Goal: Task Accomplishment & Management: Manage account settings

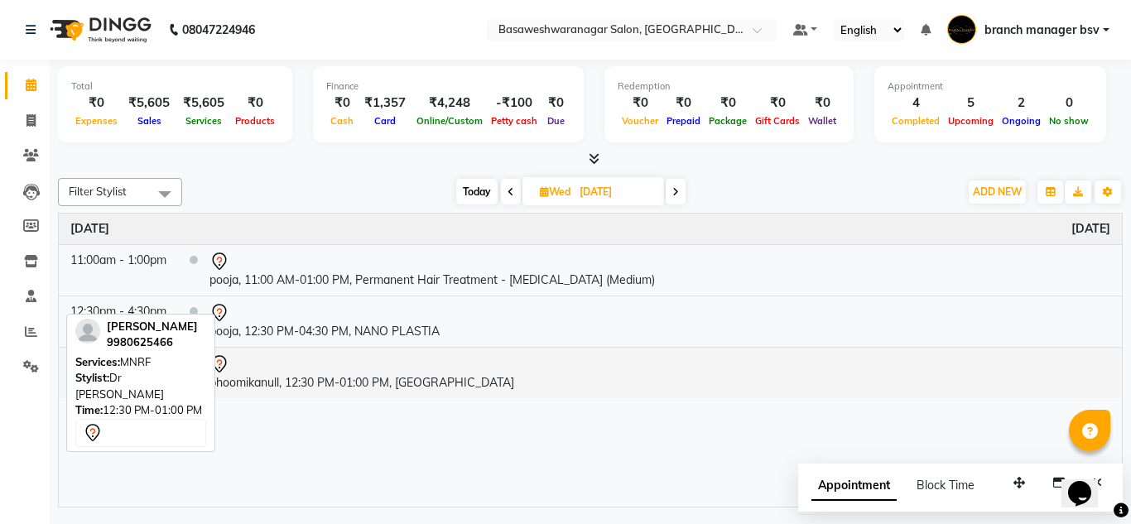
click at [675, 385] on td "bhoomikanull, 12:30 PM-01:00 PM, [GEOGRAPHIC_DATA]" at bounding box center [660, 372] width 924 height 51
select select "7"
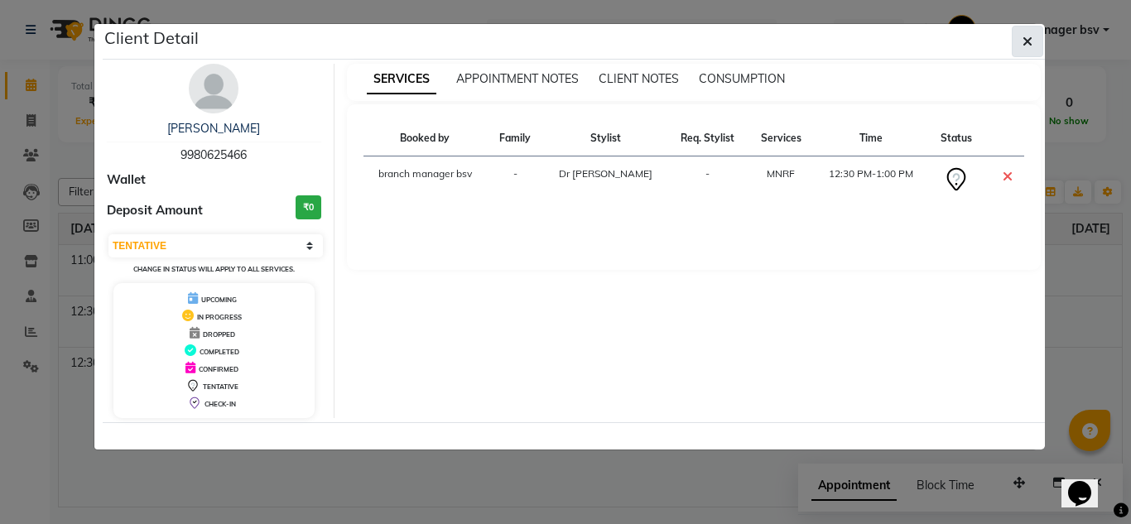
click at [1027, 41] on icon "button" at bounding box center [1028, 41] width 10 height 13
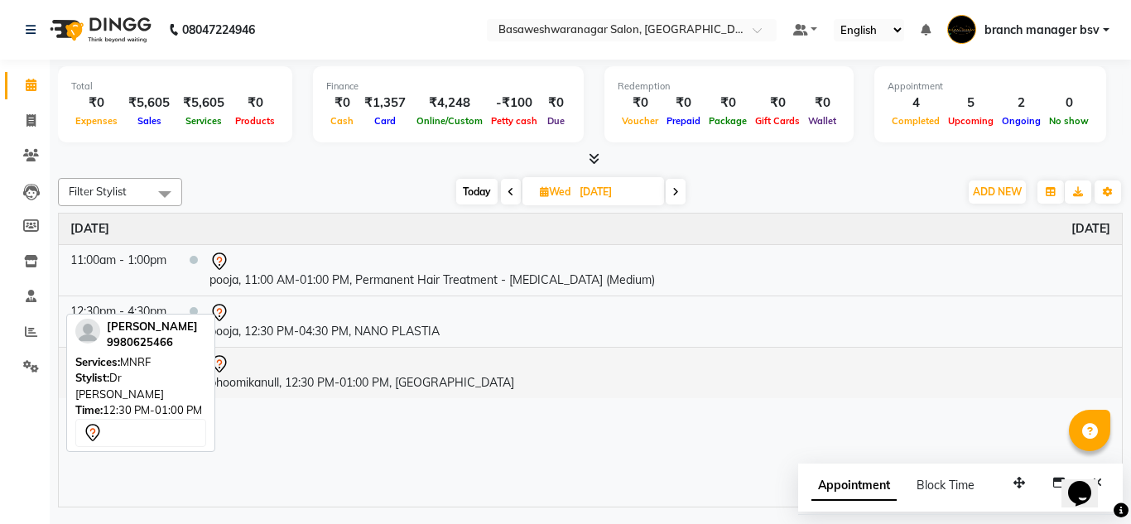
click at [1095, 394] on td "bhoomikanull, 12:30 PM-01:00 PM, [GEOGRAPHIC_DATA]" at bounding box center [660, 372] width 924 height 51
select select "7"
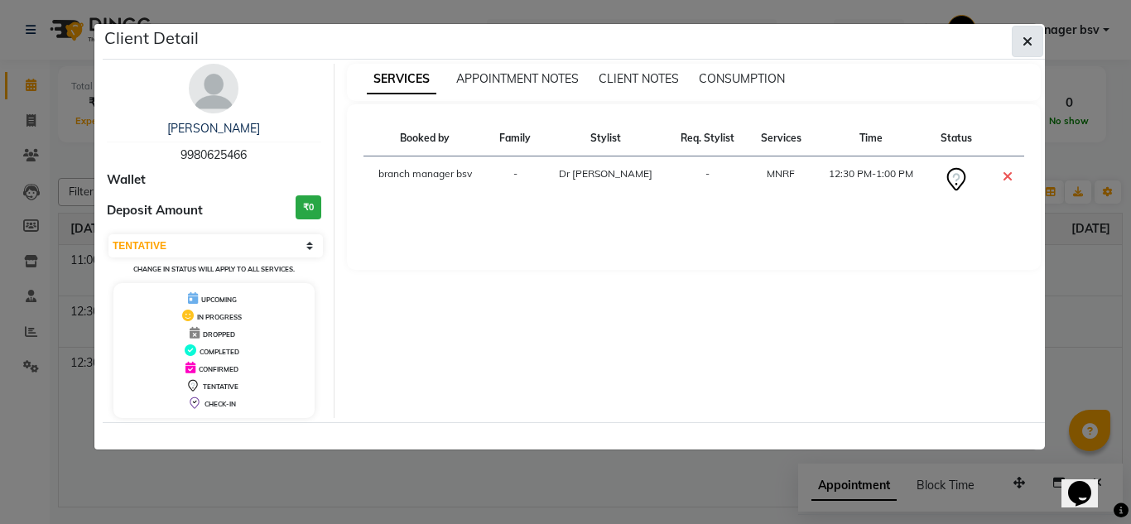
click at [1027, 49] on span "button" at bounding box center [1028, 41] width 10 height 17
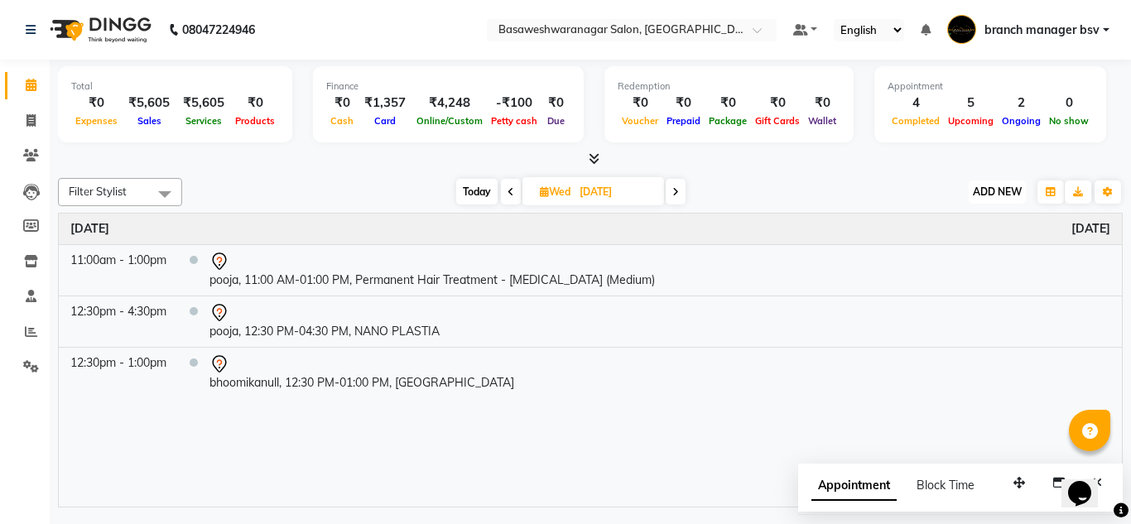
click at [995, 203] on button "ADD NEW Toggle Dropdown" at bounding box center [997, 191] width 57 height 23
click at [958, 223] on button "Add Appointment" at bounding box center [959, 224] width 131 height 22
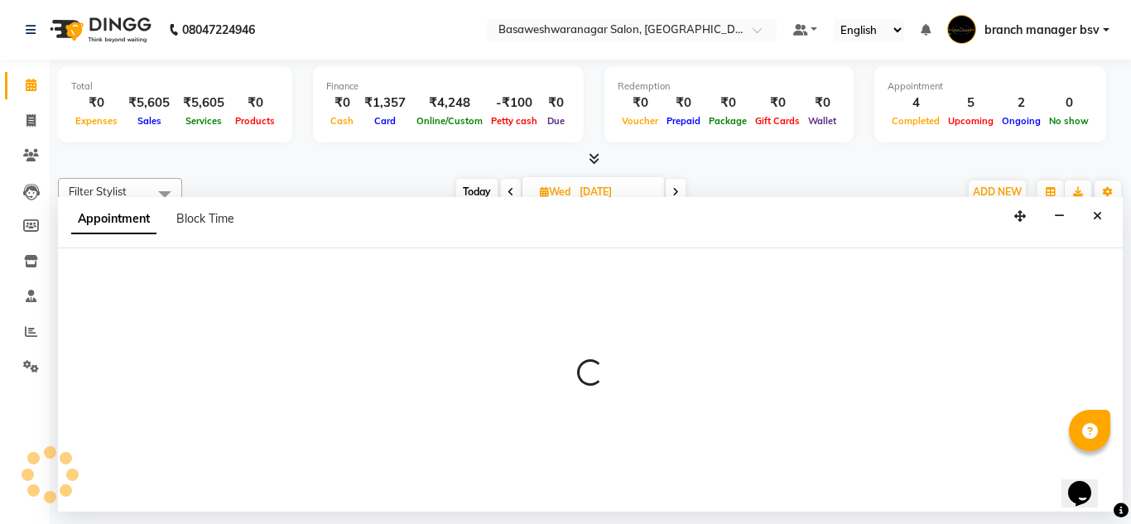
select select "540"
select select "tentative"
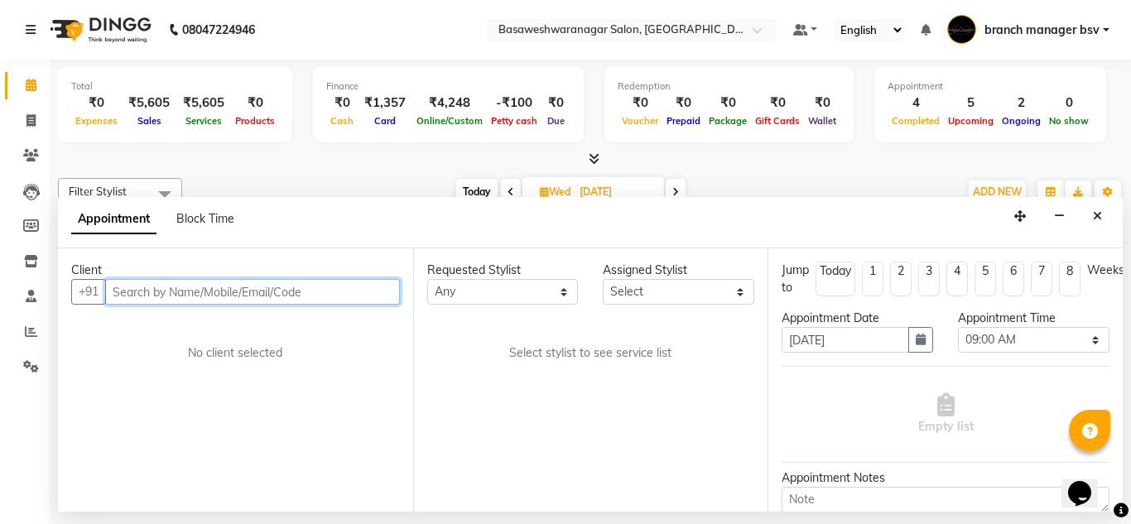
paste input "91487 02997"
click at [153, 291] on input "91487 02997" at bounding box center [218, 292] width 226 height 26
type input "9148702997"
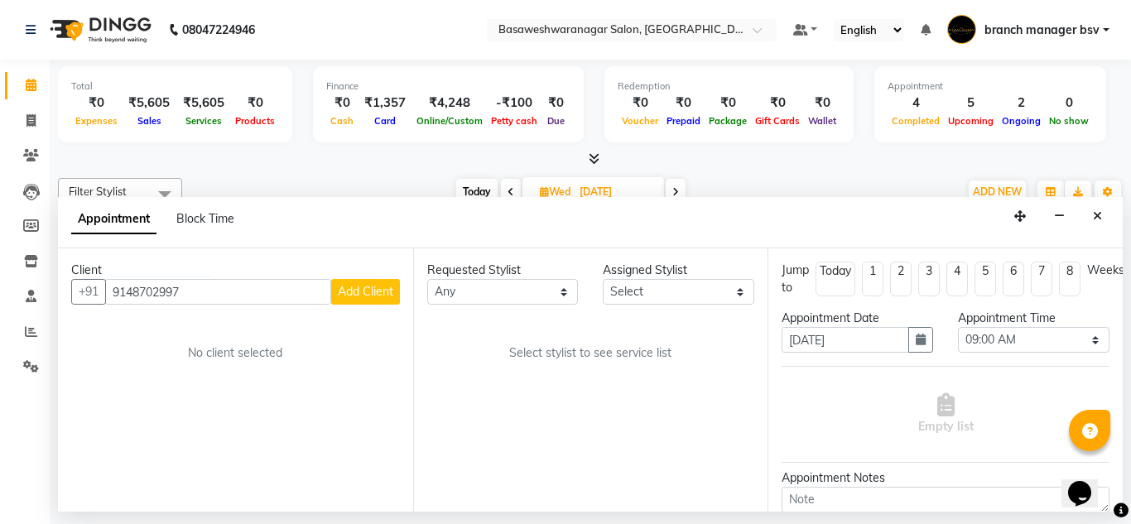
click at [371, 290] on span "Add Client" at bounding box center [365, 291] width 55 height 15
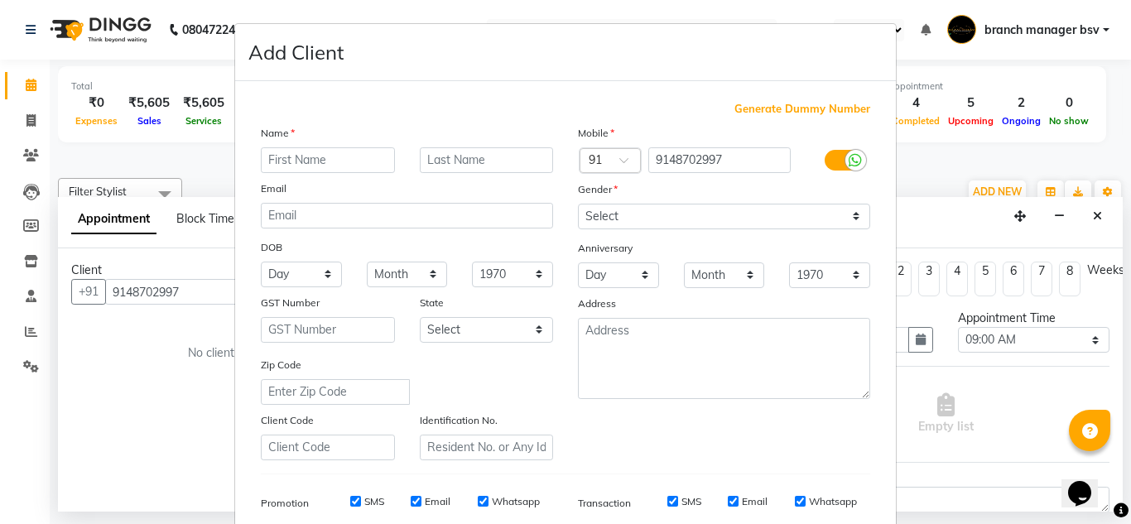
click at [371, 290] on div "Name Email DOB Day 01 02 03 04 05 06 07 08 09 10 11 12 13 14 15 16 17 18 19 20 …" at bounding box center [406, 292] width 317 height 336
click at [348, 165] on input "text" at bounding box center [328, 160] width 134 height 26
type input "ganesh"
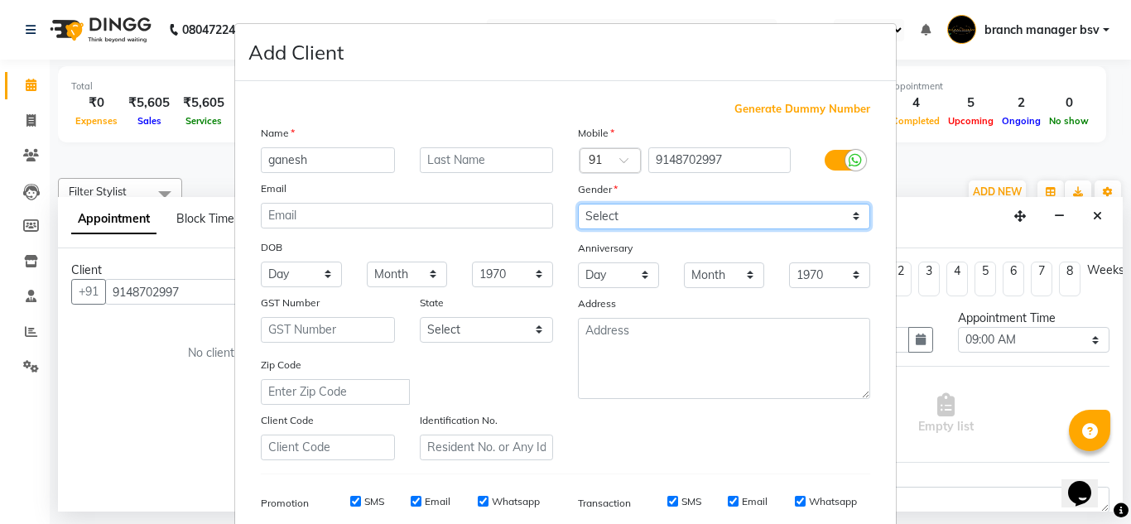
click at [711, 221] on select "Select [DEMOGRAPHIC_DATA] [DEMOGRAPHIC_DATA] Other Prefer Not To Say" at bounding box center [724, 217] width 292 height 26
select select "[DEMOGRAPHIC_DATA]"
click at [578, 204] on select "Select [DEMOGRAPHIC_DATA] [DEMOGRAPHIC_DATA] Other Prefer Not To Say" at bounding box center [724, 217] width 292 height 26
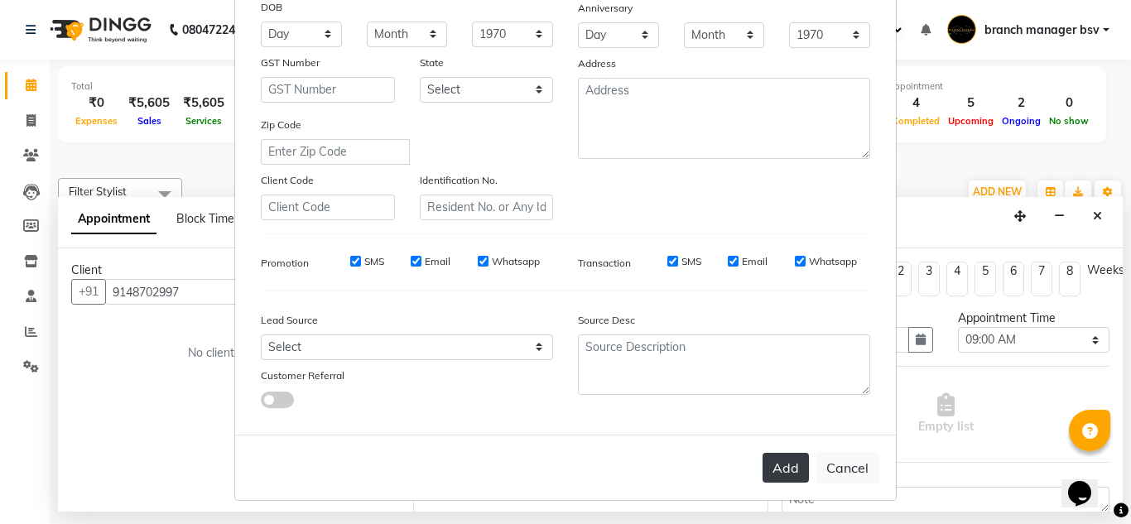
click at [763, 463] on button "Add" at bounding box center [786, 468] width 46 height 30
select select
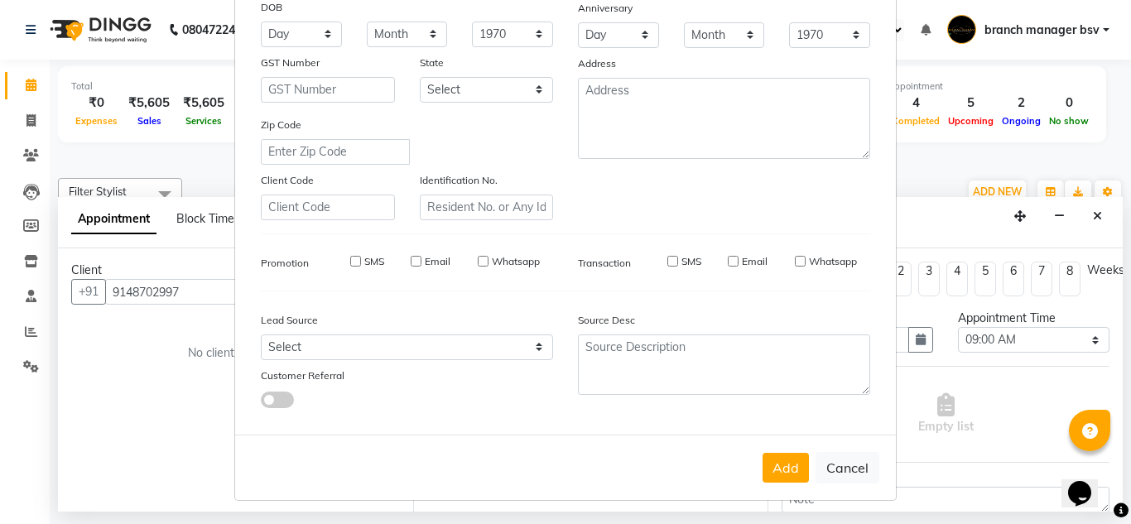
select select
checkbox input "false"
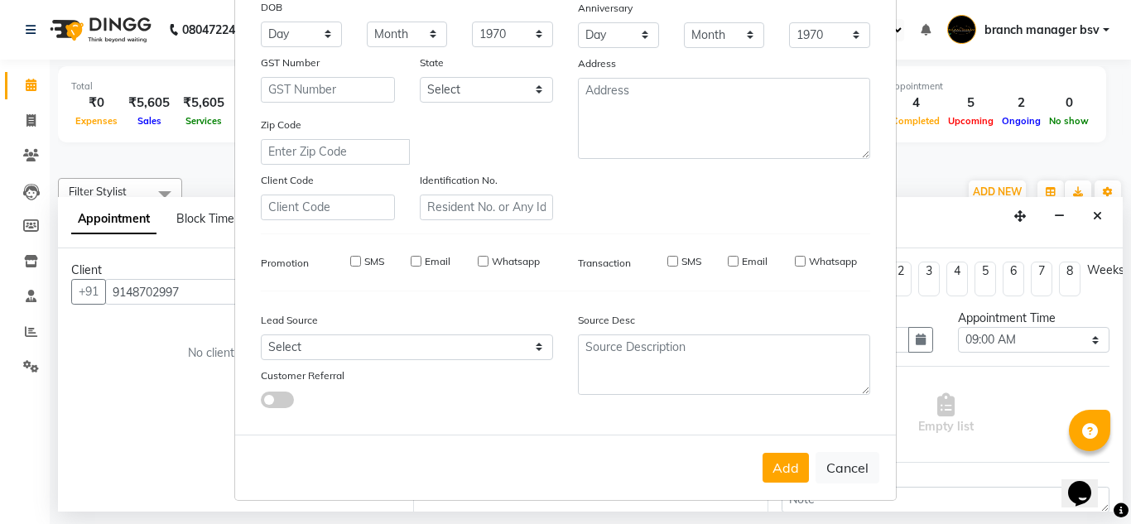
checkbox input "false"
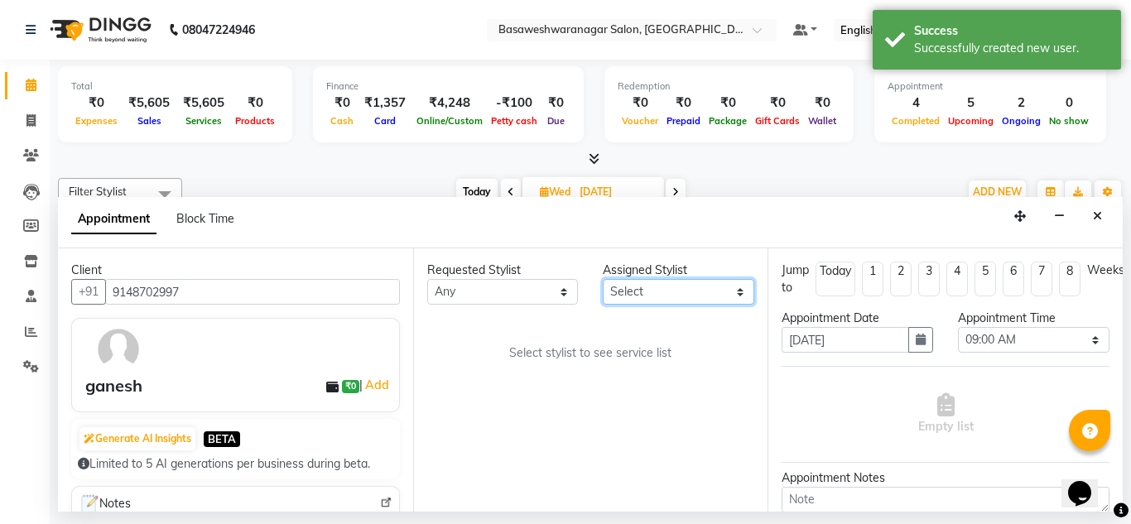
click at [675, 295] on select "Select [PERSON_NAME] manager bsv [PERSON_NAME] [PERSON_NAME] [PERSON_NAME] [PER…" at bounding box center [679, 292] width 152 height 26
select select "30333"
click at [603, 279] on select "Select [PERSON_NAME] manager bsv [PERSON_NAME] [PERSON_NAME] [PERSON_NAME] [PER…" at bounding box center [679, 292] width 152 height 26
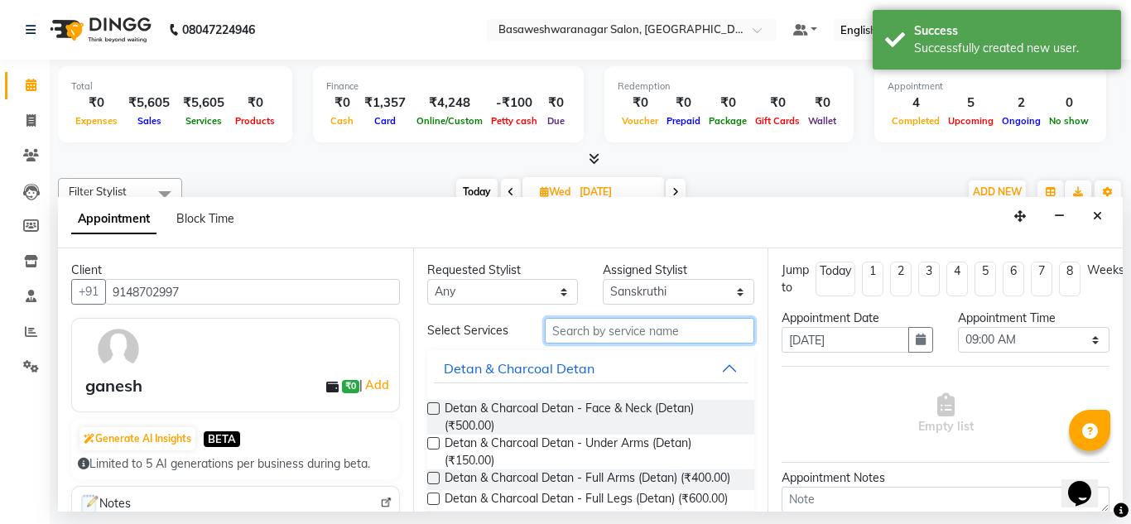
click at [578, 327] on input "text" at bounding box center [650, 331] width 210 height 26
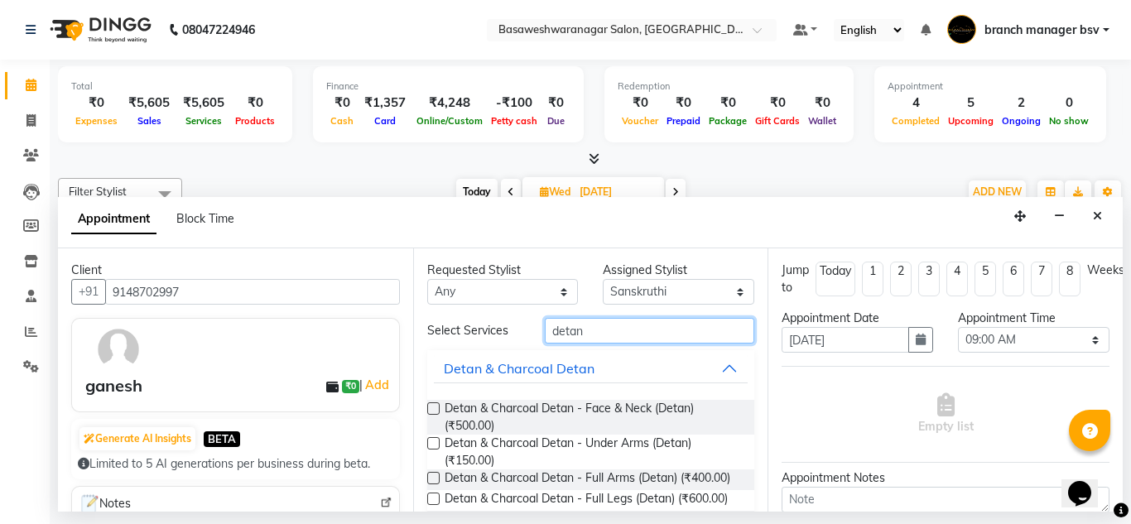
type input "detan"
click at [434, 411] on label at bounding box center [433, 408] width 12 height 12
click at [434, 411] on input "checkbox" at bounding box center [432, 410] width 11 height 11
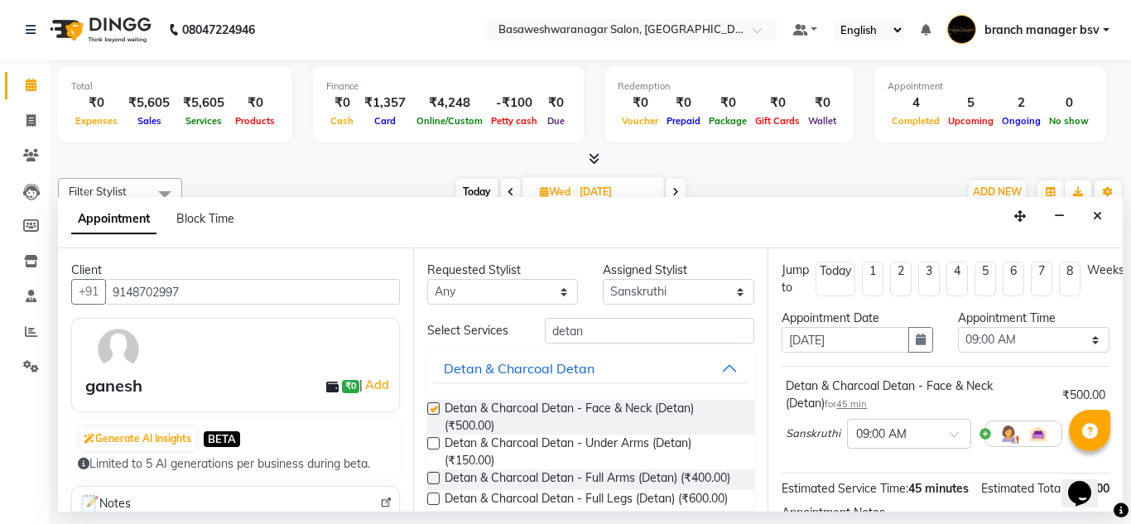
checkbox input "false"
drag, startPoint x: 974, startPoint y: 343, endPoint x: 1008, endPoint y: 159, distance: 187.1
click at [1008, 159] on div "Total ₹0 Expenses ₹5,605 Sales ₹5,605 Services ₹0 Products Finance ₹0 Cash ₹1,3…" at bounding box center [590, 286] width 1081 height 452
select select "840"
click at [958, 327] on select "Select 09:00 AM 09:15 AM 09:30 AM 09:45 AM 10:00 AM 10:15 AM 10:30 AM 10:45 AM …" at bounding box center [1034, 340] width 152 height 26
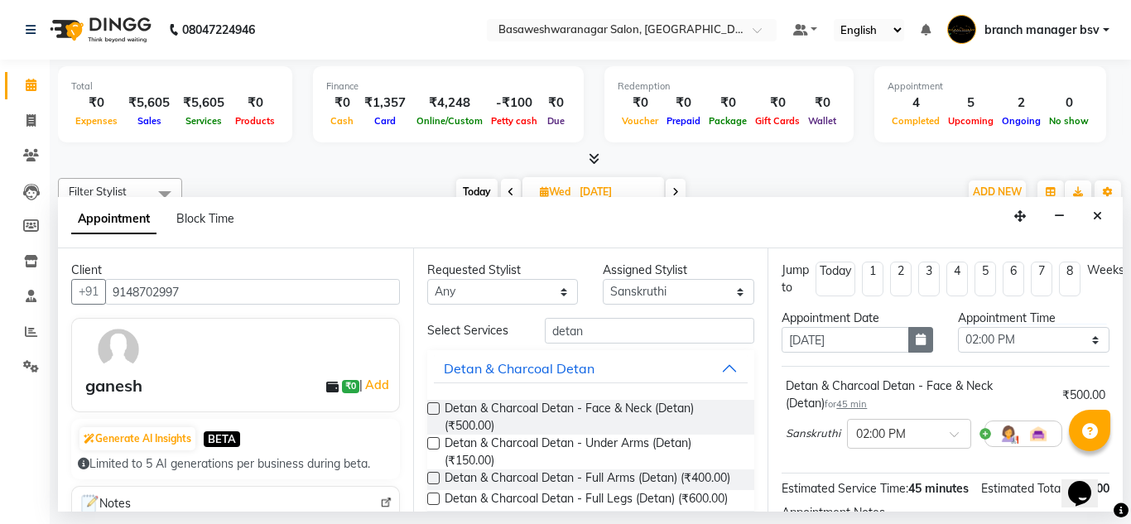
click at [916, 344] on icon "button" at bounding box center [921, 340] width 10 height 12
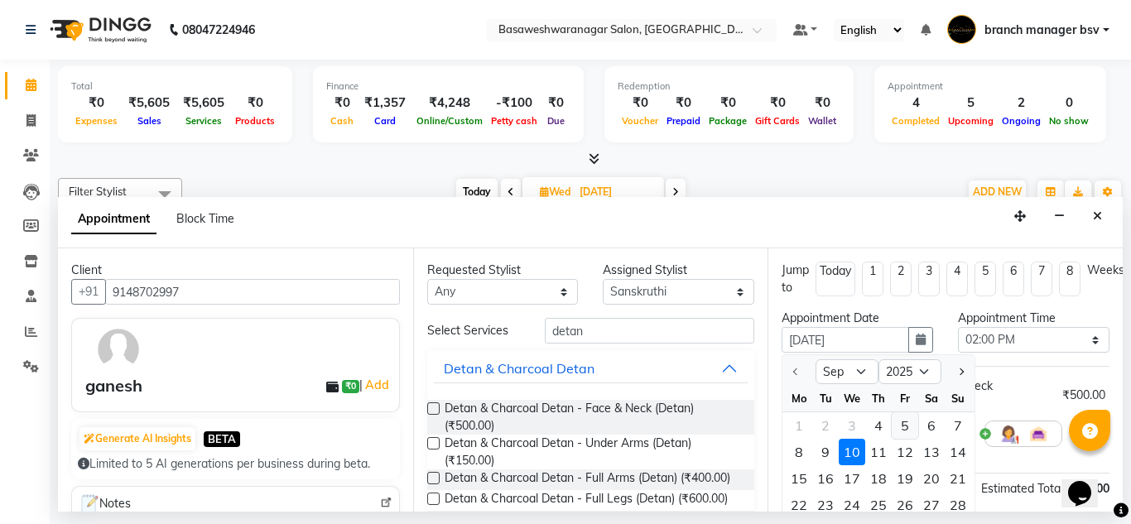
click at [913, 434] on div "5" at bounding box center [905, 425] width 26 height 26
type input "[DATE]"
select select "840"
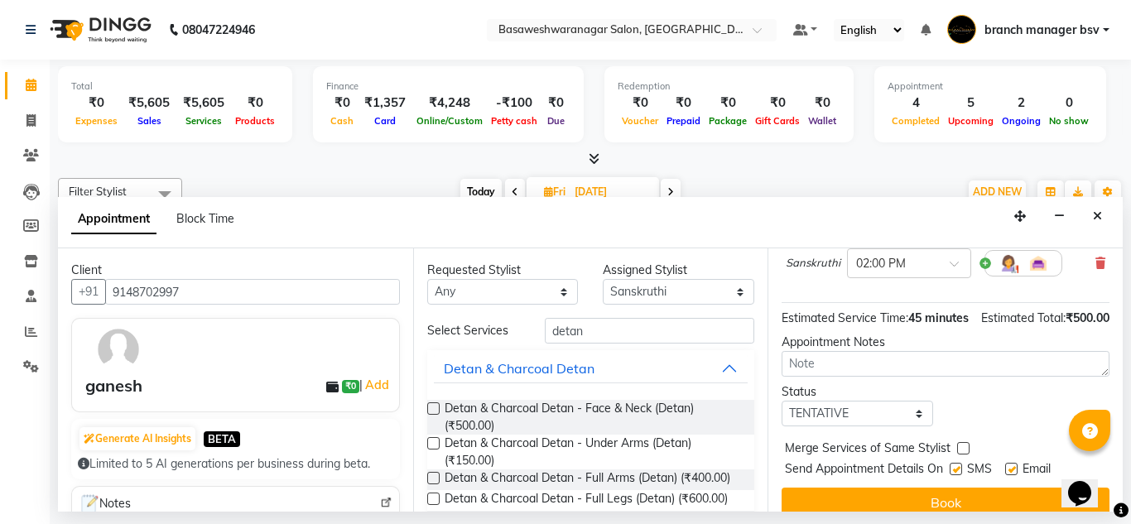
scroll to position [219, 17]
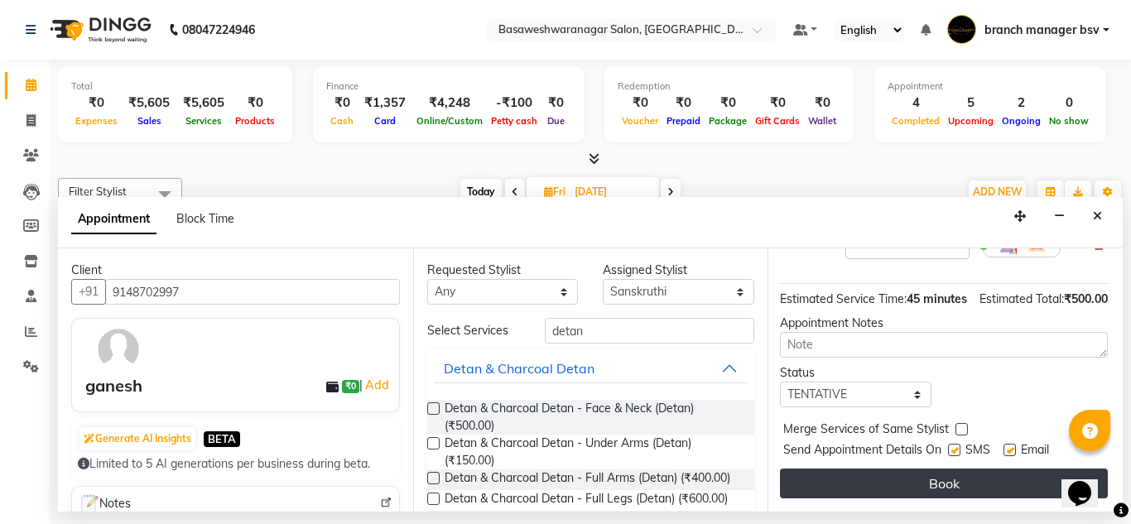
click at [853, 479] on button "Book" at bounding box center [944, 484] width 328 height 30
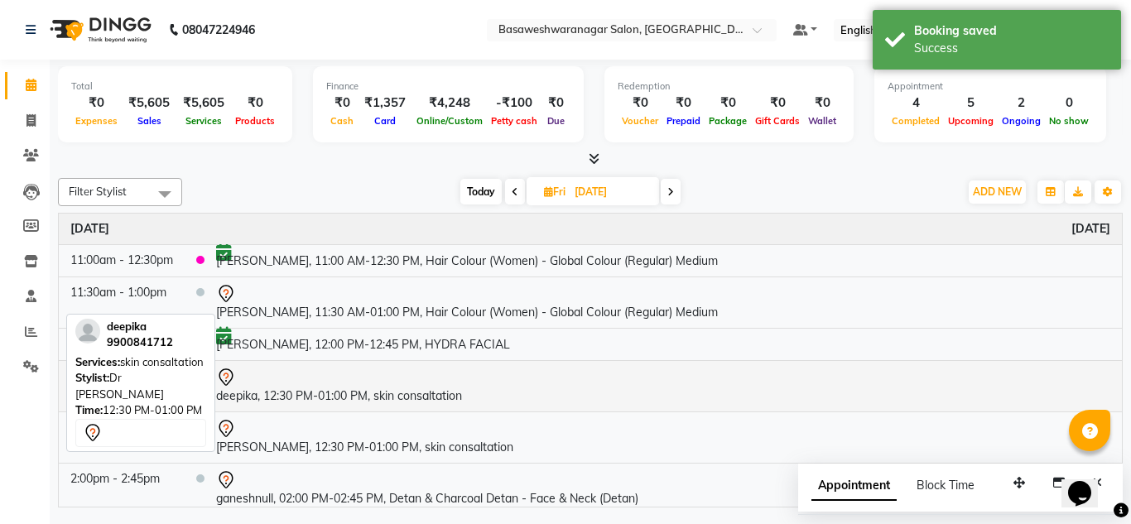
scroll to position [71, 0]
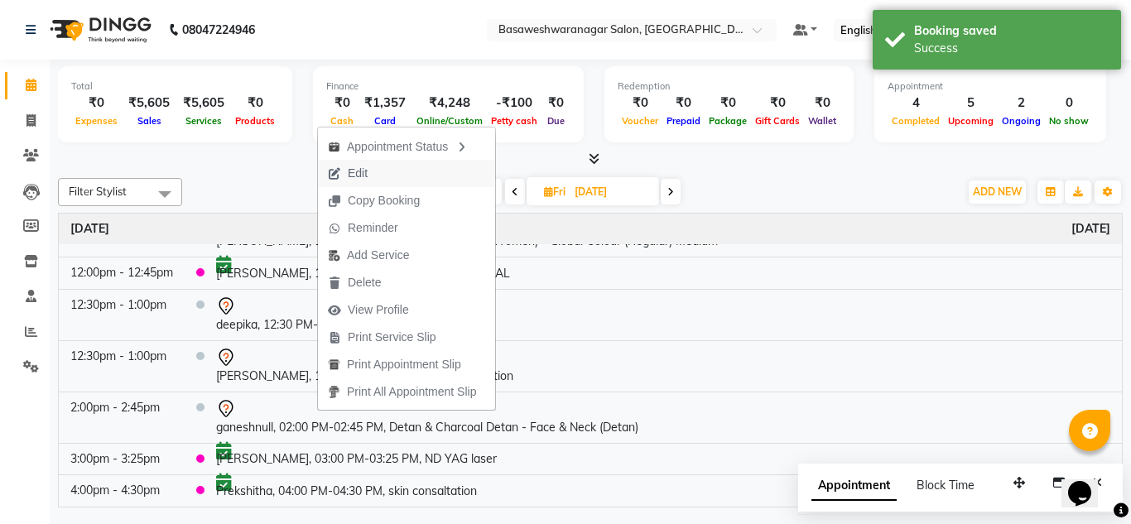
click at [378, 180] on button "Edit" at bounding box center [406, 173] width 177 height 27
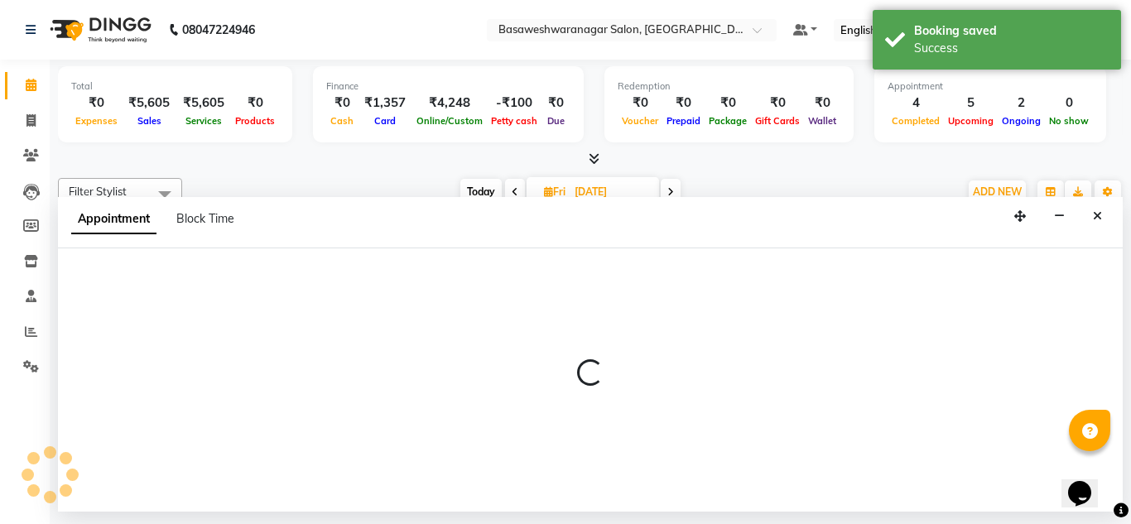
select select "tentative"
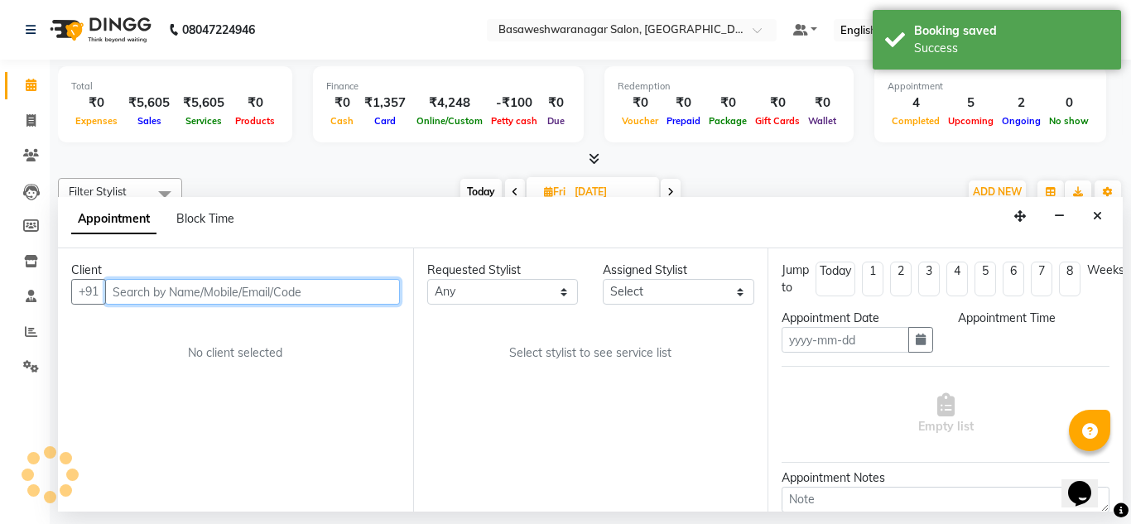
type input "[DATE]"
select select "30333"
select select "840"
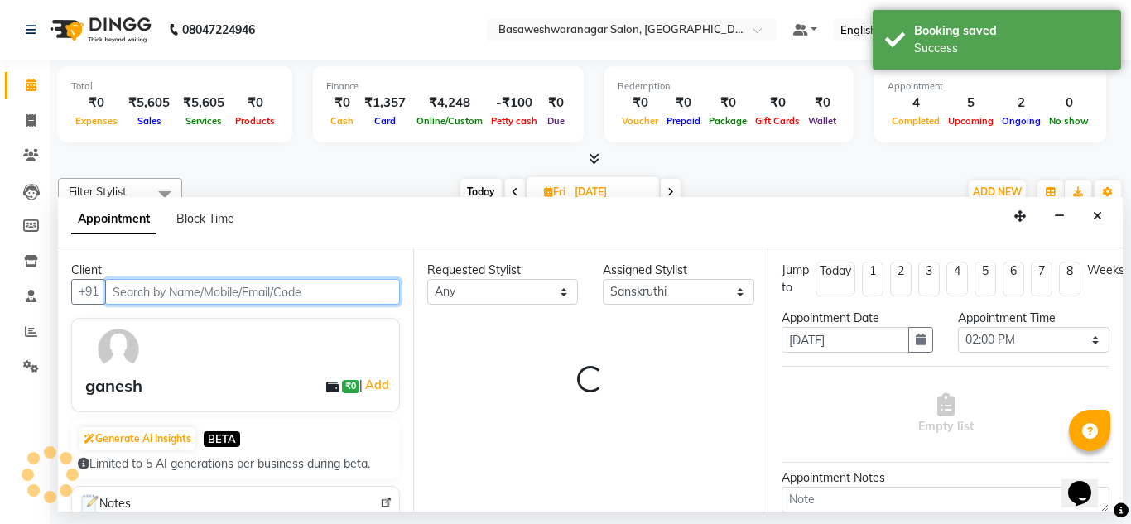
select select "1239"
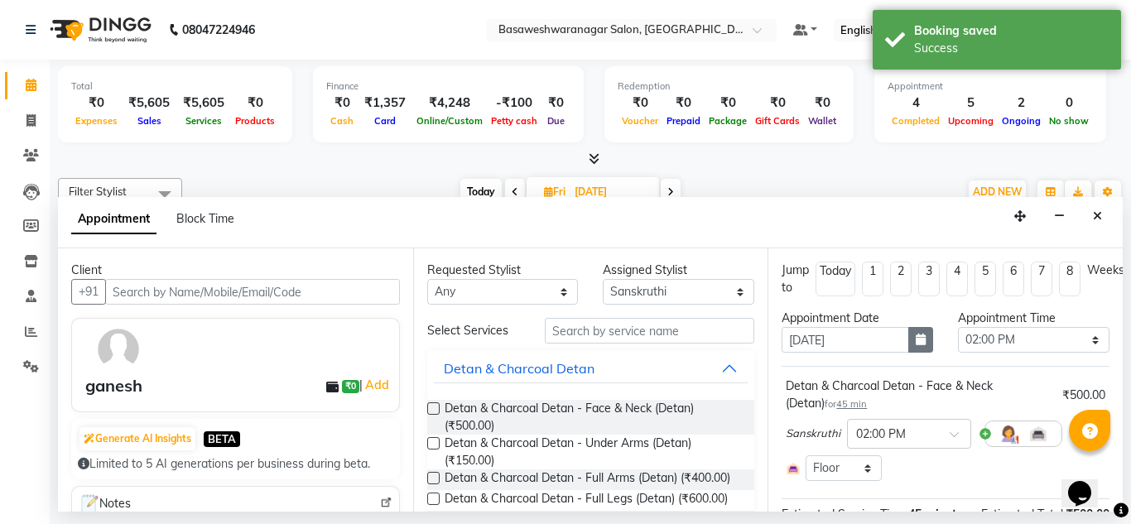
click at [916, 334] on icon "button" at bounding box center [921, 340] width 10 height 12
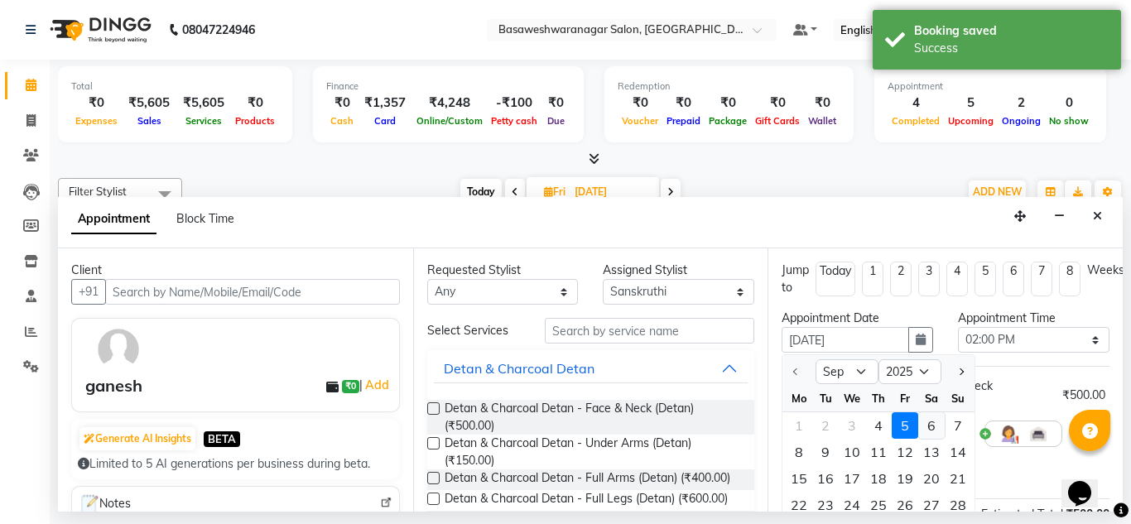
click at [929, 431] on div "6" at bounding box center [931, 425] width 26 height 26
type input "[DATE]"
select select "840"
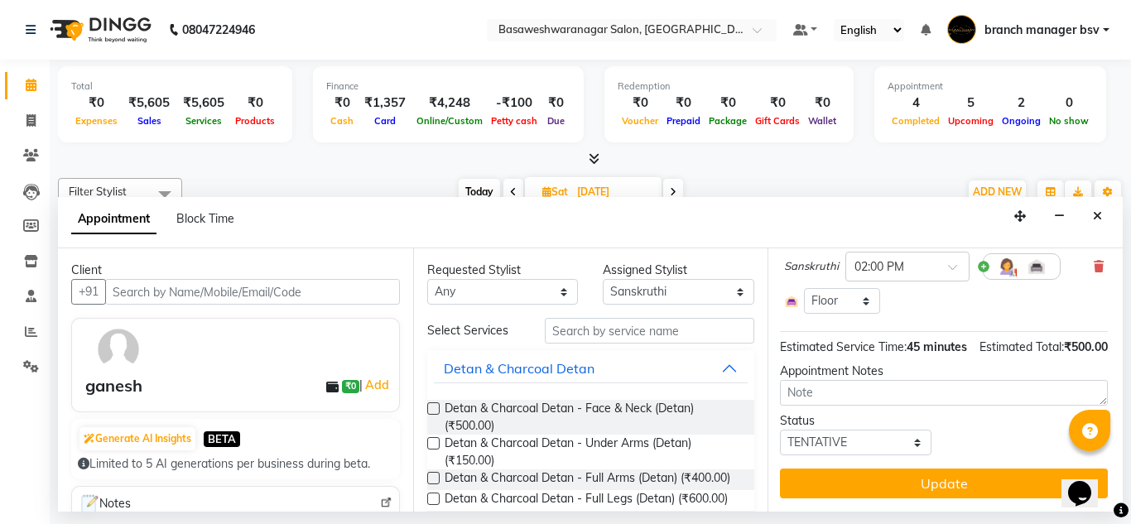
scroll to position [197, 5]
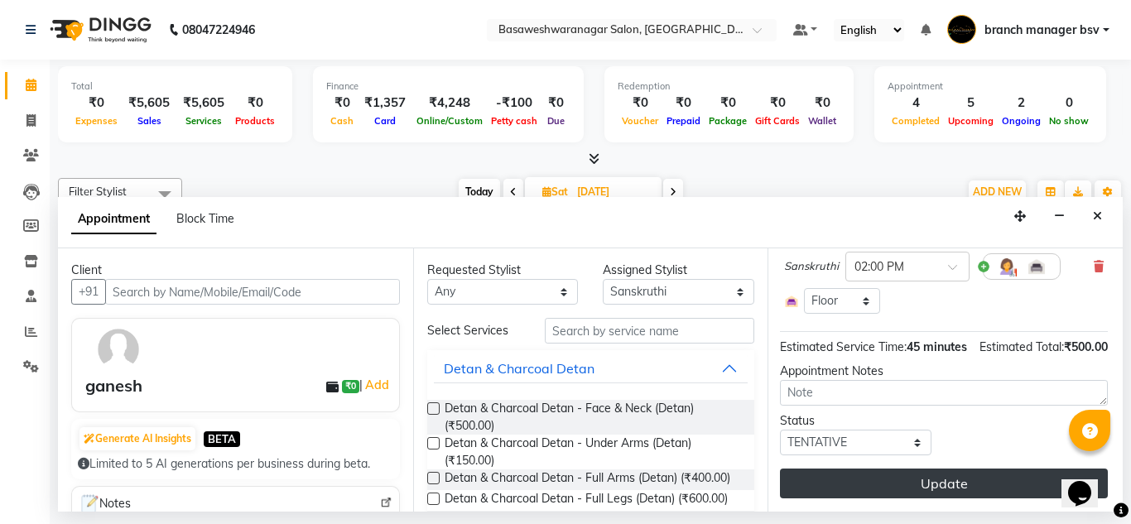
click at [893, 479] on button "Update" at bounding box center [944, 484] width 328 height 30
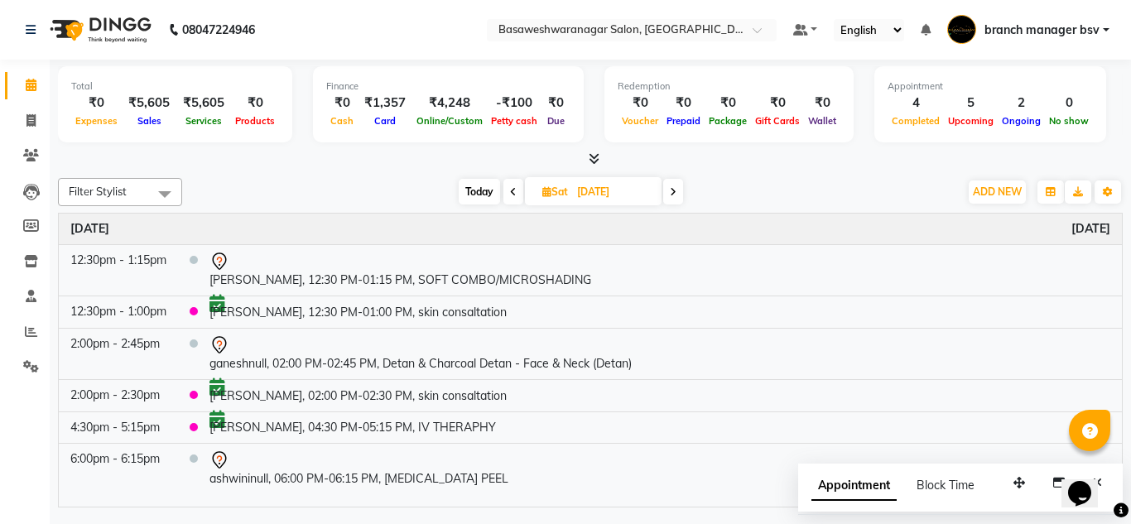
click at [475, 185] on span "Today" at bounding box center [479, 192] width 41 height 26
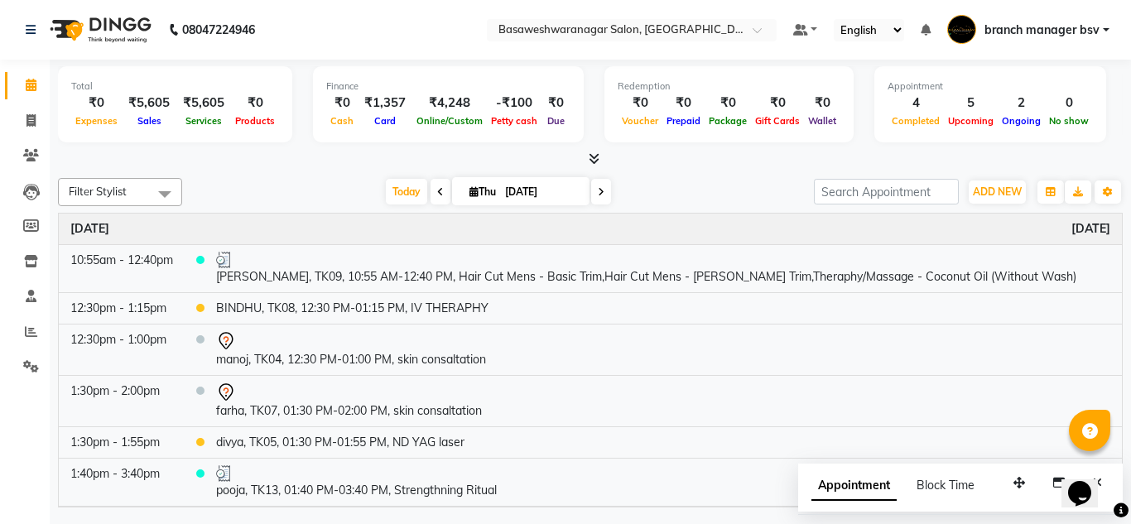
click at [599, 194] on icon at bounding box center [601, 192] width 7 height 10
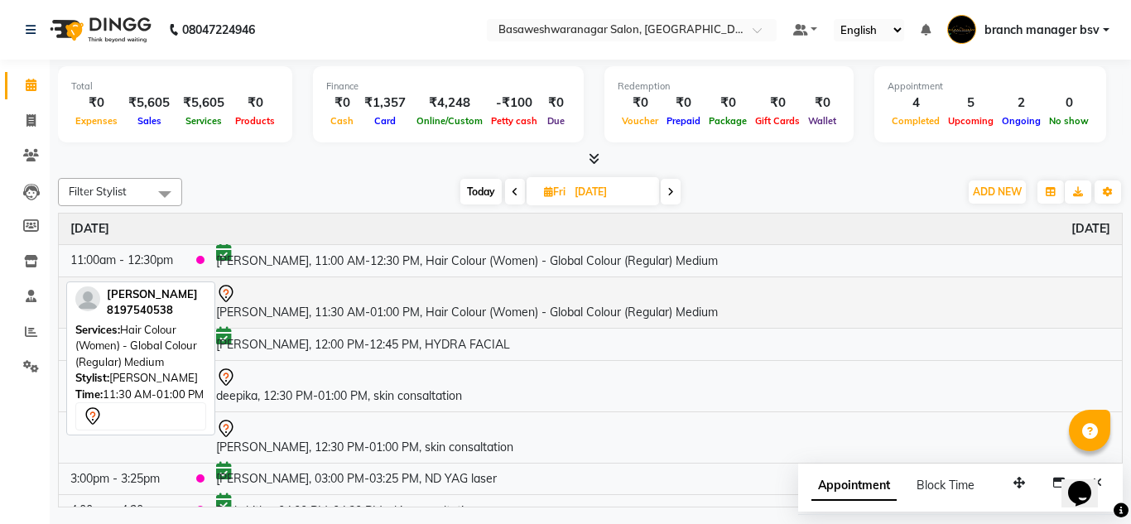
scroll to position [20, 0]
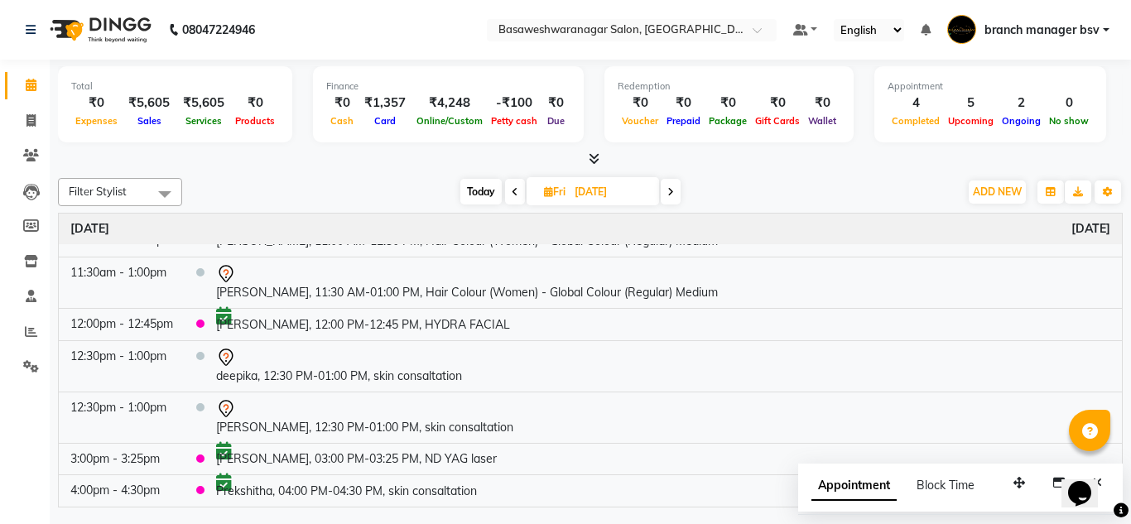
click at [512, 191] on icon at bounding box center [515, 192] width 7 height 10
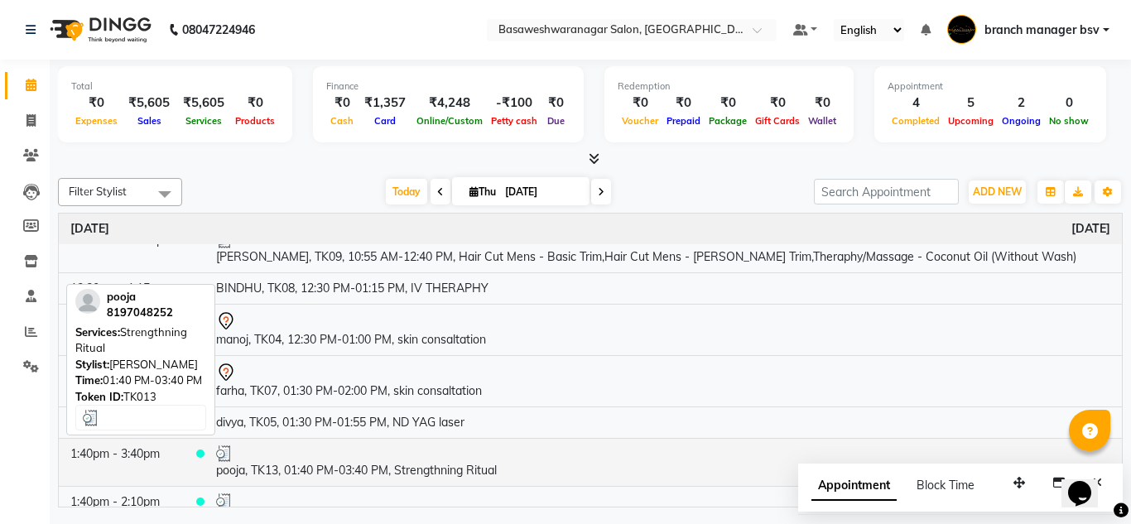
scroll to position [243, 0]
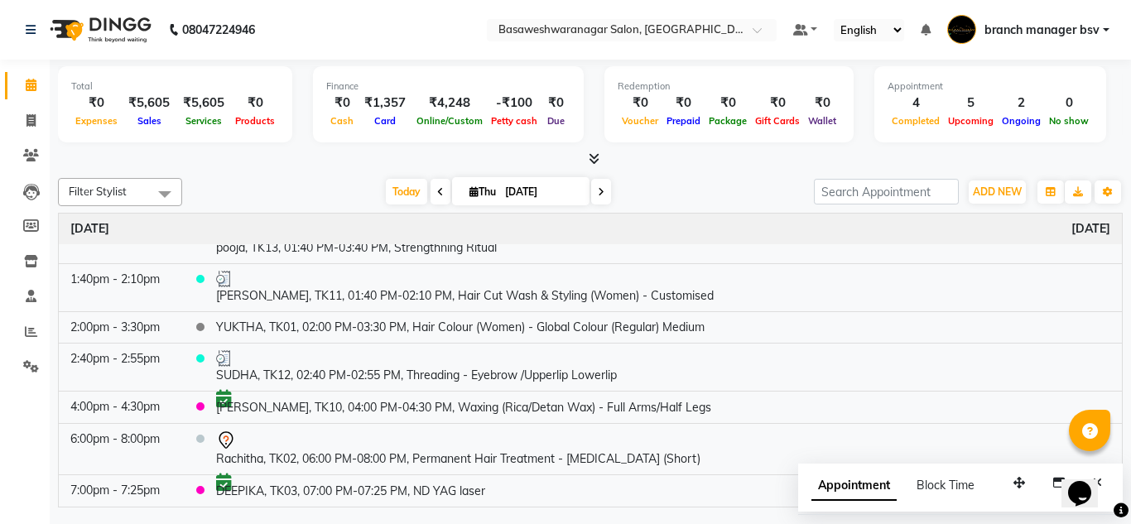
click at [435, 199] on span at bounding box center [441, 192] width 20 height 26
type input "[DATE]"
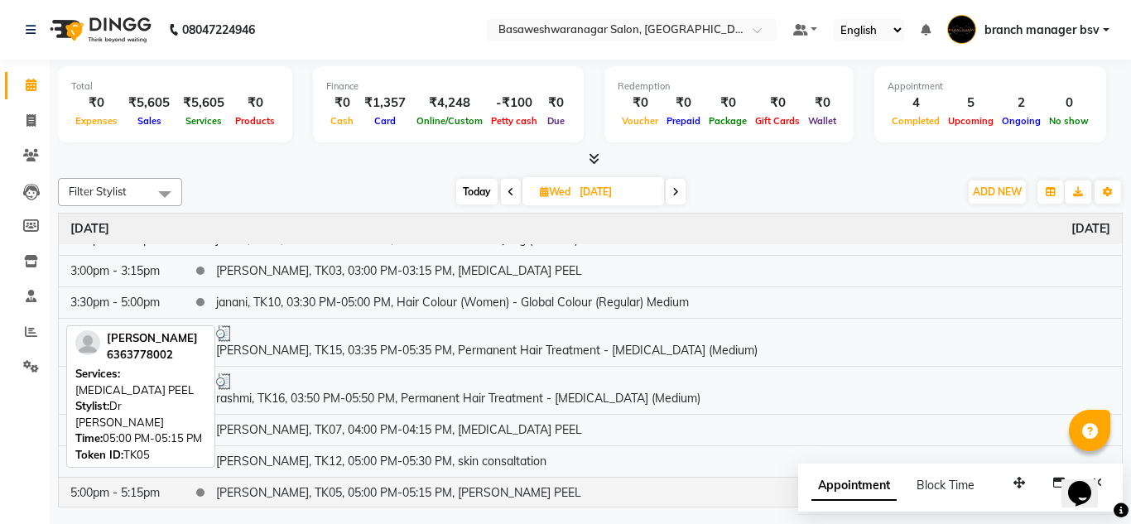
click at [289, 492] on td "[PERSON_NAME], TK05, 05:00 PM-05:15 PM, [PERSON_NAME] PEEL" at bounding box center [663, 492] width 917 height 31
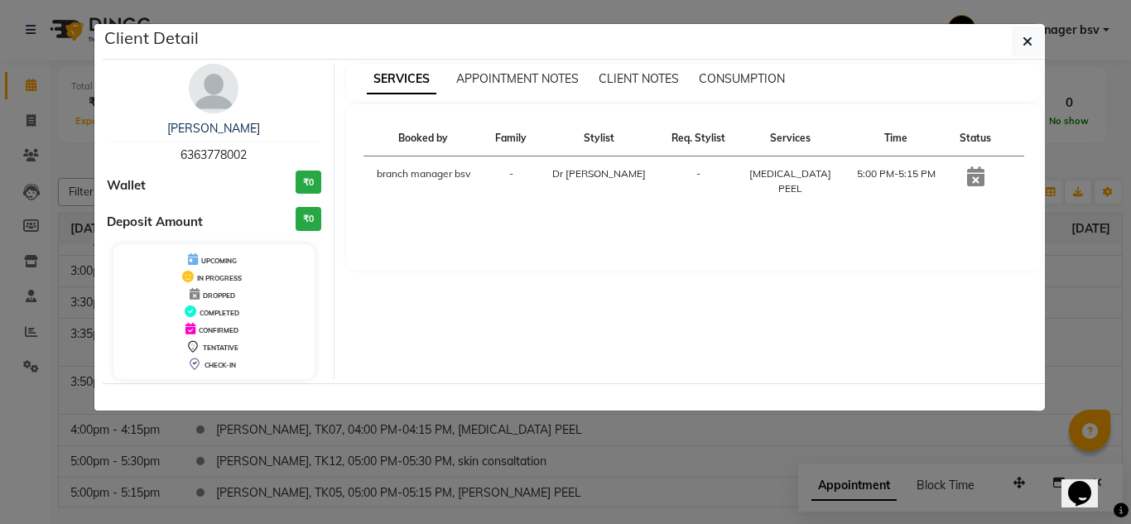
click at [224, 153] on span "6363778002" at bounding box center [213, 154] width 66 height 15
copy span "6363778002"
click at [1062, 175] on ngb-modal-window "Client Detail [PERSON_NAME] 6363778002 Wallet ₹0 Deposit Amount ₹0 UPCOMING IN …" at bounding box center [565, 262] width 1131 height 524
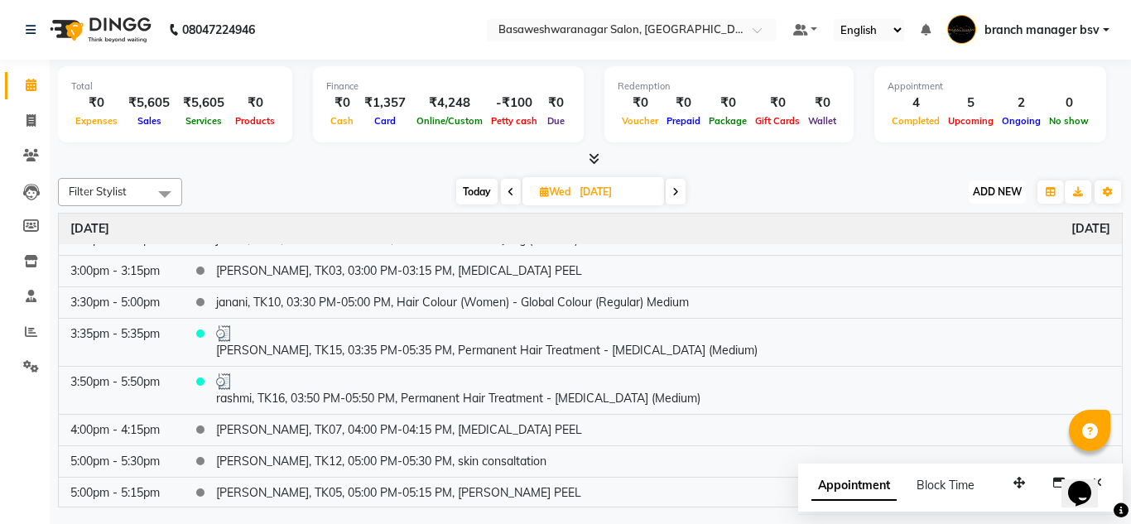
click at [1001, 194] on span "ADD NEW" at bounding box center [997, 191] width 49 height 12
click at [979, 223] on button "Add Appointment" at bounding box center [959, 224] width 131 height 22
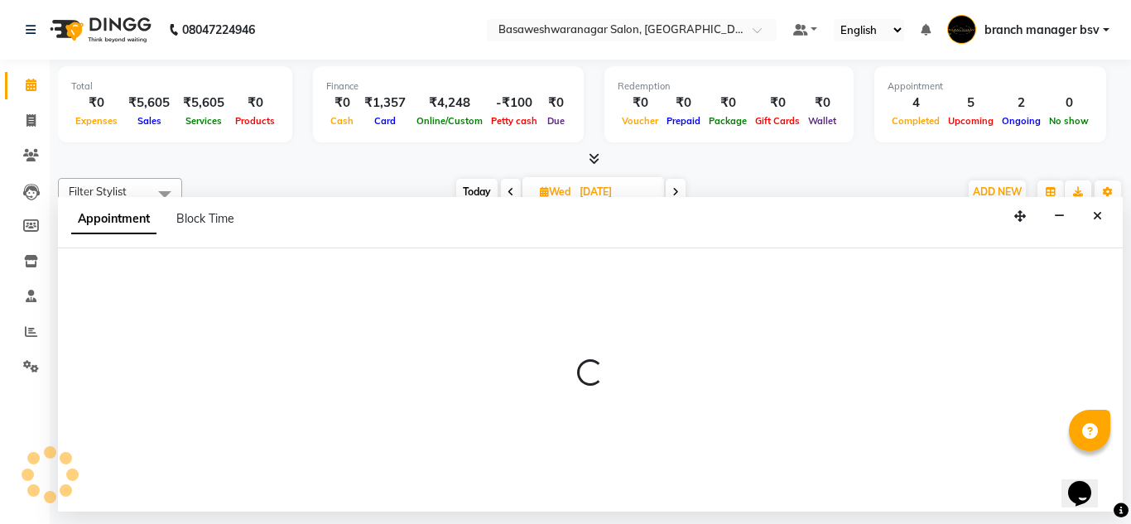
select select "540"
select select "tentative"
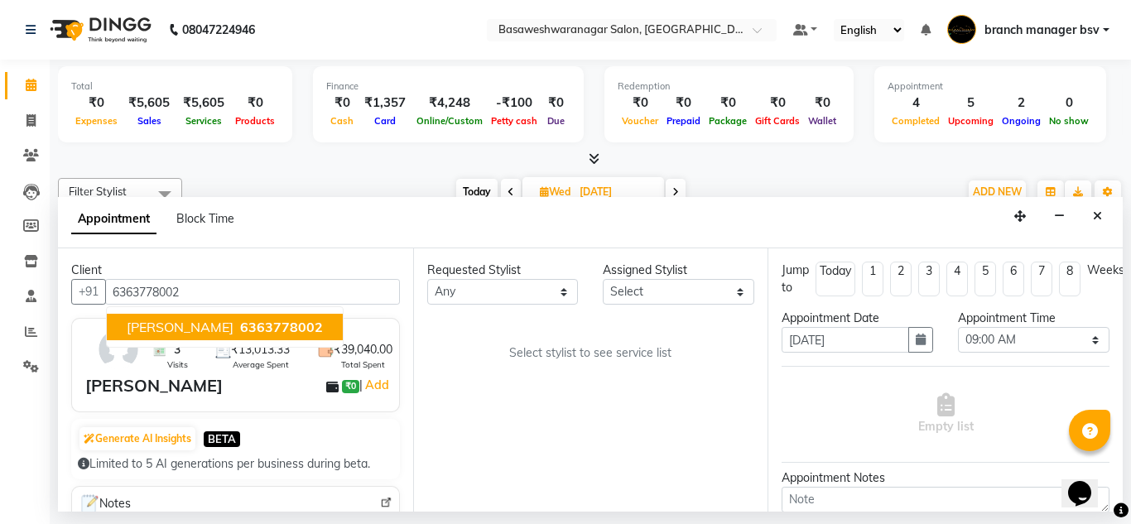
type input "6363778002"
click at [670, 290] on select "Select [PERSON_NAME] manager bsv [PERSON_NAME] [PERSON_NAME] [PERSON_NAME] [PER…" at bounding box center [679, 292] width 152 height 26
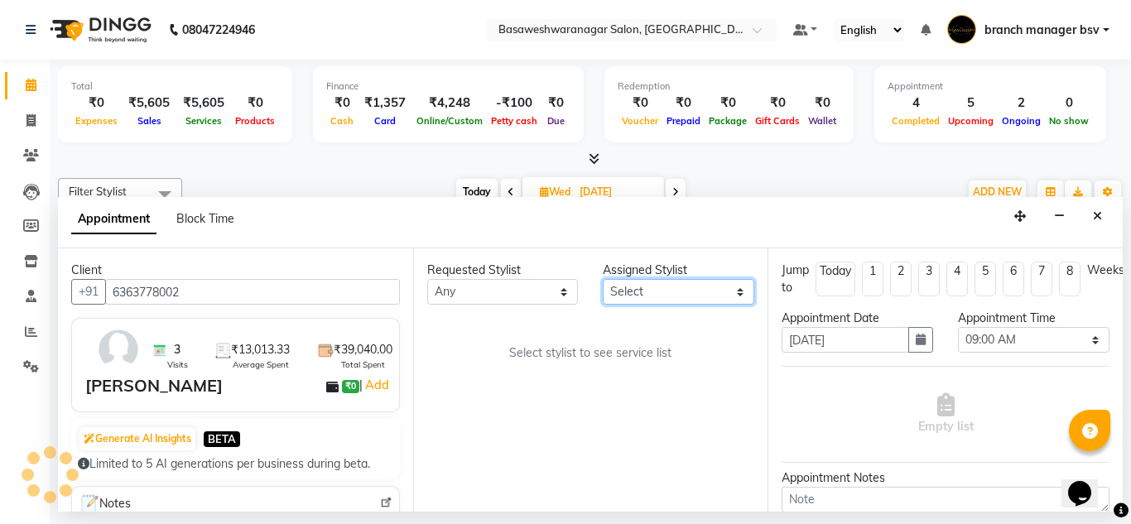
select select "47930"
click at [603, 279] on select "Select [PERSON_NAME] manager bsv [PERSON_NAME] [PERSON_NAME] [PERSON_NAME] [PER…" at bounding box center [679, 292] width 152 height 26
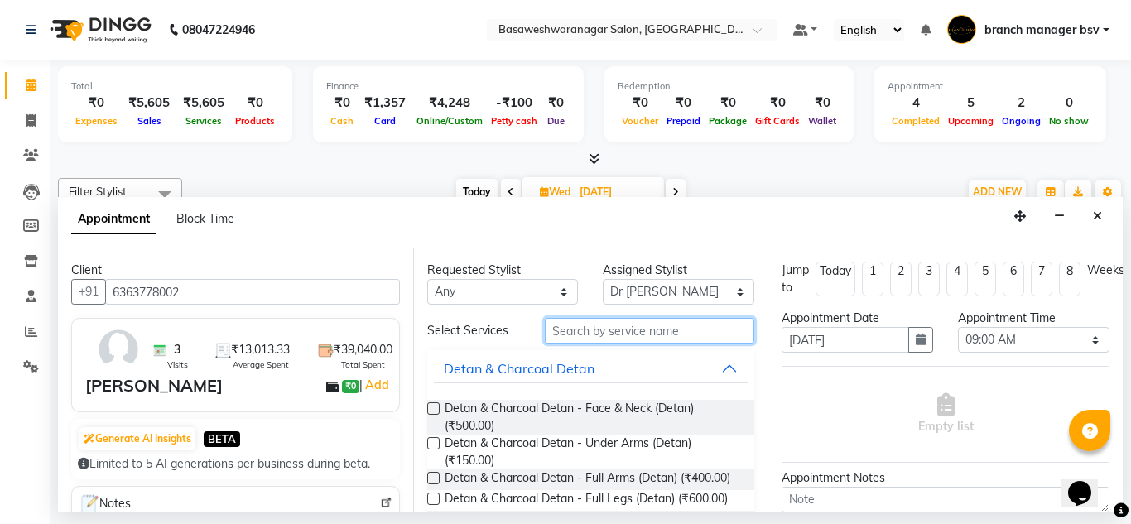
click at [560, 331] on input "text" at bounding box center [650, 331] width 210 height 26
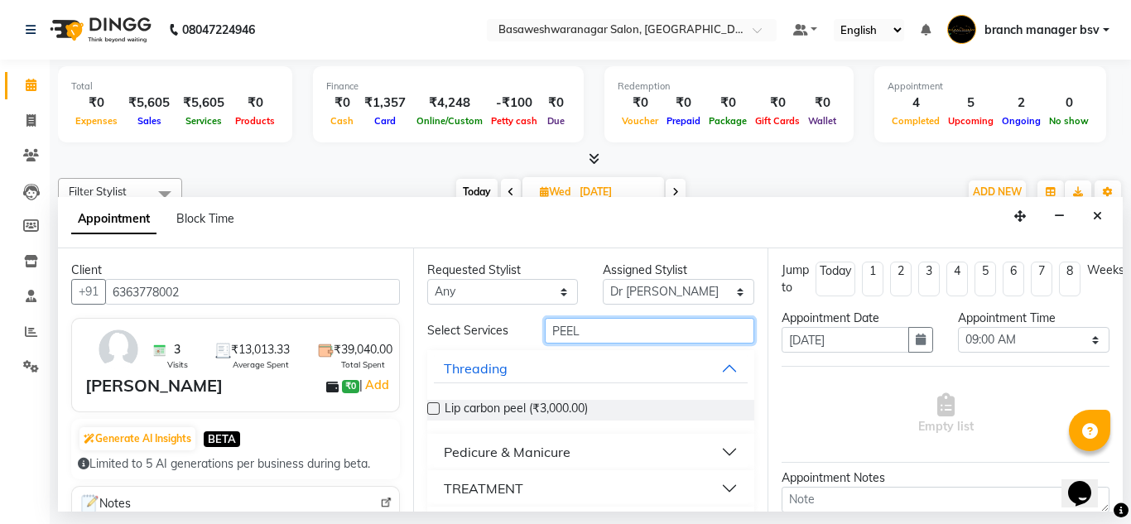
type input "PEEL"
click at [485, 492] on div "TREATMENT" at bounding box center [483, 489] width 79 height 20
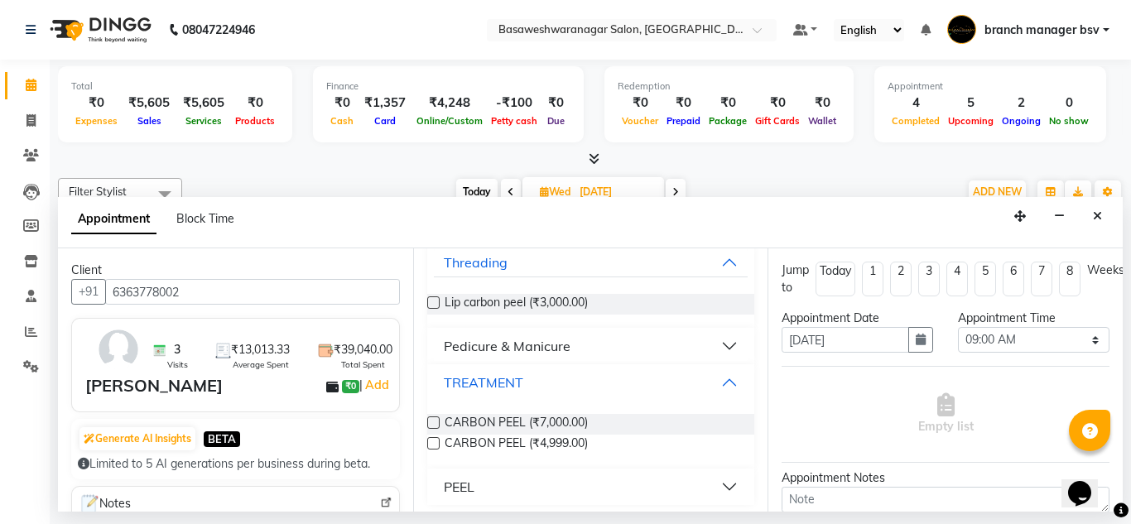
scroll to position [113, 0]
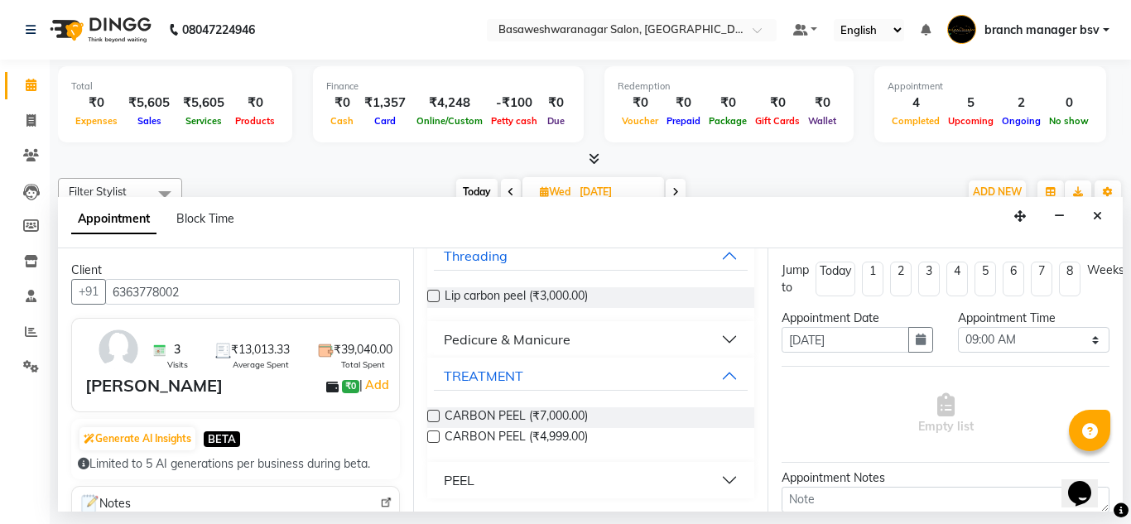
click at [459, 483] on div "PEEL" at bounding box center [459, 480] width 31 height 20
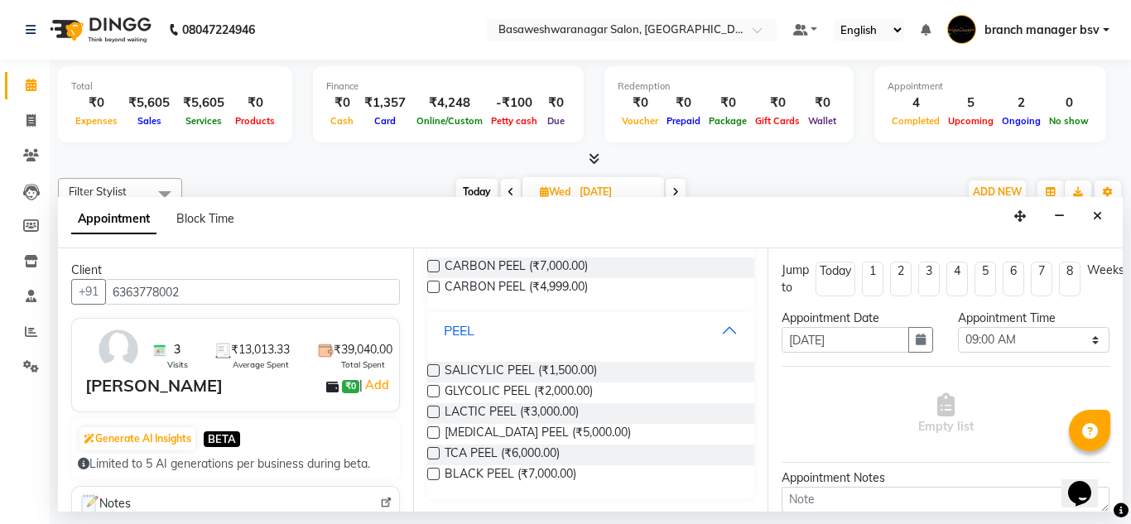
scroll to position [263, 0]
click at [429, 433] on label at bounding box center [433, 432] width 12 height 12
click at [429, 433] on input "checkbox" at bounding box center [432, 433] width 11 height 11
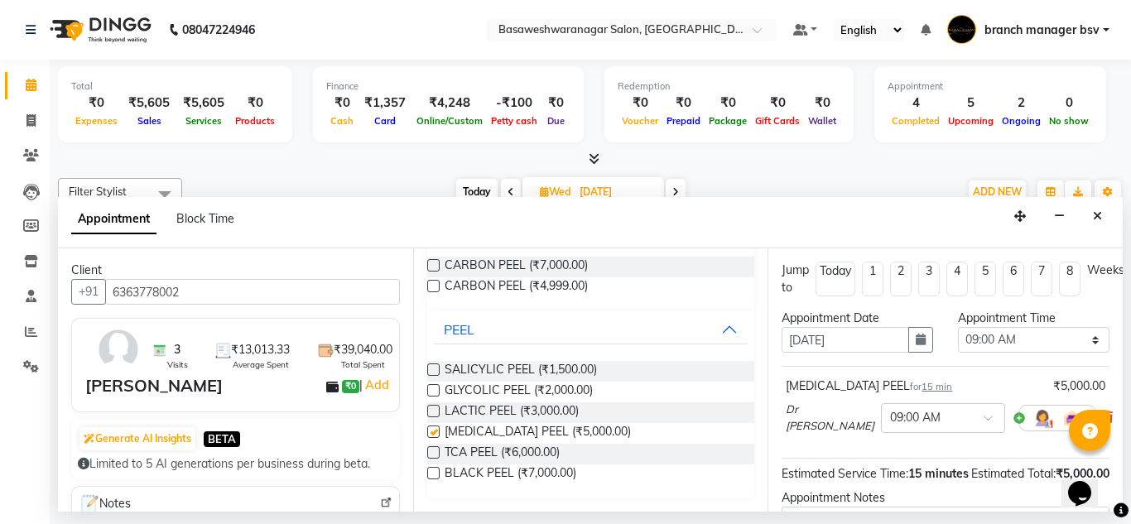
checkbox input "false"
click at [1006, 339] on select "Select 09:00 AM 09:15 AM 09:30 AM 09:45 AM 10:00 AM 10:15 AM 10:30 AM 10:45 AM …" at bounding box center [1034, 340] width 152 height 26
select select "1050"
click at [958, 327] on select "Select 09:00 AM 09:15 AM 09:30 AM 09:45 AM 10:00 AM 10:15 AM 10:30 AM 10:45 AM …" at bounding box center [1034, 340] width 152 height 26
click at [916, 339] on icon "button" at bounding box center [921, 340] width 10 height 12
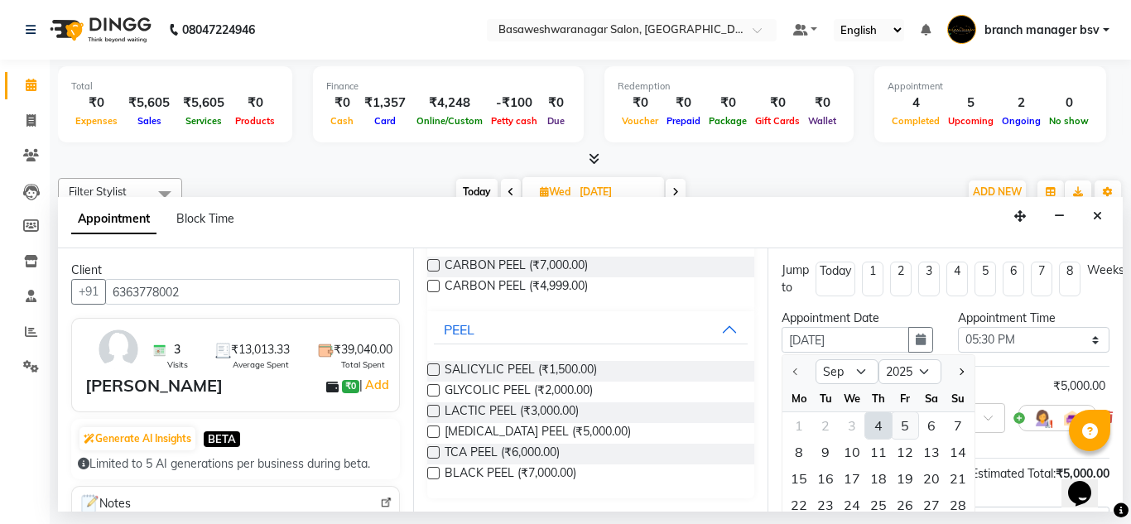
click at [899, 428] on div "5" at bounding box center [905, 425] width 26 height 26
type input "[DATE]"
select select "1050"
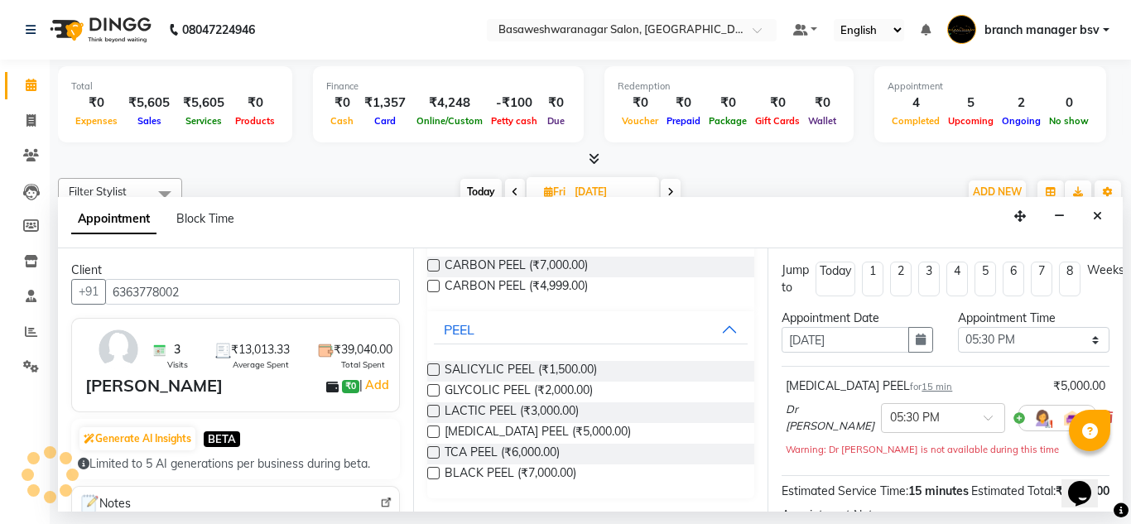
scroll to position [202, 0]
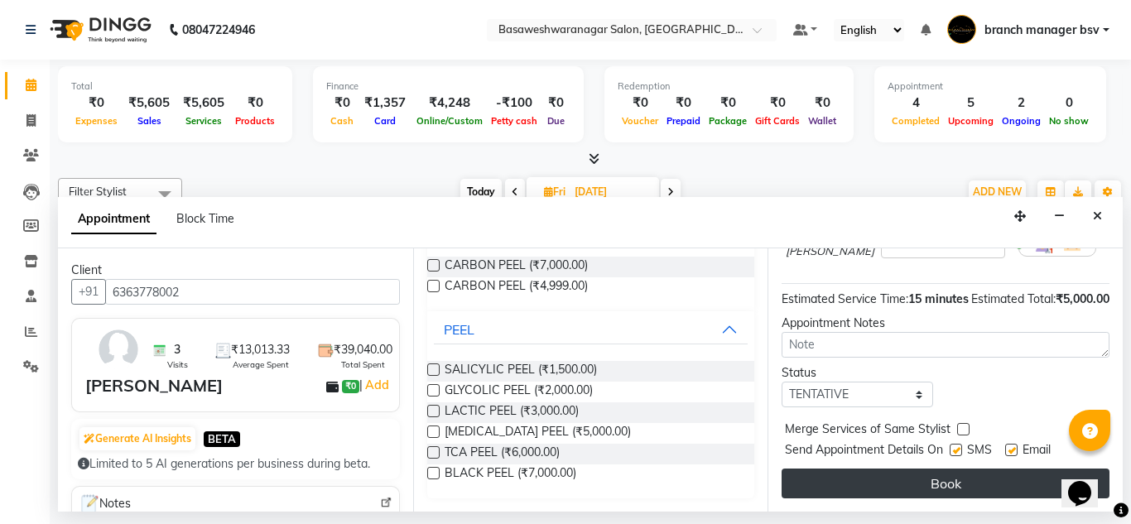
click at [857, 469] on button "Book" at bounding box center [946, 484] width 328 height 30
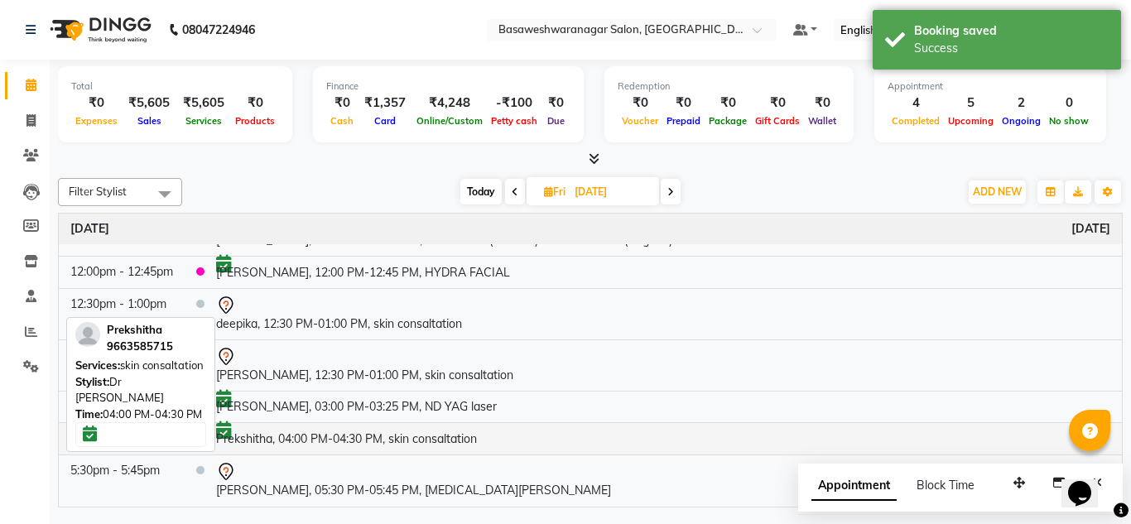
scroll to position [0, 0]
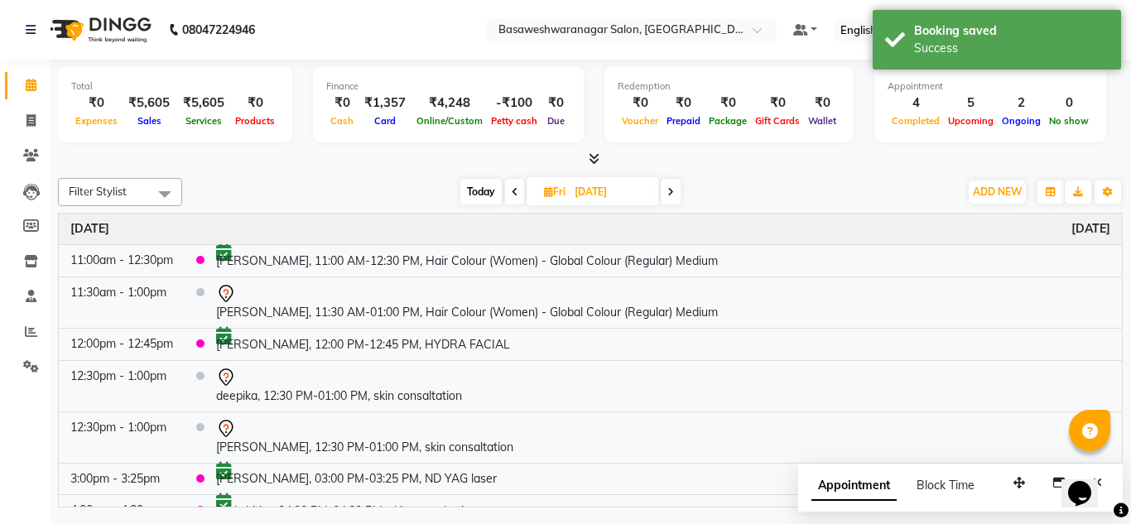
click at [474, 186] on span "Today" at bounding box center [480, 192] width 41 height 26
type input "[DATE]"
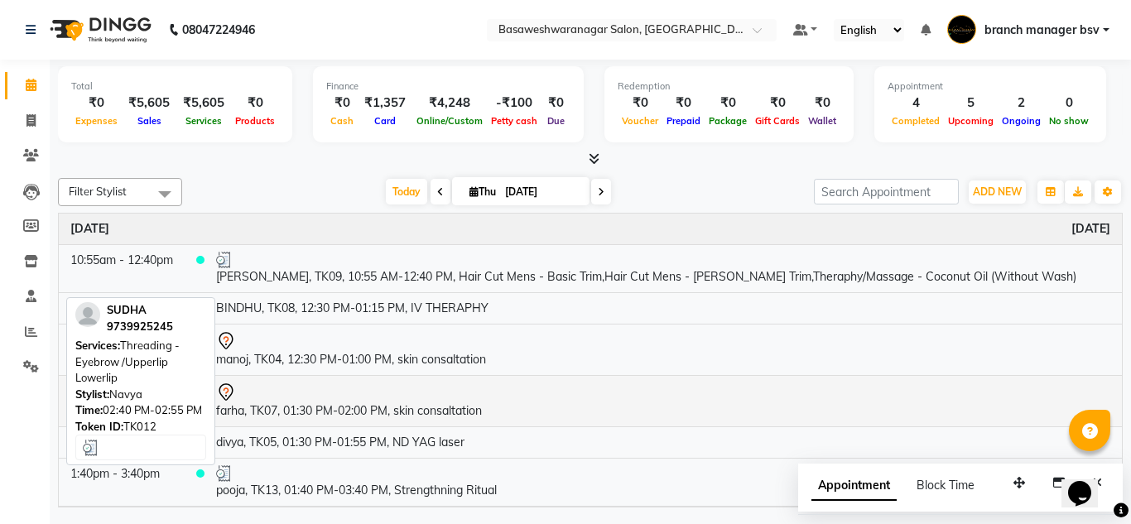
scroll to position [243, 0]
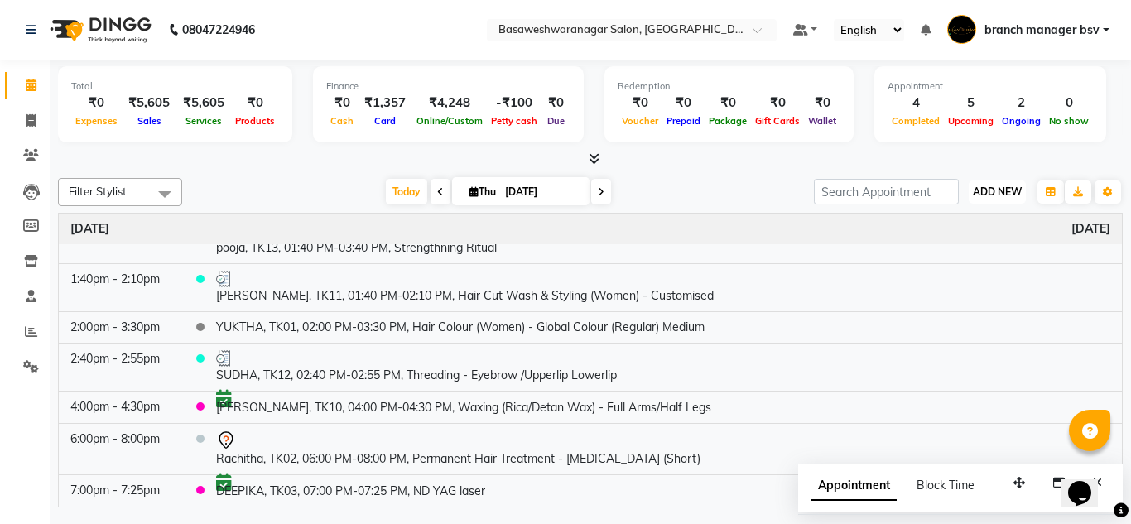
click at [1020, 195] on span "ADD NEW" at bounding box center [997, 191] width 49 height 12
click at [967, 222] on button "Add Appointment" at bounding box center [959, 224] width 131 height 22
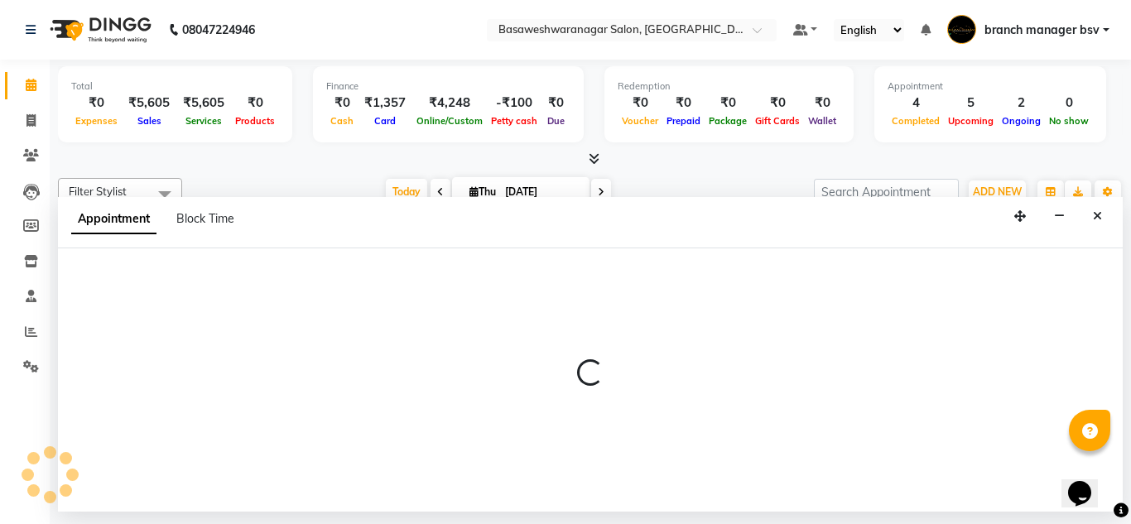
select select "540"
select select "tentative"
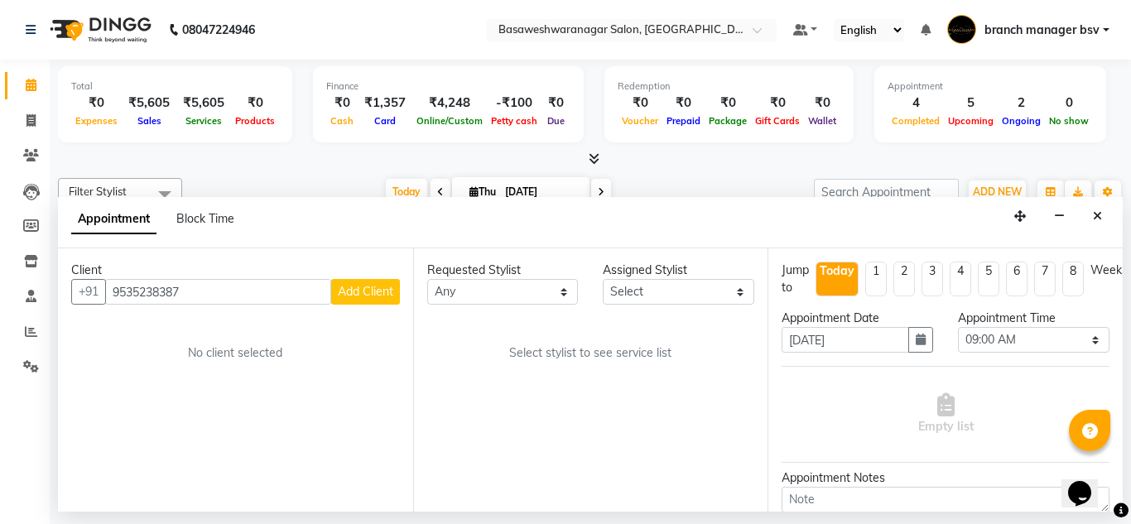
type input "9535238387"
click at [379, 282] on button "Add Client" at bounding box center [365, 292] width 69 height 26
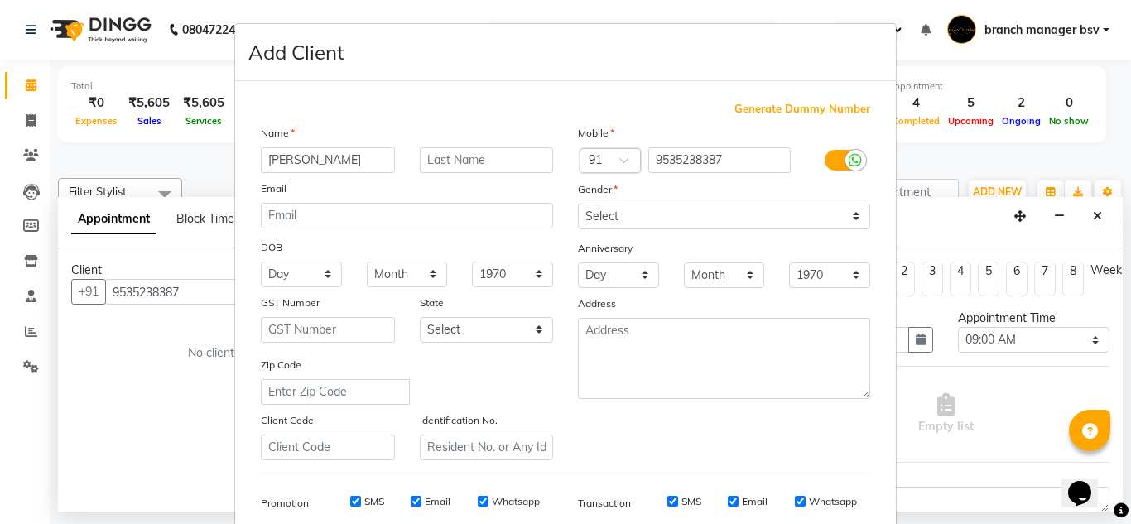
type input "[PERSON_NAME]"
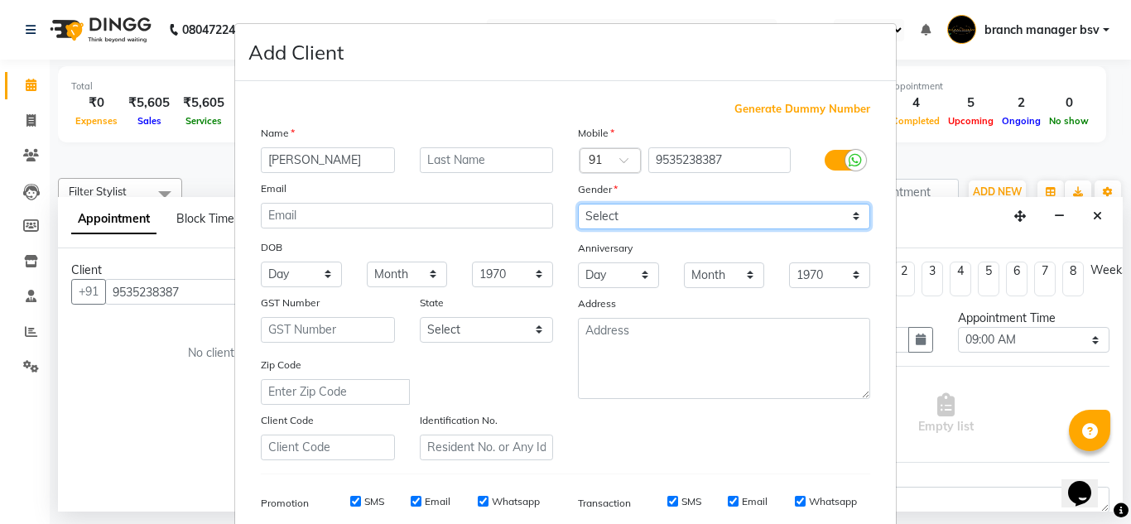
click at [719, 215] on select "Select [DEMOGRAPHIC_DATA] [DEMOGRAPHIC_DATA] Other Prefer Not To Say" at bounding box center [724, 217] width 292 height 26
select select "[DEMOGRAPHIC_DATA]"
click at [578, 204] on select "Select [DEMOGRAPHIC_DATA] [DEMOGRAPHIC_DATA] Other Prefer Not To Say" at bounding box center [724, 217] width 292 height 26
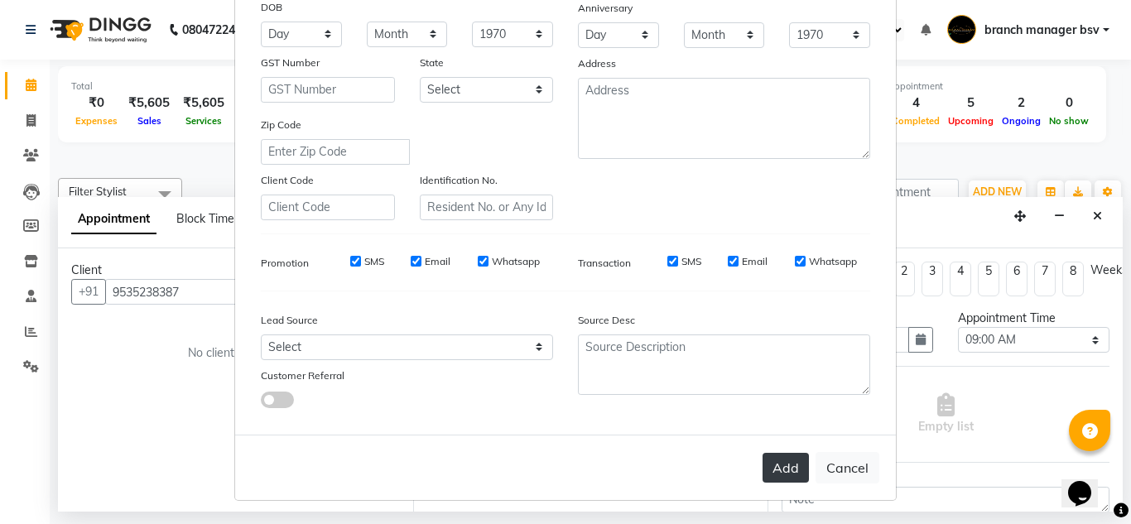
click at [780, 475] on button "Add" at bounding box center [786, 468] width 46 height 30
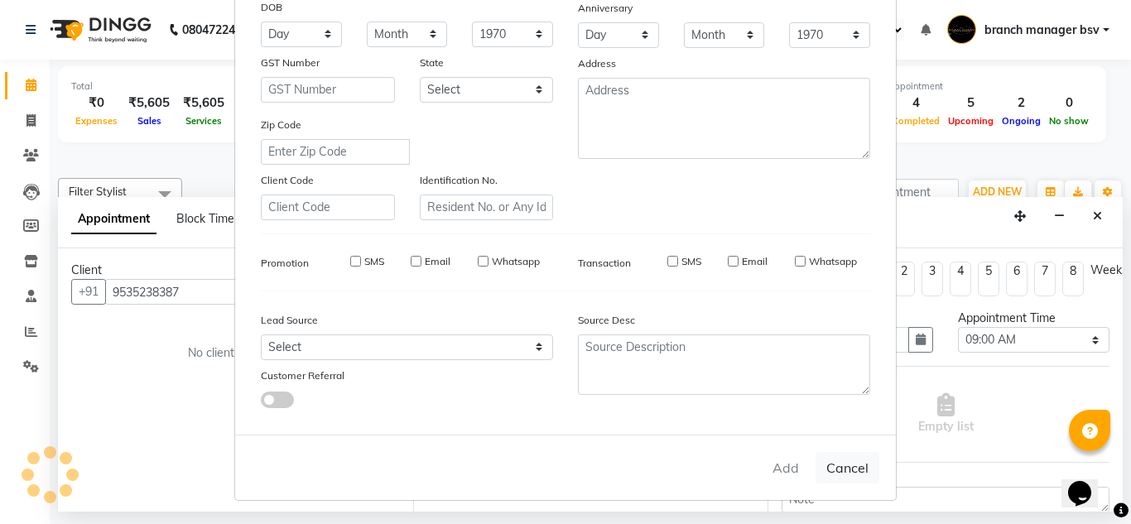
select select
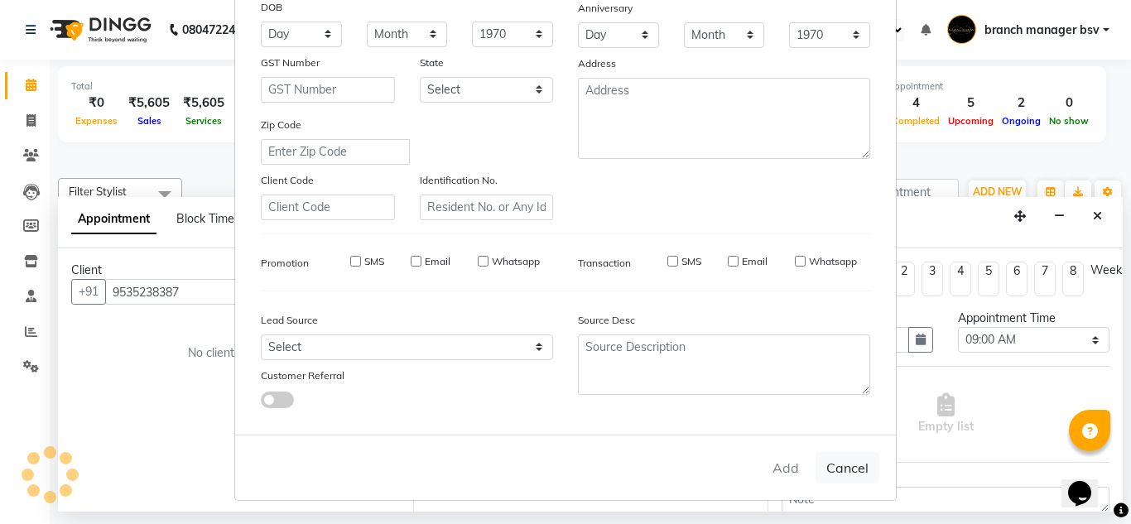
select select
checkbox input "false"
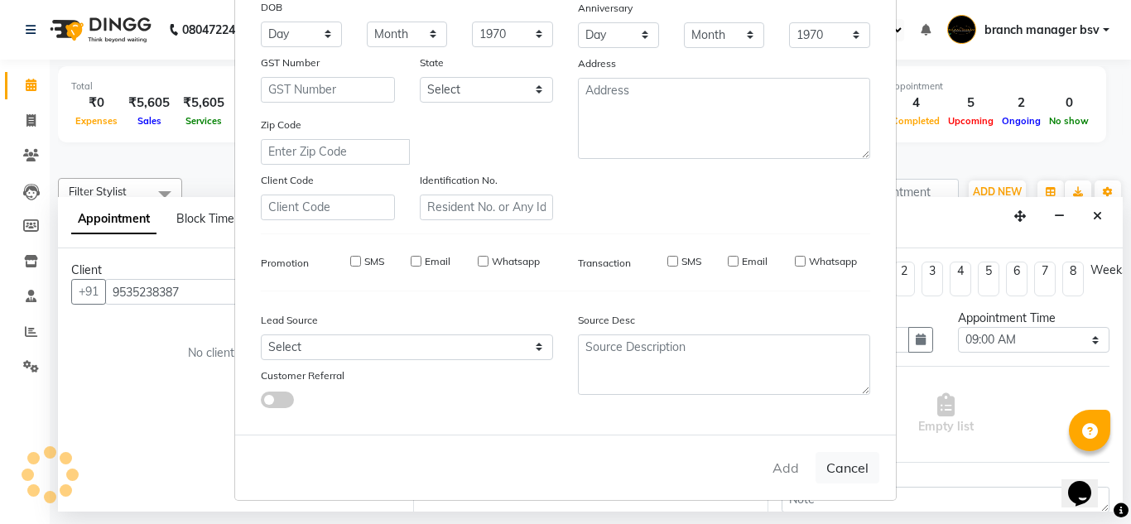
checkbox input "false"
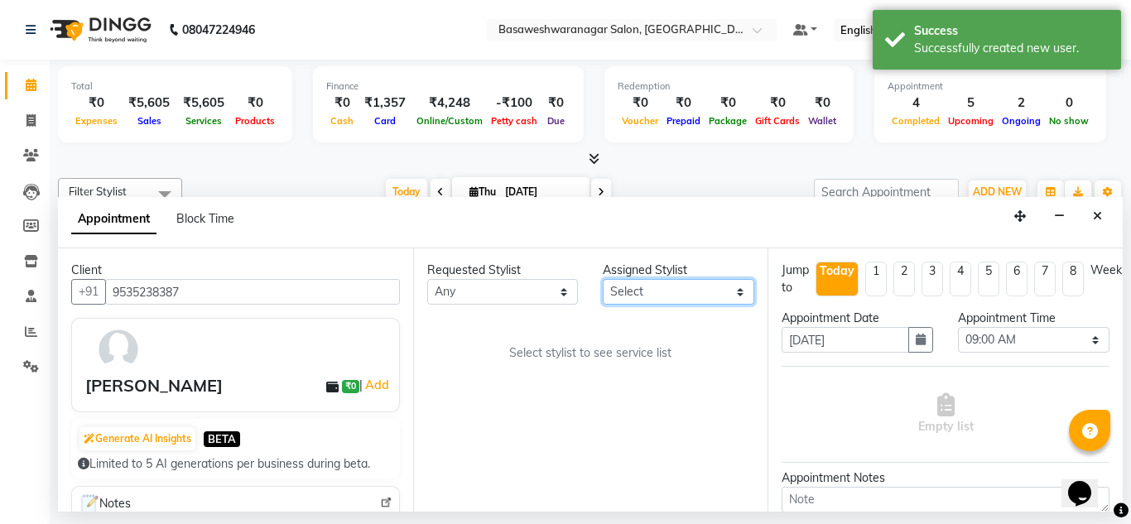
click at [667, 284] on select "Select [PERSON_NAME] manager bsv [PERSON_NAME] [PERSON_NAME] [PERSON_NAME] [PER…" at bounding box center [679, 292] width 152 height 26
select select "47930"
click at [603, 279] on select "Select [PERSON_NAME] manager bsv [PERSON_NAME] [PERSON_NAME] [PERSON_NAME] [PER…" at bounding box center [679, 292] width 152 height 26
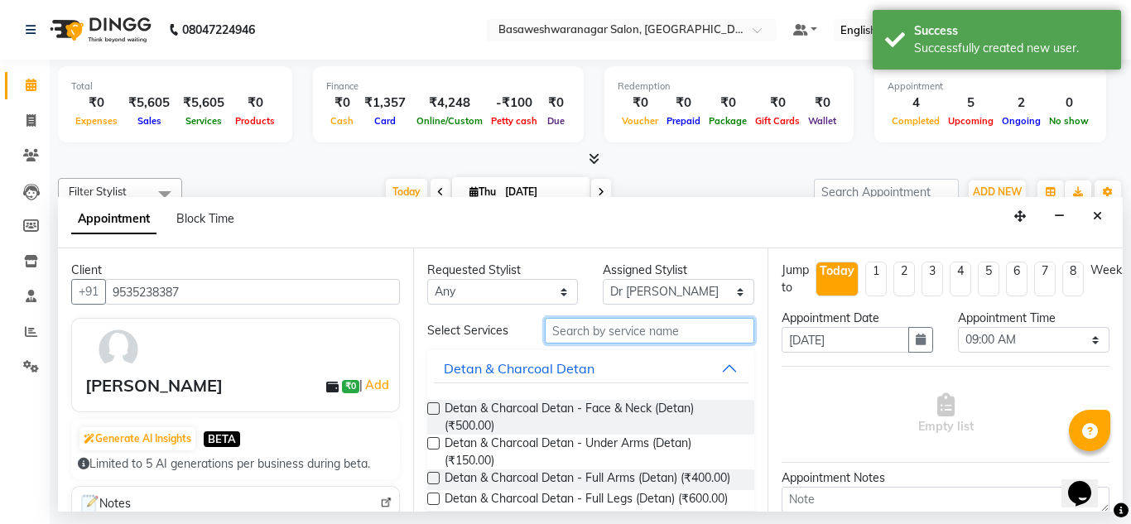
click at [574, 332] on input "text" at bounding box center [650, 331] width 210 height 26
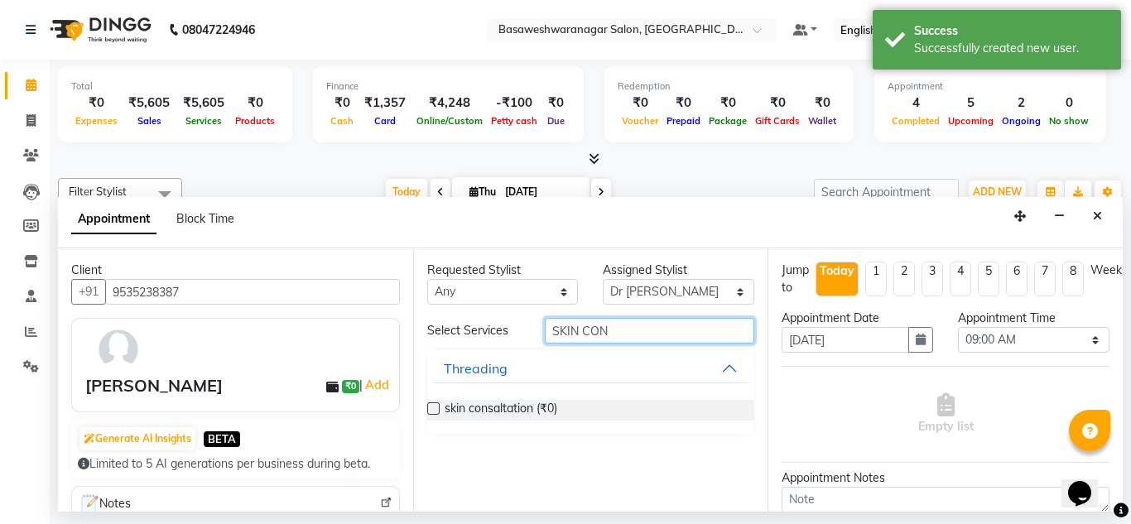
type input "SKIN CON"
click at [434, 409] on label at bounding box center [433, 408] width 12 height 12
click at [434, 409] on input "checkbox" at bounding box center [432, 410] width 11 height 11
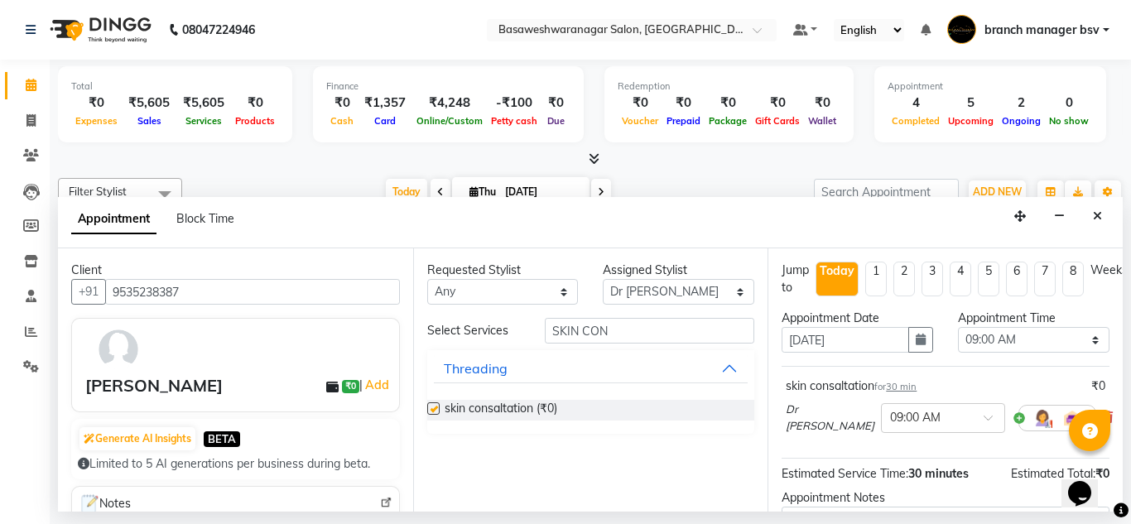
checkbox input "false"
click at [988, 339] on select "Select 09:00 AM 09:15 AM 09:30 AM 09:45 AM 10:00 AM 10:15 AM 10:30 AM 10:45 AM …" at bounding box center [1034, 340] width 152 height 26
select select "750"
click at [958, 327] on select "Select 09:00 AM 09:15 AM 09:30 AM 09:45 AM 10:00 AM 10:15 AM 10:30 AM 10:45 AM …" at bounding box center [1034, 340] width 152 height 26
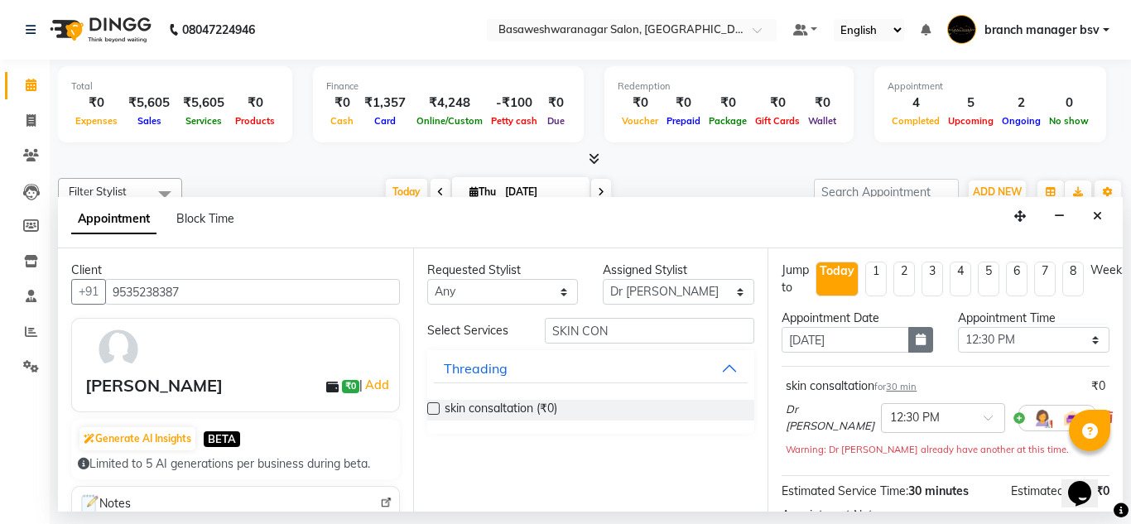
click at [908, 345] on button "button" at bounding box center [920, 340] width 25 height 26
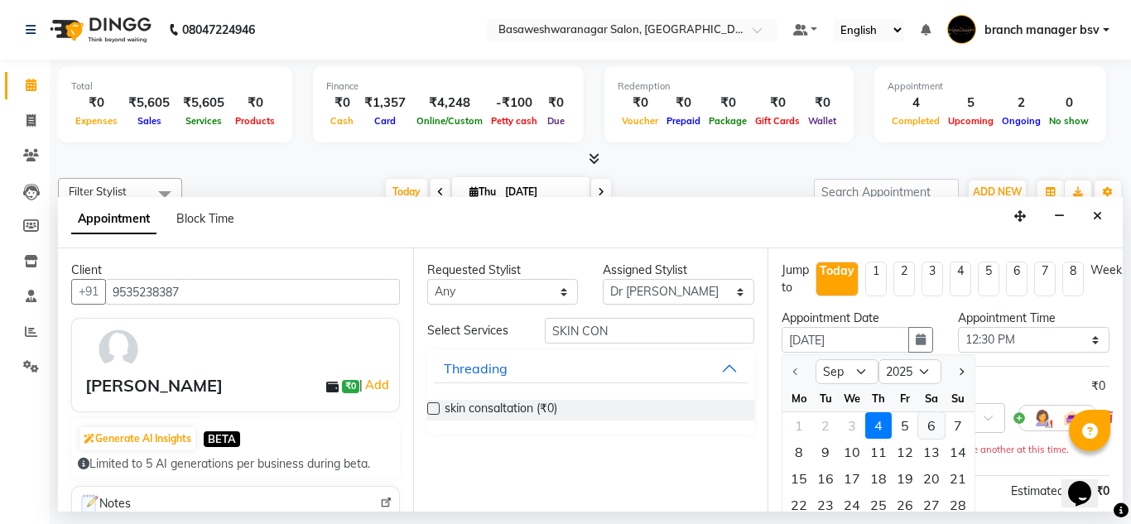
click at [938, 420] on div "6" at bounding box center [931, 425] width 26 height 26
type input "[DATE]"
select select "750"
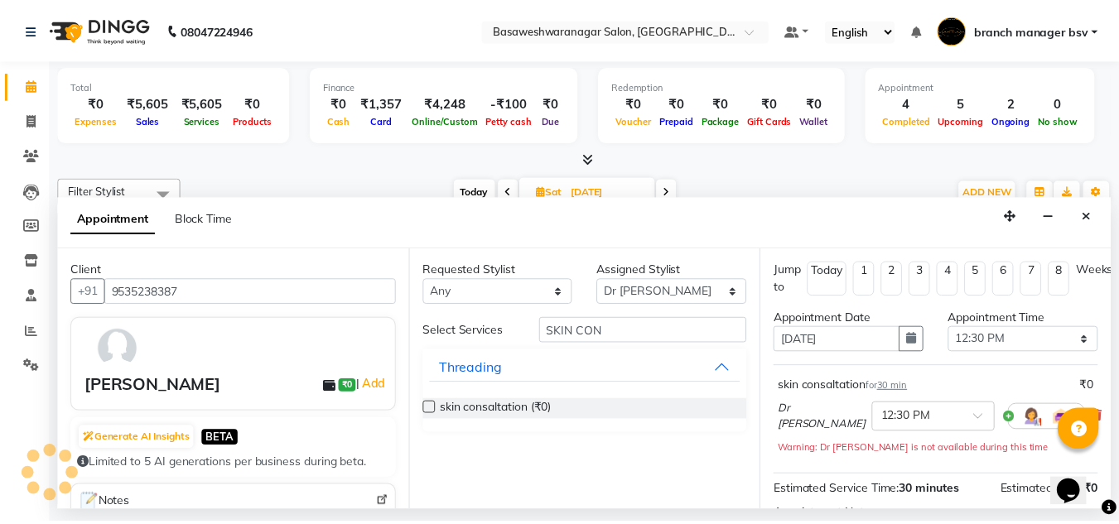
scroll to position [202, 0]
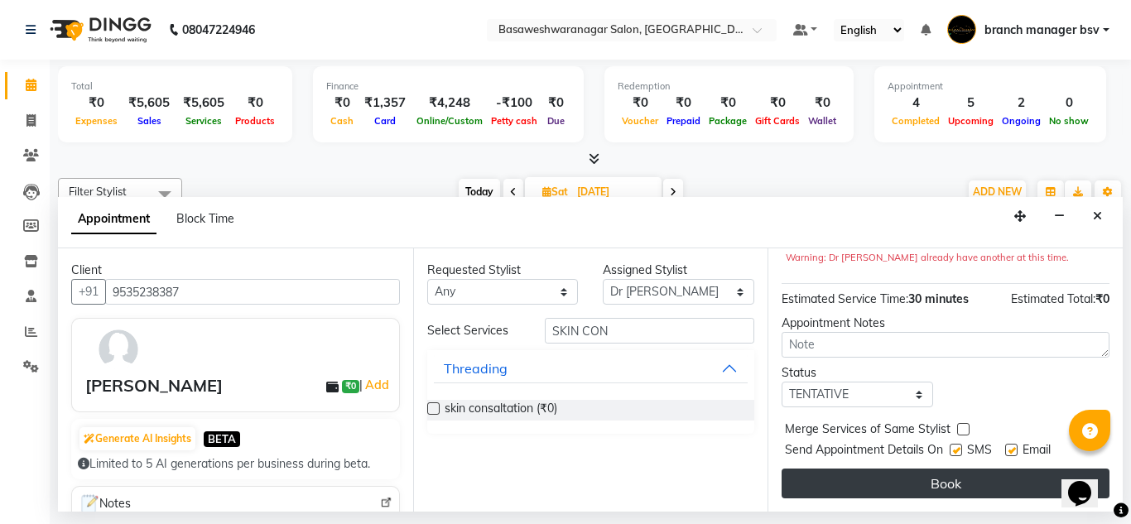
click at [841, 484] on button "Book" at bounding box center [946, 484] width 328 height 30
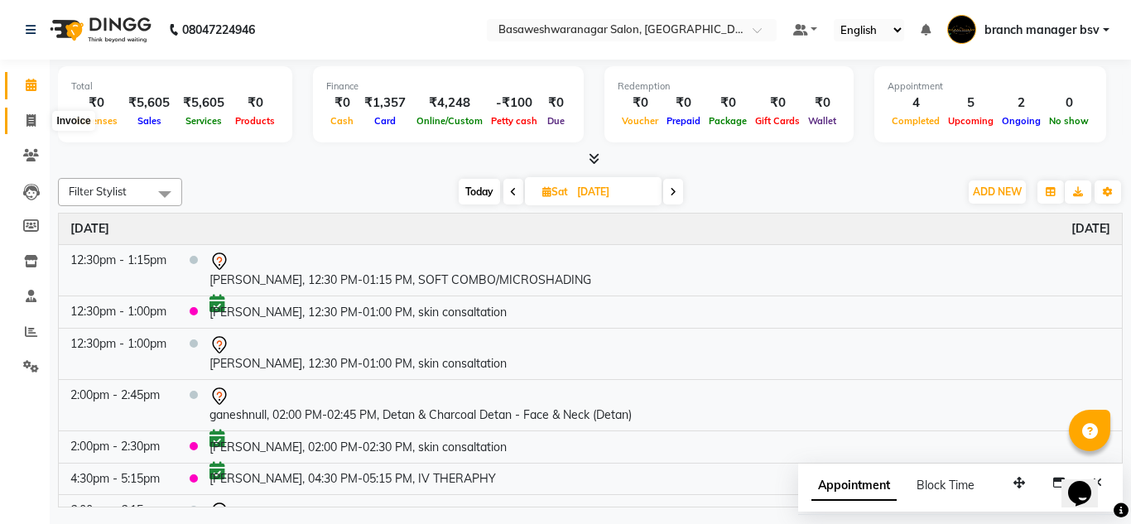
click at [22, 128] on span at bounding box center [31, 121] width 29 height 19
select select "842"
select select "service"
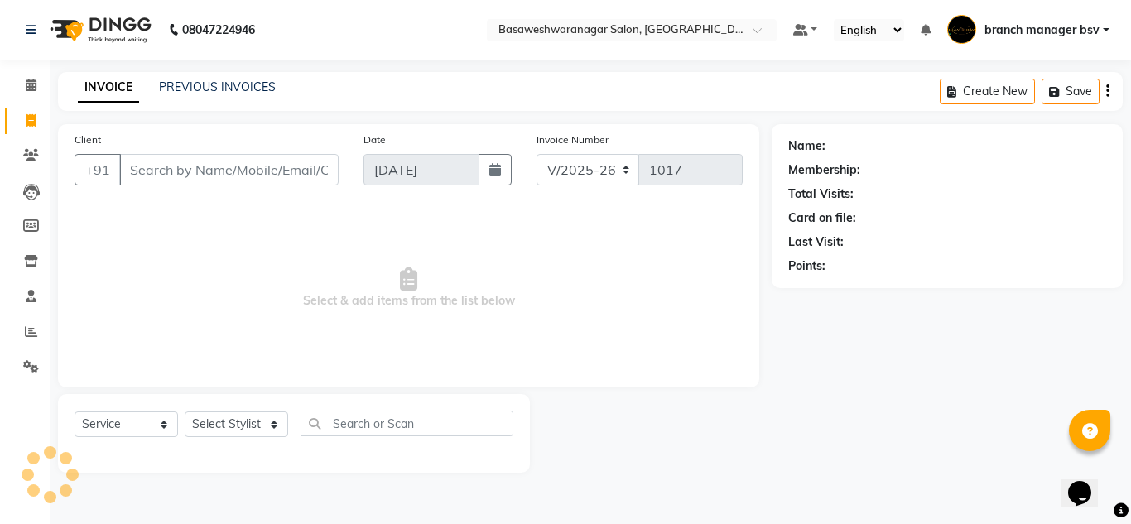
click at [193, 176] on input "Client" at bounding box center [228, 169] width 219 height 31
click at [117, 73] on link "INVOICE" at bounding box center [108, 88] width 61 height 30
click at [214, 416] on select "Select Stylist [PERSON_NAME] manager bsv [PERSON_NAME] [PERSON_NAME] [PERSON_NA…" at bounding box center [236, 424] width 103 height 26
select select "13737"
click at [185, 411] on select "Select Stylist [PERSON_NAME] manager bsv [PERSON_NAME] [PERSON_NAME] [PERSON_NA…" at bounding box center [236, 424] width 103 height 26
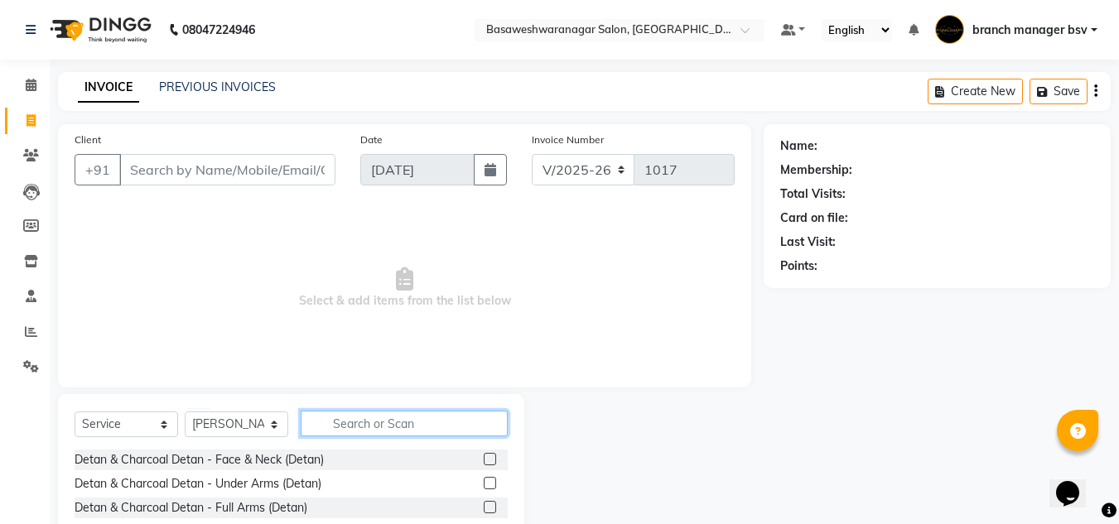
click at [341, 424] on input "text" at bounding box center [404, 424] width 207 height 26
type input "L"
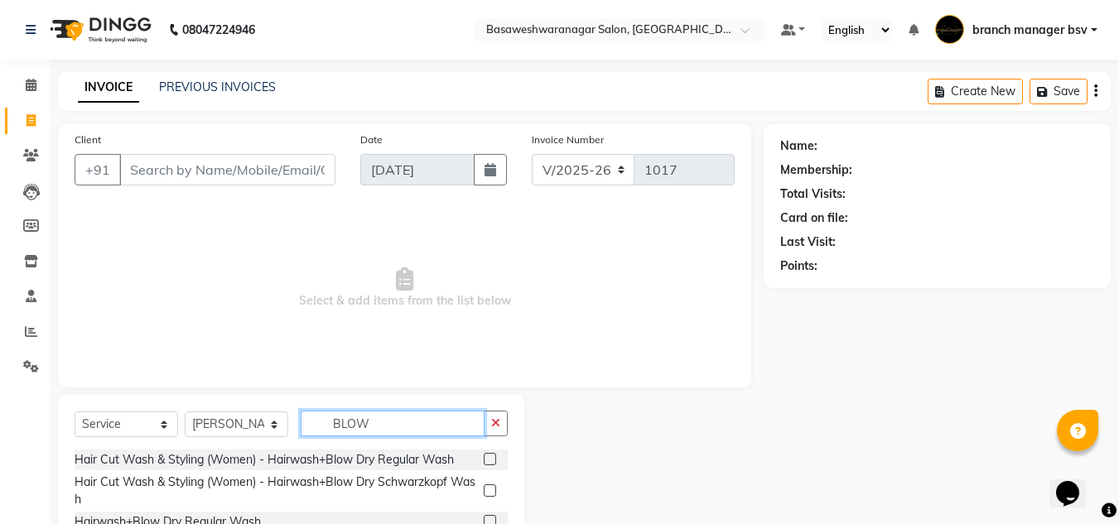
type input "BLOW"
click at [490, 456] on label at bounding box center [490, 459] width 12 height 12
click at [490, 456] on input "checkbox" at bounding box center [489, 460] width 11 height 11
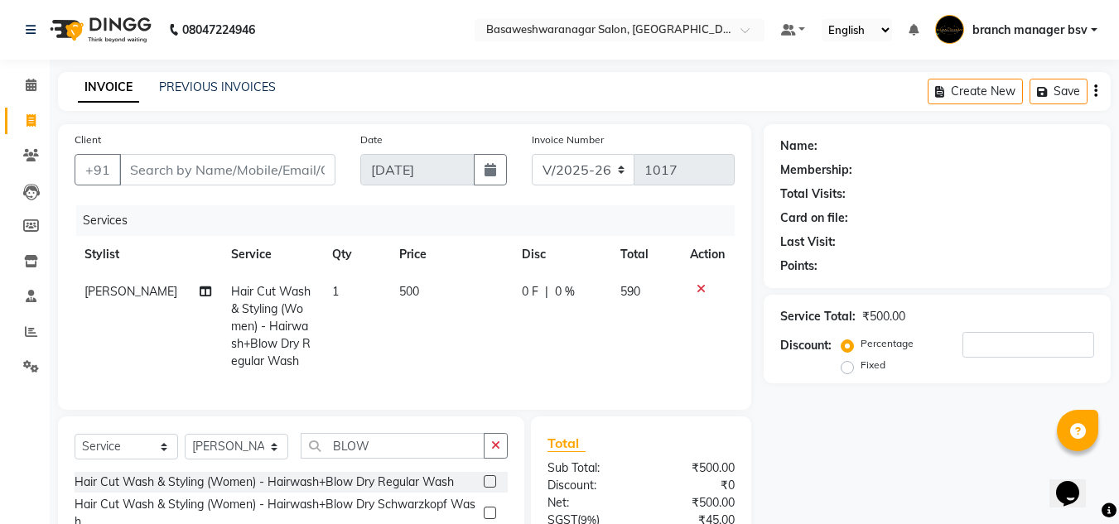
checkbox input "false"
click at [490, 456] on button "button" at bounding box center [496, 446] width 24 height 26
click at [484, 488] on label at bounding box center [490, 481] width 12 height 12
click at [484, 488] on input "checkbox" at bounding box center [489, 482] width 11 height 11
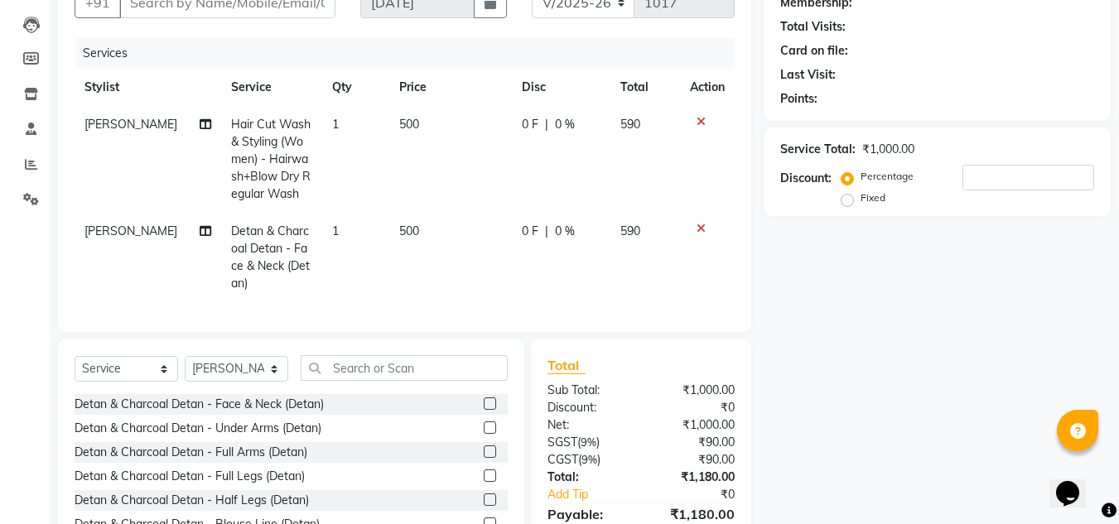
scroll to position [168, 0]
click at [484, 409] on label at bounding box center [490, 403] width 12 height 12
click at [484, 409] on input "checkbox" at bounding box center [489, 403] width 11 height 11
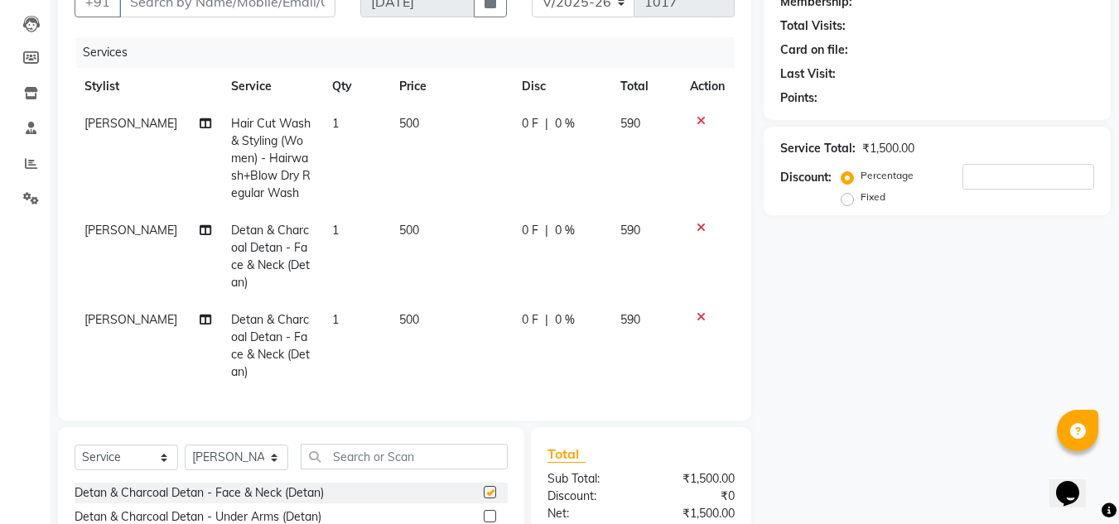
checkbox input "false"
click at [84, 334] on td "[PERSON_NAME]" at bounding box center [148, 345] width 147 height 89
select select "13737"
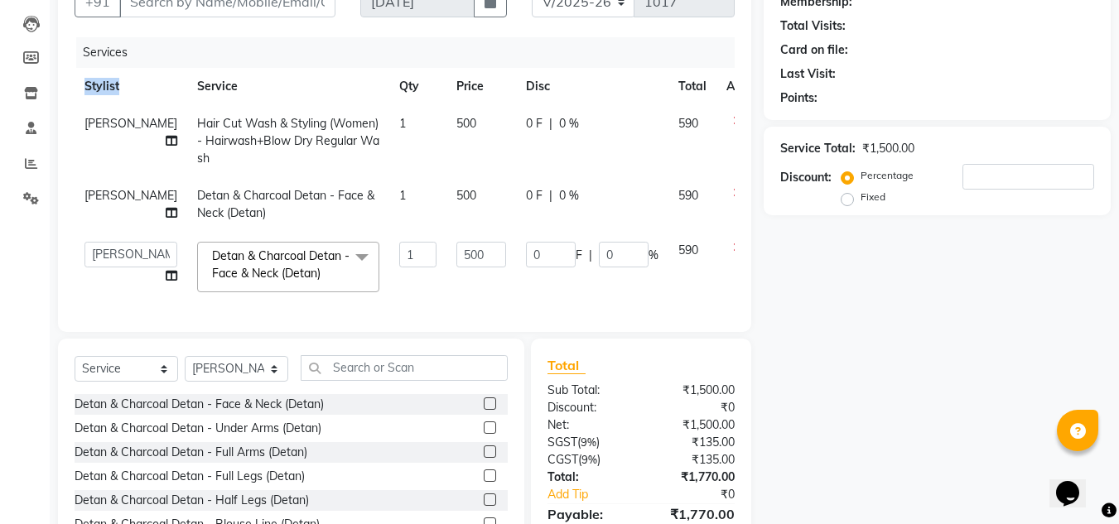
click at [84, 332] on div "Client +91 Date [DATE] Invoice Number V/2025 V/[PHONE_NUMBER] Services Stylist …" at bounding box center [404, 144] width 693 height 376
click at [113, 262] on select "[PERSON_NAME] manager bsv [PERSON_NAME] [PERSON_NAME] [PERSON_NAME] [PERSON_NAM…" at bounding box center [130, 255] width 93 height 26
select select "46882"
click at [590, 366] on div "Total Sub Total: ₹1,500.00 Discount: ₹0 Net: ₹1,500.00 SGST ( 9% ) ₹135.00 CGST…" at bounding box center [641, 460] width 220 height 243
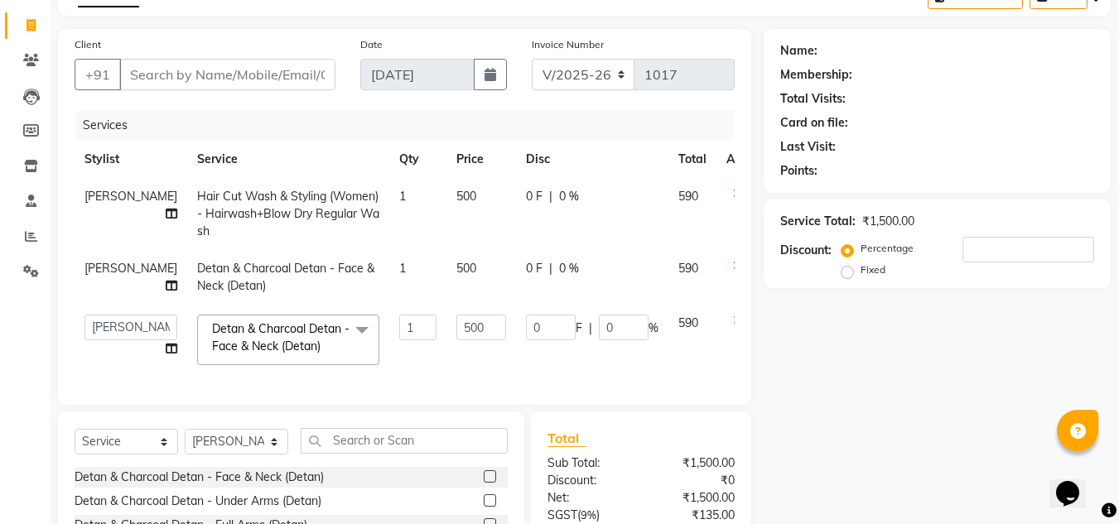
scroll to position [94, 0]
click at [168, 64] on input "Client" at bounding box center [227, 75] width 216 height 31
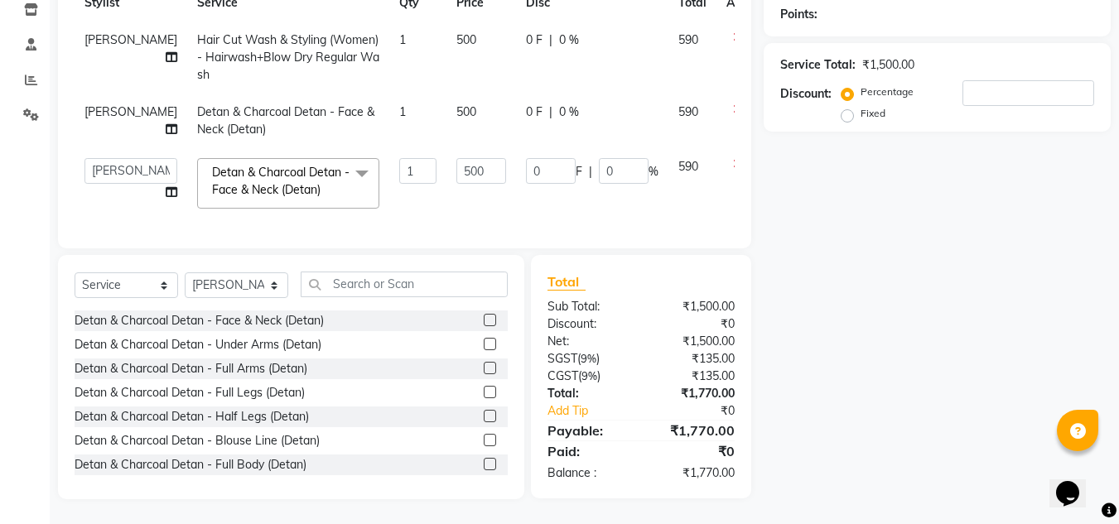
scroll to position [0, 0]
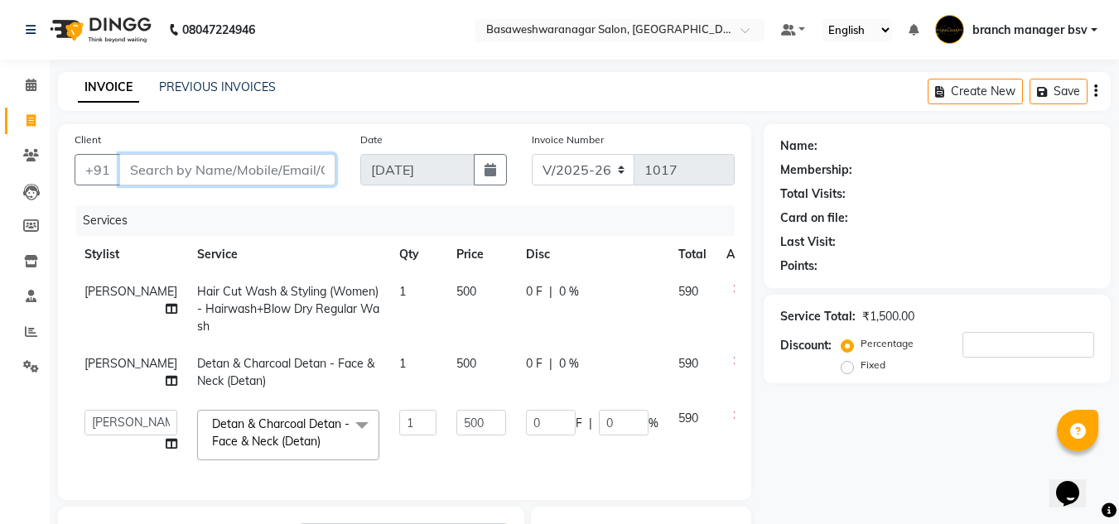
click at [257, 162] on input "Client" at bounding box center [227, 169] width 216 height 31
type input "9"
type input "0"
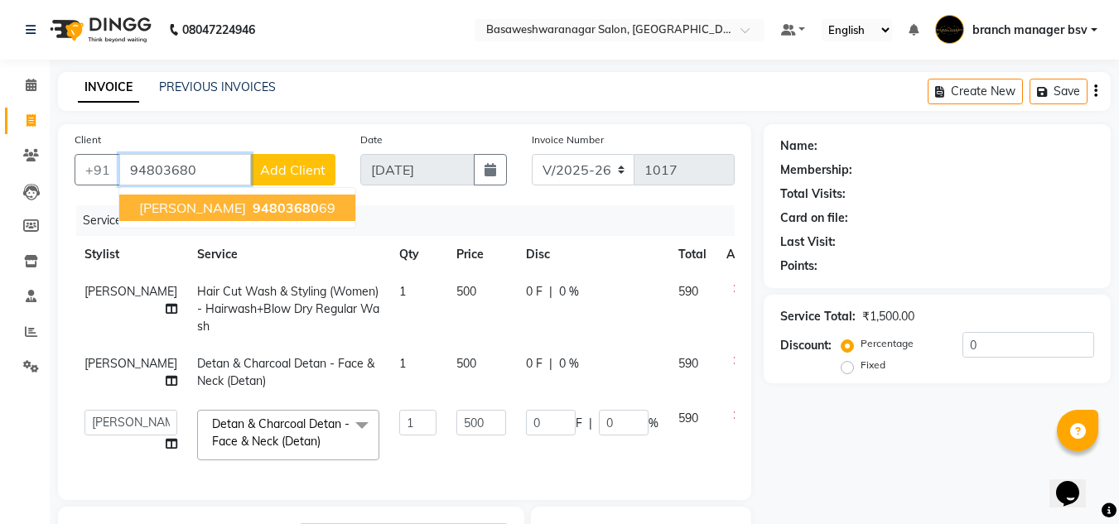
click at [309, 206] on ngb-highlight "94803680 69" at bounding box center [292, 208] width 86 height 17
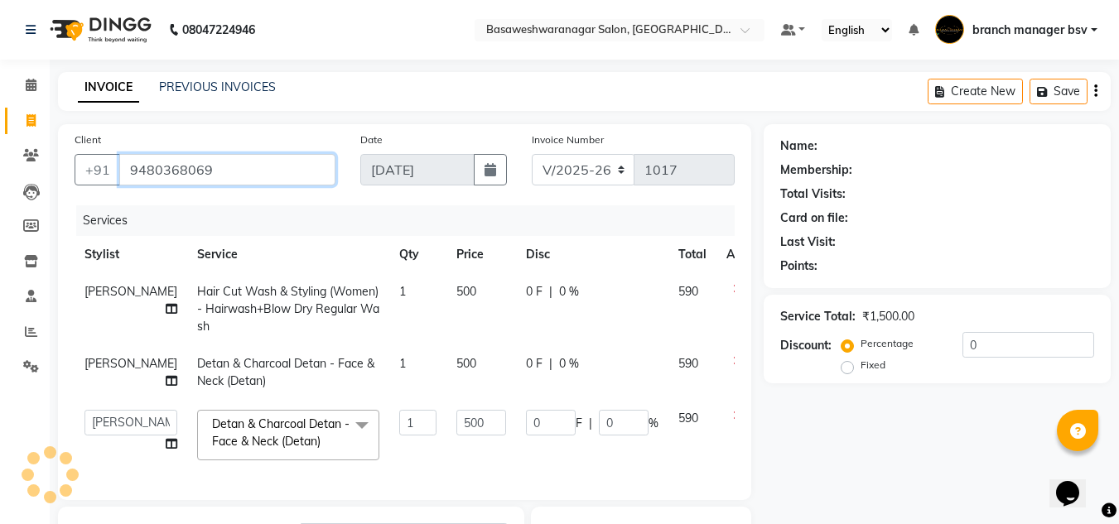
type input "9480368069"
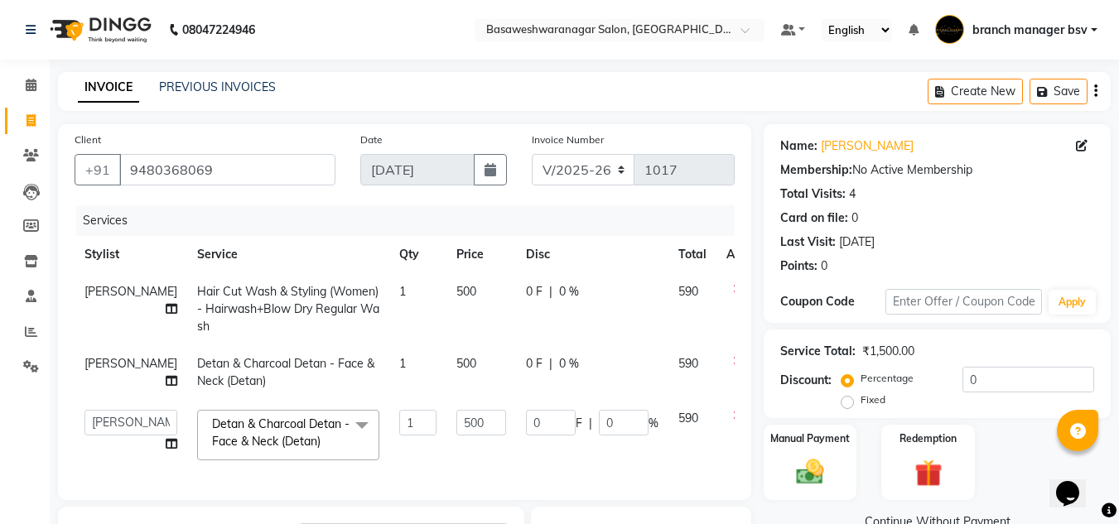
scroll to position [264, 0]
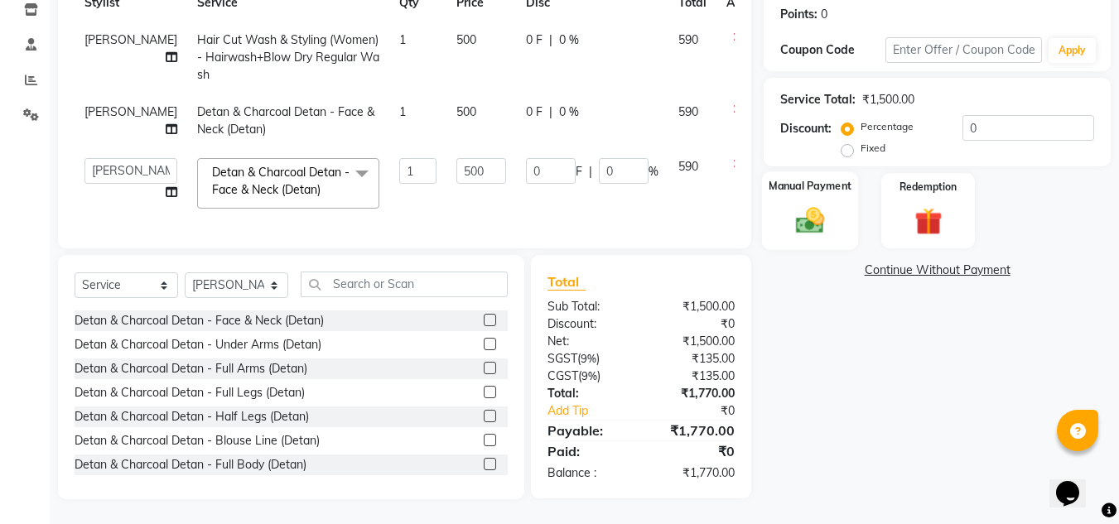
click at [816, 213] on img at bounding box center [810, 220] width 46 height 33
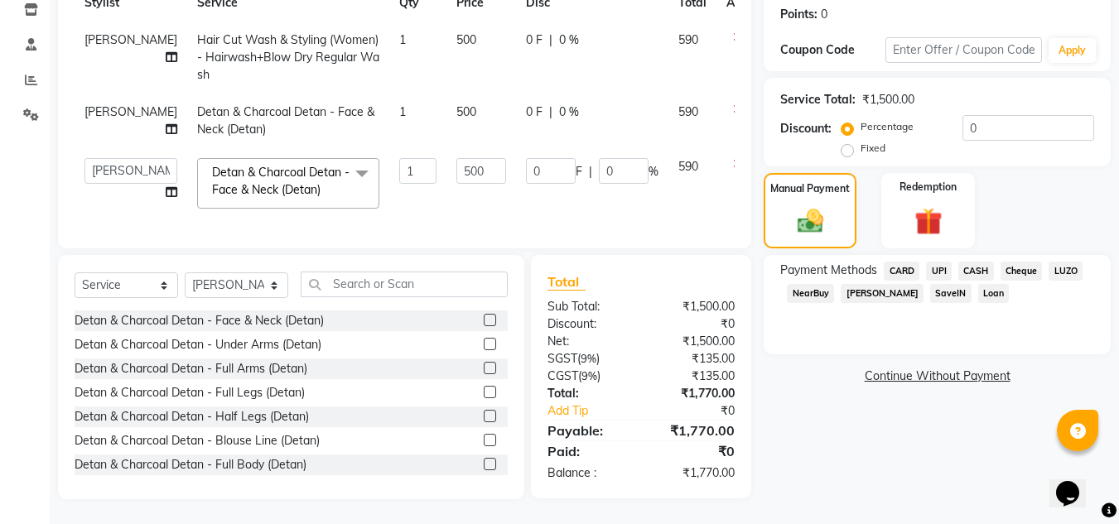
click at [945, 262] on span "UPI" at bounding box center [939, 271] width 26 height 19
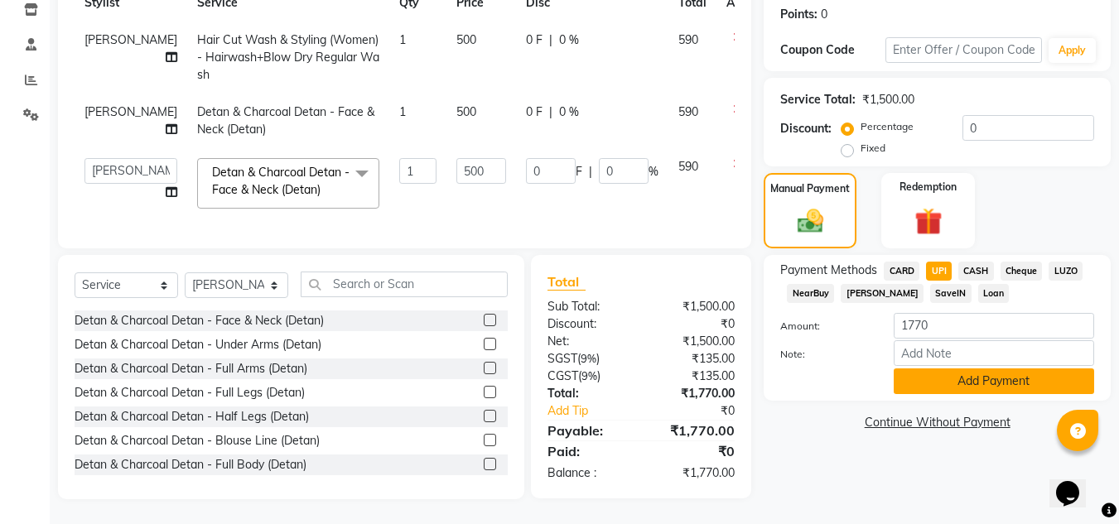
click at [934, 370] on button "Add Payment" at bounding box center [993, 381] width 200 height 26
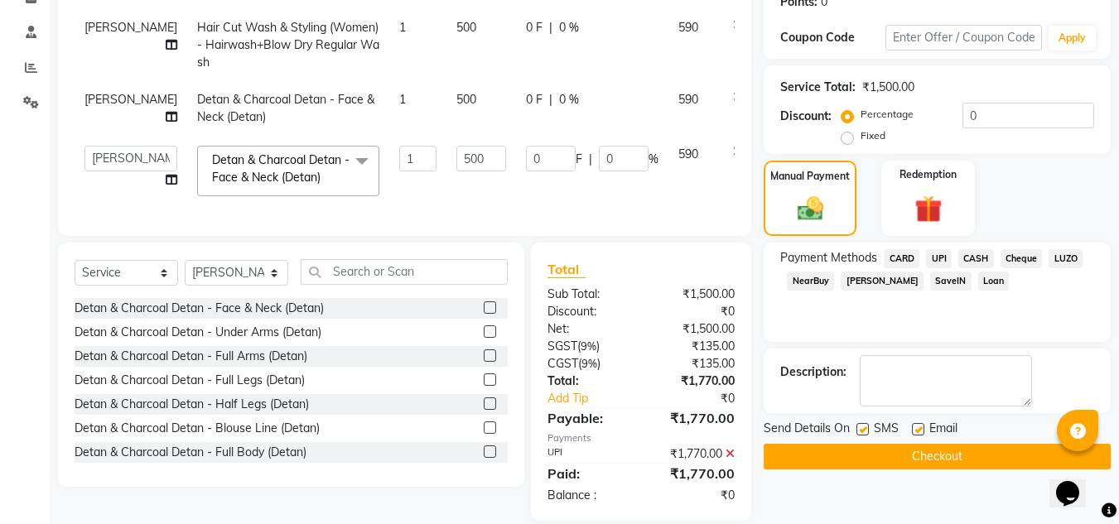
scroll to position [298, 0]
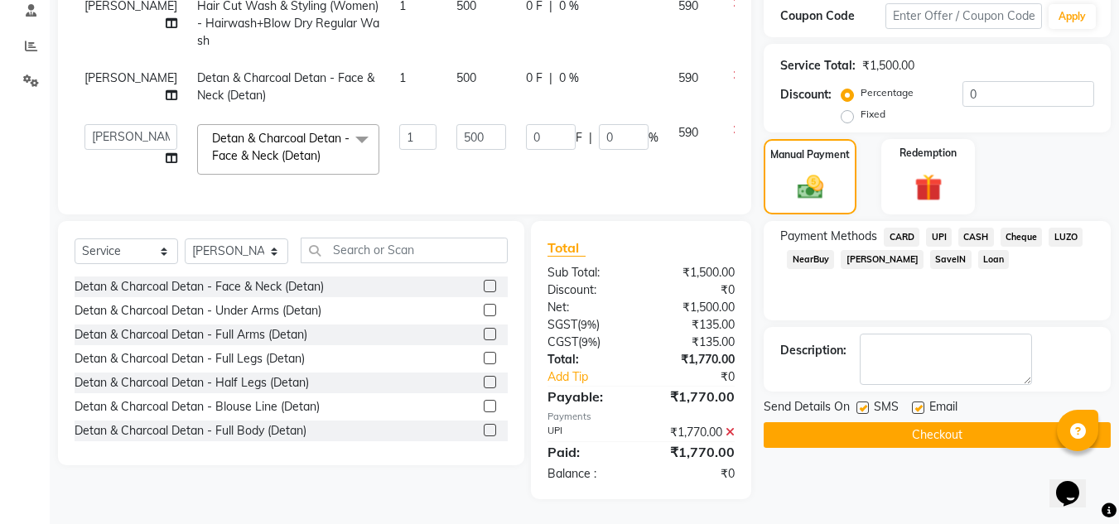
click at [885, 422] on button "Checkout" at bounding box center [936, 435] width 347 height 26
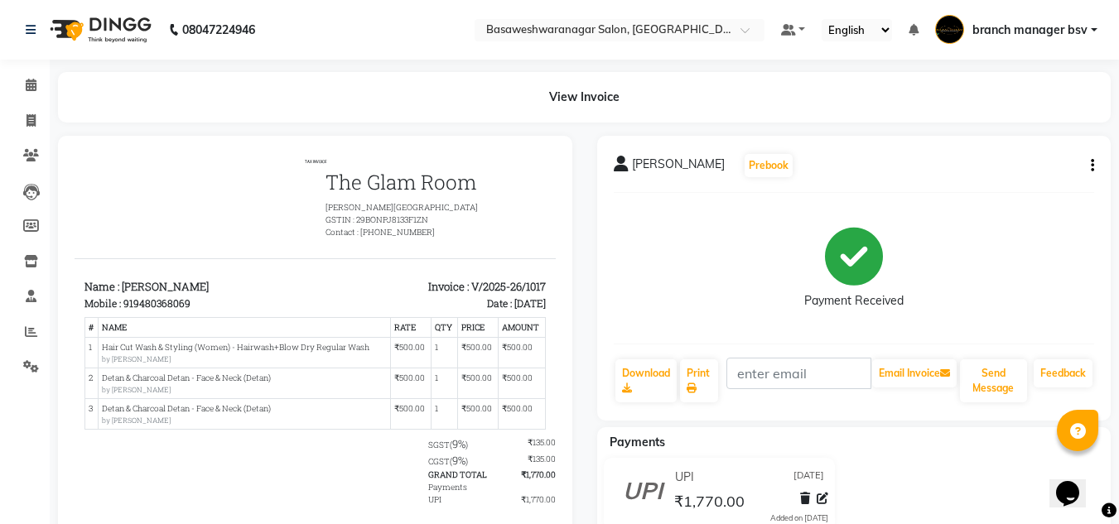
click at [1084, 164] on button "button" at bounding box center [1089, 165] width 10 height 17
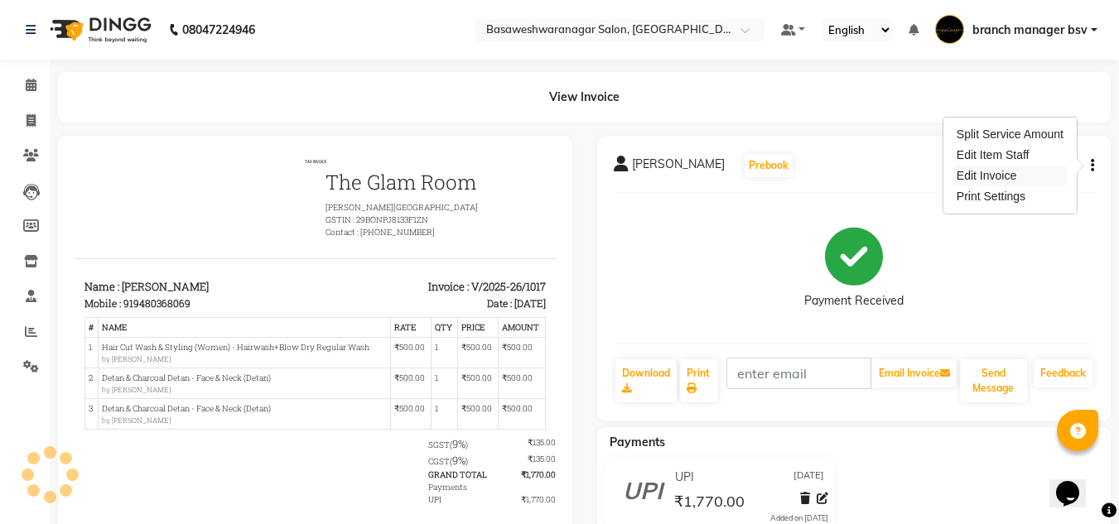
click at [1011, 176] on div "Edit Invoice" at bounding box center [1009, 176] width 113 height 21
select select "service"
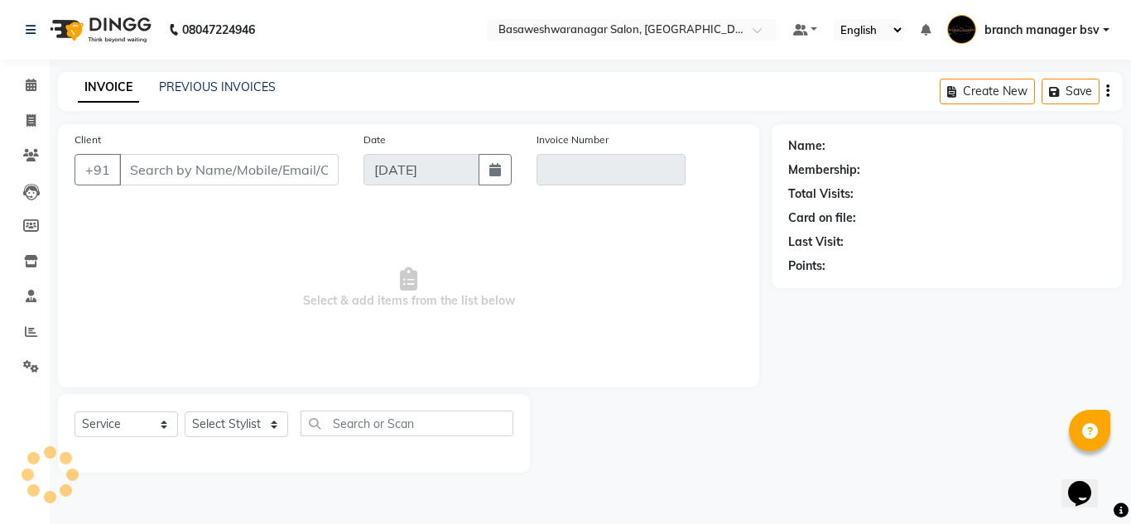
type input "9480368069"
type input "V/2025-26/1017"
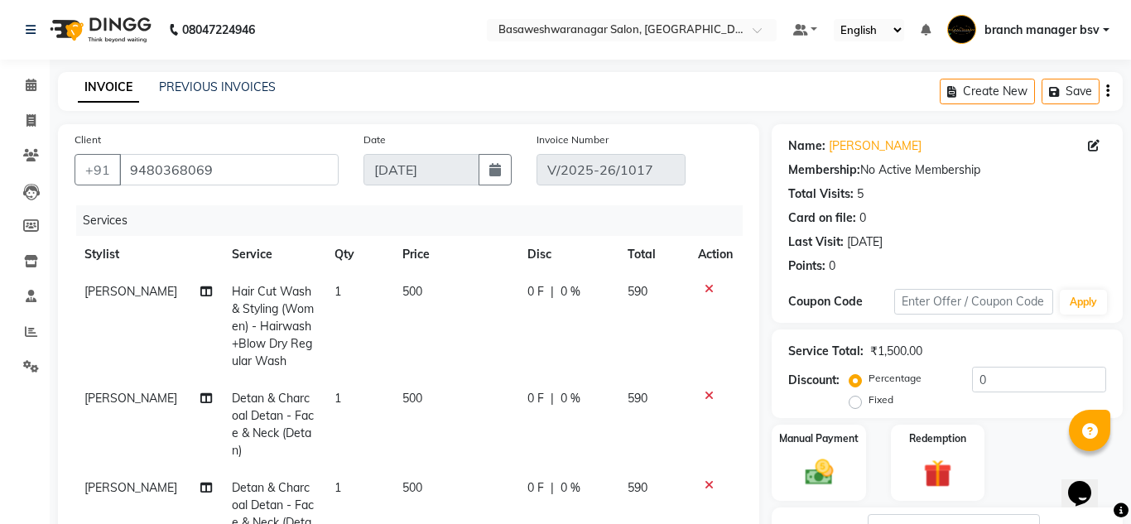
select select "select"
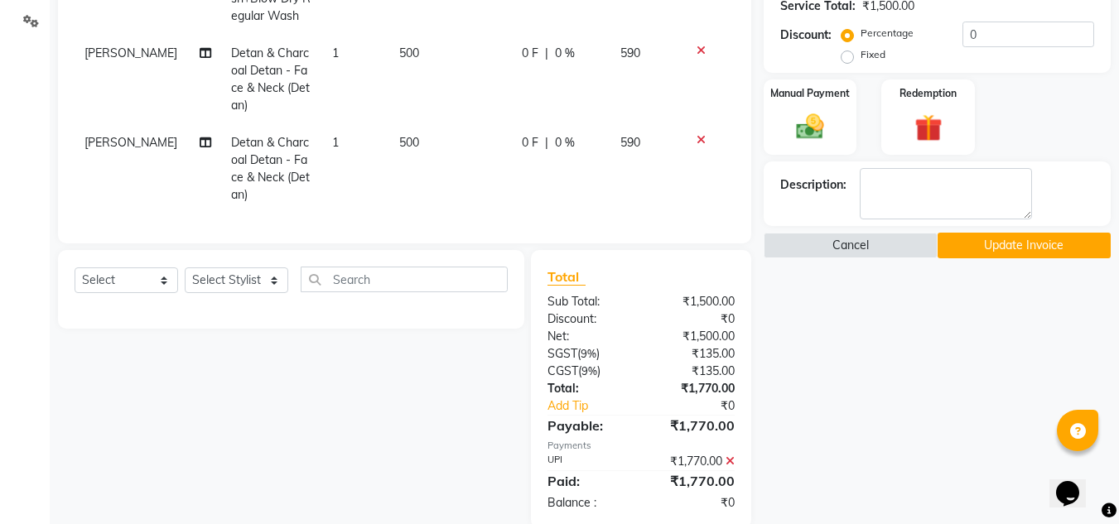
scroll to position [387, 0]
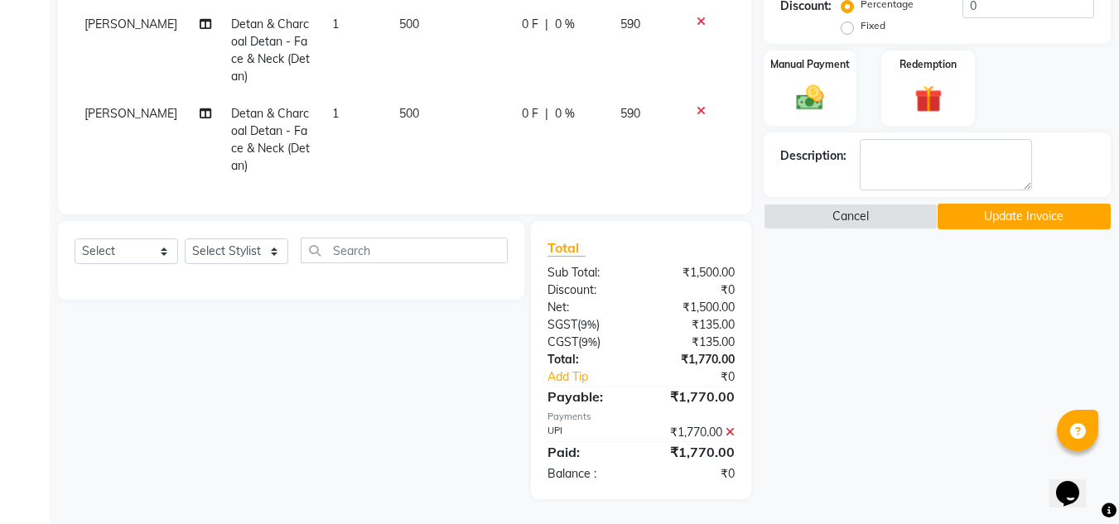
click at [732, 432] on icon at bounding box center [729, 432] width 9 height 12
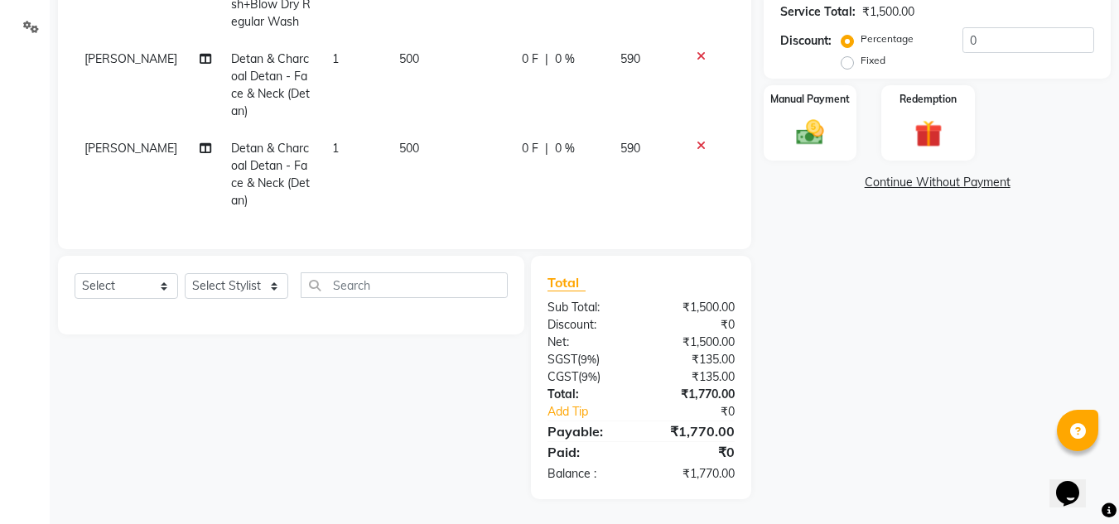
scroll to position [352, 0]
click at [819, 116] on img at bounding box center [810, 132] width 46 height 33
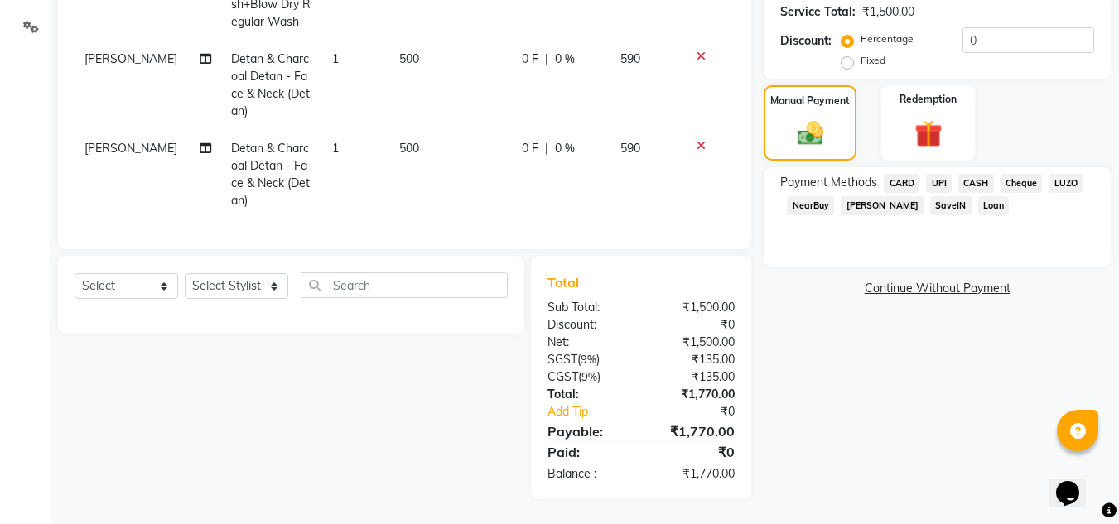
click at [941, 174] on span "UPI" at bounding box center [939, 183] width 26 height 19
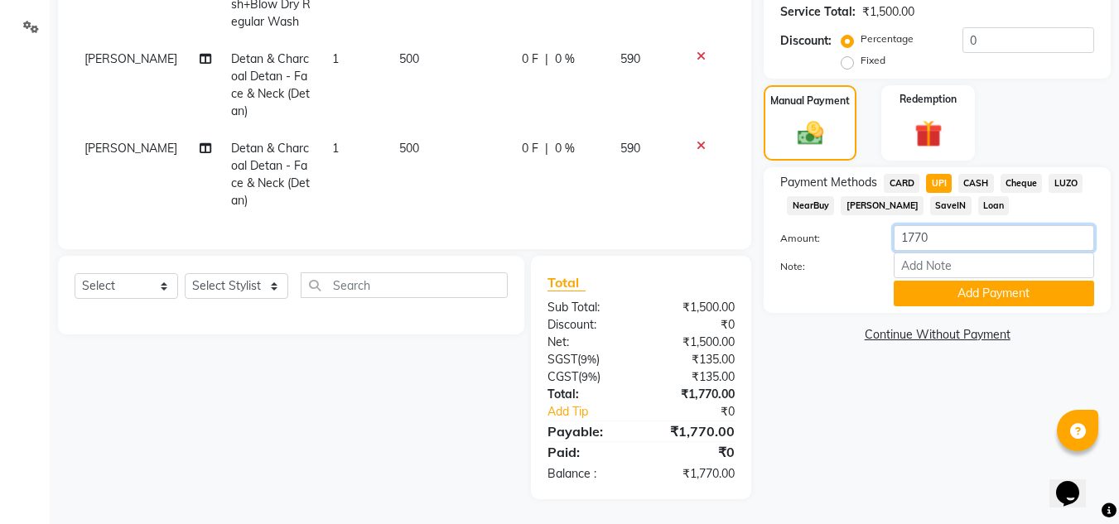
click at [917, 225] on input "1770" at bounding box center [993, 238] width 200 height 26
click at [974, 174] on span "CASH" at bounding box center [976, 183] width 36 height 19
click at [915, 225] on input "1770" at bounding box center [993, 238] width 200 height 26
type input "70"
click at [964, 286] on button "Add Payment" at bounding box center [993, 294] width 200 height 26
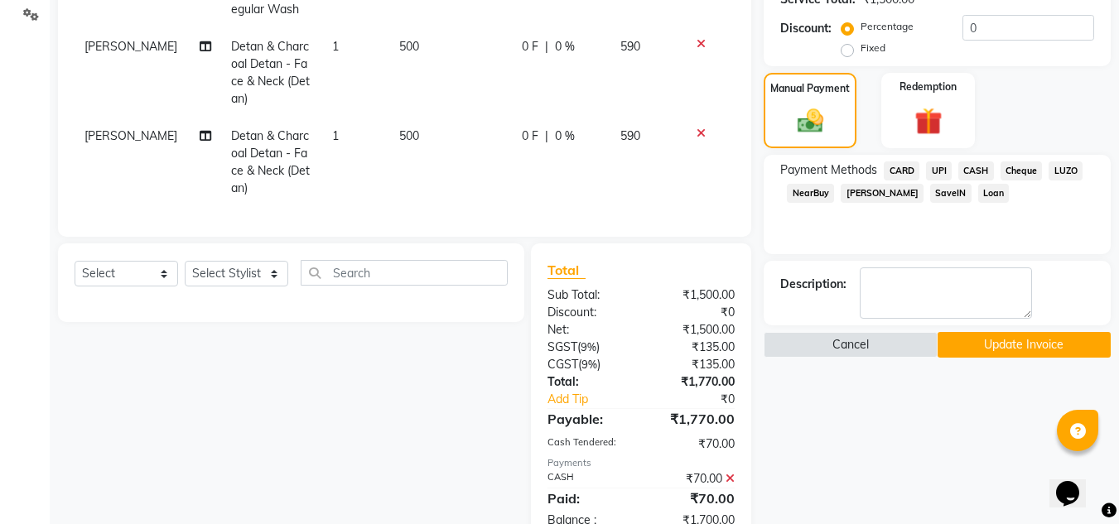
click at [940, 177] on span "UPI" at bounding box center [939, 170] width 26 height 19
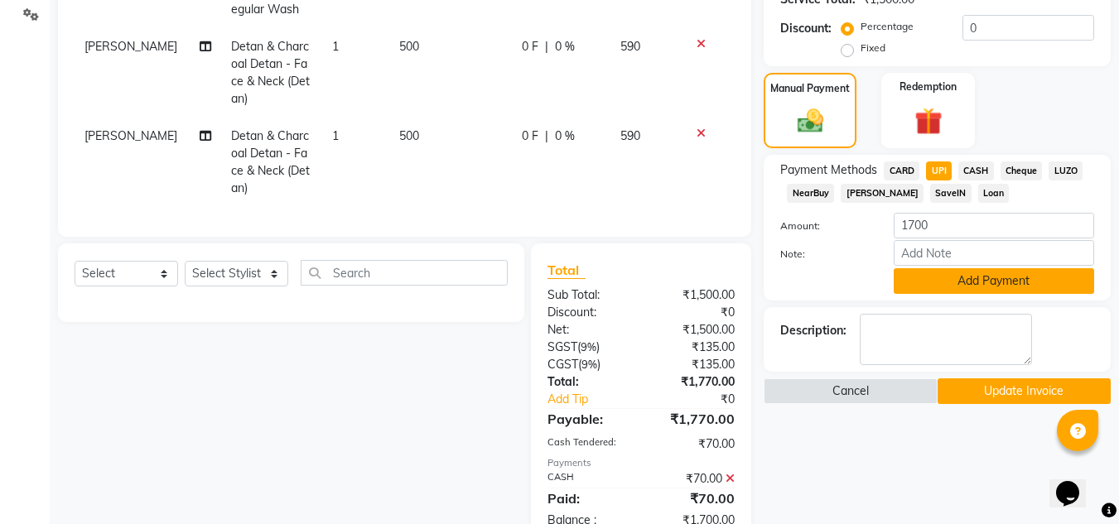
click at [964, 274] on button "Add Payment" at bounding box center [993, 281] width 200 height 26
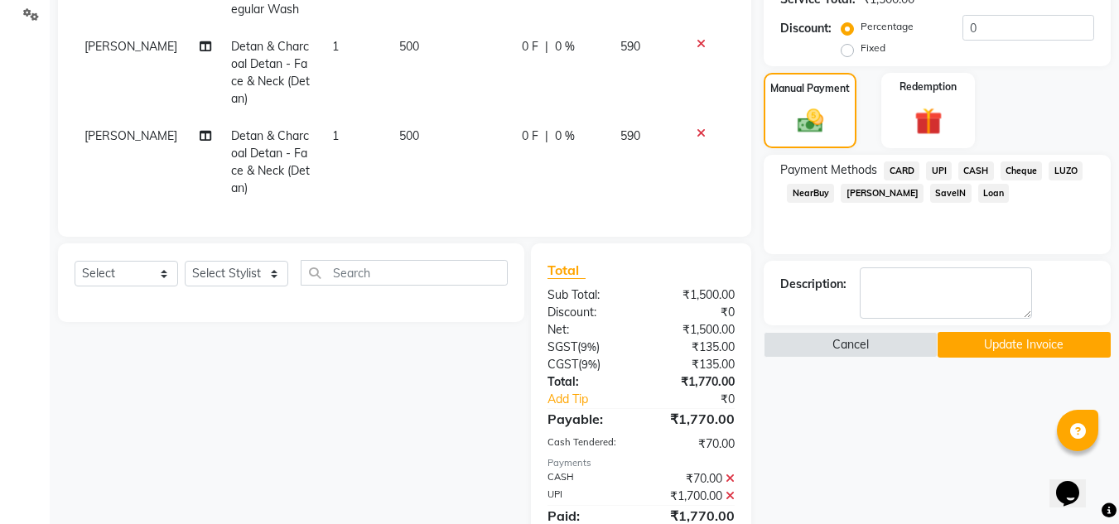
scroll to position [428, 0]
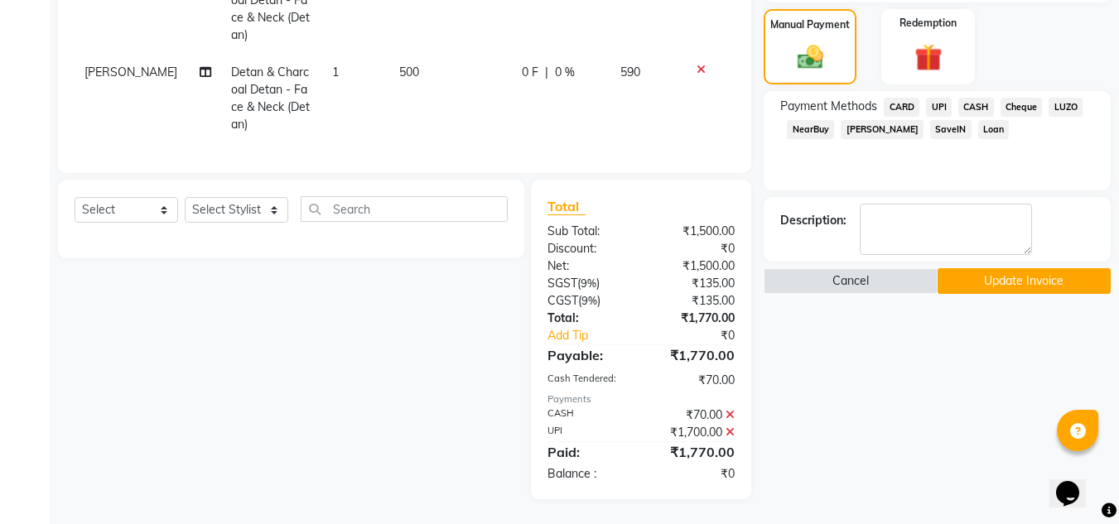
click at [1018, 281] on div "Name: [PERSON_NAME] Membership: No Active Membership Total Visits: 5 Card on fi…" at bounding box center [942, 104] width 359 height 791
click at [998, 268] on button "Update Invoice" at bounding box center [1023, 281] width 173 height 26
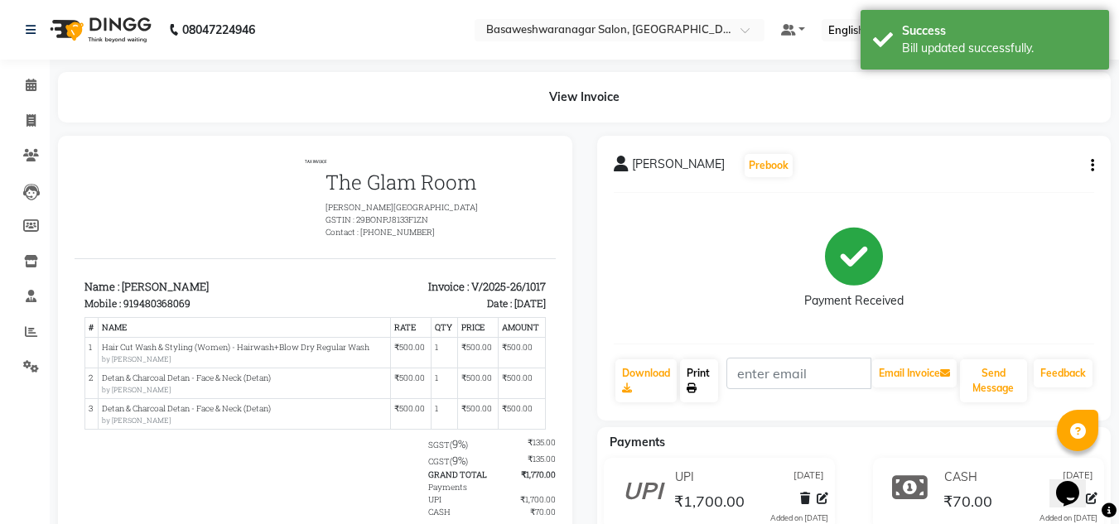
click at [697, 393] on link "Print" at bounding box center [699, 380] width 38 height 43
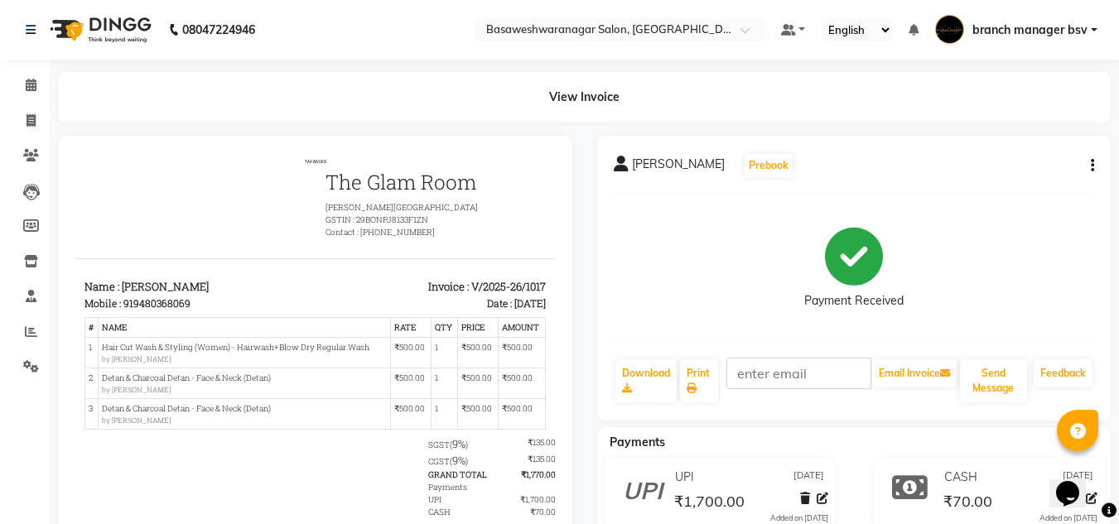
click at [1024, 274] on div "Payment Received" at bounding box center [854, 268] width 481 height 124
click at [32, 114] on icon at bounding box center [30, 120] width 9 height 12
select select "service"
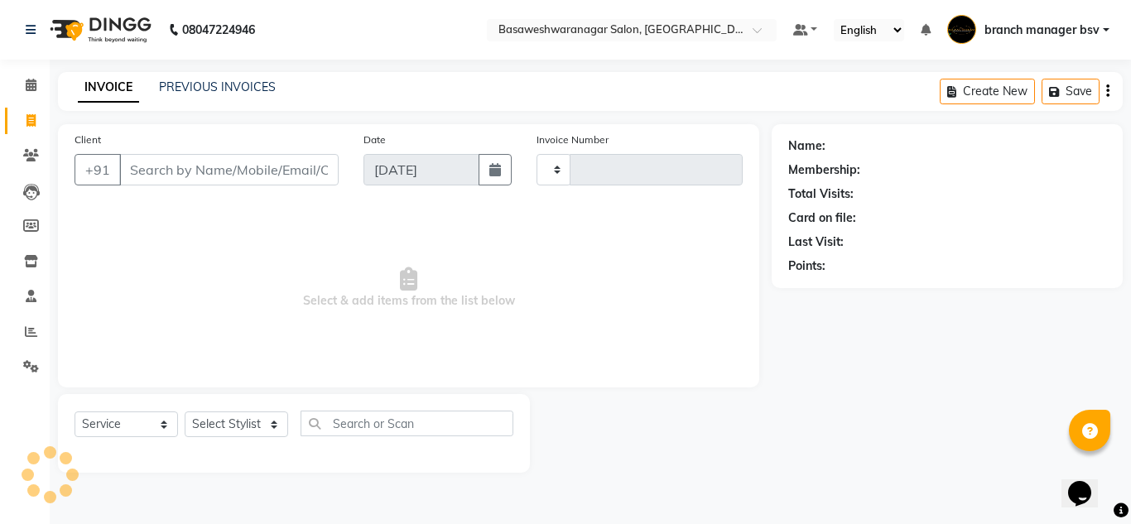
type input "1018"
select select "842"
click at [183, 174] on input "Client" at bounding box center [228, 169] width 219 height 31
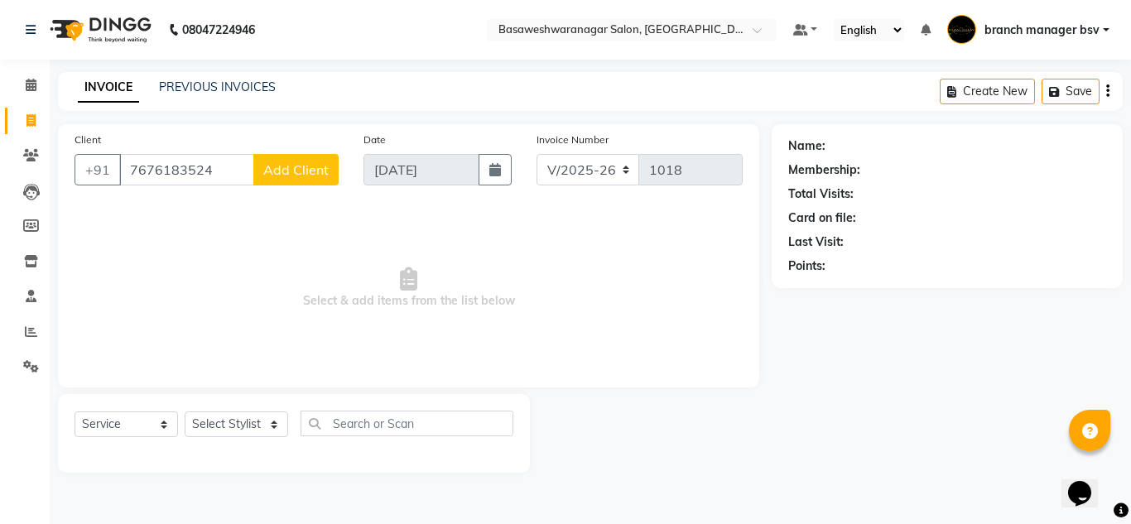
type input "7676183524"
click at [313, 170] on span "Add Client" at bounding box center [295, 169] width 65 height 17
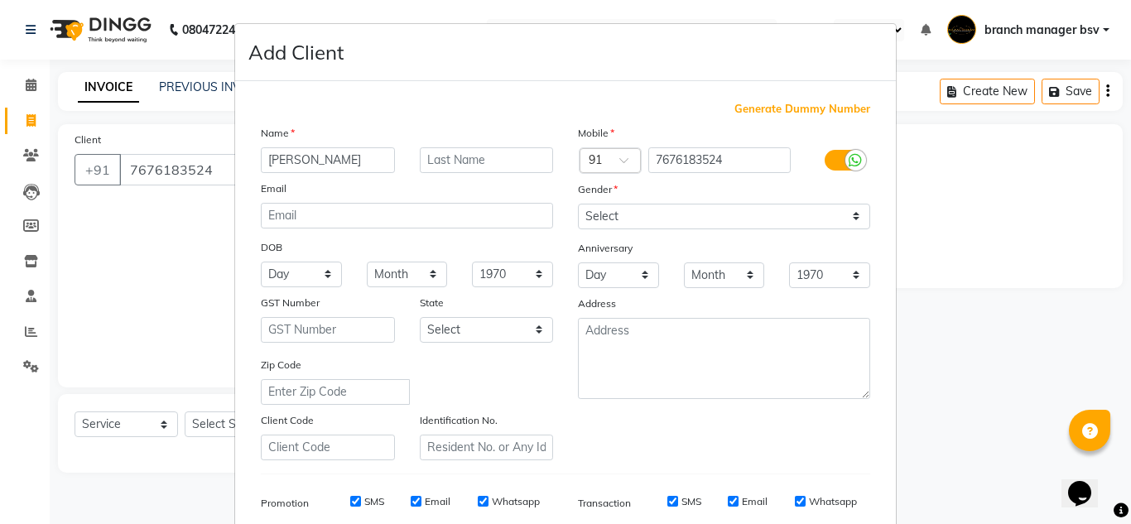
type input "[PERSON_NAME]"
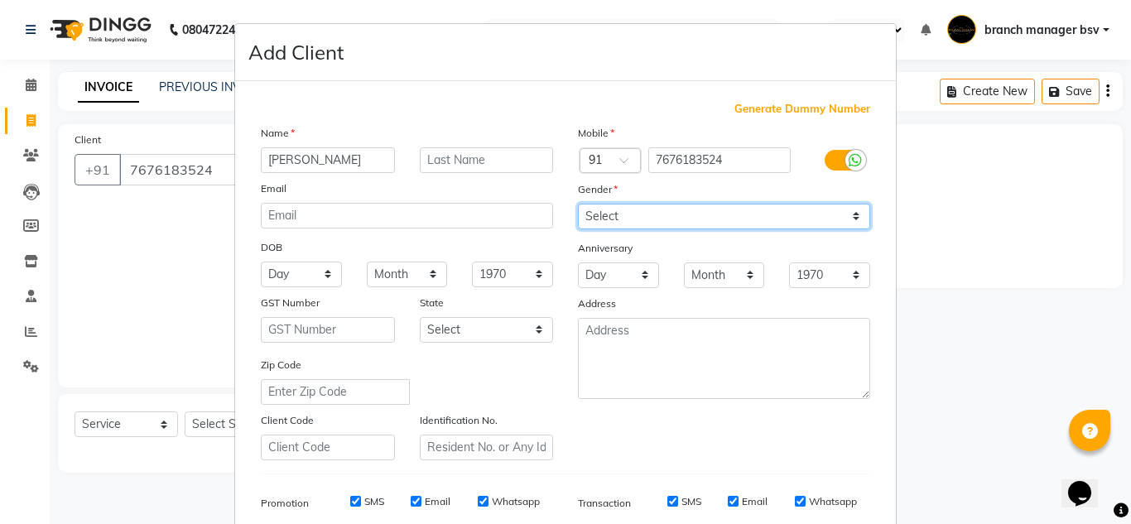
click at [666, 213] on select "Select [DEMOGRAPHIC_DATA] [DEMOGRAPHIC_DATA] Other Prefer Not To Say" at bounding box center [724, 217] width 292 height 26
select select "[DEMOGRAPHIC_DATA]"
click at [578, 204] on select "Select [DEMOGRAPHIC_DATA] [DEMOGRAPHIC_DATA] Other Prefer Not To Say" at bounding box center [724, 217] width 292 height 26
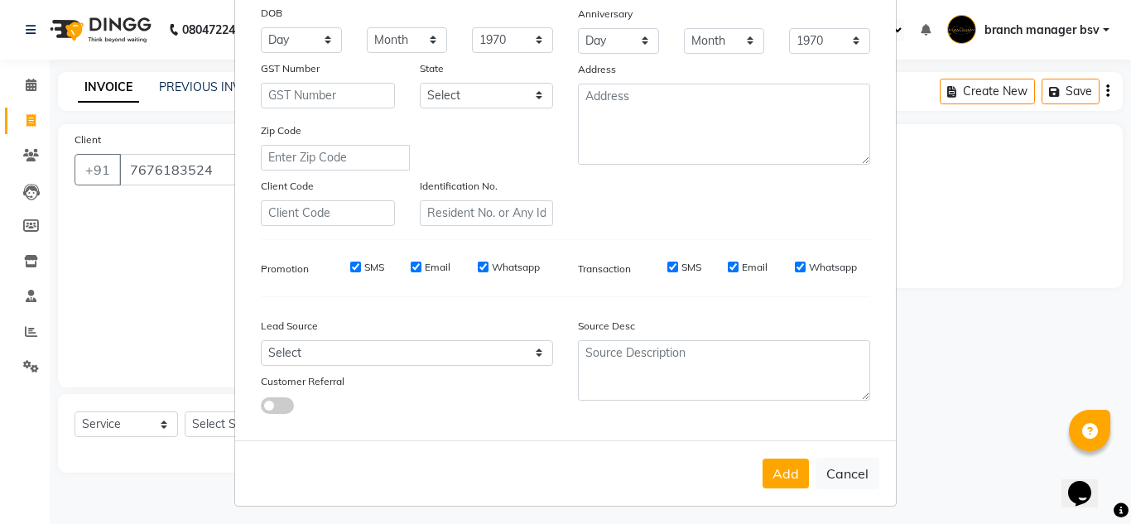
scroll to position [240, 0]
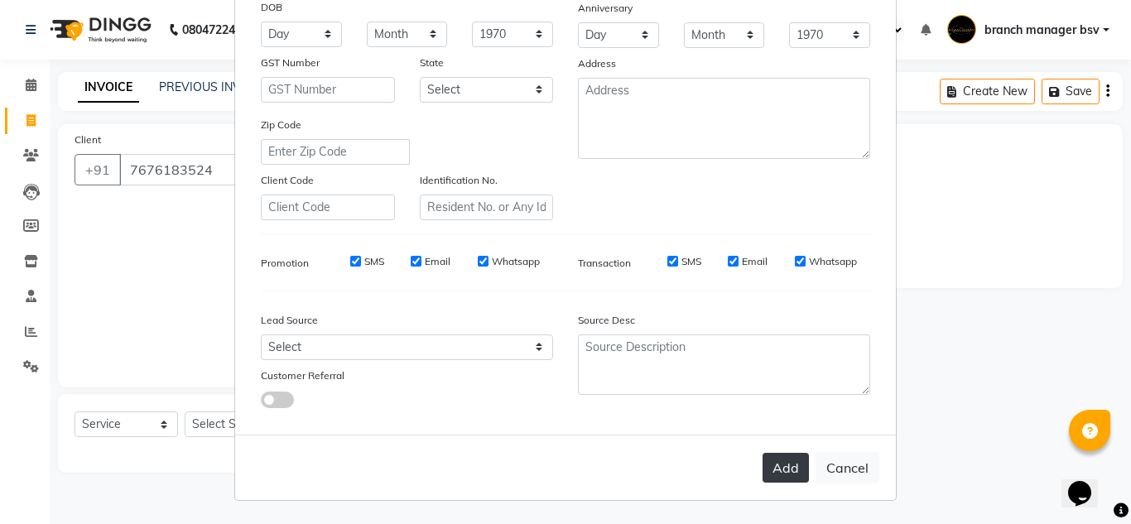
click at [771, 463] on button "Add" at bounding box center [786, 468] width 46 height 30
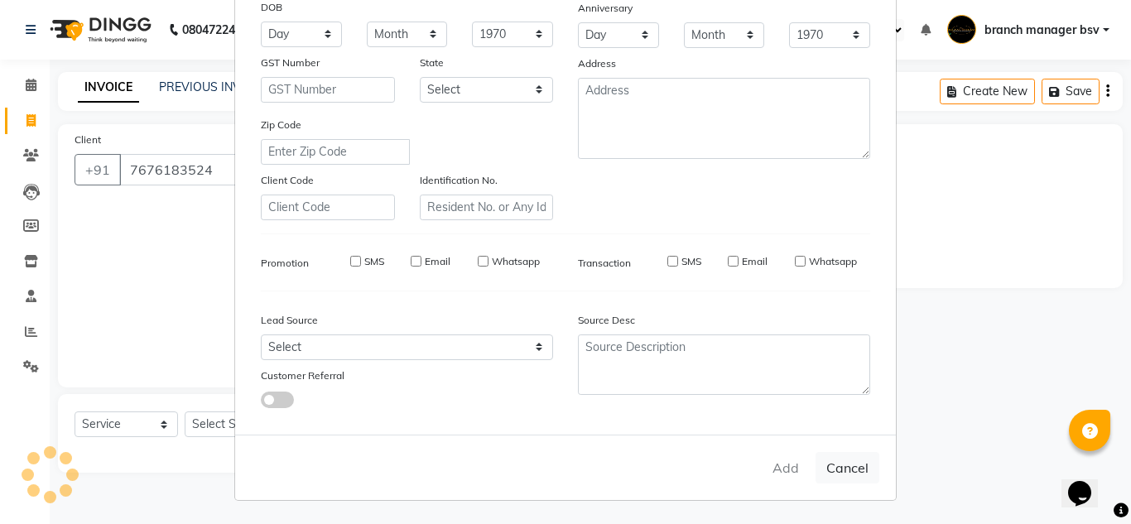
select select
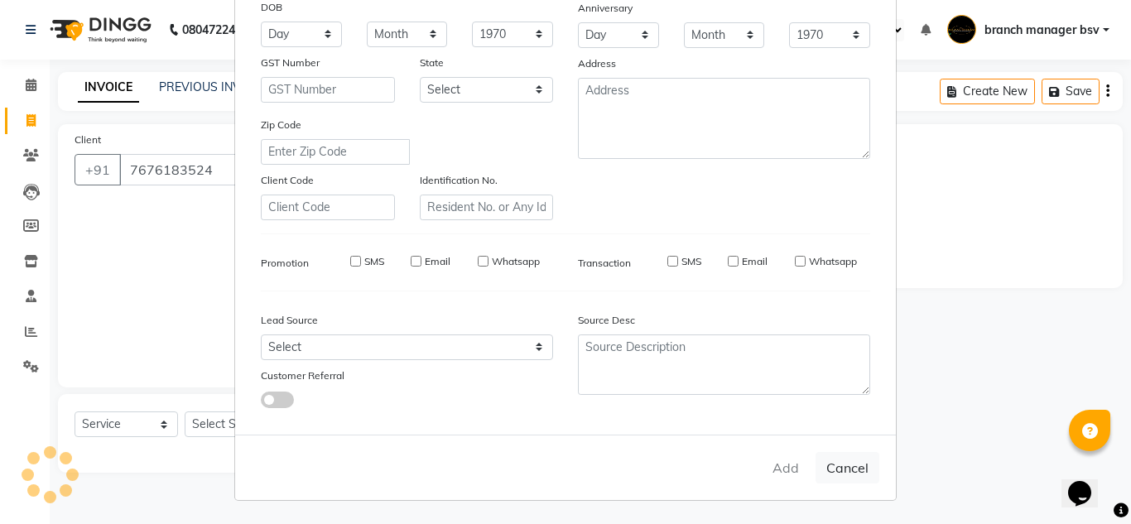
select select
checkbox input "false"
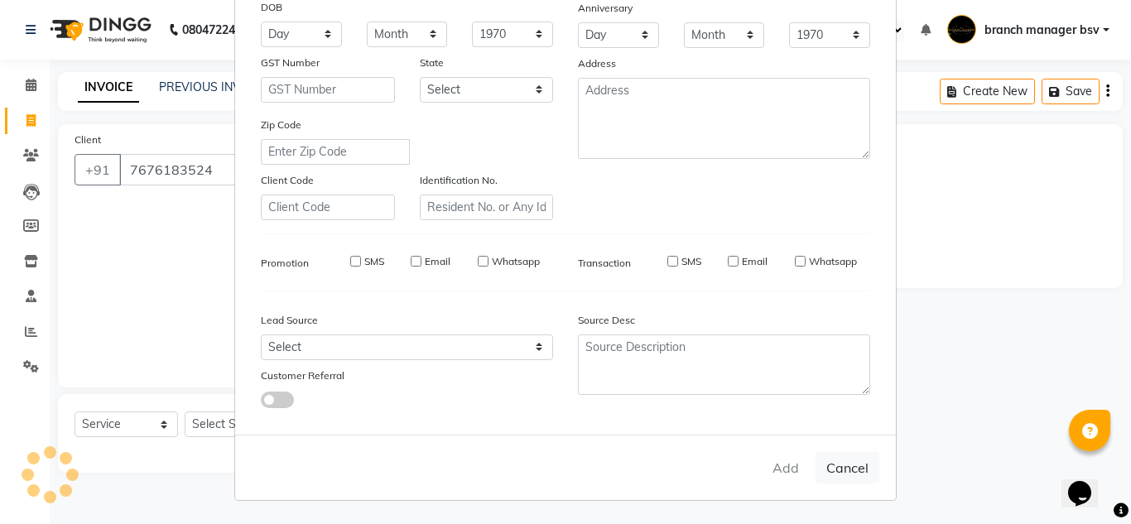
checkbox input "false"
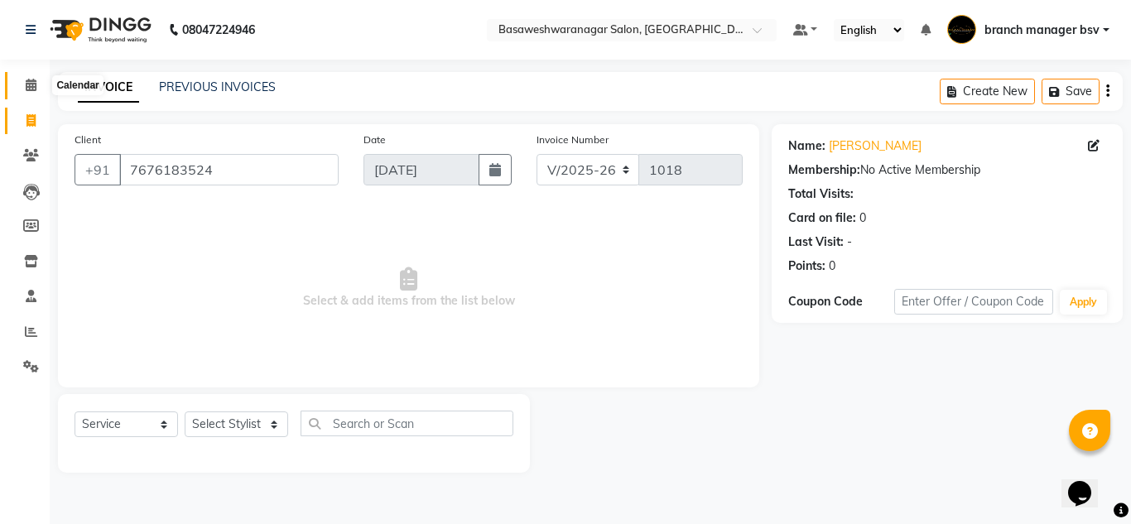
click at [27, 94] on span at bounding box center [31, 85] width 29 height 19
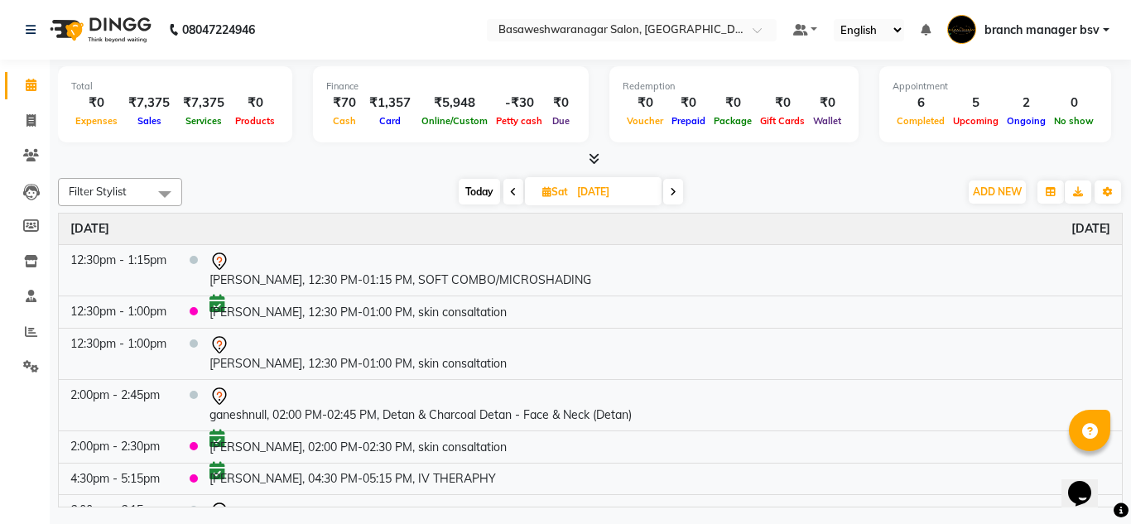
click at [487, 190] on span "Today" at bounding box center [479, 192] width 41 height 26
type input "[DATE]"
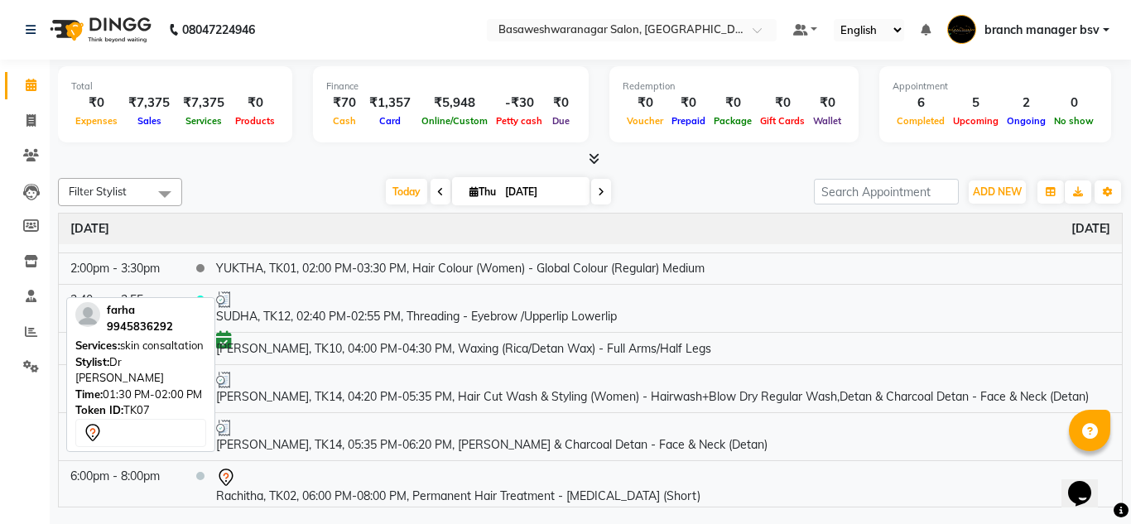
scroll to position [339, 0]
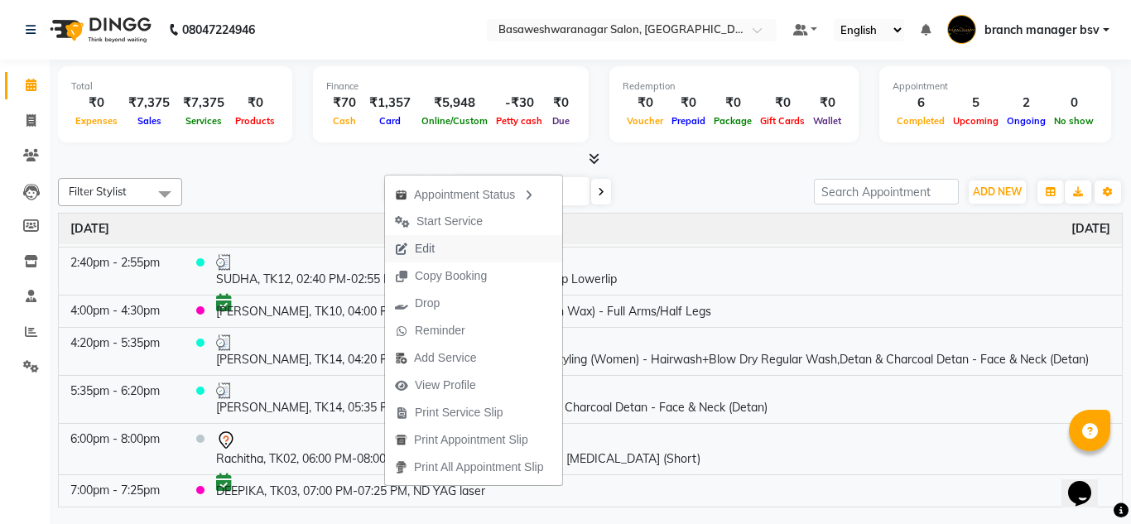
click at [438, 243] on span "Edit" at bounding box center [415, 248] width 60 height 27
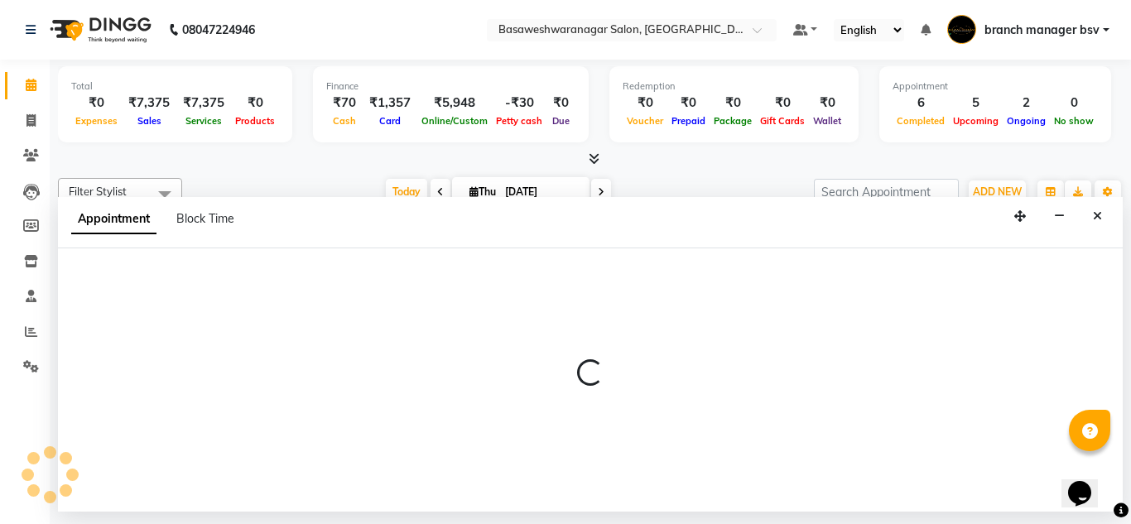
select select "tentative"
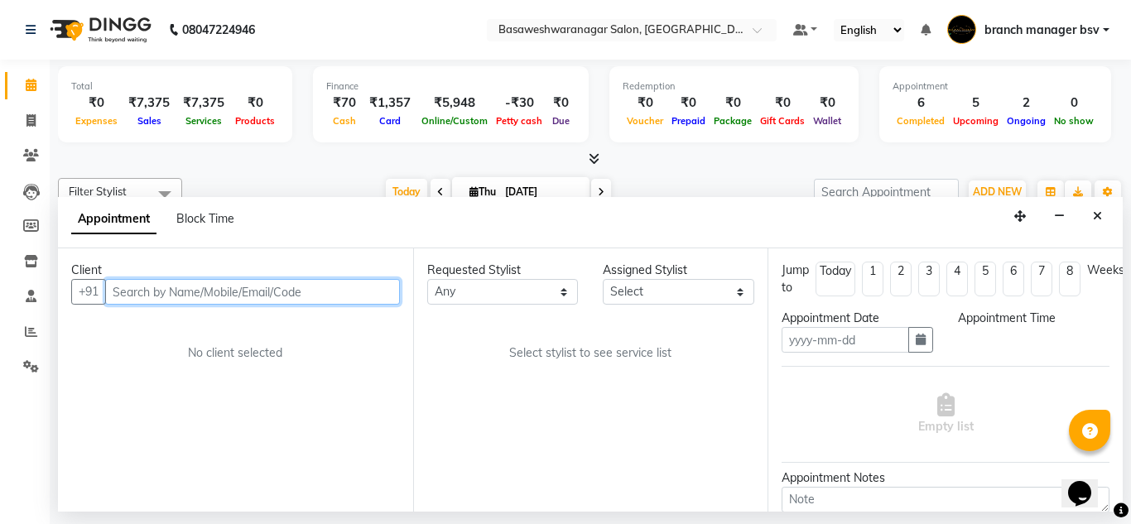
type input "[DATE]"
select select "47930"
select select "confirm booking"
select select "1140"
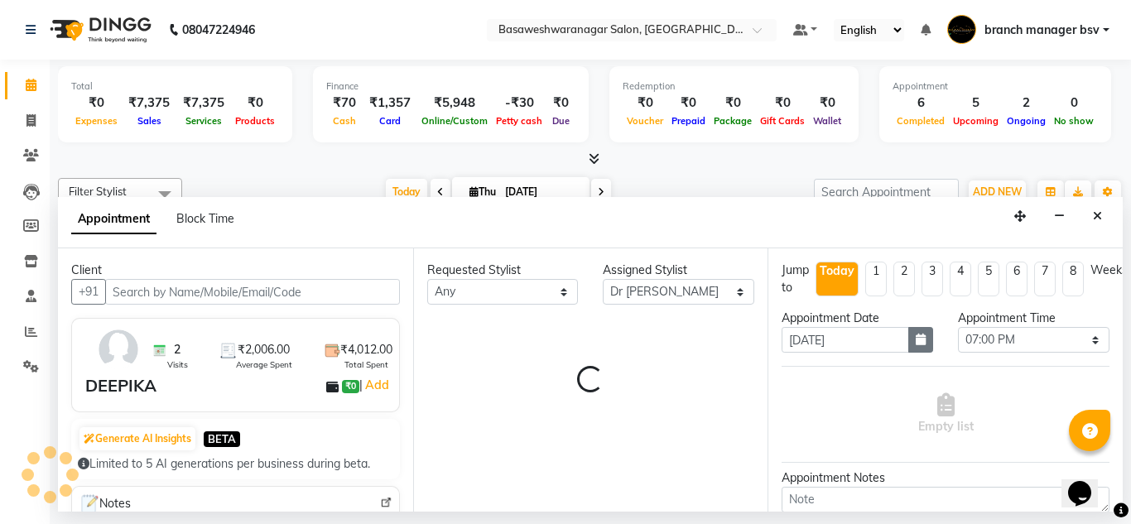
click at [917, 335] on icon "button" at bounding box center [921, 340] width 10 height 12
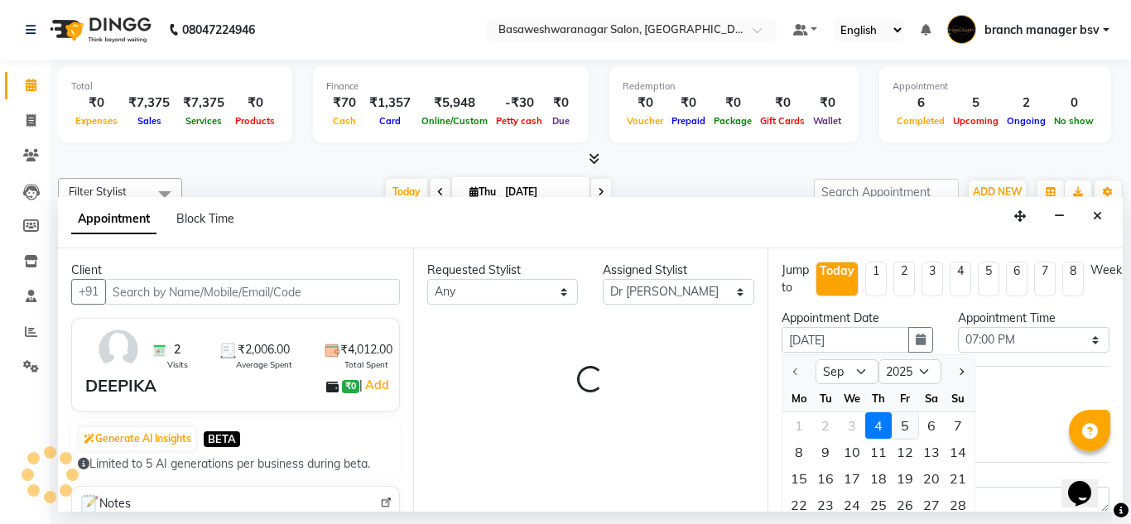
select select "1239"
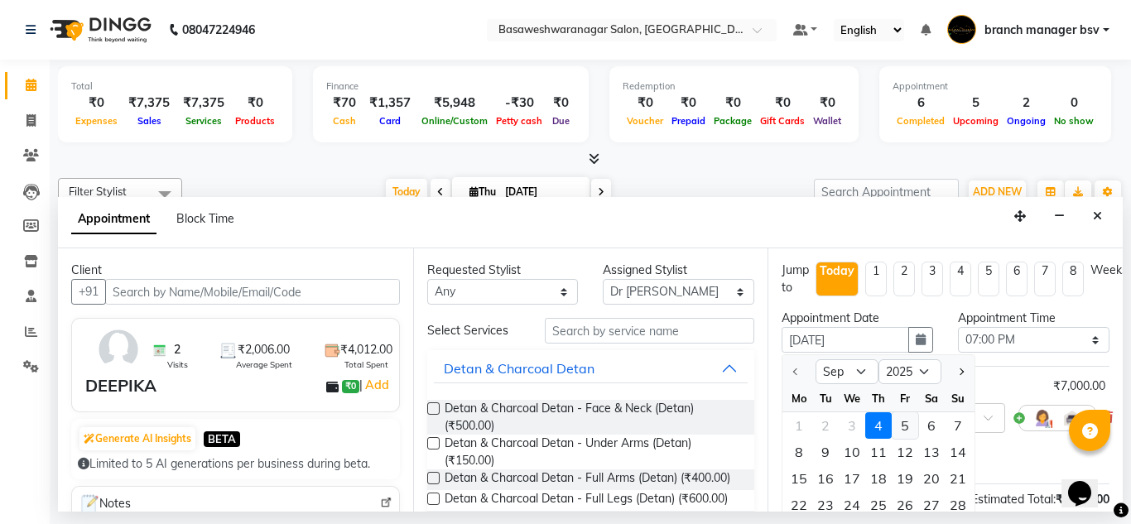
click at [901, 421] on div "5" at bounding box center [905, 425] width 26 height 26
type input "[DATE]"
select select "1140"
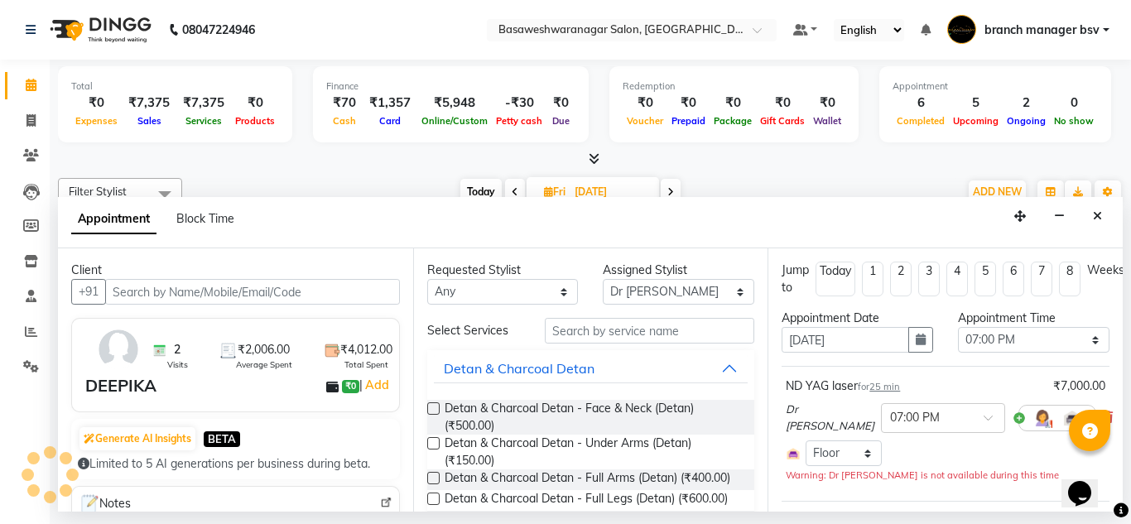
scroll to position [180, 0]
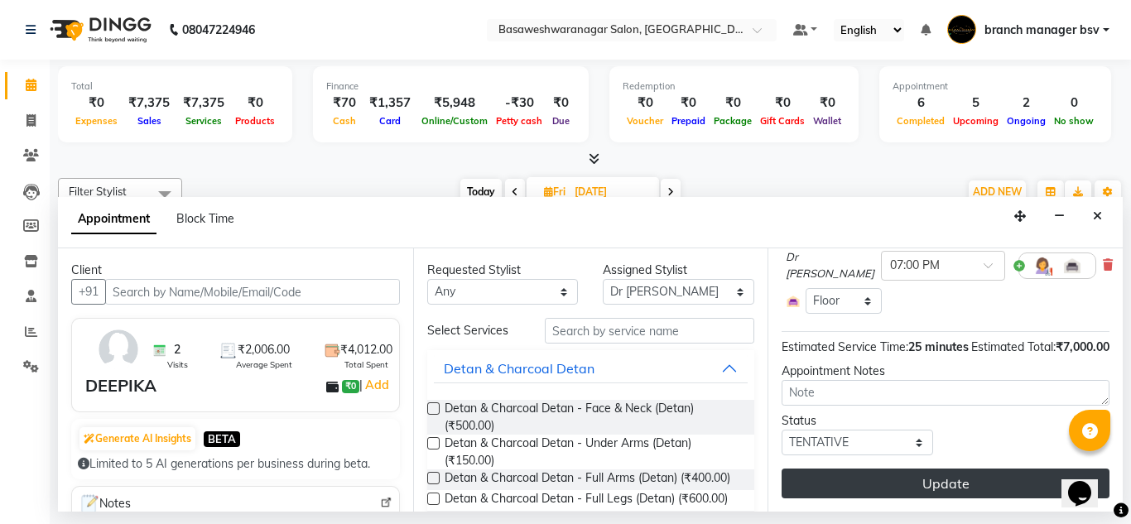
click at [872, 479] on button "Update" at bounding box center [946, 484] width 328 height 30
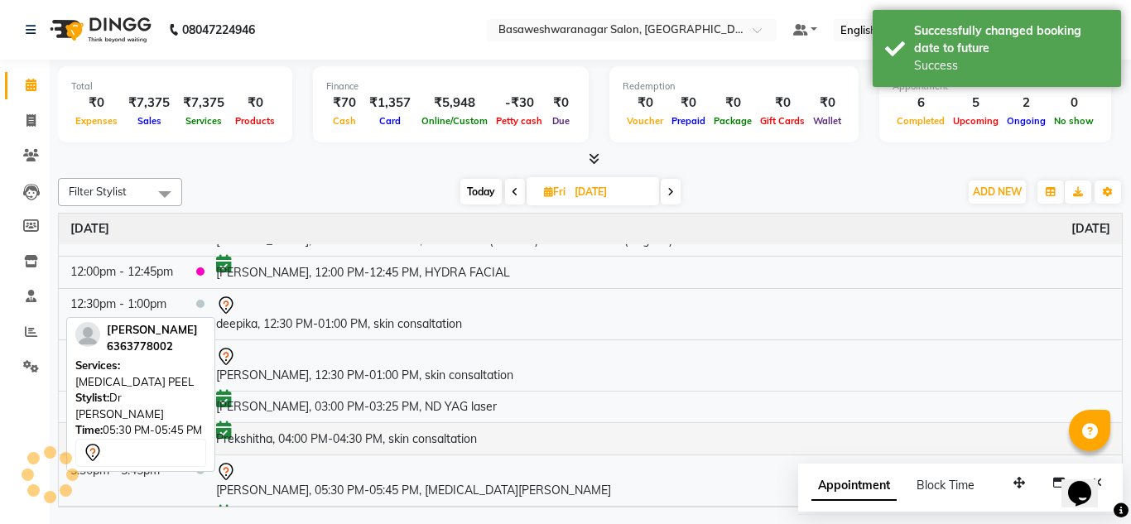
scroll to position [103, 0]
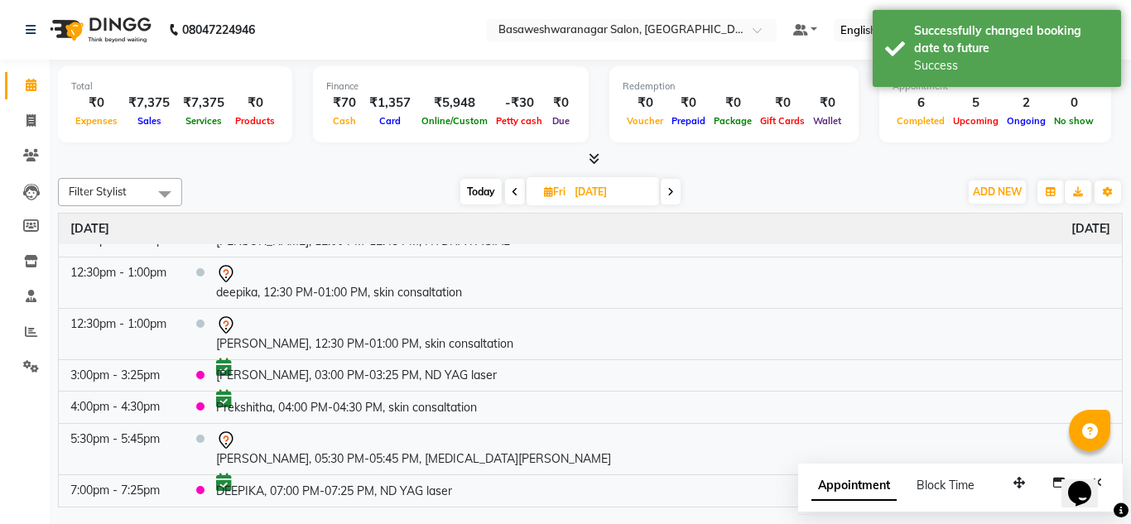
click at [478, 195] on span "Today" at bounding box center [480, 192] width 41 height 26
type input "[DATE]"
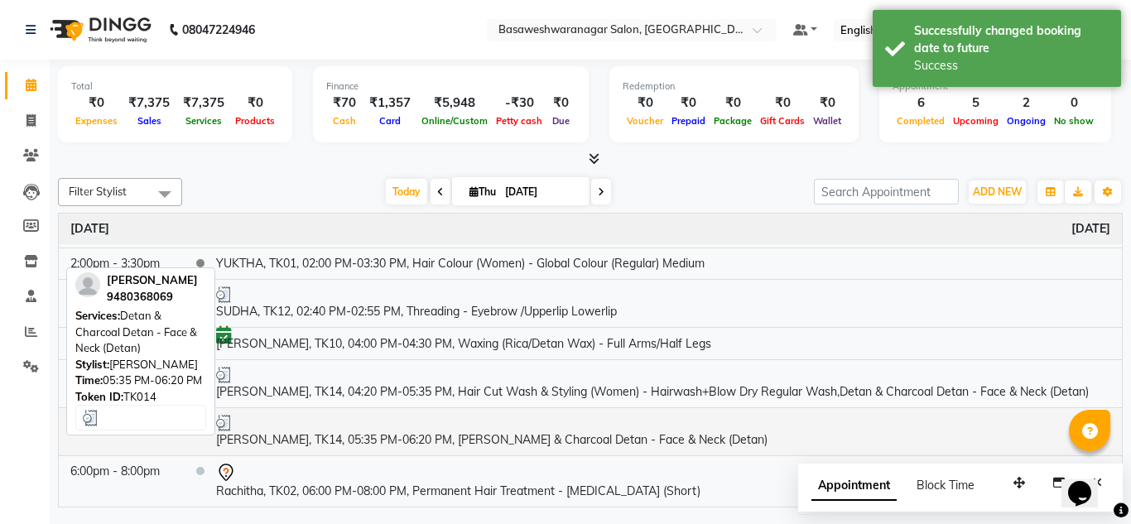
scroll to position [0, 0]
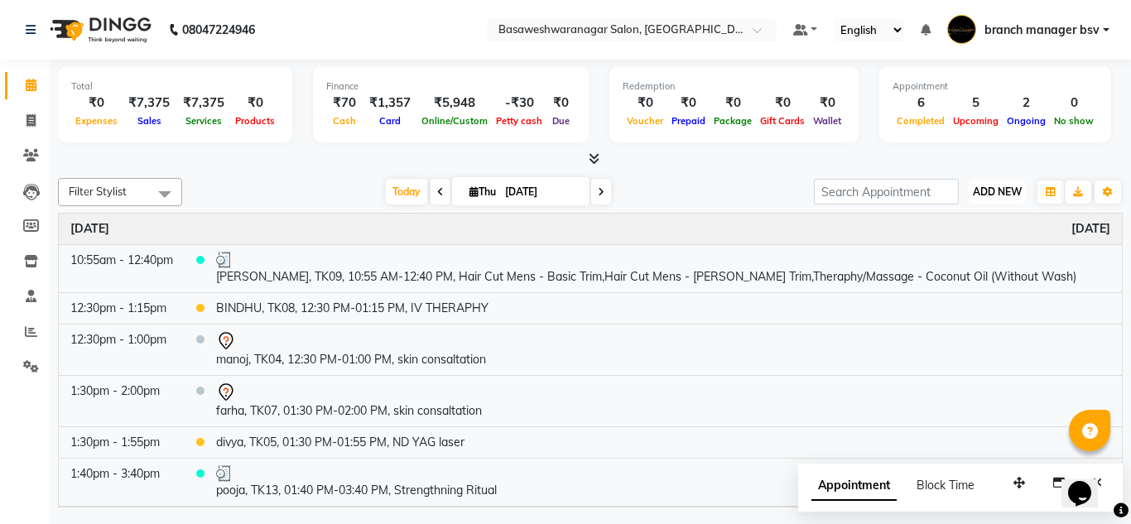
click at [1000, 194] on span "ADD NEW" at bounding box center [997, 191] width 49 height 12
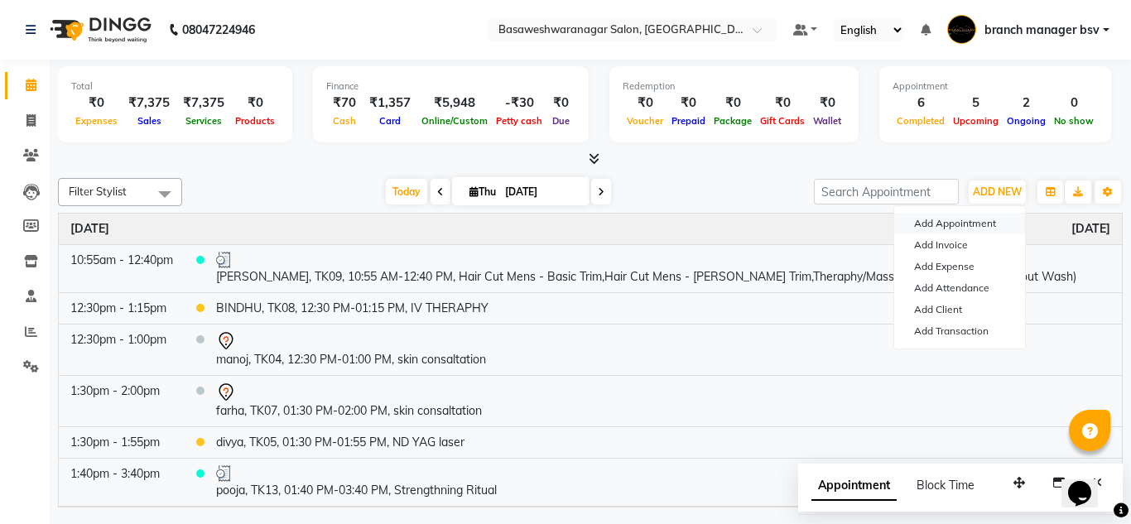
click at [967, 223] on button "Add Appointment" at bounding box center [959, 224] width 131 height 22
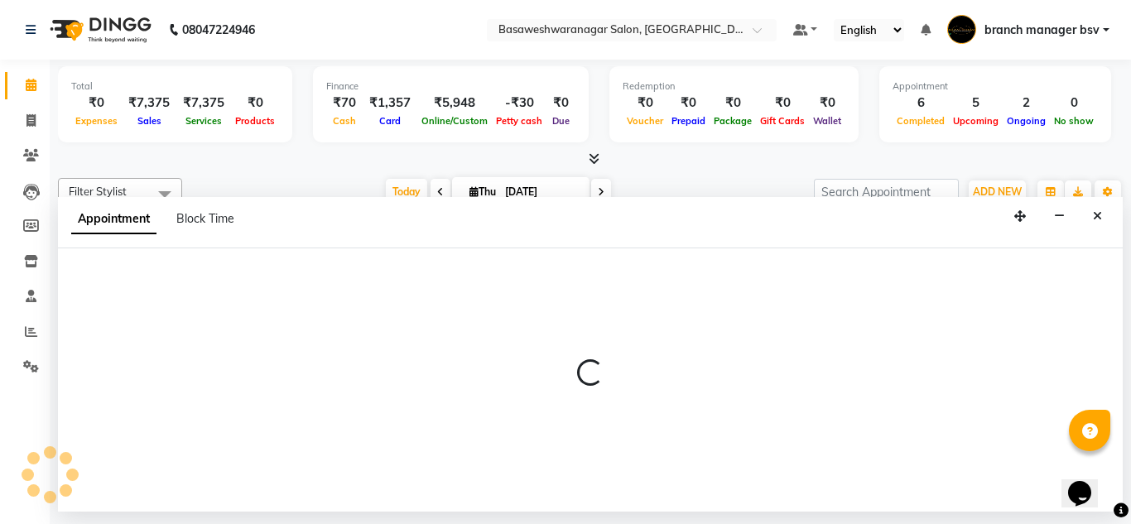
select select "540"
select select "tentative"
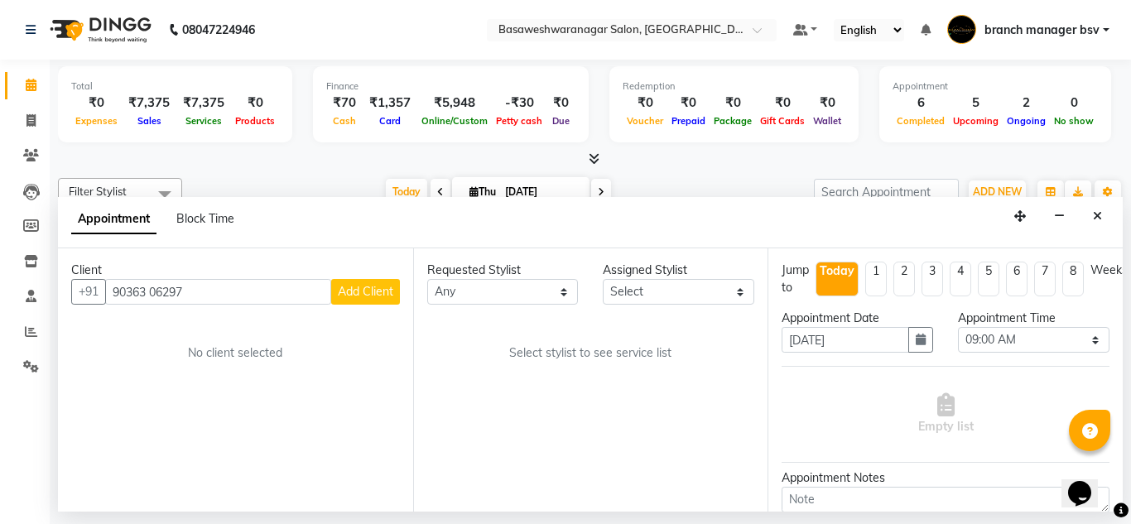
click at [154, 292] on input "90363 06297" at bounding box center [218, 292] width 226 height 26
type input "9036306297"
click at [624, 287] on select "Select [PERSON_NAME] manager bsv [PERSON_NAME] [PERSON_NAME] [PERSON_NAME] [PER…" at bounding box center [679, 292] width 152 height 26
select select "47930"
click at [603, 279] on select "Select [PERSON_NAME] manager bsv [PERSON_NAME] [PERSON_NAME] [PERSON_NAME] [PER…" at bounding box center [679, 292] width 152 height 26
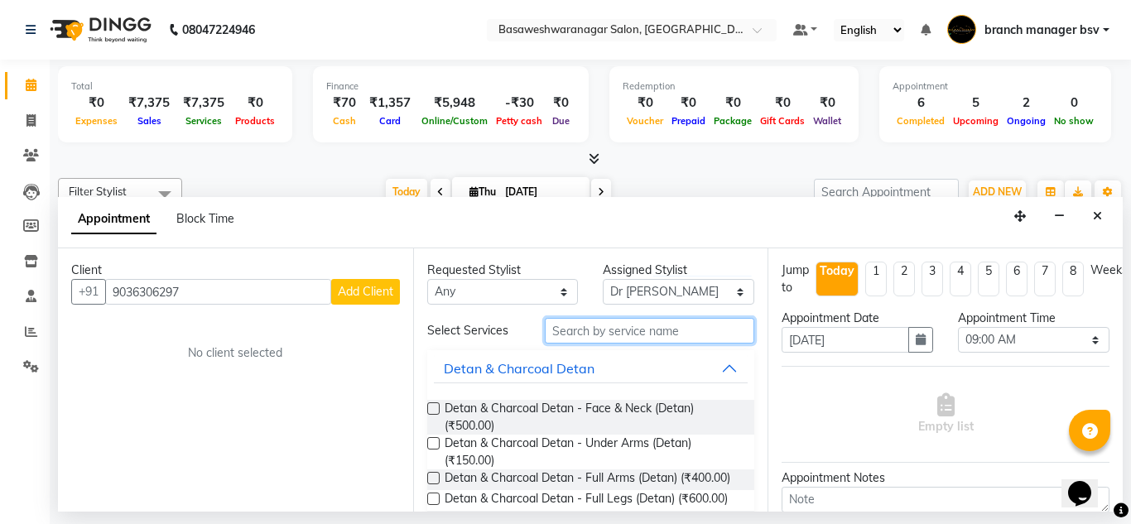
click at [575, 332] on input "text" at bounding box center [650, 331] width 210 height 26
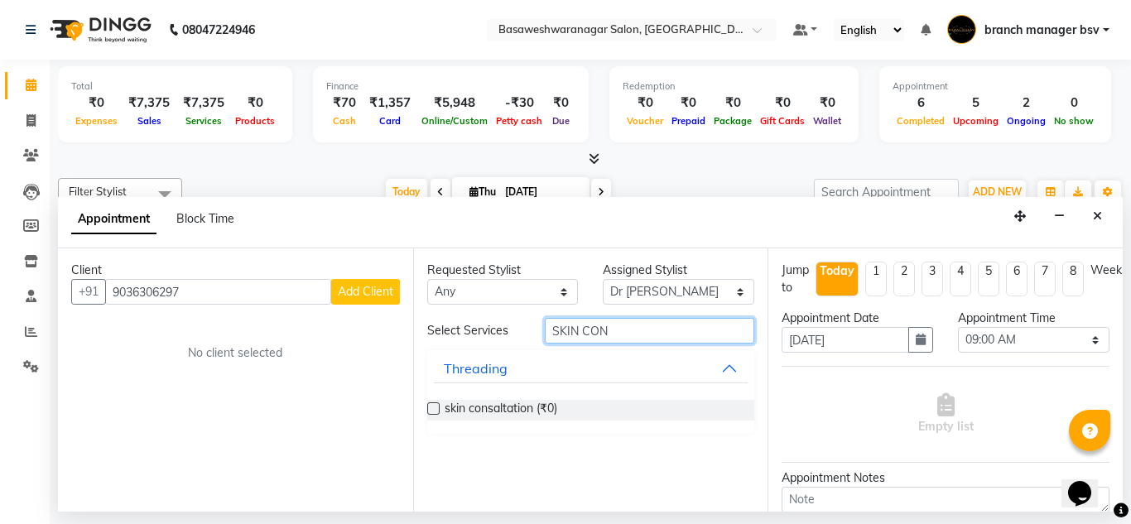
type input "SKIN CON"
click at [430, 409] on label at bounding box center [433, 408] width 12 height 12
click at [430, 409] on input "checkbox" at bounding box center [432, 410] width 11 height 11
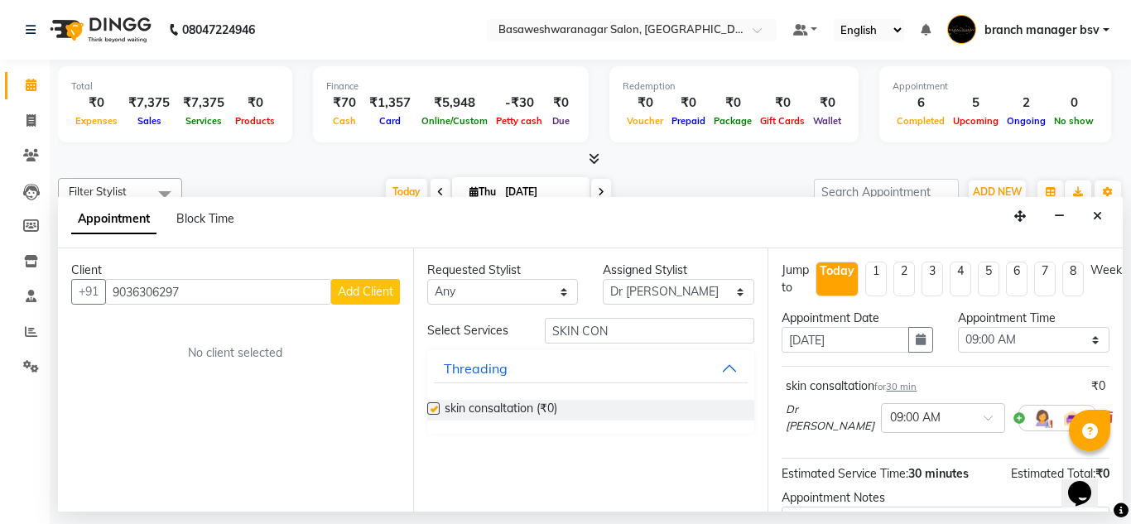
checkbox input "false"
click at [916, 337] on icon "button" at bounding box center [921, 340] width 10 height 12
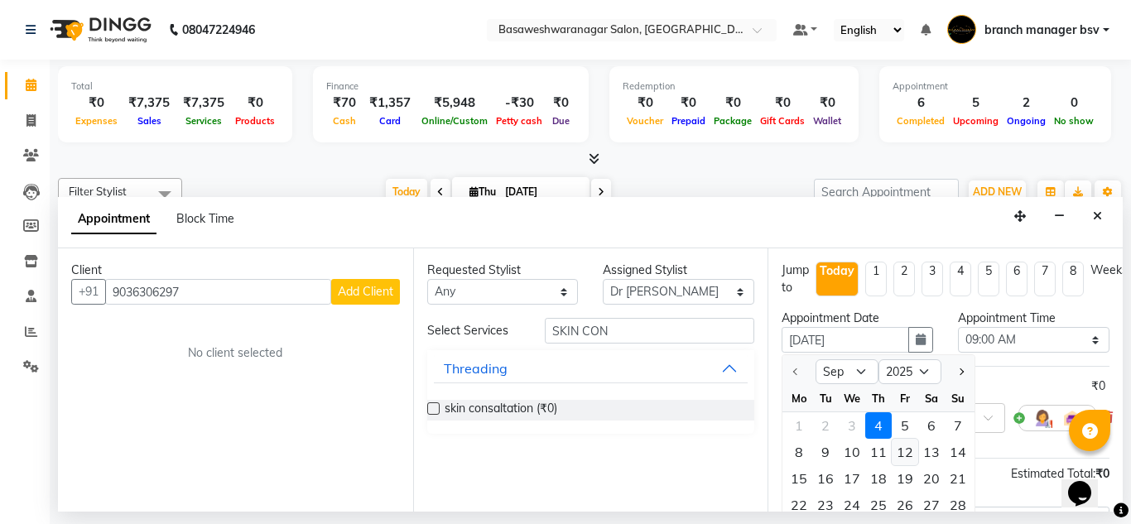
click at [913, 448] on div "12" at bounding box center [905, 452] width 26 height 26
type input "[DATE]"
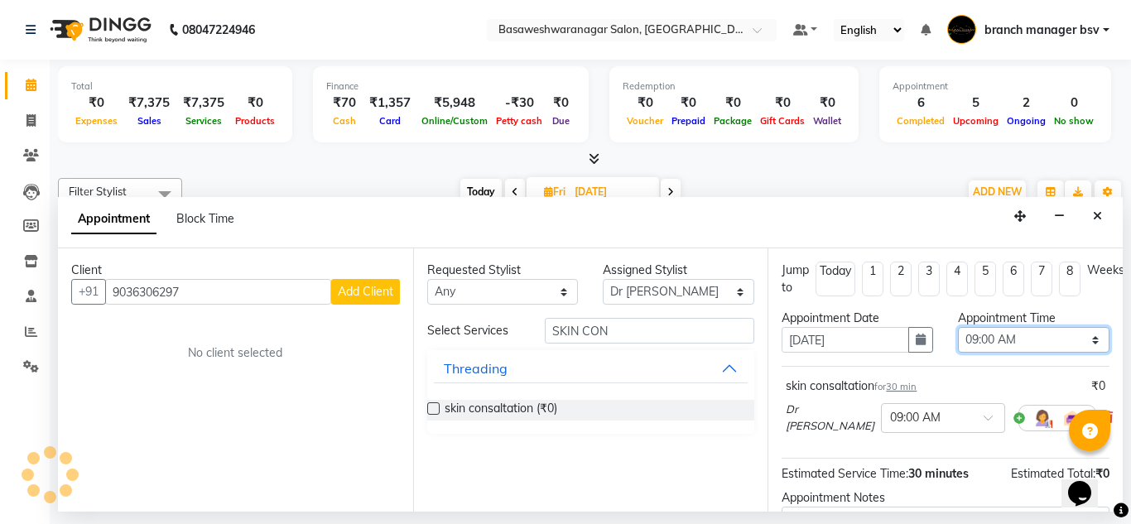
click at [1009, 336] on select "Select 09:00 AM 09:15 AM 09:30 AM 09:45 AM 10:00 AM 10:15 AM 10:30 AM 10:45 AM …" at bounding box center [1034, 340] width 152 height 26
select select "750"
click at [958, 327] on select "Select 09:00 AM 09:15 AM 09:30 AM 09:45 AM 10:00 AM 10:15 AM 10:30 AM 10:45 AM …" at bounding box center [1034, 340] width 152 height 26
click at [354, 296] on span "Add Client" at bounding box center [365, 291] width 55 height 15
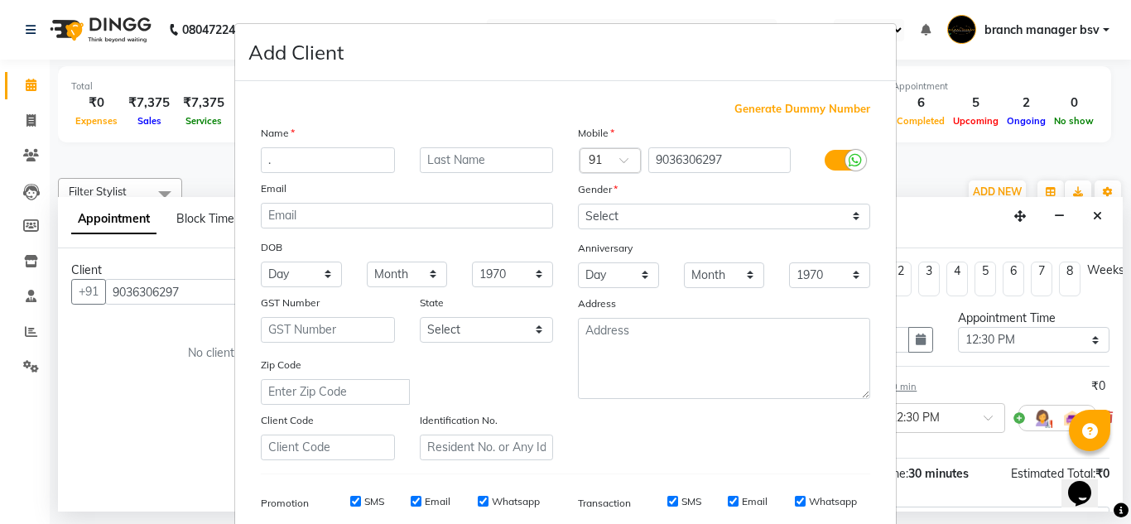
scroll to position [240, 0]
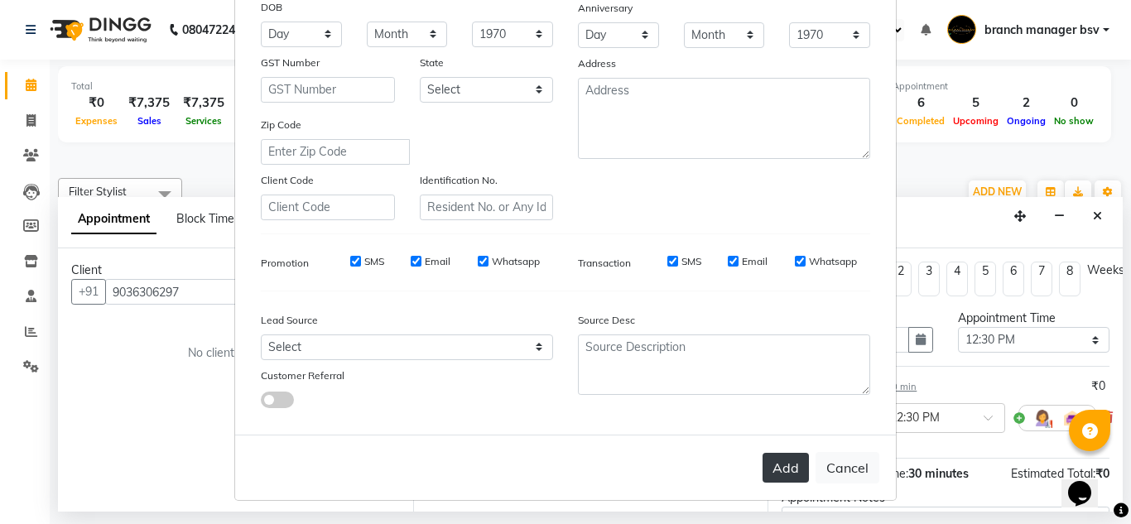
type input "."
click at [791, 466] on button "Add" at bounding box center [786, 468] width 46 height 30
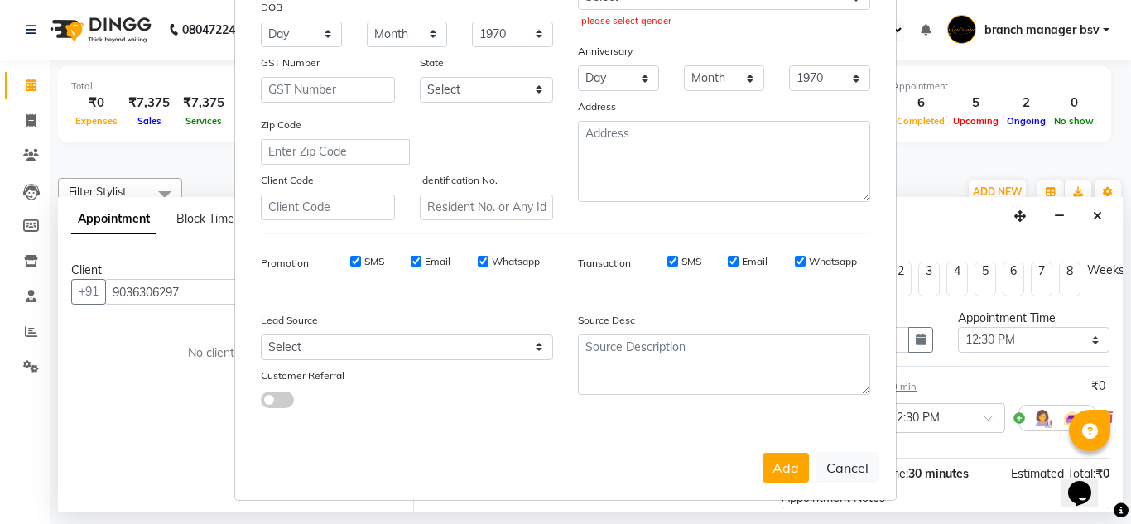
scroll to position [115, 0]
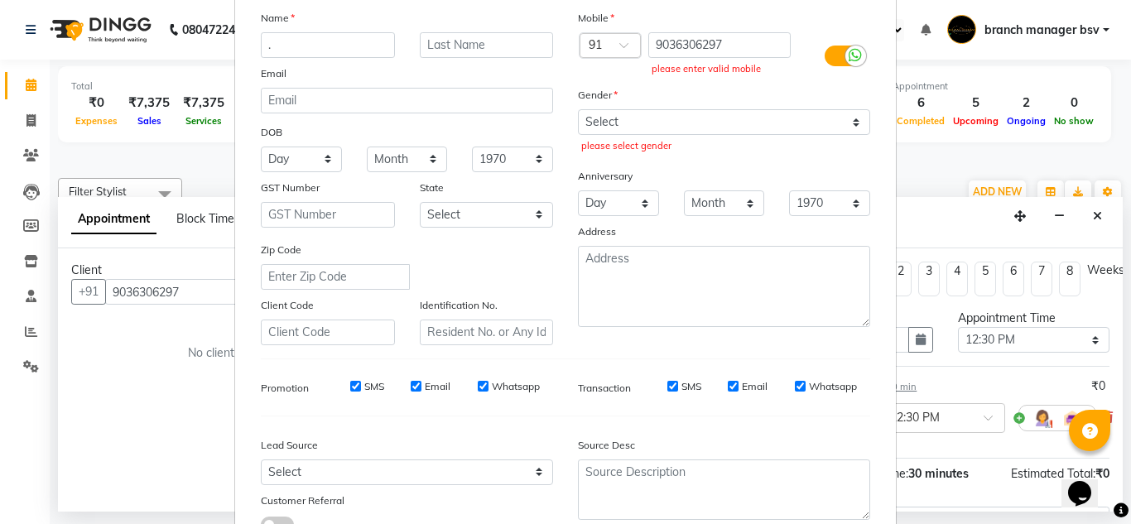
click at [676, 108] on div "Gender" at bounding box center [723, 97] width 317 height 23
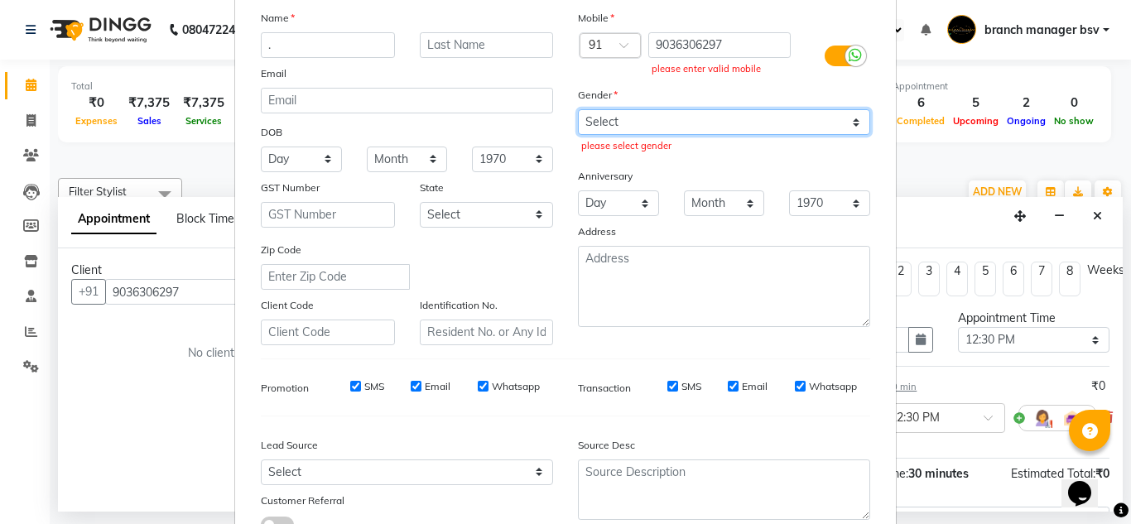
click at [662, 133] on select "Select [DEMOGRAPHIC_DATA] [DEMOGRAPHIC_DATA] Other Prefer Not To Say" at bounding box center [724, 122] width 292 height 26
select select "[DEMOGRAPHIC_DATA]"
click at [578, 109] on select "Select [DEMOGRAPHIC_DATA] [DEMOGRAPHIC_DATA] Other Prefer Not To Say" at bounding box center [724, 122] width 292 height 26
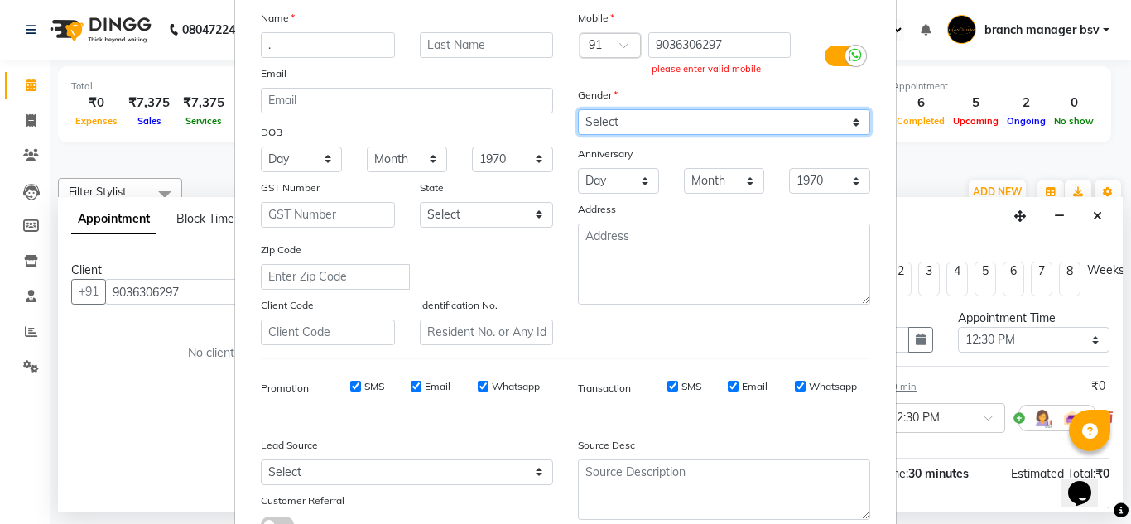
scroll to position [240, 0]
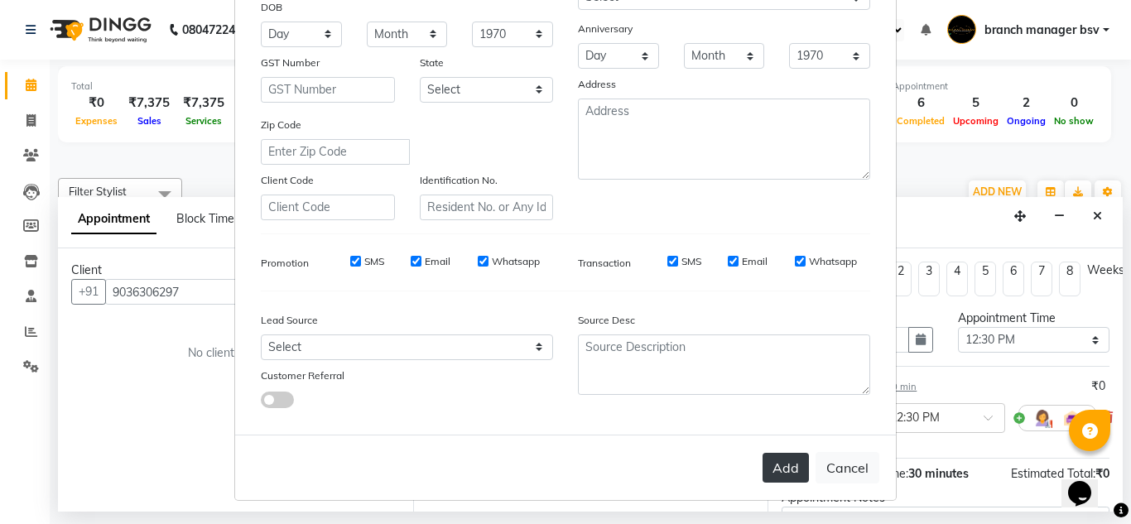
click at [789, 479] on button "Add" at bounding box center [786, 468] width 46 height 30
click at [797, 465] on button "Add" at bounding box center [786, 468] width 46 height 30
click at [780, 468] on button "Add" at bounding box center [786, 468] width 46 height 30
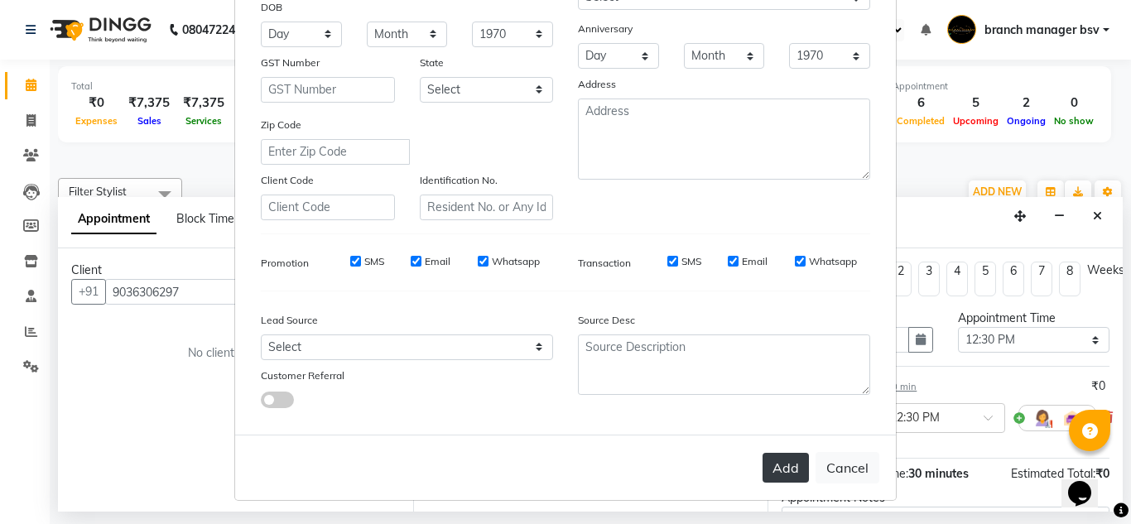
click at [780, 468] on button "Add" at bounding box center [786, 468] width 46 height 30
drag, startPoint x: 780, startPoint y: 468, endPoint x: 767, endPoint y: 293, distance: 175.1
click at [767, 293] on form "Add Client Generate Dummy Number Name . Email DOB Day 01 02 03 04 05 06 07 08 0…" at bounding box center [565, 142] width 661 height 716
click at [852, 464] on button "Cancel" at bounding box center [848, 467] width 64 height 31
select select
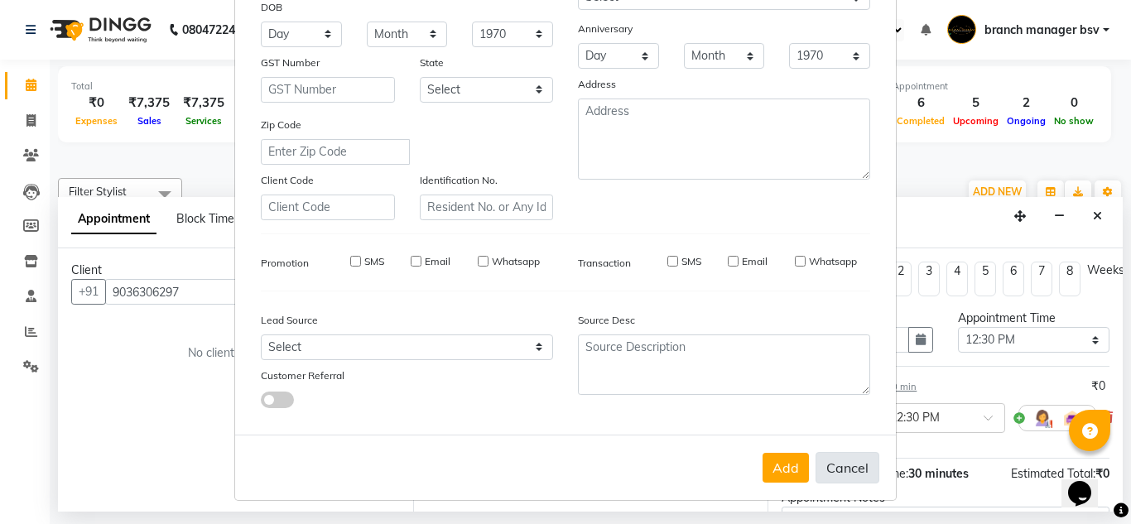
select select
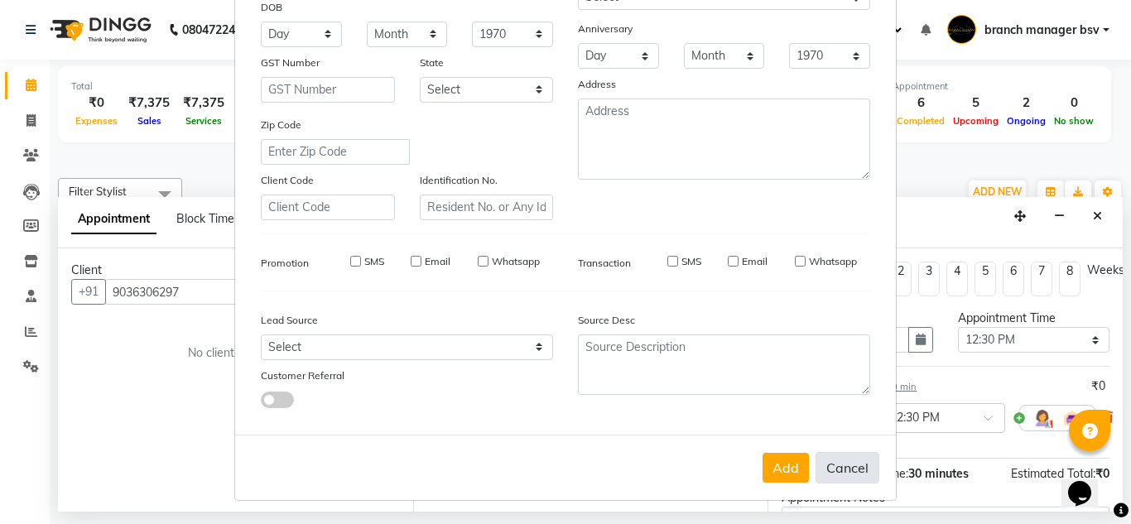
select select
checkbox input "false"
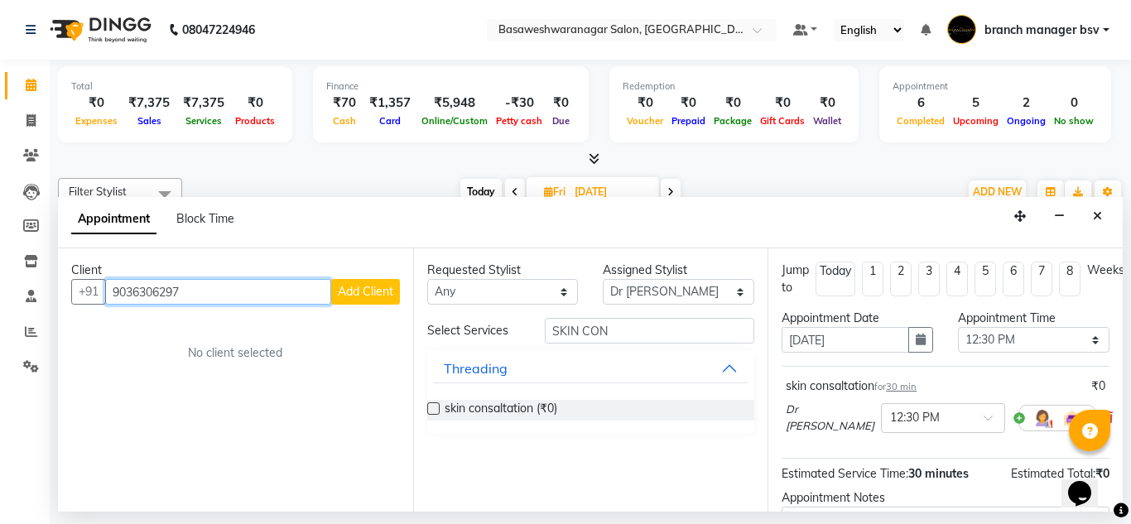
click at [156, 296] on input "9036306297" at bounding box center [218, 292] width 226 height 26
click at [357, 292] on span "Add Client" at bounding box center [365, 291] width 55 height 15
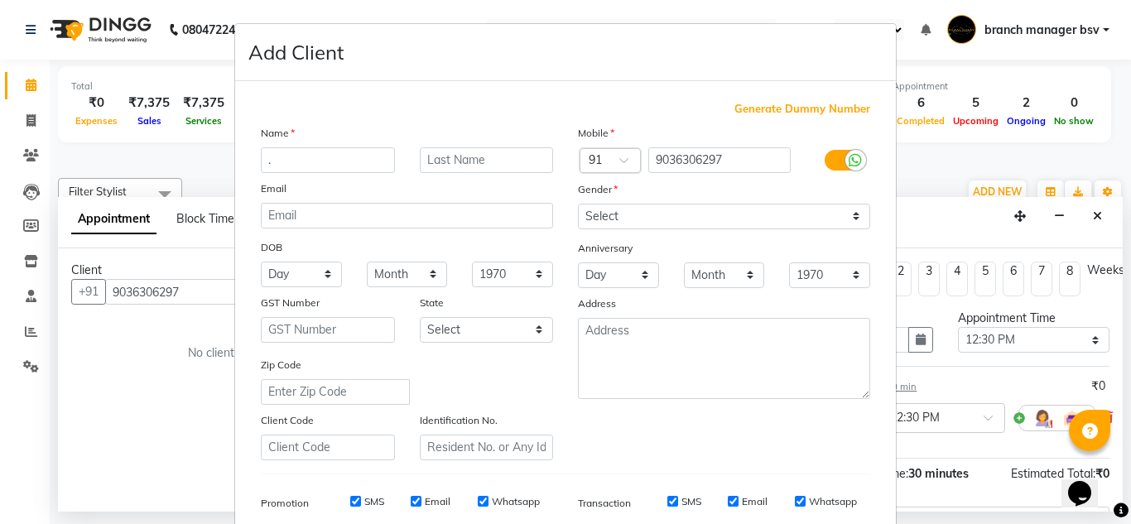
type input "."
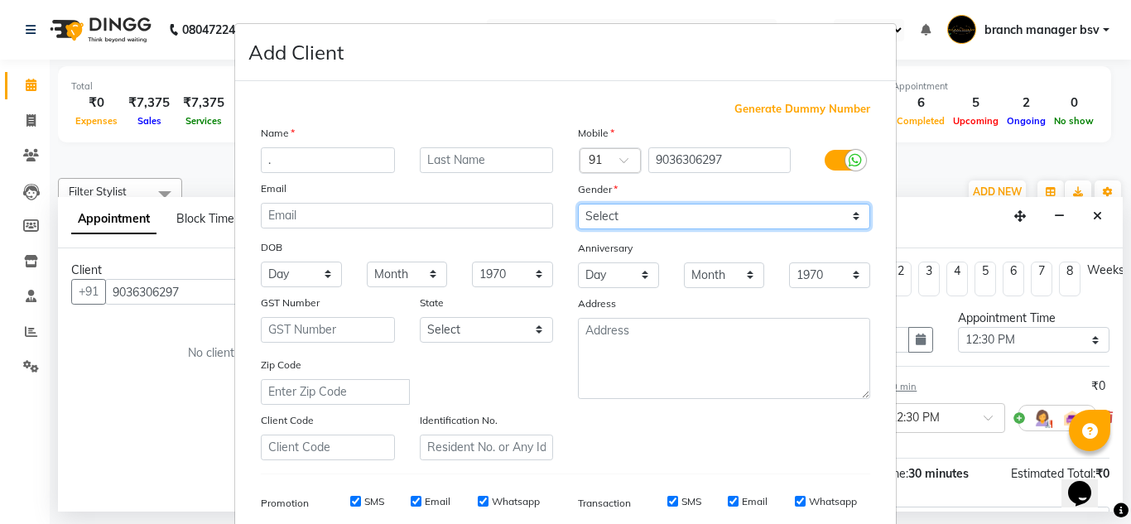
click at [685, 221] on select "Select [DEMOGRAPHIC_DATA] [DEMOGRAPHIC_DATA] Other Prefer Not To Say" at bounding box center [724, 217] width 292 height 26
select select "[DEMOGRAPHIC_DATA]"
click at [578, 204] on select "Select [DEMOGRAPHIC_DATA] [DEMOGRAPHIC_DATA] Other Prefer Not To Say" at bounding box center [724, 217] width 292 height 26
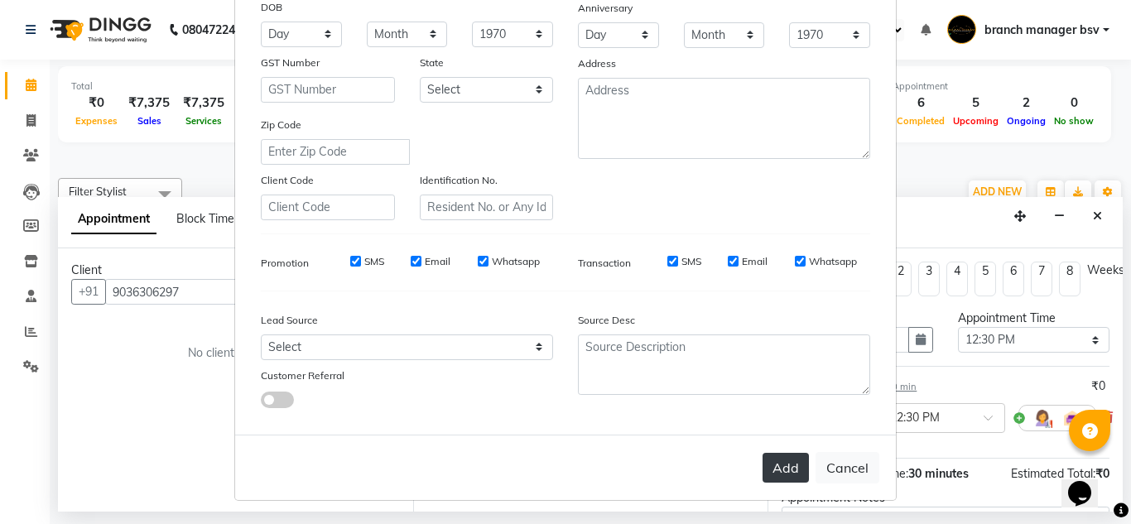
click at [794, 468] on button "Add" at bounding box center [786, 468] width 46 height 30
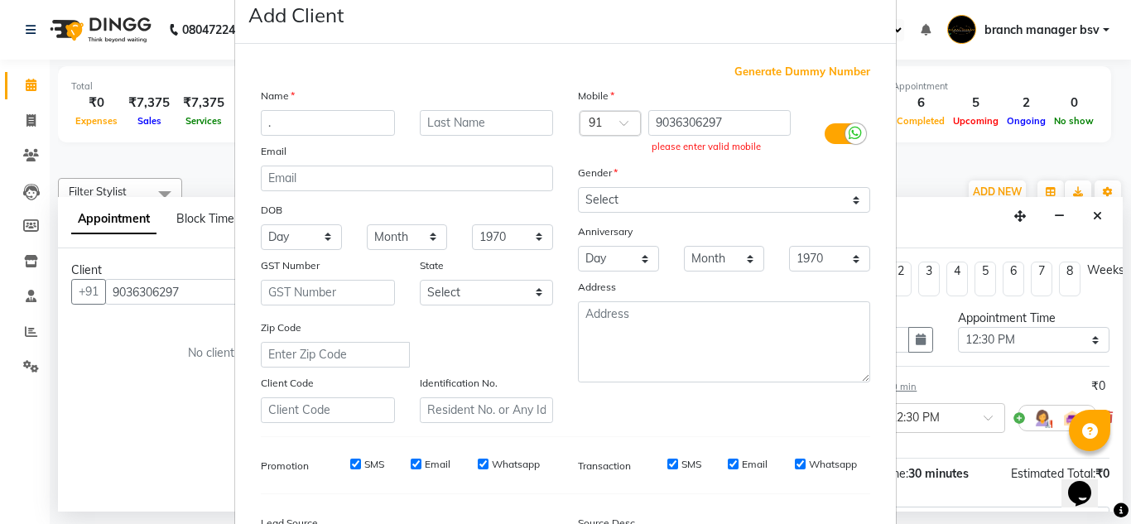
scroll to position [36, 0]
click at [685, 123] on input "9036306297" at bounding box center [719, 124] width 143 height 26
drag, startPoint x: 737, startPoint y: 120, endPoint x: 623, endPoint y: 118, distance: 114.3
click at [623, 118] on div "Country Code × 91 9036306297 please enter valid mobile" at bounding box center [723, 135] width 317 height 48
click at [973, 121] on ngb-modal-window "Add Client Generate Dummy Number Name . Email DOB Day 01 02 03 04 05 06 07 08 0…" at bounding box center [565, 262] width 1131 height 524
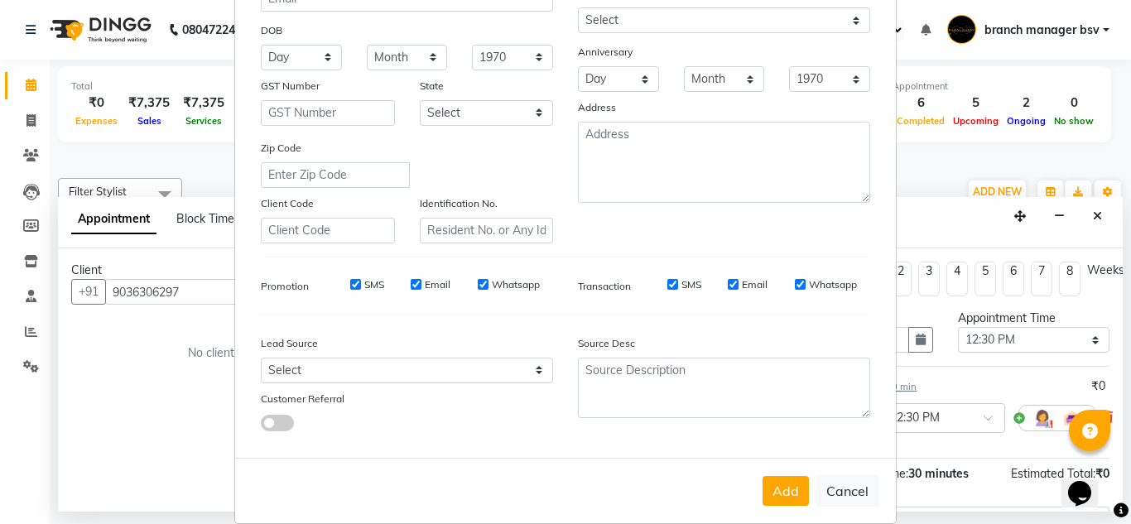
scroll to position [240, 0]
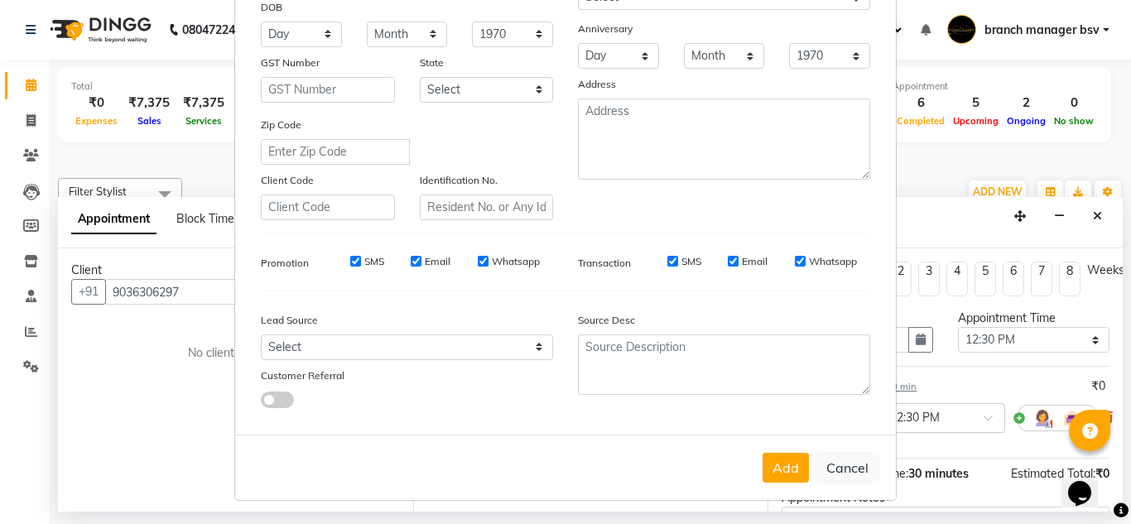
click at [1104, 217] on ngb-modal-window "Add Client Generate Dummy Number Name . Email DOB Day 01 02 03 04 05 06 07 08 0…" at bounding box center [565, 262] width 1131 height 524
click at [844, 475] on button "Cancel" at bounding box center [848, 467] width 64 height 31
select select
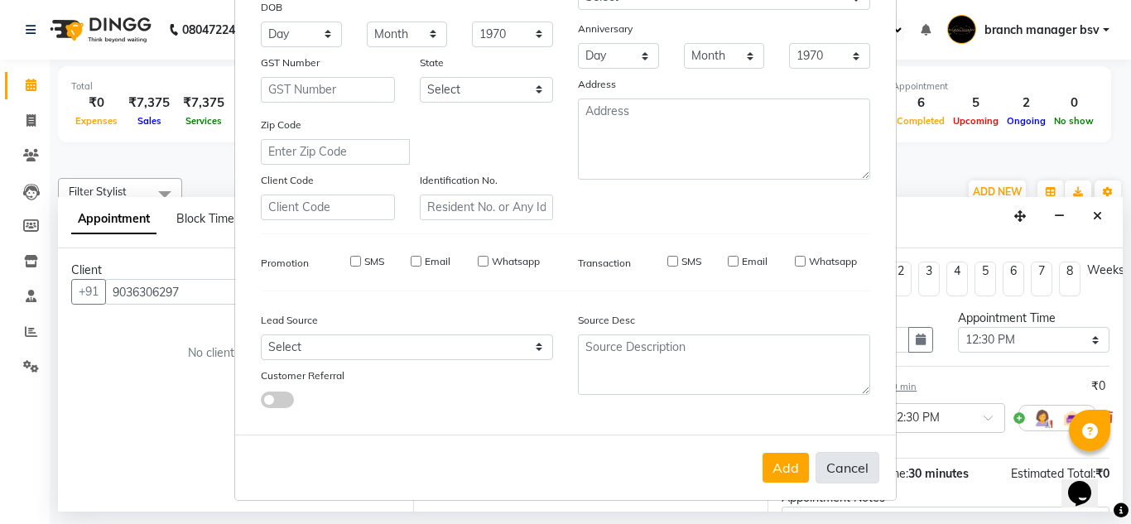
select select
checkbox input "false"
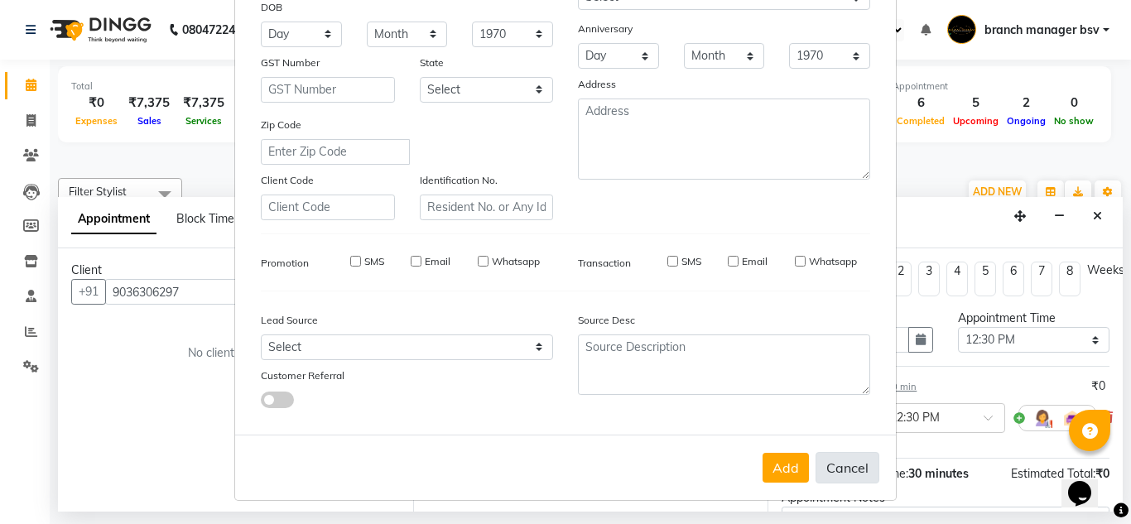
checkbox input "false"
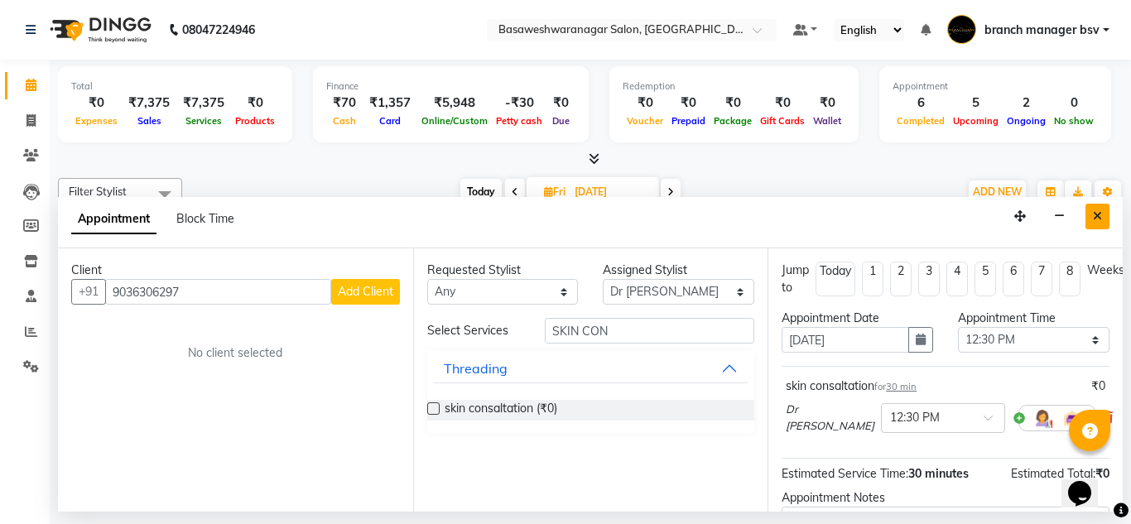
click at [1100, 212] on icon "Close" at bounding box center [1097, 216] width 9 height 12
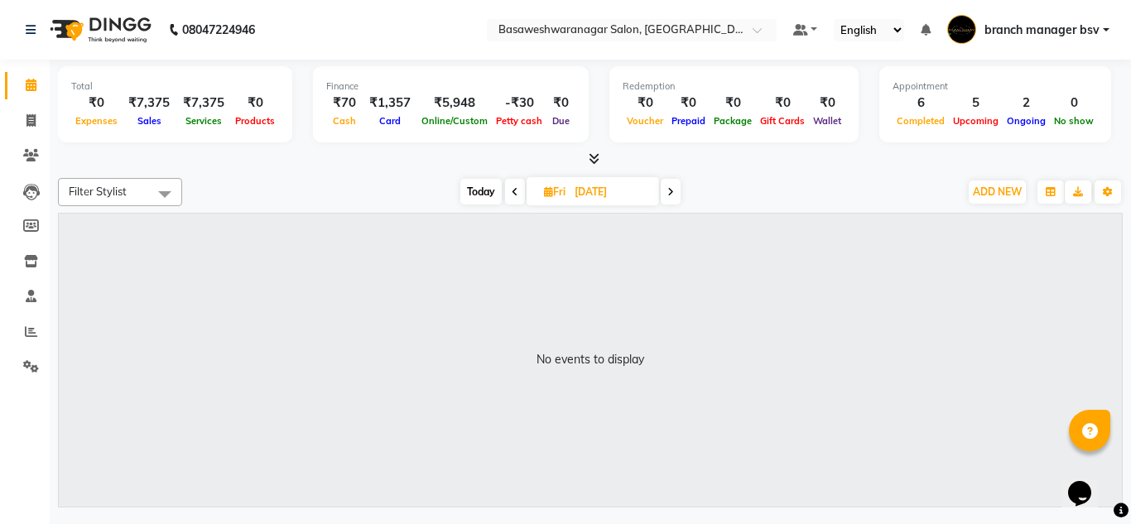
click at [936, 203] on div "[DATE] [DATE]" at bounding box center [570, 192] width 760 height 25
click at [1006, 188] on span "ADD NEW" at bounding box center [997, 191] width 49 height 12
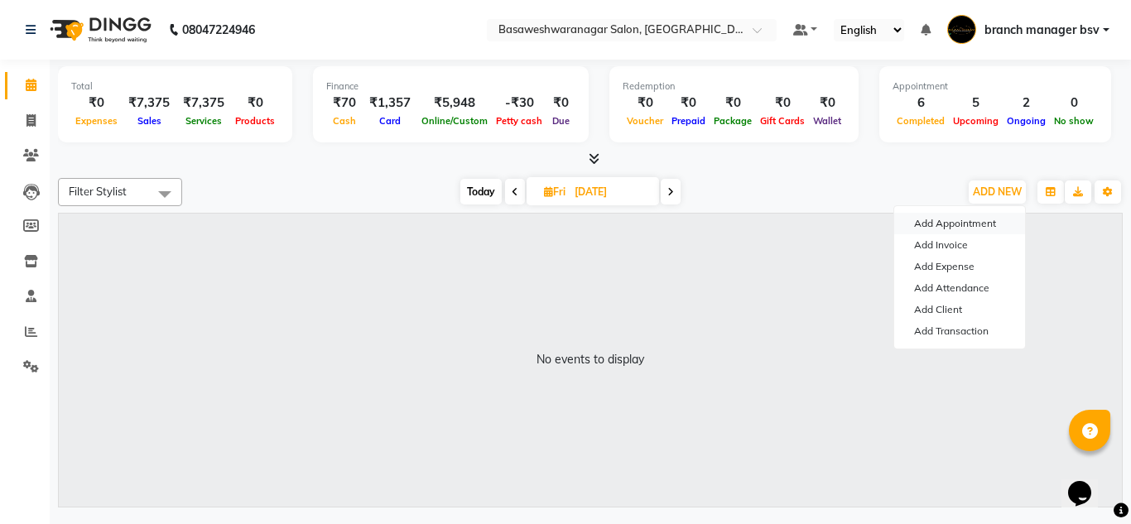
click at [955, 217] on button "Add Appointment" at bounding box center [959, 224] width 131 height 22
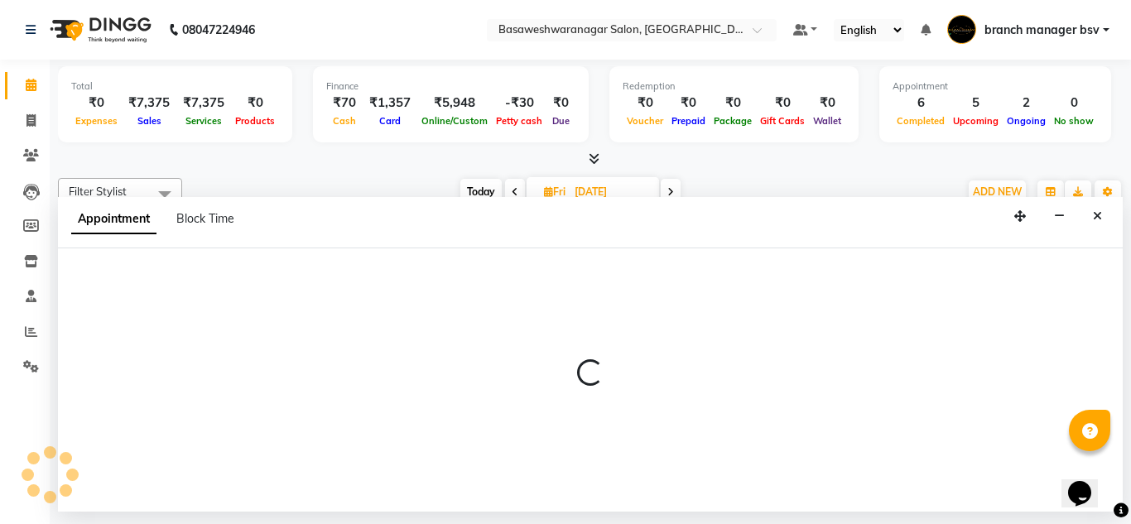
select select "540"
select select "tentative"
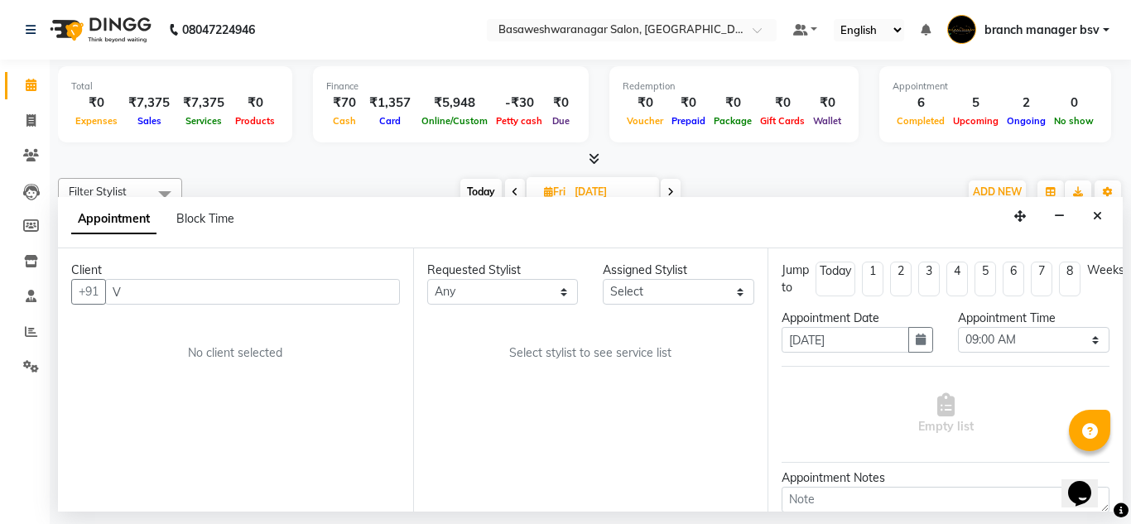
type input "V"
click at [174, 322] on div "Client +91 V No client selected" at bounding box center [235, 379] width 355 height 263
click at [157, 288] on input "V" at bounding box center [252, 292] width 295 height 26
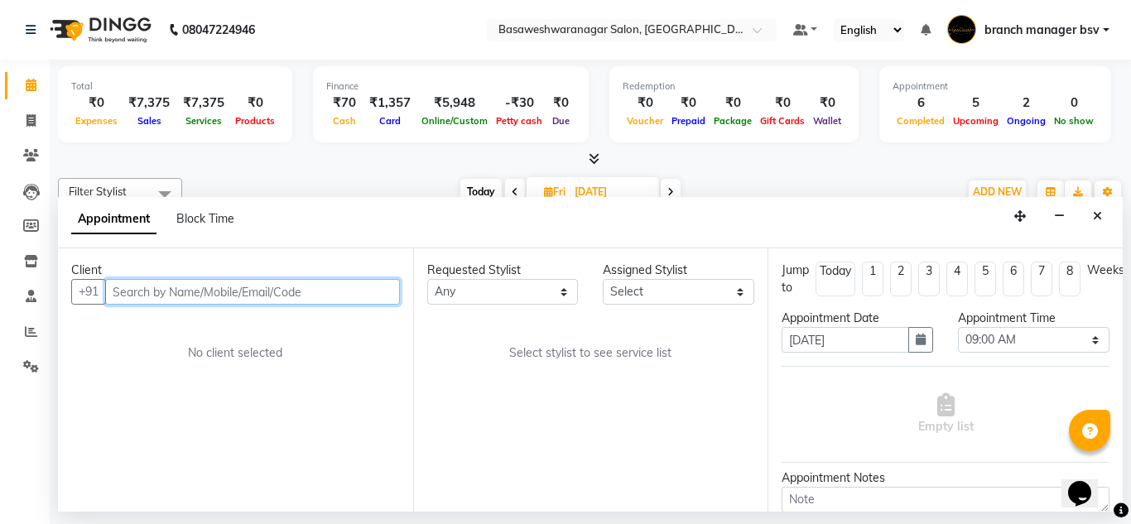
paste input "9036306297"
type input "9036306297"
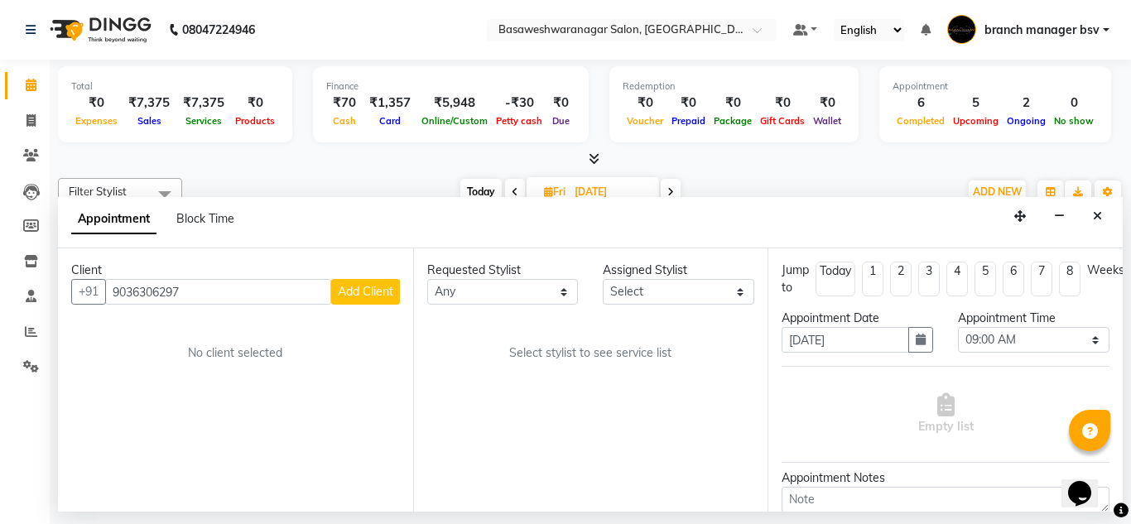
click at [372, 294] on span "Add Client" at bounding box center [365, 291] width 55 height 15
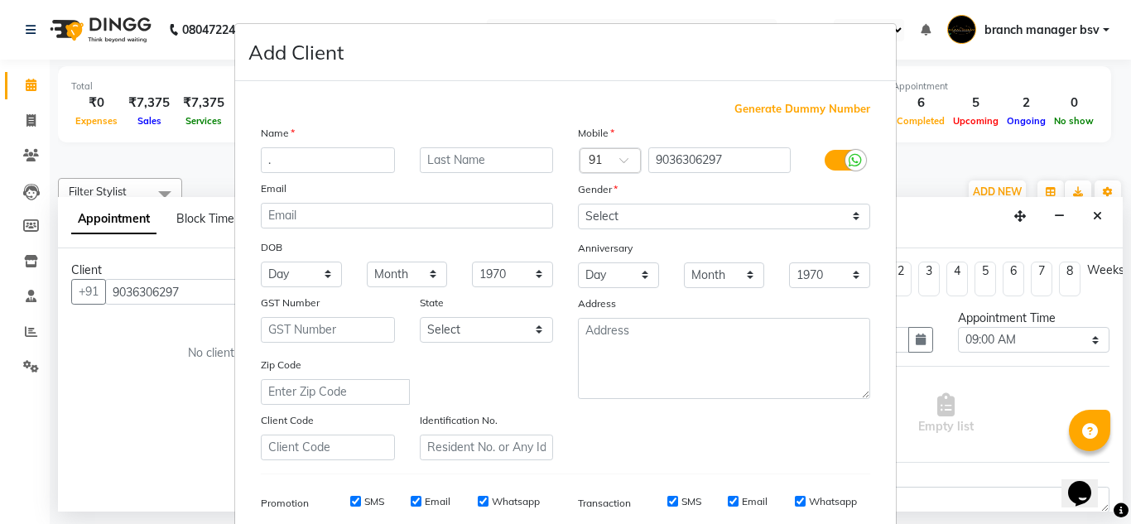
type input "."
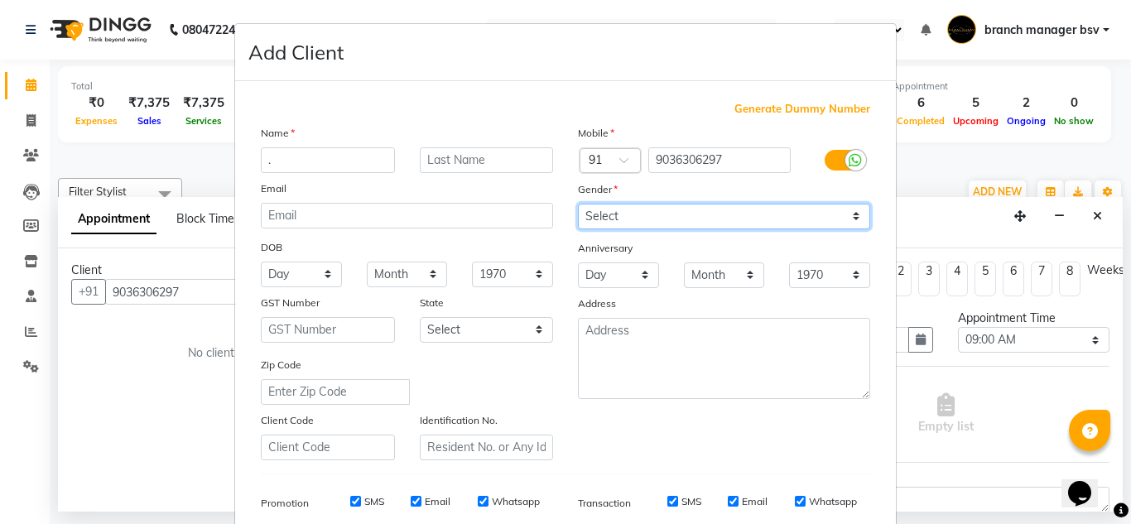
click at [652, 219] on select "Select [DEMOGRAPHIC_DATA] [DEMOGRAPHIC_DATA] Other Prefer Not To Say" at bounding box center [724, 217] width 292 height 26
select select "[DEMOGRAPHIC_DATA]"
click at [578, 204] on select "Select [DEMOGRAPHIC_DATA] [DEMOGRAPHIC_DATA] Other Prefer Not To Say" at bounding box center [724, 217] width 292 height 26
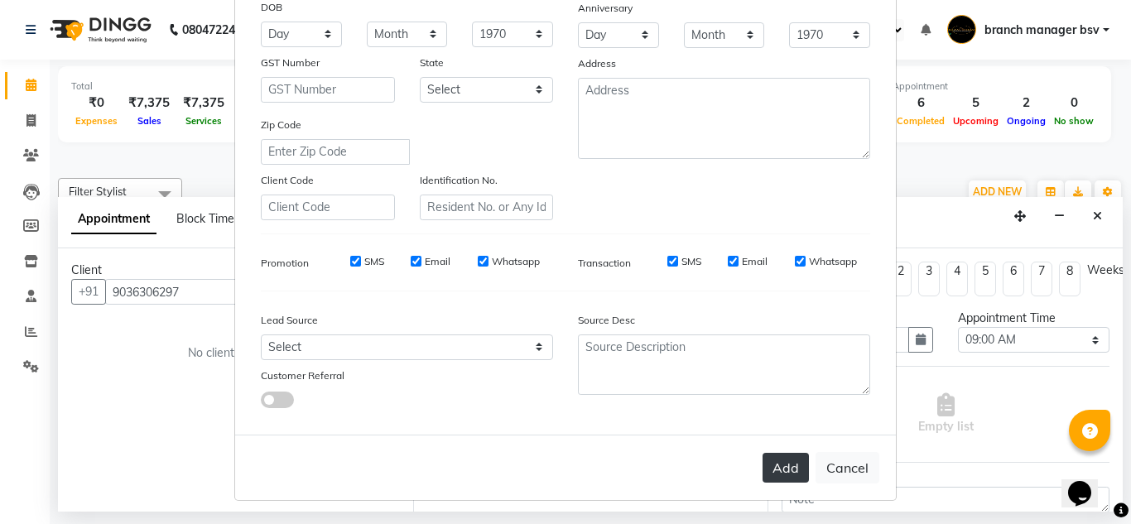
click at [775, 464] on button "Add" at bounding box center [786, 468] width 46 height 30
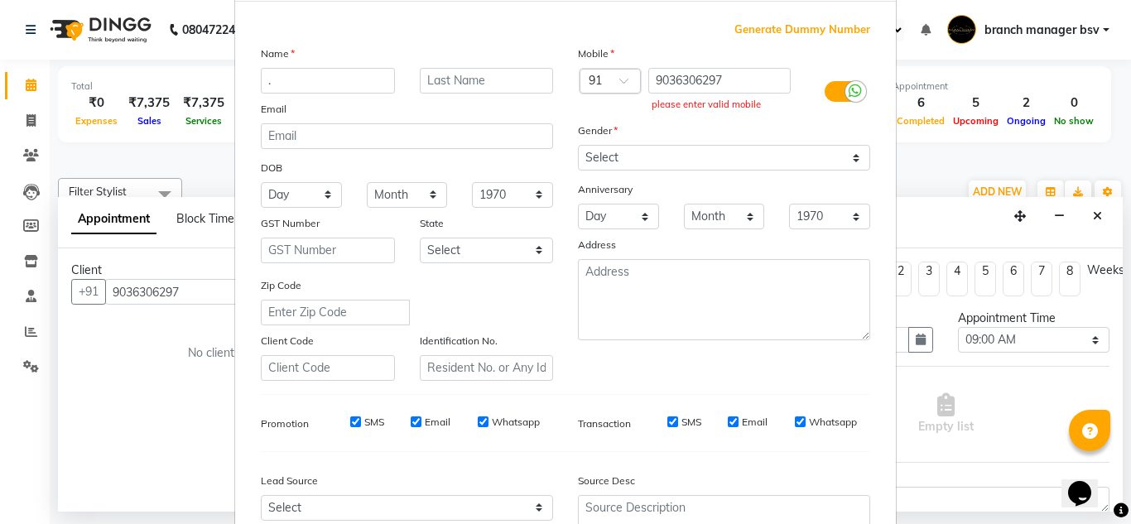
scroll to position [72, 0]
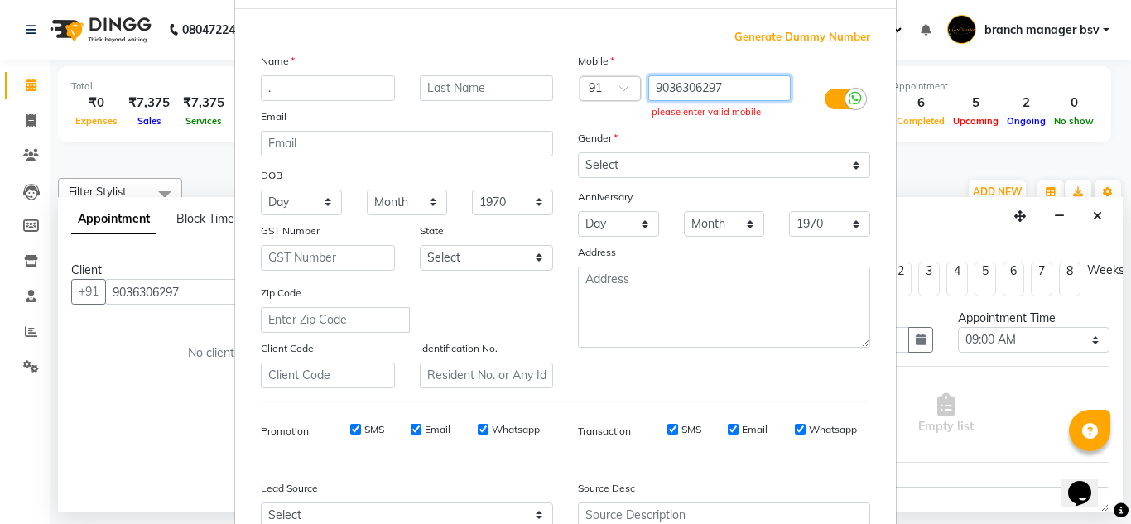
drag, startPoint x: 744, startPoint y: 85, endPoint x: 671, endPoint y: 93, distance: 74.1
click at [671, 93] on input "9036306297" at bounding box center [719, 88] width 143 height 26
click at [380, 92] on input "." at bounding box center [328, 88] width 134 height 26
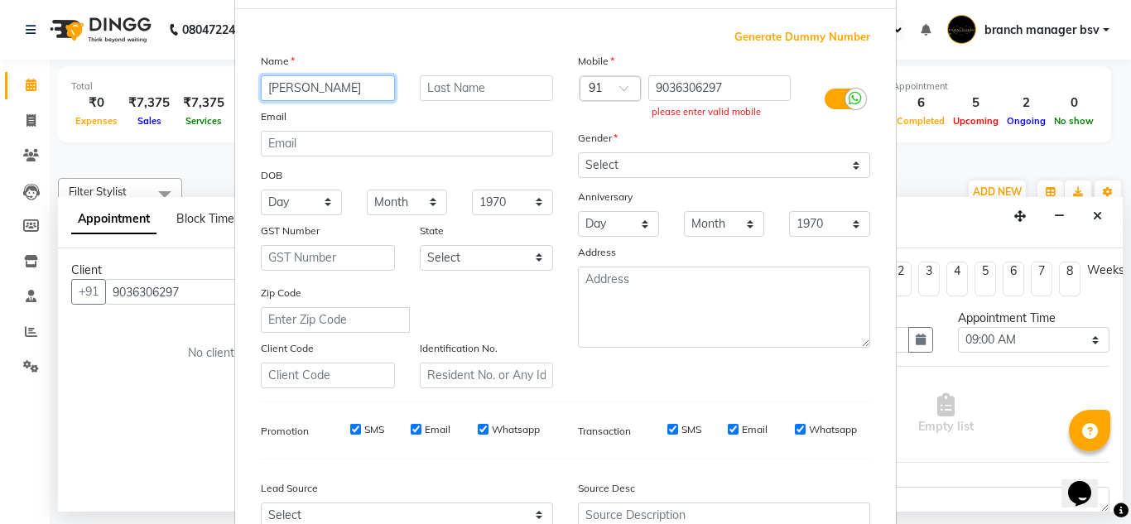
scroll to position [240, 0]
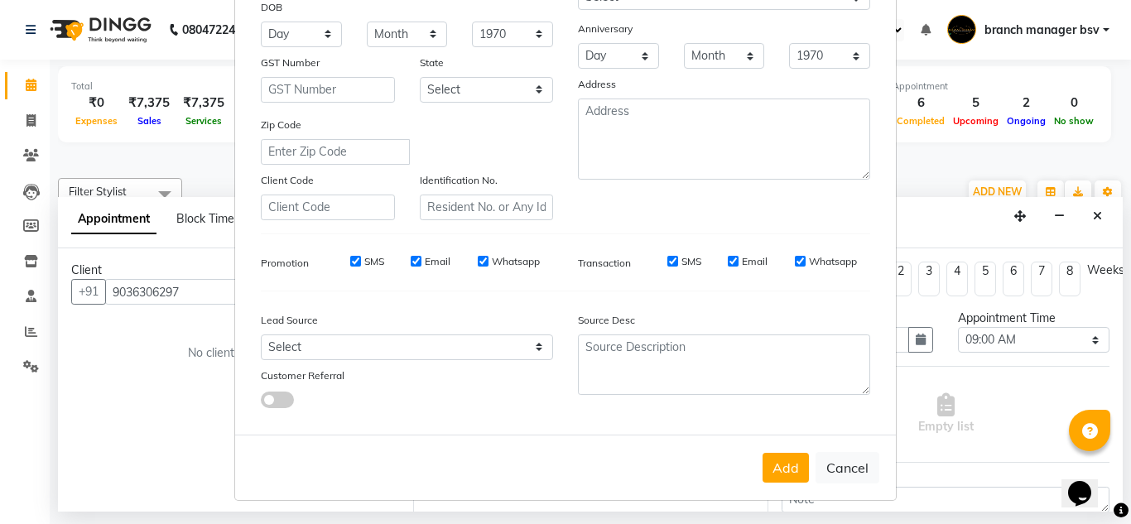
type input "[PERSON_NAME]"
drag, startPoint x: 756, startPoint y: 464, endPoint x: 775, endPoint y: 474, distance: 21.5
click at [775, 474] on div "Add Cancel" at bounding box center [565, 467] width 661 height 65
click at [775, 474] on button "Add" at bounding box center [786, 468] width 46 height 30
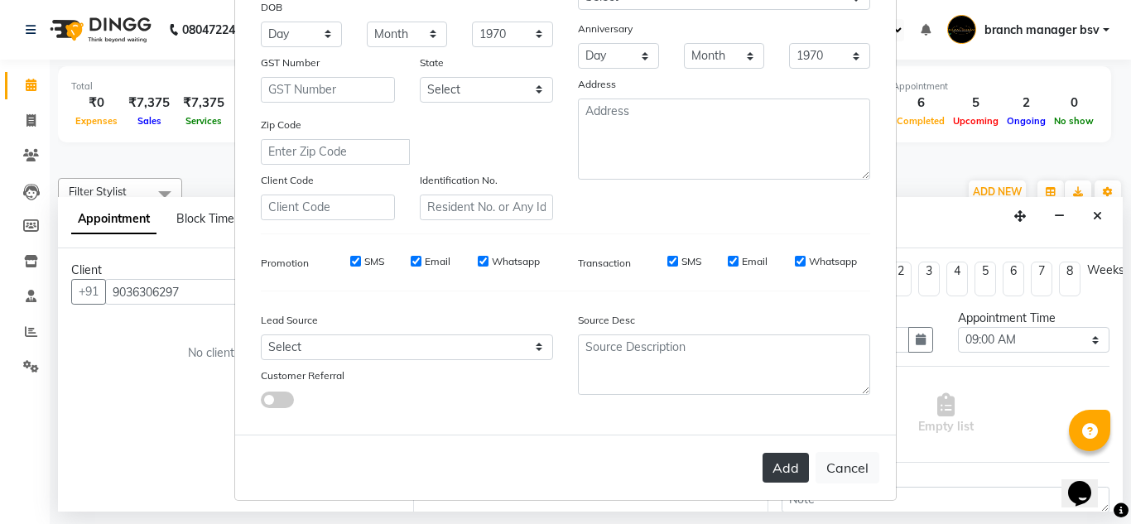
click at [775, 474] on button "Add" at bounding box center [786, 468] width 46 height 30
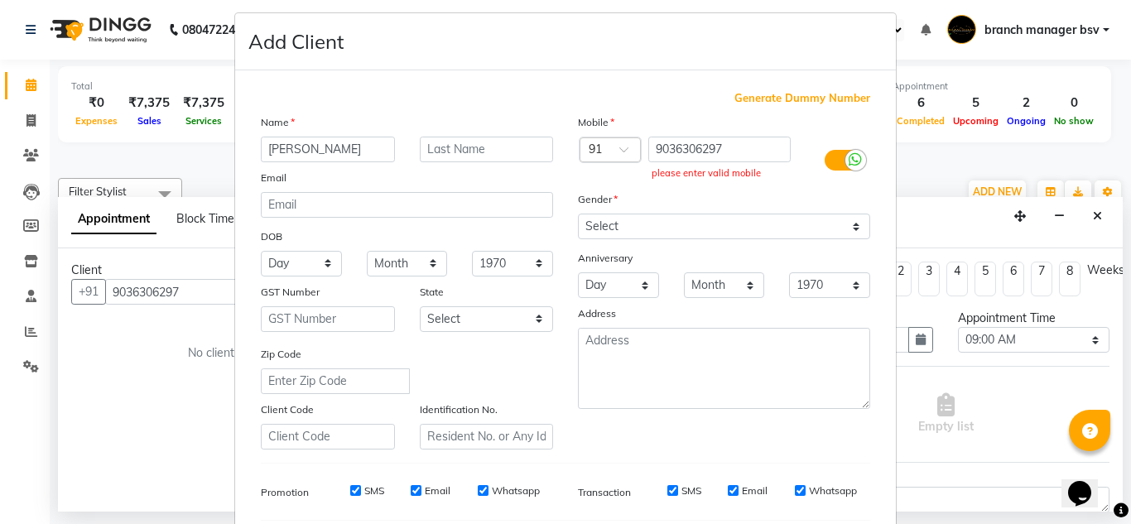
scroll to position [0, 0]
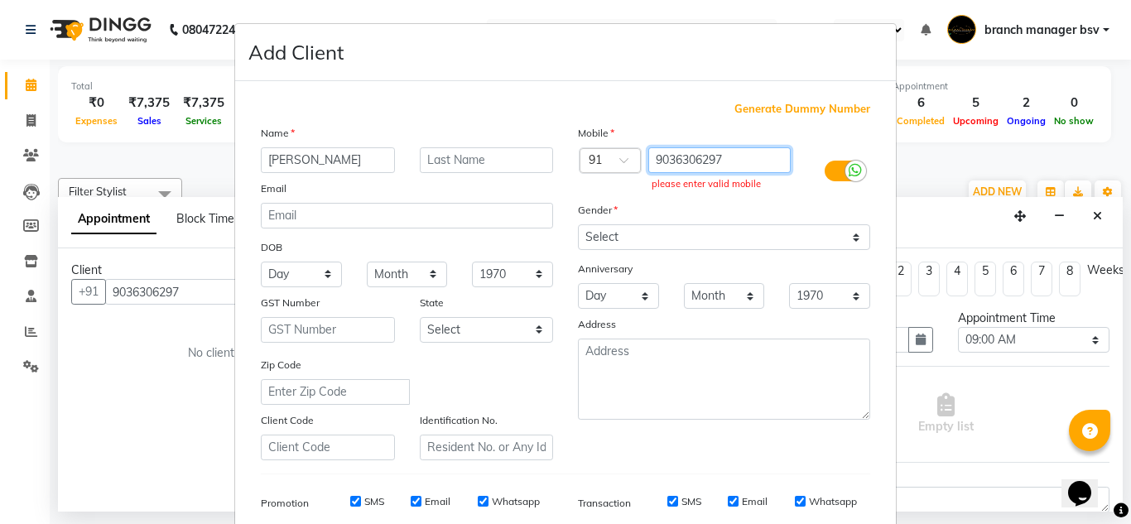
click at [736, 156] on input "9036306297" at bounding box center [719, 160] width 143 height 26
click at [1063, 189] on ngb-modal-window "Add Client Generate Dummy Number Name [PERSON_NAME] Email DOB Day 01 02 03 04 0…" at bounding box center [565, 262] width 1131 height 524
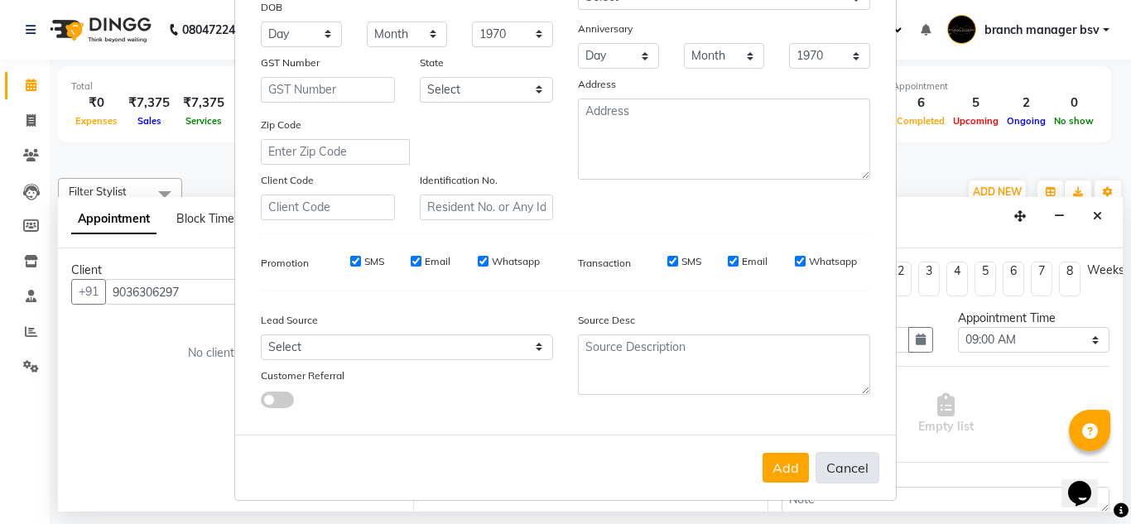
drag, startPoint x: 848, startPoint y: 484, endPoint x: 855, endPoint y: 462, distance: 23.6
click at [855, 462] on div "Add Cancel" at bounding box center [565, 467] width 661 height 65
click at [855, 462] on button "Cancel" at bounding box center [848, 467] width 64 height 31
select select
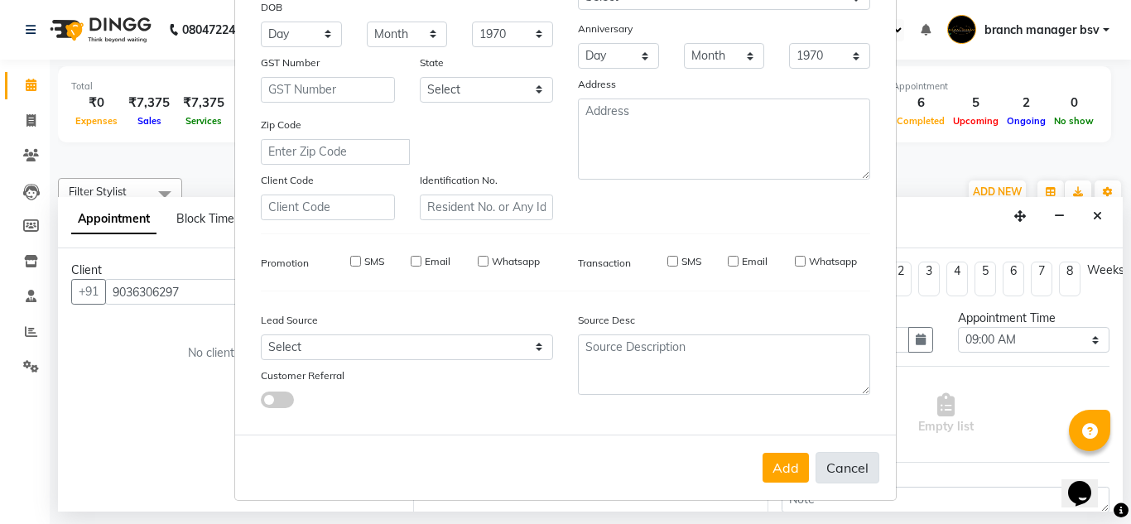
select select
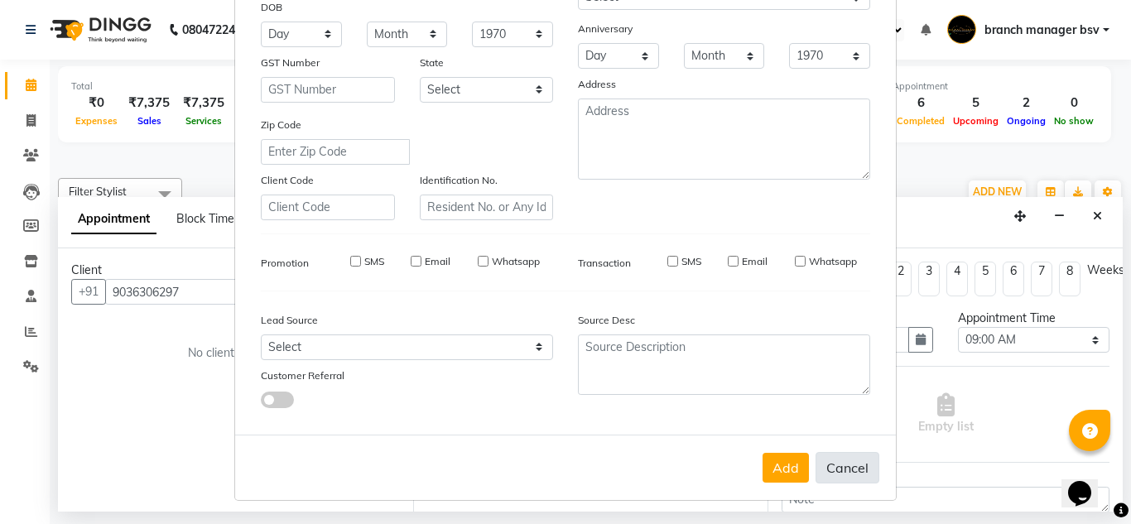
checkbox input "false"
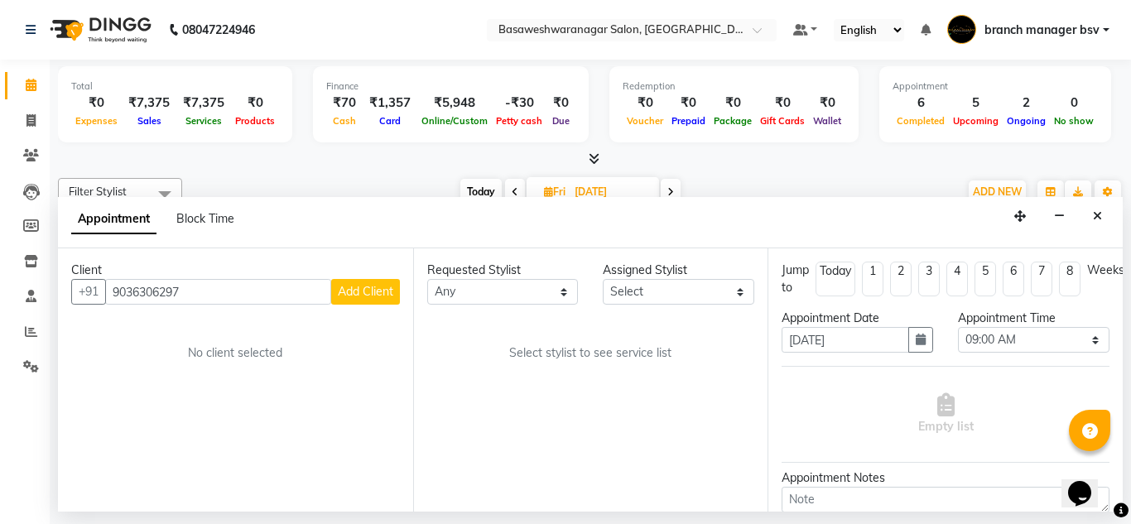
click at [366, 295] on span "Add Client" at bounding box center [365, 291] width 55 height 15
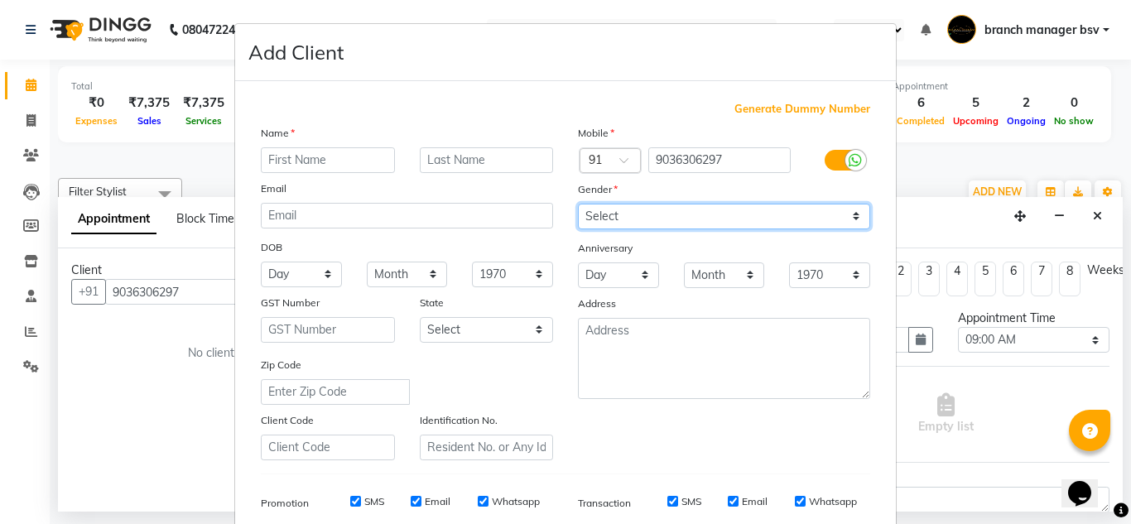
click at [624, 229] on select "Select [DEMOGRAPHIC_DATA] [DEMOGRAPHIC_DATA] Other Prefer Not To Say" at bounding box center [724, 217] width 292 height 26
select select "[DEMOGRAPHIC_DATA]"
click at [578, 204] on select "Select [DEMOGRAPHIC_DATA] [DEMOGRAPHIC_DATA] Other Prefer Not To Say" at bounding box center [724, 217] width 292 height 26
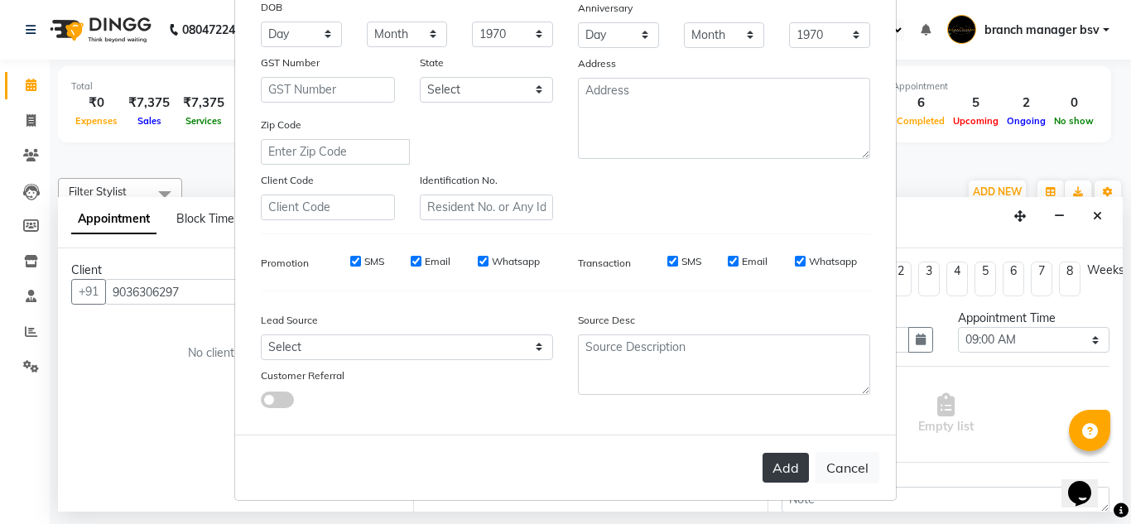
click at [796, 459] on button "Add" at bounding box center [786, 468] width 46 height 30
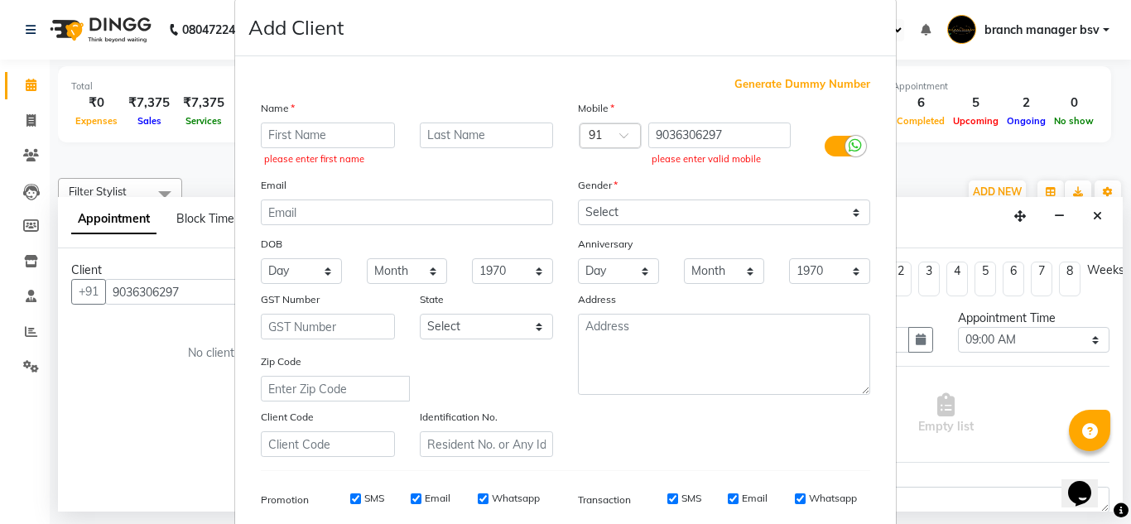
scroll to position [24, 0]
click at [695, 138] on input "9036306297" at bounding box center [719, 136] width 143 height 26
paste input "90363 06297"
click at [693, 134] on input "90363 06297" at bounding box center [719, 136] width 143 height 26
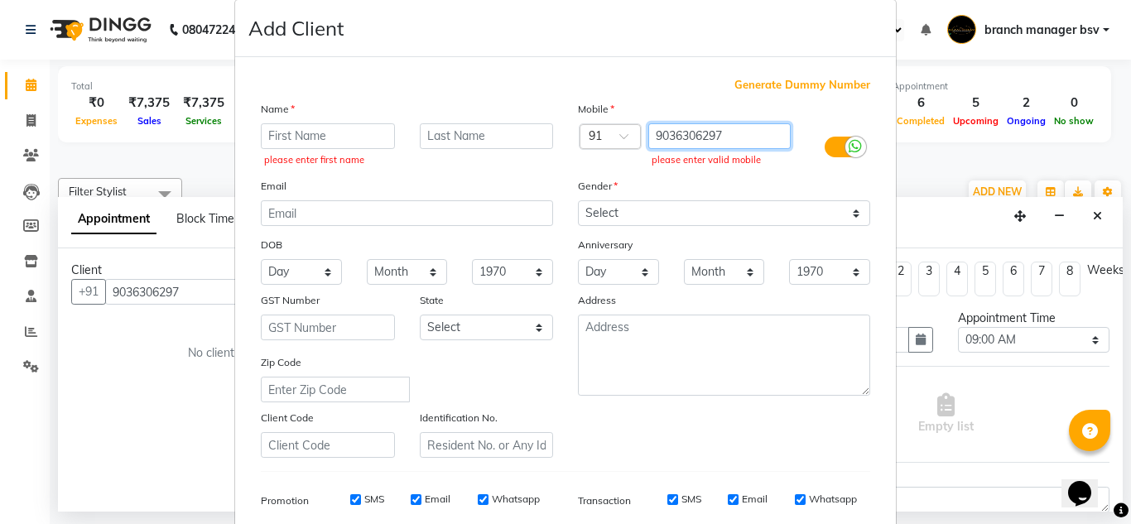
scroll to position [262, 0]
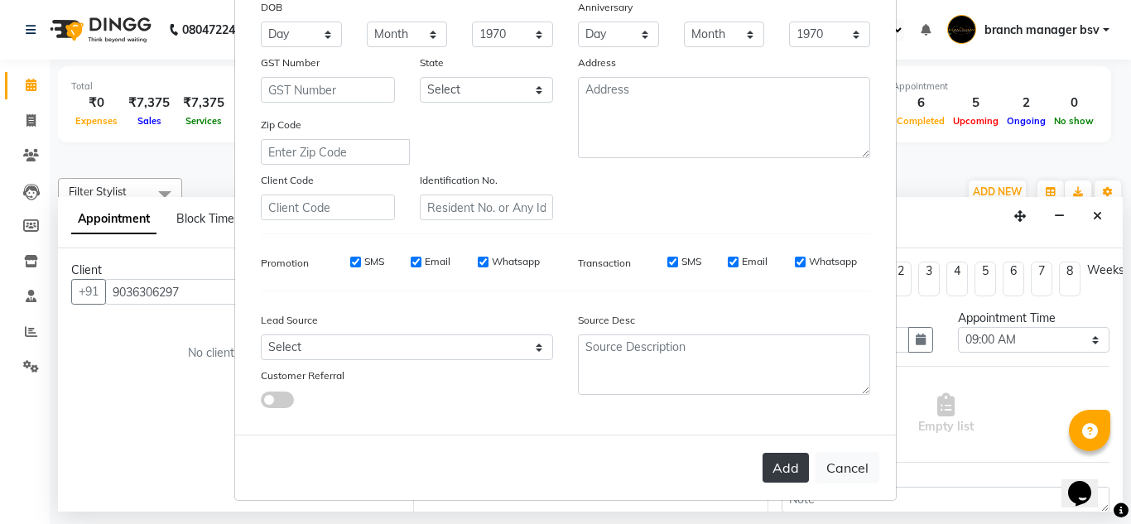
type input "9036306297"
click at [765, 468] on button "Add" at bounding box center [786, 468] width 46 height 30
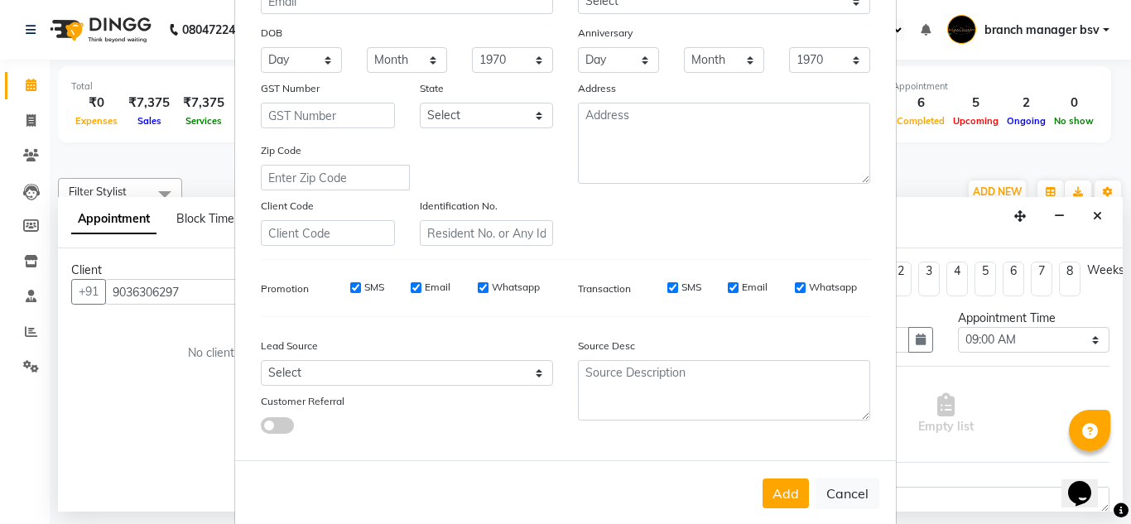
scroll to position [237, 0]
click at [786, 503] on button "Add" at bounding box center [786, 493] width 46 height 30
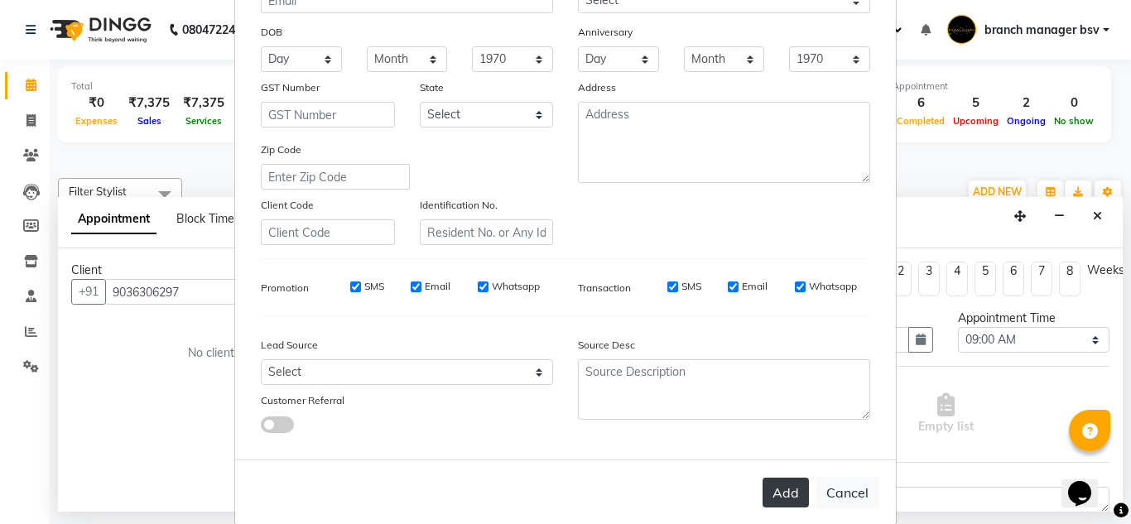
click at [786, 503] on button "Add" at bounding box center [786, 493] width 46 height 30
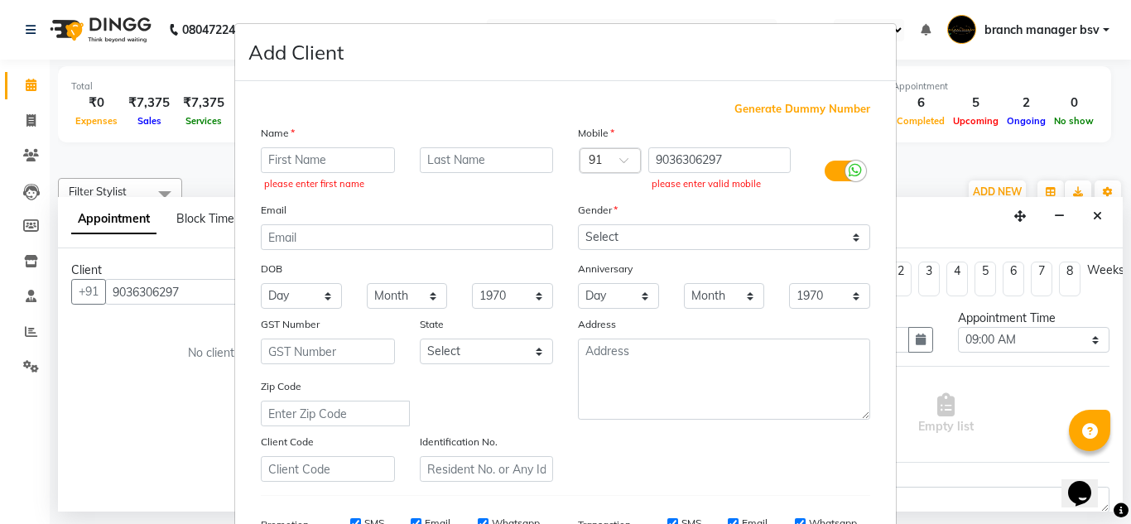
click at [1098, 217] on ngb-modal-window "Add Client Generate Dummy Number Name please enter first name Email DOB Day 01 …" at bounding box center [565, 262] width 1131 height 524
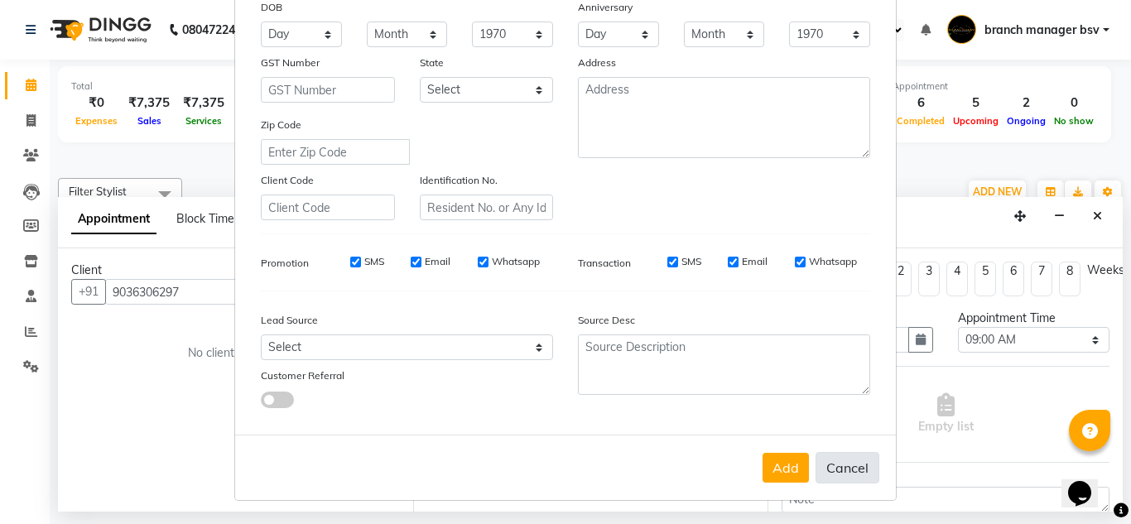
click at [869, 455] on button "Cancel" at bounding box center [848, 467] width 64 height 31
select select
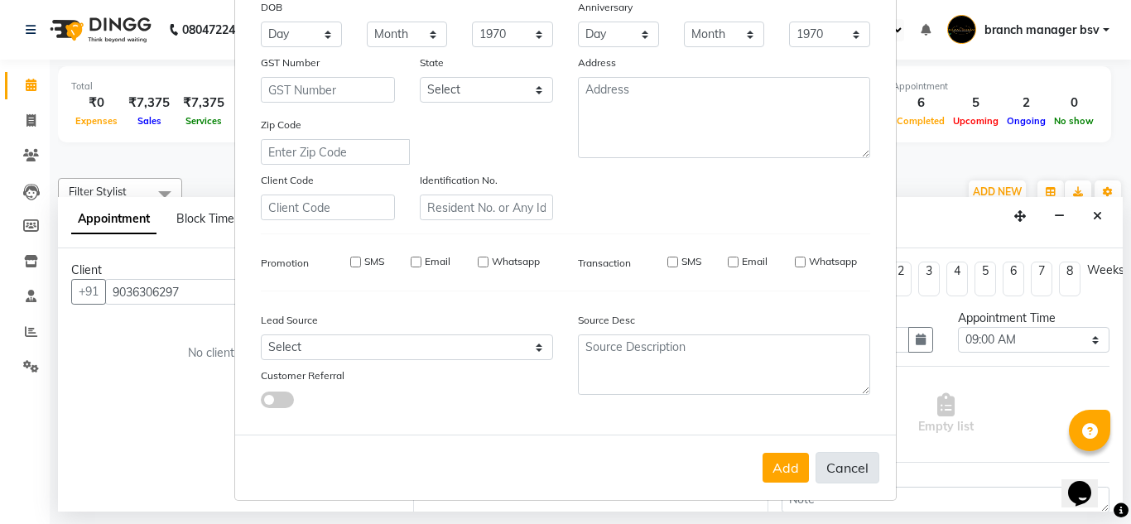
select select
checkbox input "false"
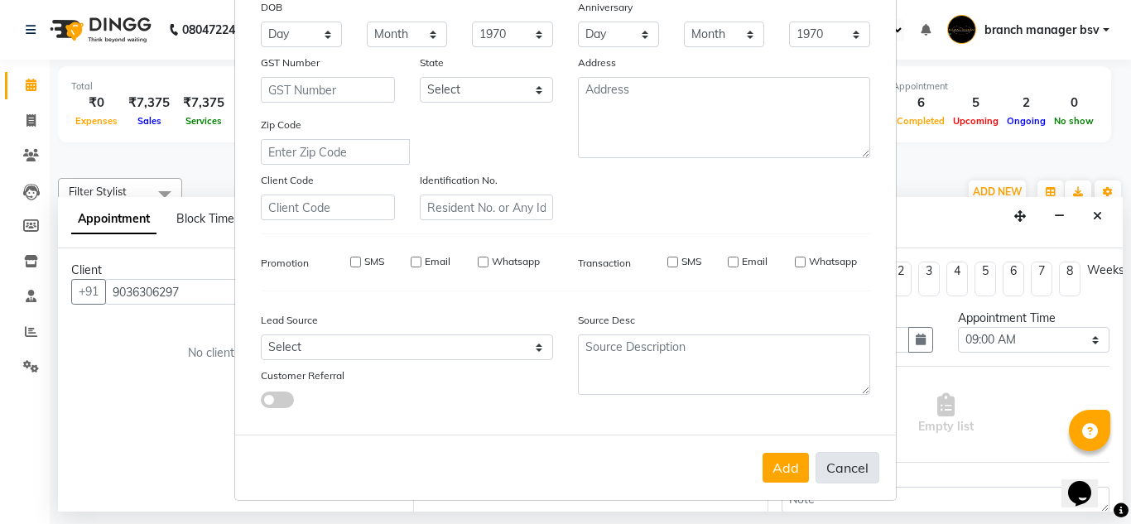
checkbox input "false"
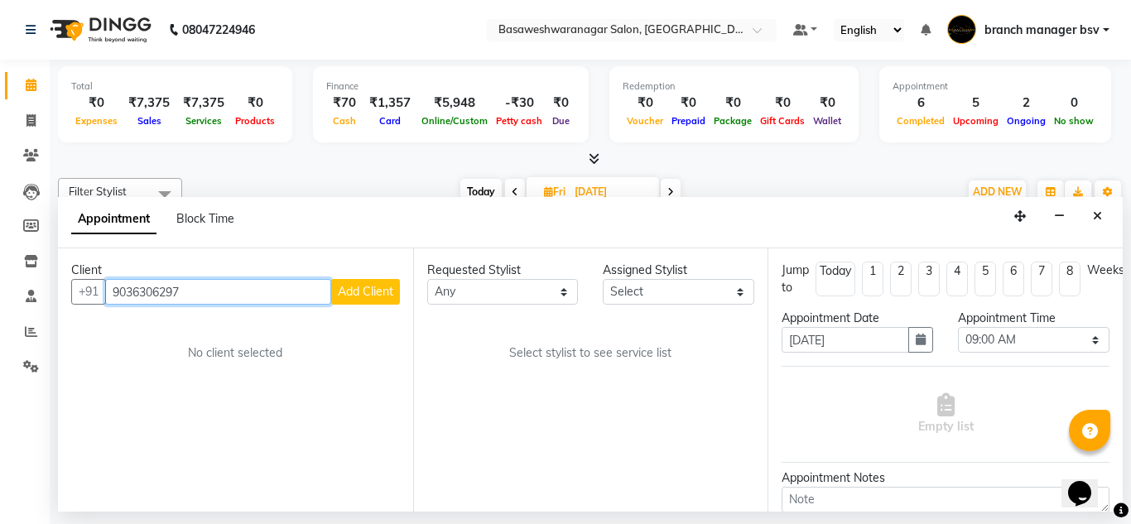
click at [171, 295] on input "9036306297" at bounding box center [218, 292] width 226 height 26
paste input "90363 06297"
click at [157, 291] on input "90363 06297" at bounding box center [218, 292] width 226 height 26
click at [146, 291] on input "9036306297" at bounding box center [218, 292] width 226 height 26
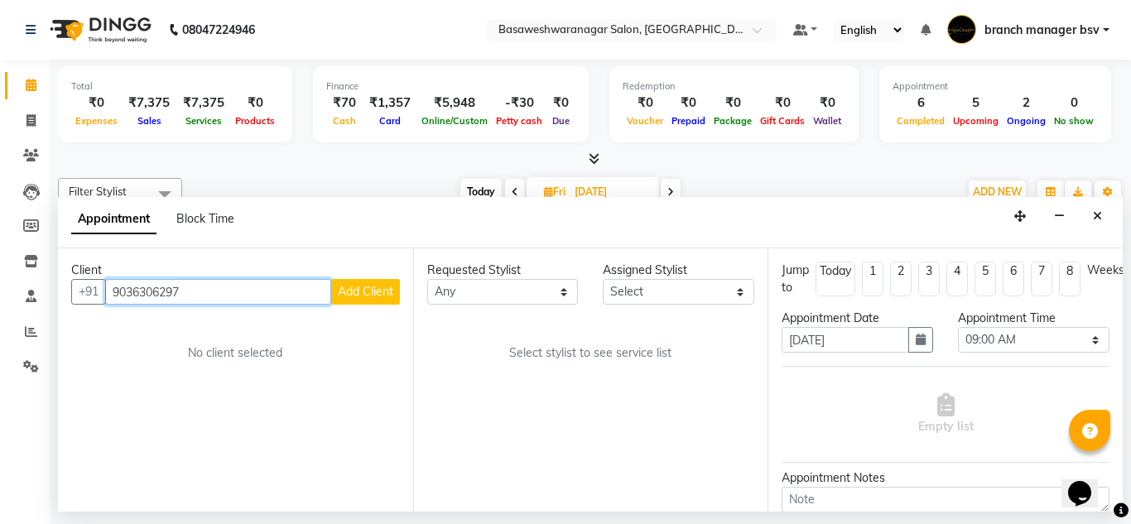
click at [173, 291] on input "9036306297" at bounding box center [218, 292] width 226 height 26
type input "9036306297"
click at [355, 303] on button "Add Client" at bounding box center [365, 292] width 69 height 26
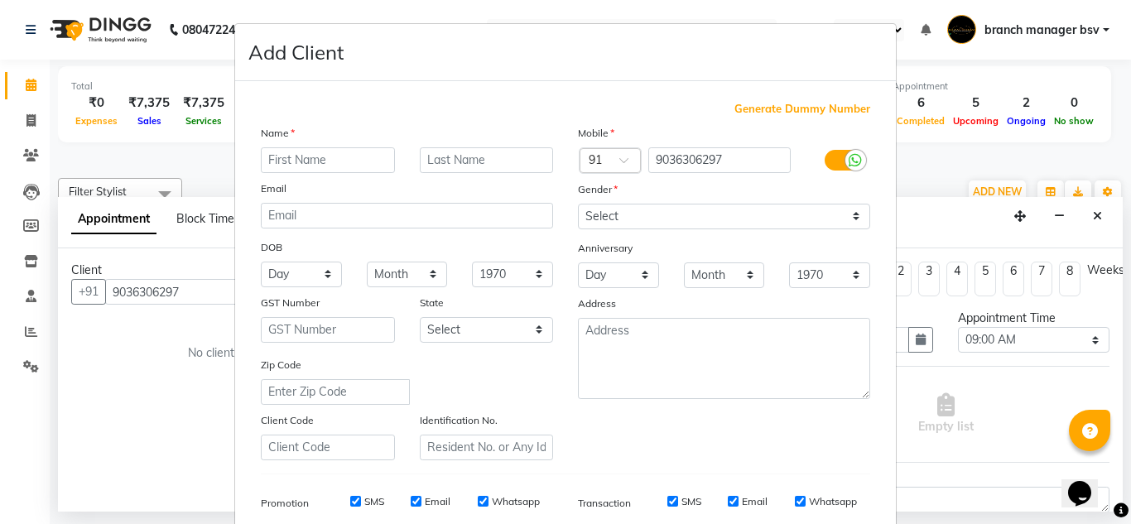
click at [359, 160] on input "text" at bounding box center [328, 160] width 134 height 26
type input "[PERSON_NAME]"
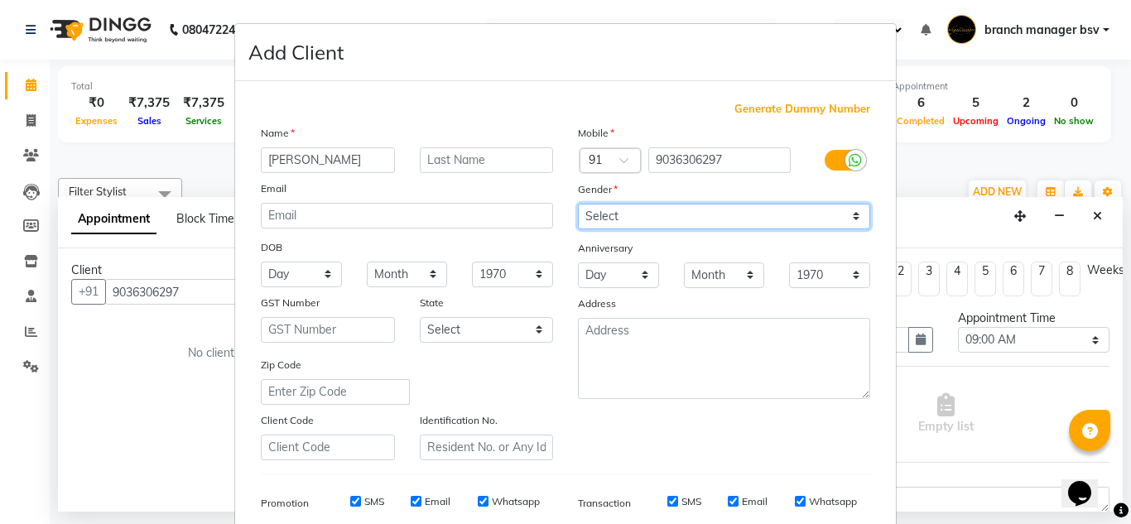
click at [699, 219] on select "Select [DEMOGRAPHIC_DATA] [DEMOGRAPHIC_DATA] Other Prefer Not To Say" at bounding box center [724, 217] width 292 height 26
select select "[DEMOGRAPHIC_DATA]"
click at [578, 204] on select "Select [DEMOGRAPHIC_DATA] [DEMOGRAPHIC_DATA] Other Prefer Not To Say" at bounding box center [724, 217] width 292 height 26
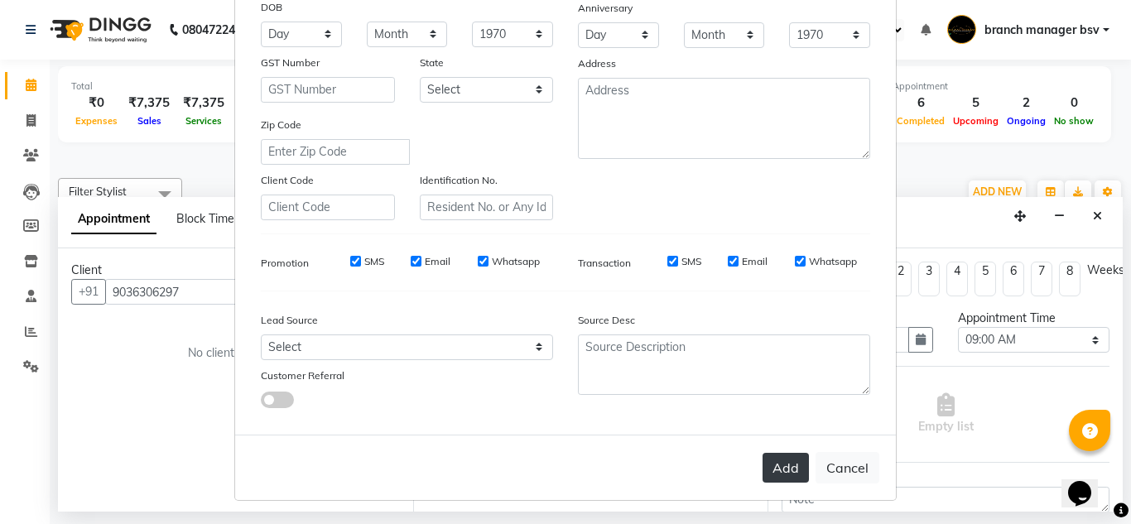
click at [776, 459] on button "Add" at bounding box center [786, 468] width 46 height 30
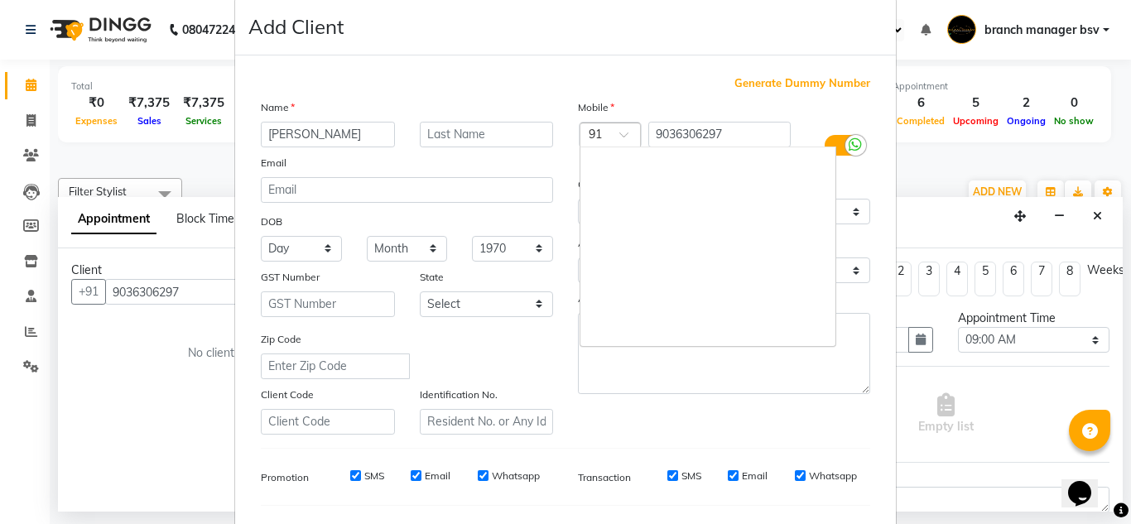
click at [609, 133] on div at bounding box center [610, 136] width 60 height 17
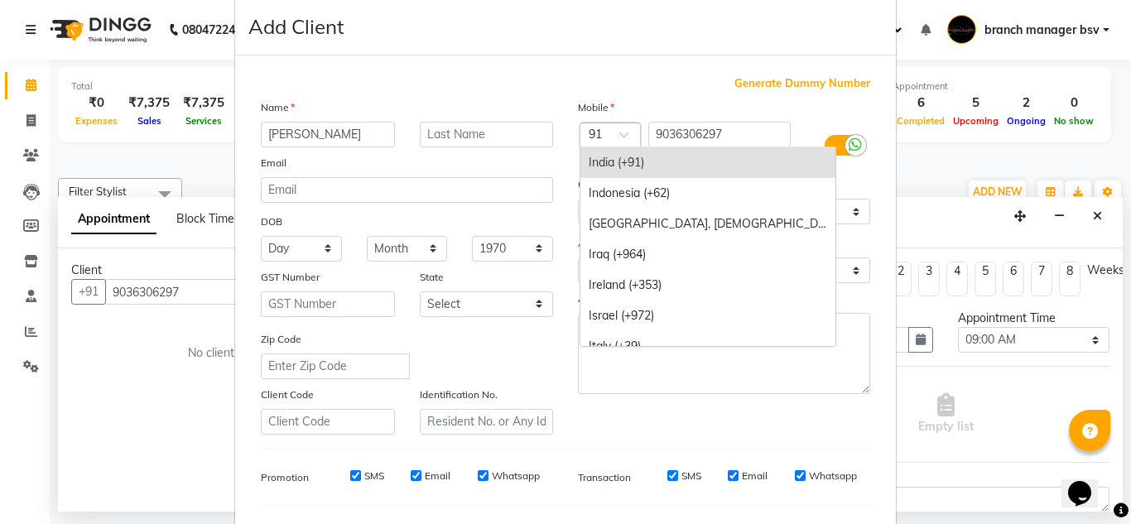
click at [611, 165] on div "India (+91)" at bounding box center [707, 162] width 255 height 31
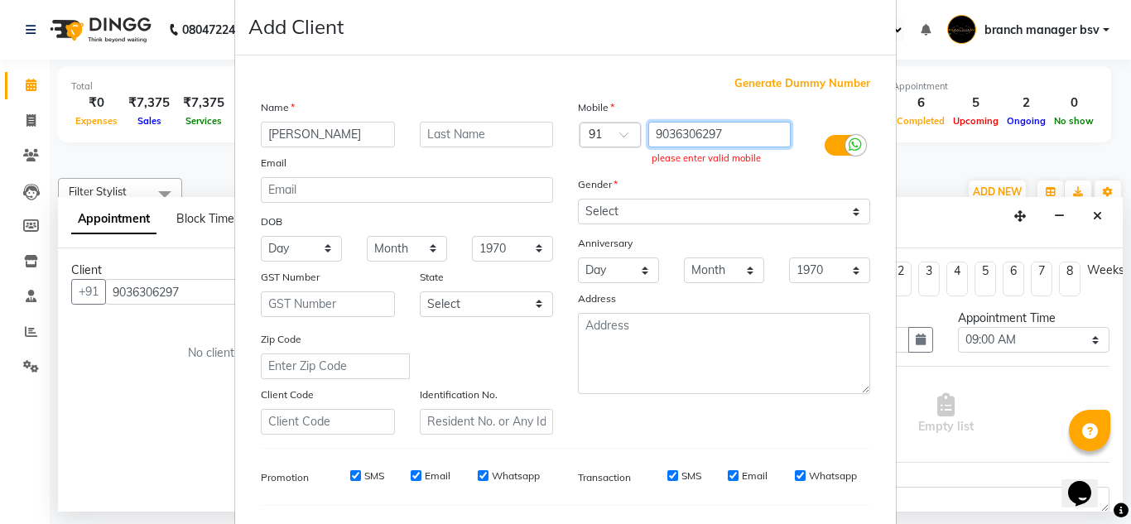
click at [742, 136] on input "9036306297" at bounding box center [719, 135] width 143 height 26
type input "9"
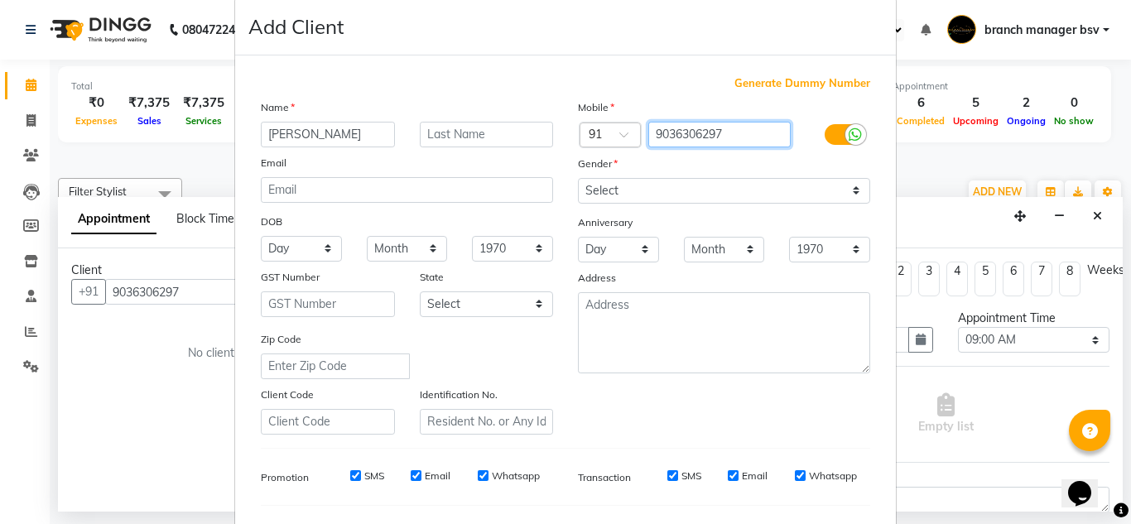
scroll to position [240, 0]
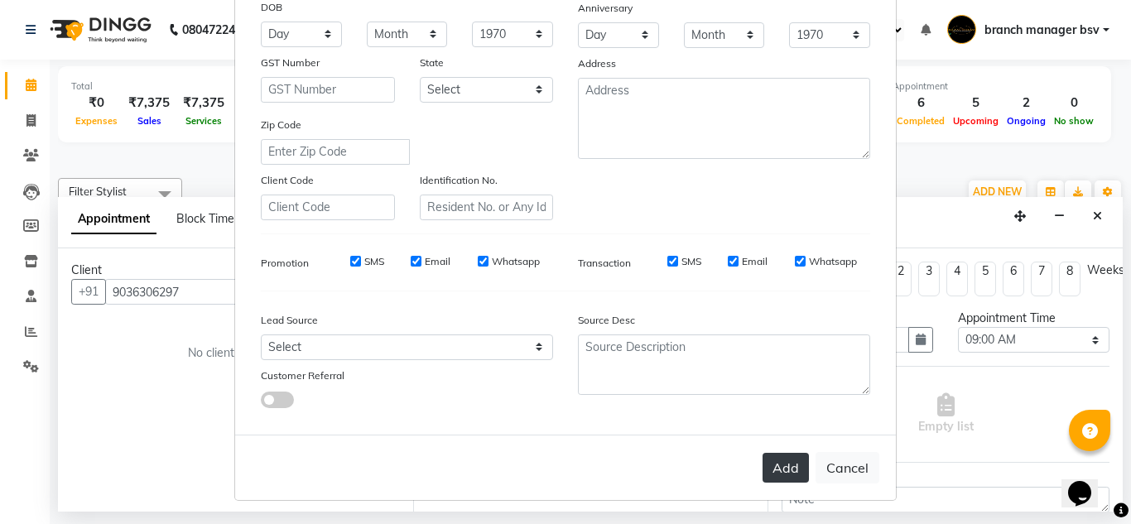
type input "9036306297"
click at [781, 473] on button "Add" at bounding box center [786, 468] width 46 height 30
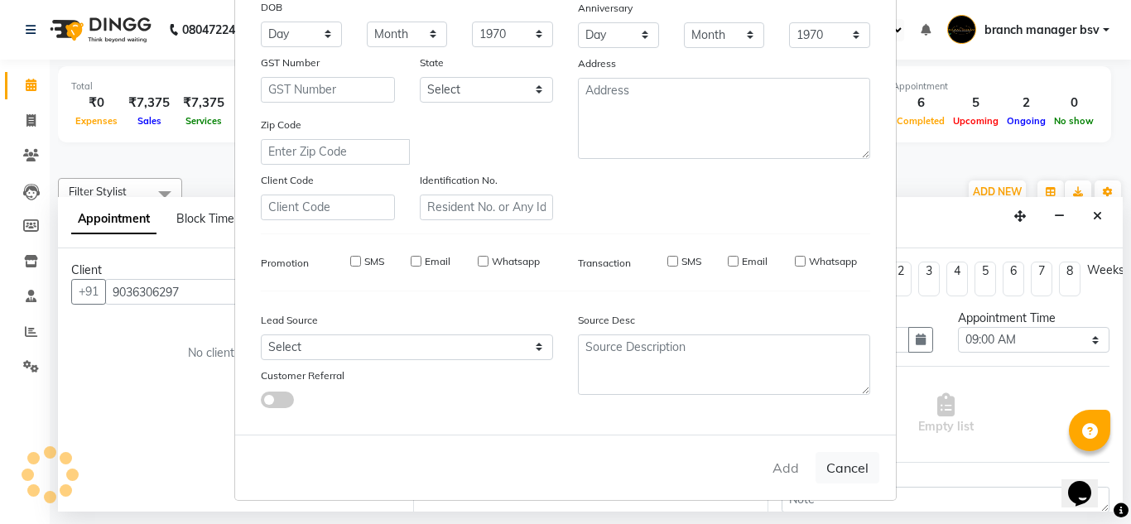
type input "9036306297"
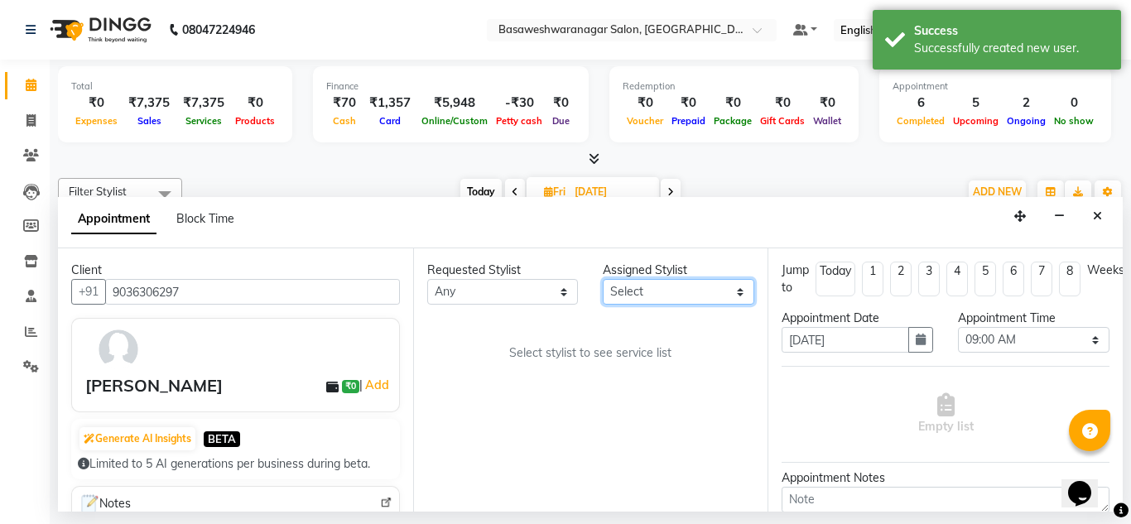
click at [653, 299] on select "Select [PERSON_NAME] manager bsv [PERSON_NAME] [PERSON_NAME] [PERSON_NAME] [PER…" at bounding box center [679, 292] width 152 height 26
click at [603, 279] on select "Select [PERSON_NAME] manager bsv [PERSON_NAME] [PERSON_NAME] [PERSON_NAME] [PER…" at bounding box center [679, 292] width 152 height 26
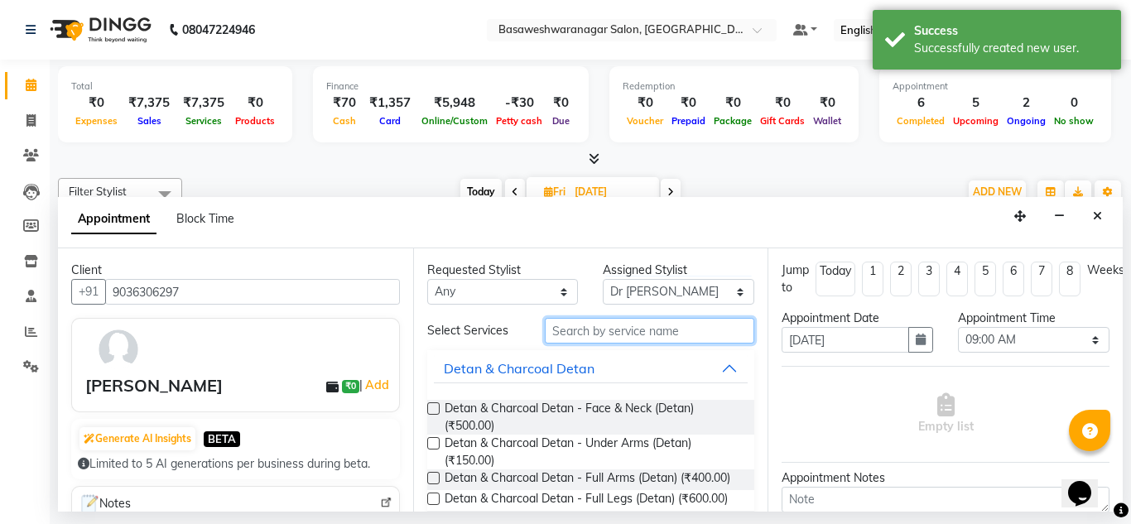
click at [567, 330] on input "text" at bounding box center [650, 331] width 210 height 26
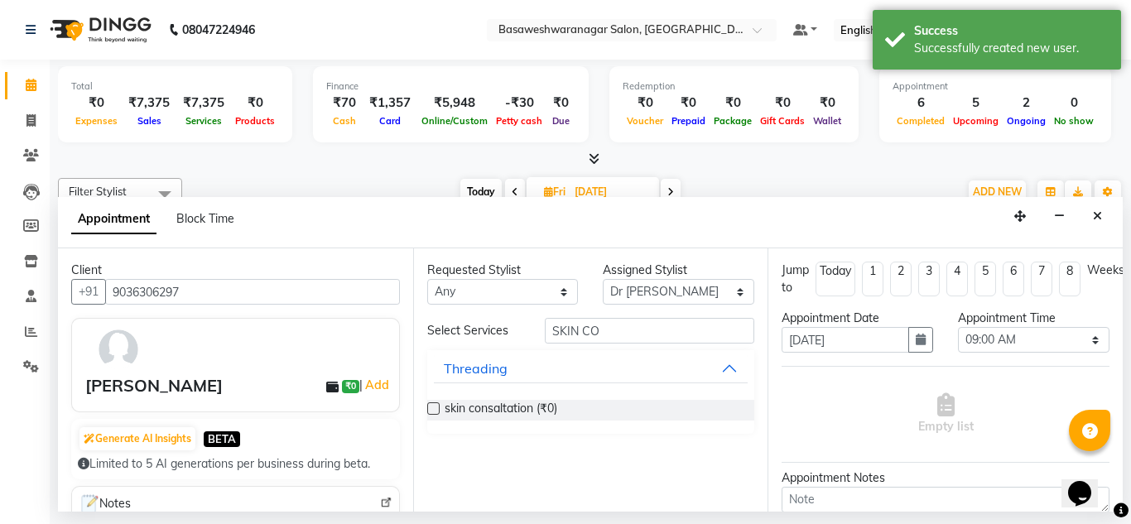
click at [433, 409] on label at bounding box center [433, 408] width 12 height 12
click at [433, 409] on input "checkbox" at bounding box center [432, 410] width 11 height 11
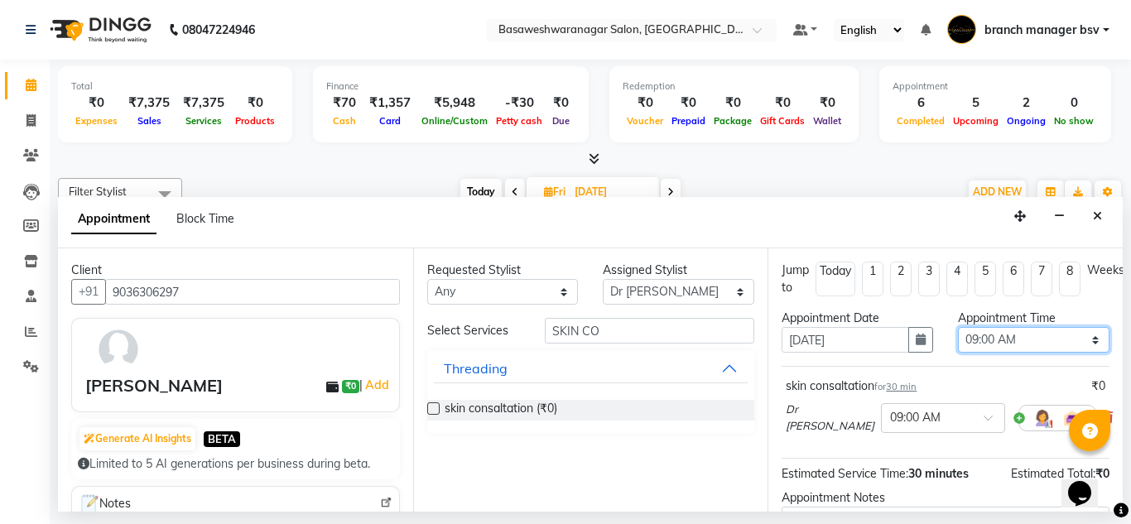
click at [1018, 337] on select "Select 09:00 AM 09:15 AM 09:30 AM 09:45 AM 10:00 AM 10:15 AM 10:30 AM 10:45 AM …" at bounding box center [1034, 340] width 152 height 26
click at [958, 327] on select "Select 09:00 AM 09:15 AM 09:30 AM 09:45 AM 10:00 AM 10:15 AM 10:30 AM 10:45 AM …" at bounding box center [1034, 340] width 152 height 26
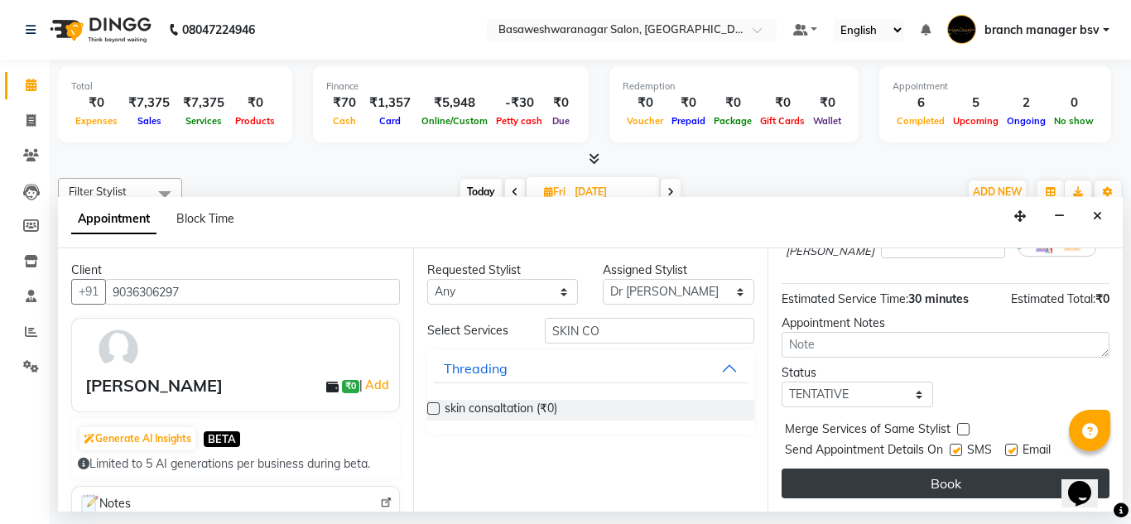
click at [901, 469] on button "Book" at bounding box center [946, 484] width 328 height 30
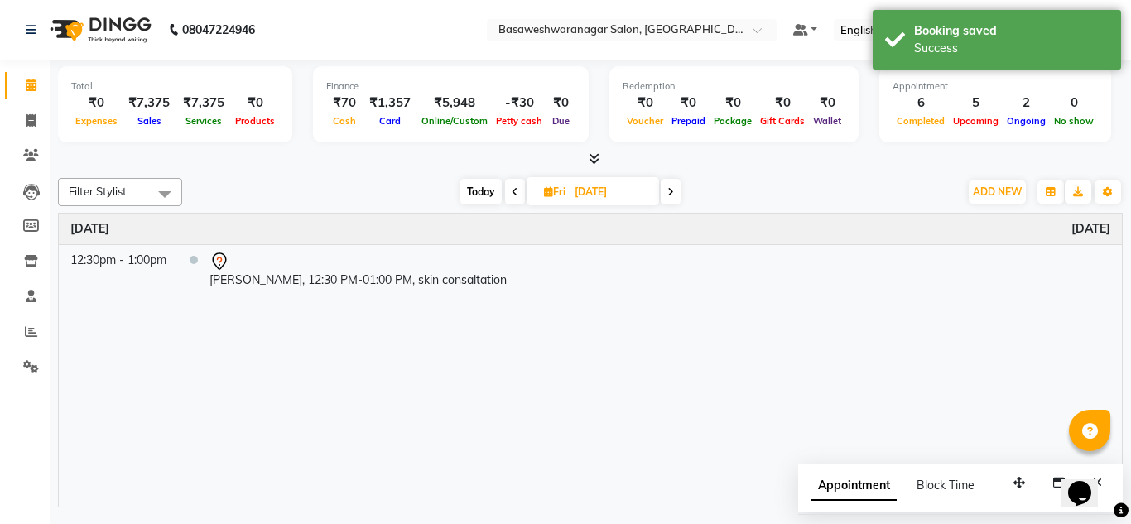
click at [471, 185] on span "Today" at bounding box center [480, 192] width 41 height 26
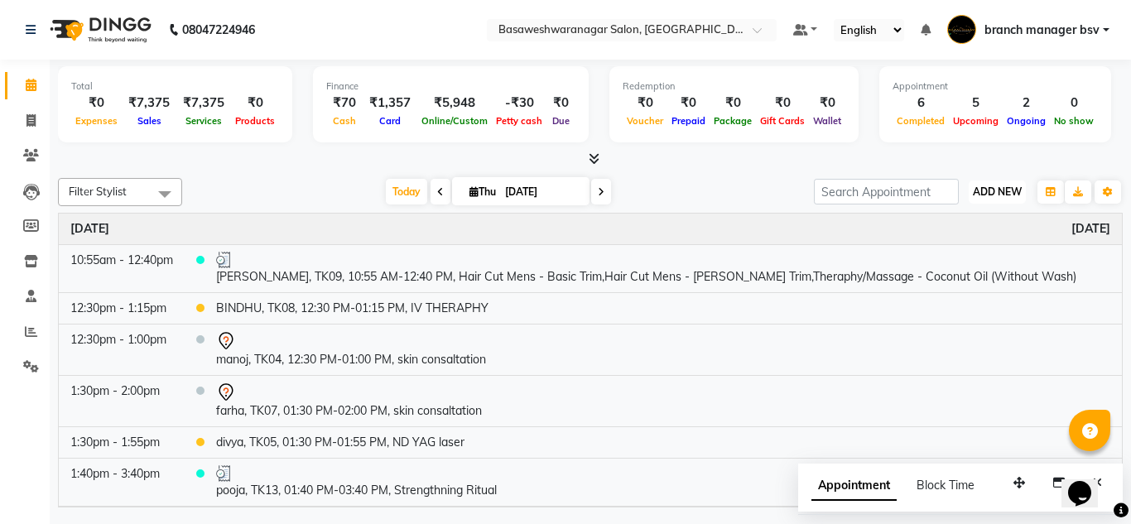
click at [1020, 194] on span "ADD NEW" at bounding box center [997, 191] width 49 height 12
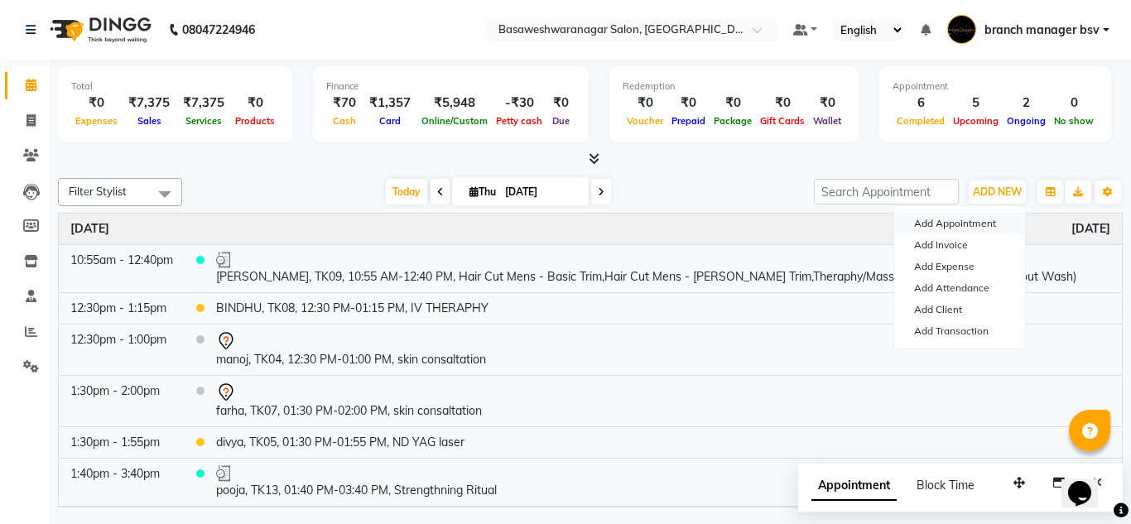
click at [961, 217] on button "Add Appointment" at bounding box center [959, 224] width 131 height 22
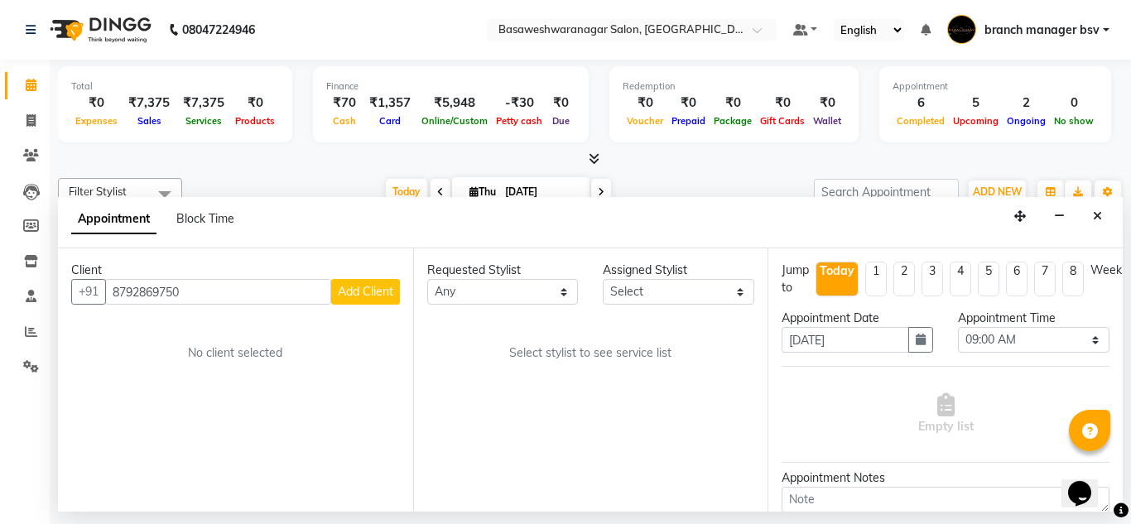
click at [363, 289] on span "Add Client" at bounding box center [365, 291] width 55 height 15
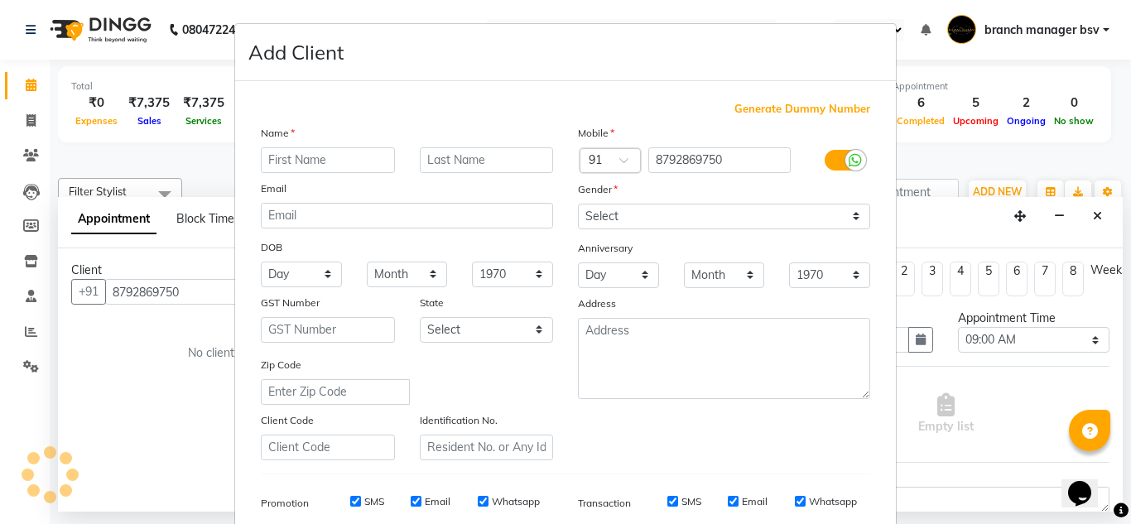
click at [363, 289] on div "Name Email DOB Day 01 02 03 04 05 06 07 08 09 10 11 12 13 14 15 16 17 18 19 20 …" at bounding box center [406, 292] width 317 height 336
click at [311, 170] on input "text" at bounding box center [328, 160] width 134 height 26
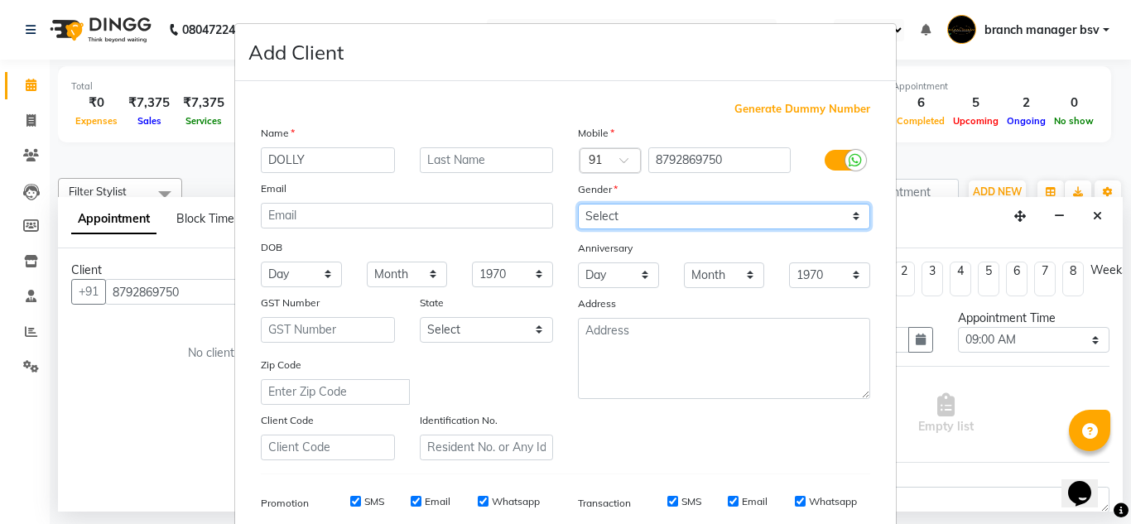
click at [661, 219] on select "Select [DEMOGRAPHIC_DATA] [DEMOGRAPHIC_DATA] Other Prefer Not To Say" at bounding box center [724, 217] width 292 height 26
click at [578, 204] on select "Select [DEMOGRAPHIC_DATA] [DEMOGRAPHIC_DATA] Other Prefer Not To Say" at bounding box center [724, 217] width 292 height 26
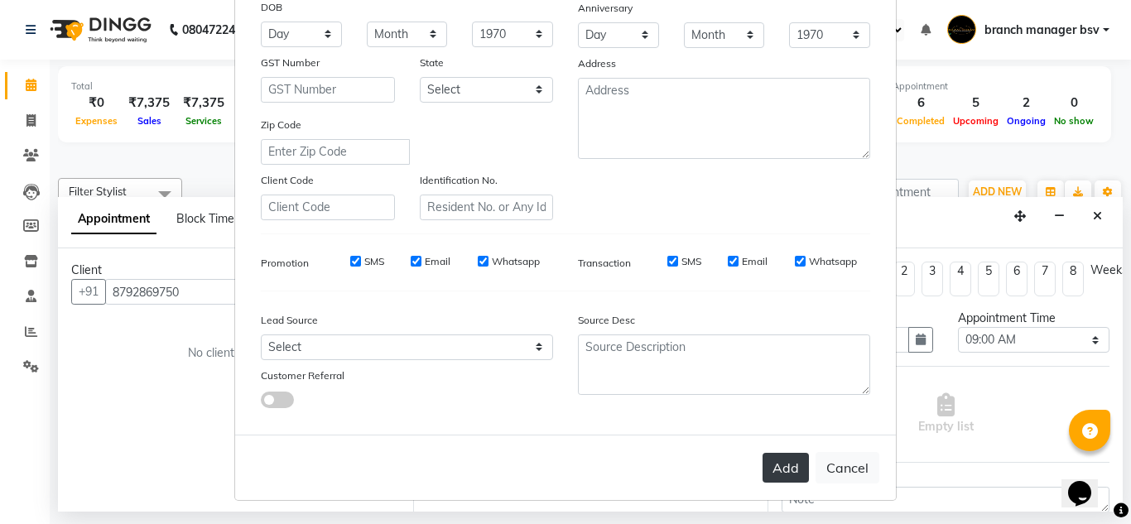
click at [767, 467] on button "Add" at bounding box center [786, 468] width 46 height 30
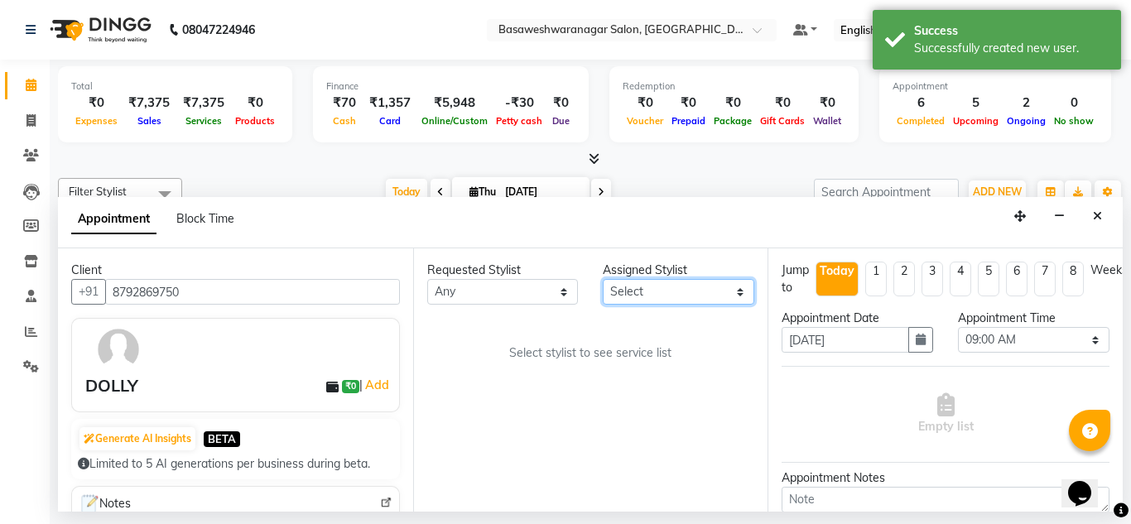
click at [647, 290] on select "Select [PERSON_NAME] manager bsv [PERSON_NAME] [PERSON_NAME] [PERSON_NAME] [PER…" at bounding box center [679, 292] width 152 height 26
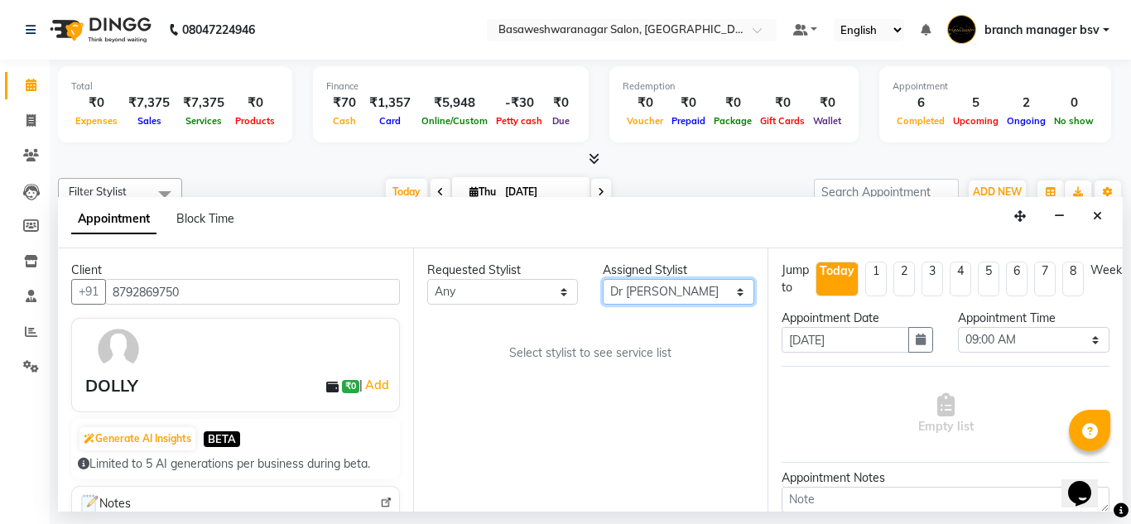
click at [603, 279] on select "Select [PERSON_NAME] manager bsv [PERSON_NAME] [PERSON_NAME] [PERSON_NAME] [PER…" at bounding box center [679, 292] width 152 height 26
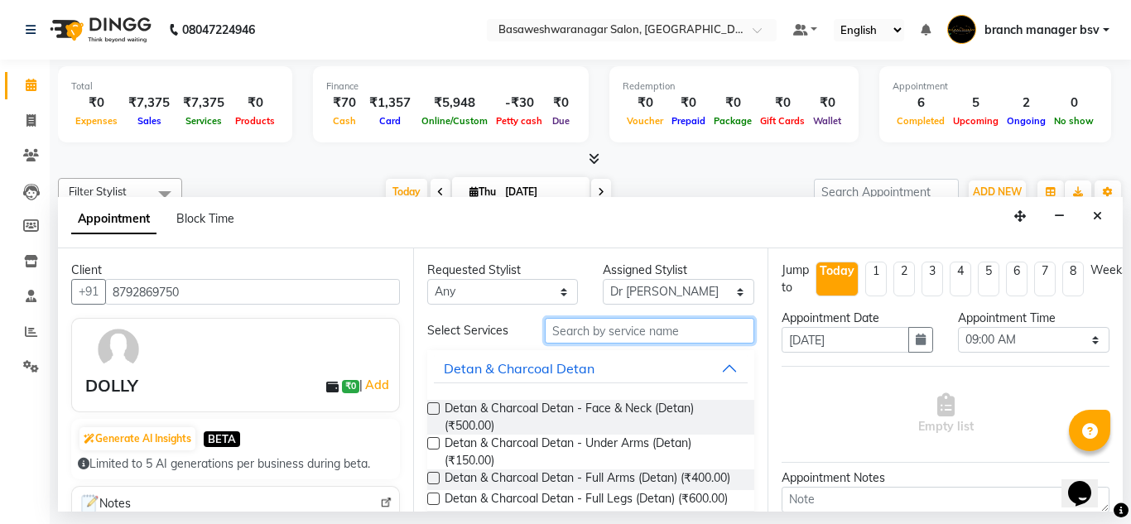
click at [565, 331] on input "text" at bounding box center [650, 331] width 210 height 26
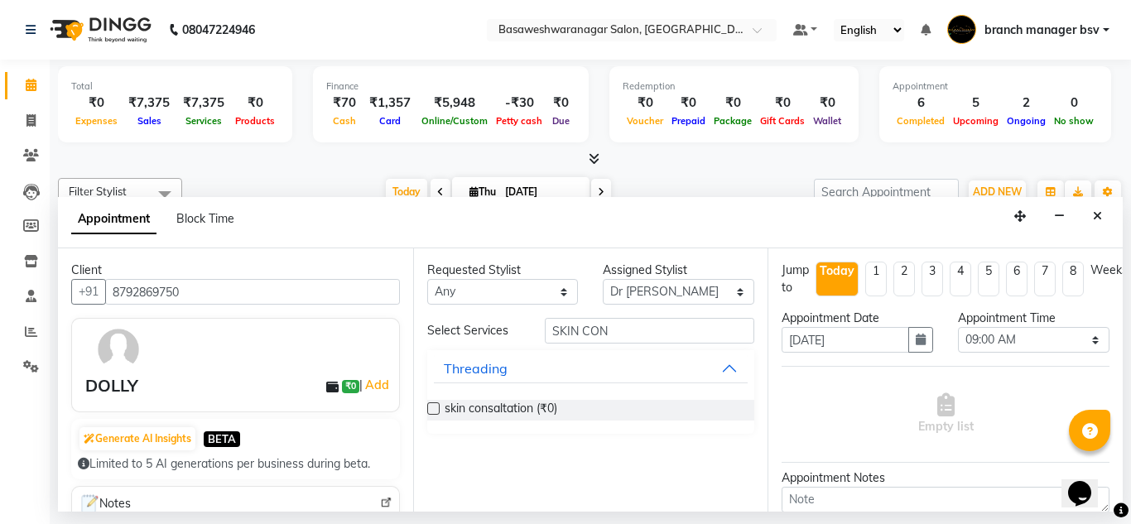
click at [434, 408] on label at bounding box center [433, 408] width 12 height 12
click at [434, 408] on input "checkbox" at bounding box center [432, 410] width 11 height 11
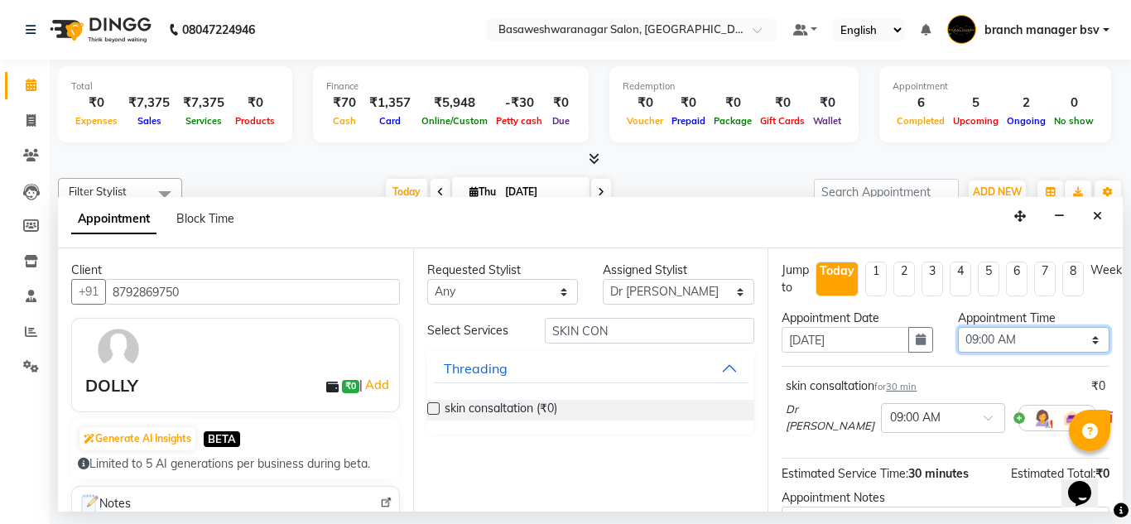
click at [1026, 341] on select "Select 09:00 AM 09:15 AM 09:30 AM 09:45 AM 10:00 AM 10:15 AM 10:30 AM 10:45 AM …" at bounding box center [1034, 340] width 152 height 26
click at [958, 327] on select "Select 09:00 AM 09:15 AM 09:30 AM 09:45 AM 10:00 AM 10:15 AM 10:30 AM 10:45 AM …" at bounding box center [1034, 340] width 152 height 26
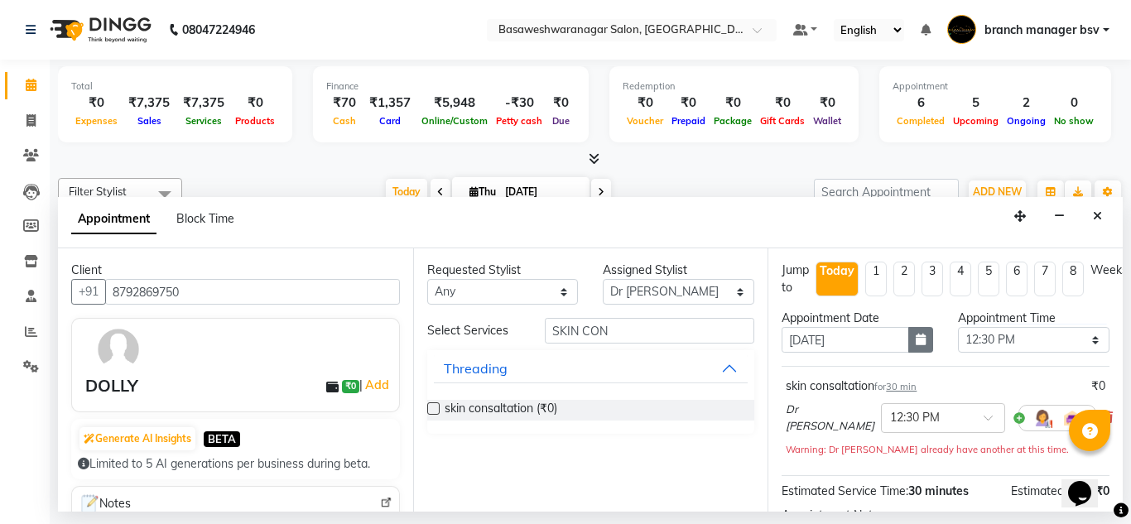
click at [908, 340] on button "button" at bounding box center [920, 340] width 25 height 26
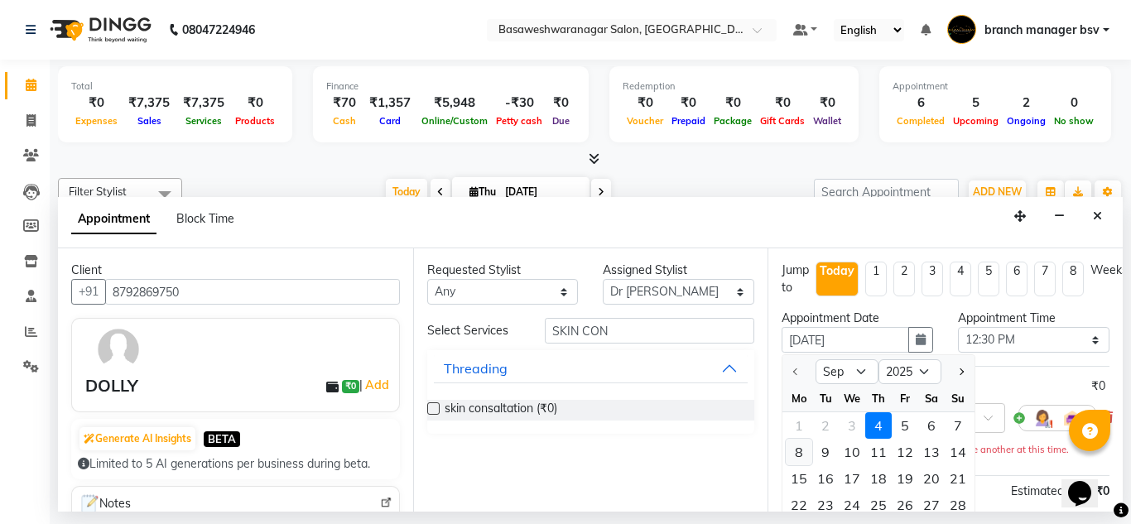
click at [805, 453] on div "8" at bounding box center [799, 452] width 26 height 26
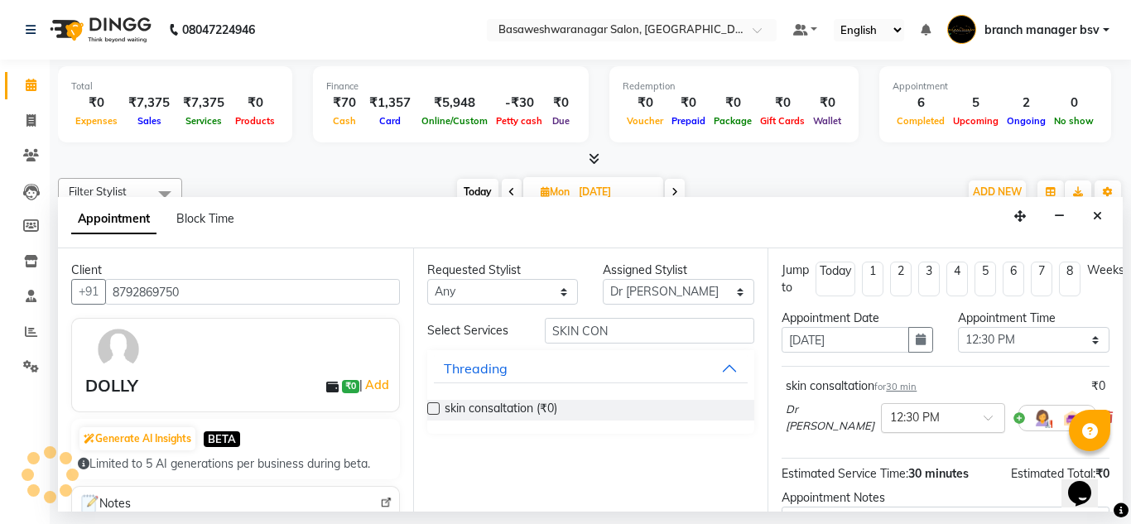
scroll to position [185, 0]
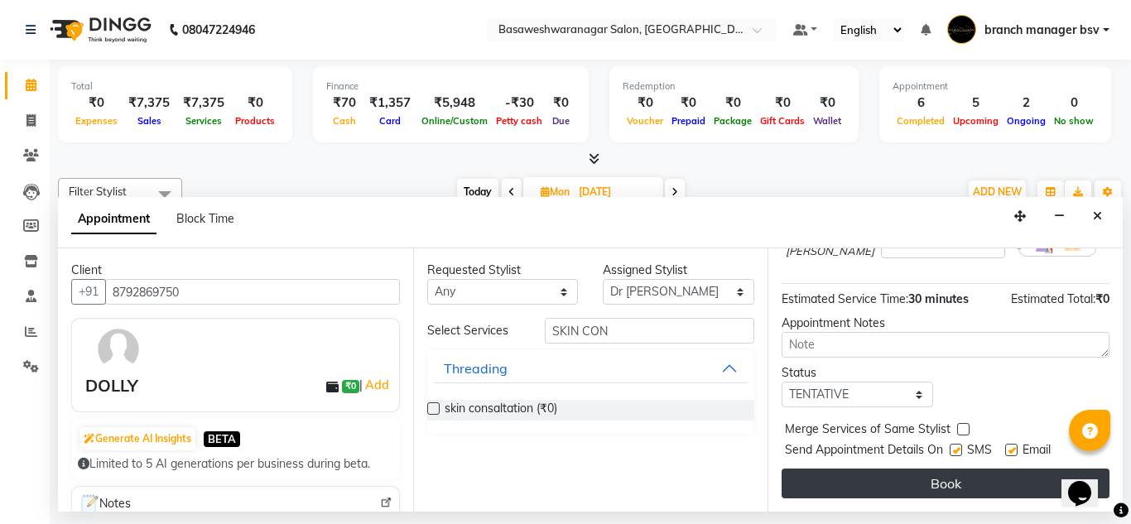
click at [853, 484] on button "Book" at bounding box center [946, 484] width 328 height 30
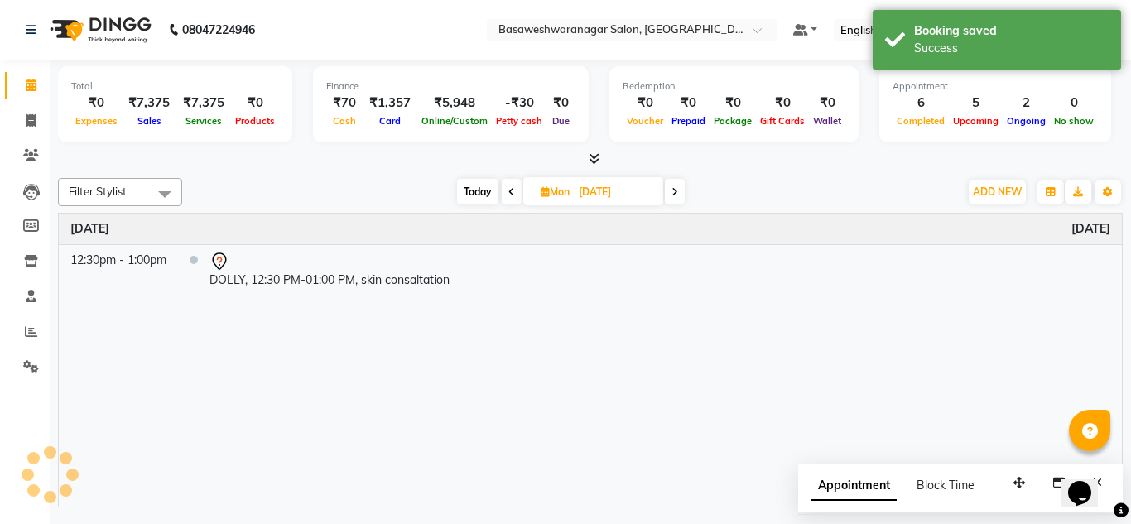
click at [849, 468] on div "Appointment Block Time" at bounding box center [960, 489] width 325 height 51
click at [490, 195] on span "Today" at bounding box center [477, 192] width 41 height 26
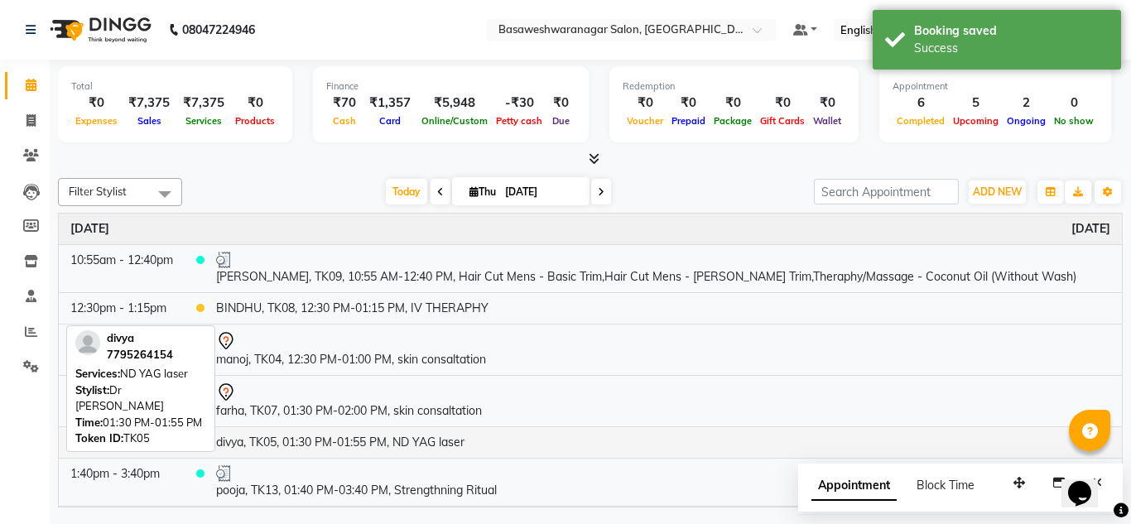
scroll to position [306, 0]
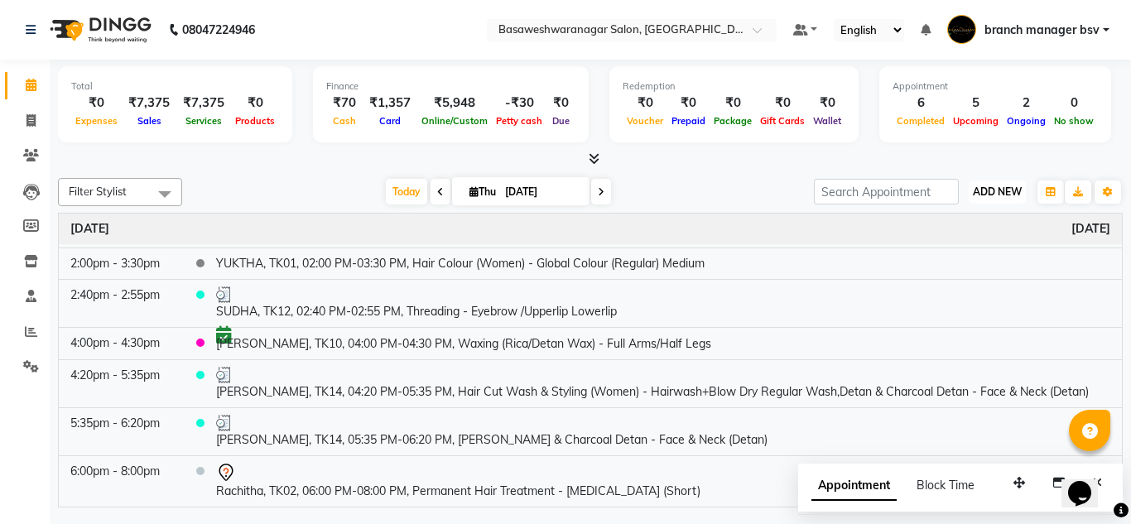
click at [1003, 196] on span "ADD NEW" at bounding box center [997, 191] width 49 height 12
click at [972, 223] on button "Add Appointment" at bounding box center [959, 224] width 131 height 22
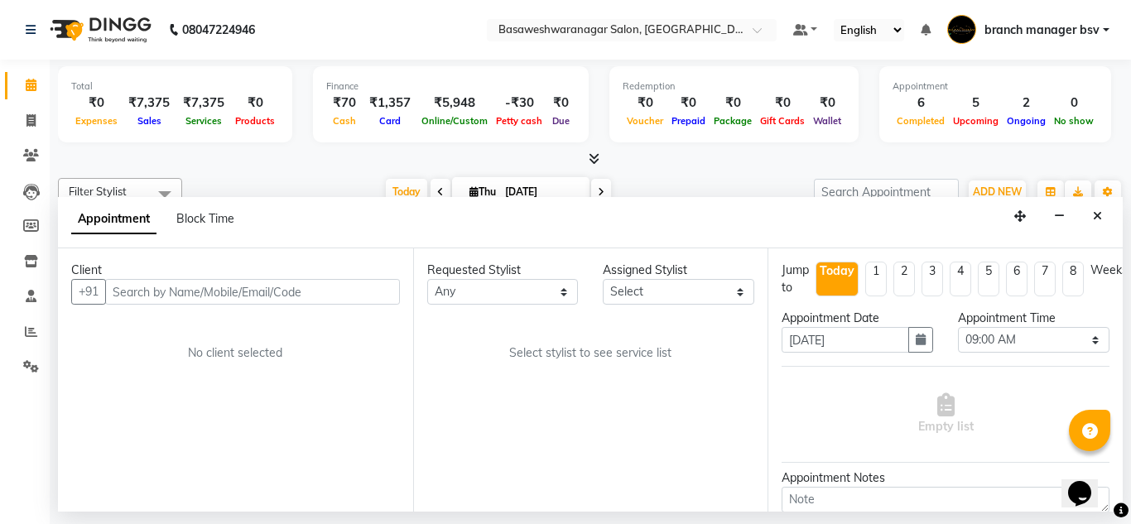
click at [369, 296] on input "text" at bounding box center [252, 292] width 295 height 26
click at [238, 295] on input "text" at bounding box center [252, 292] width 295 height 26
paste input "[PHONE_NUMBER]"
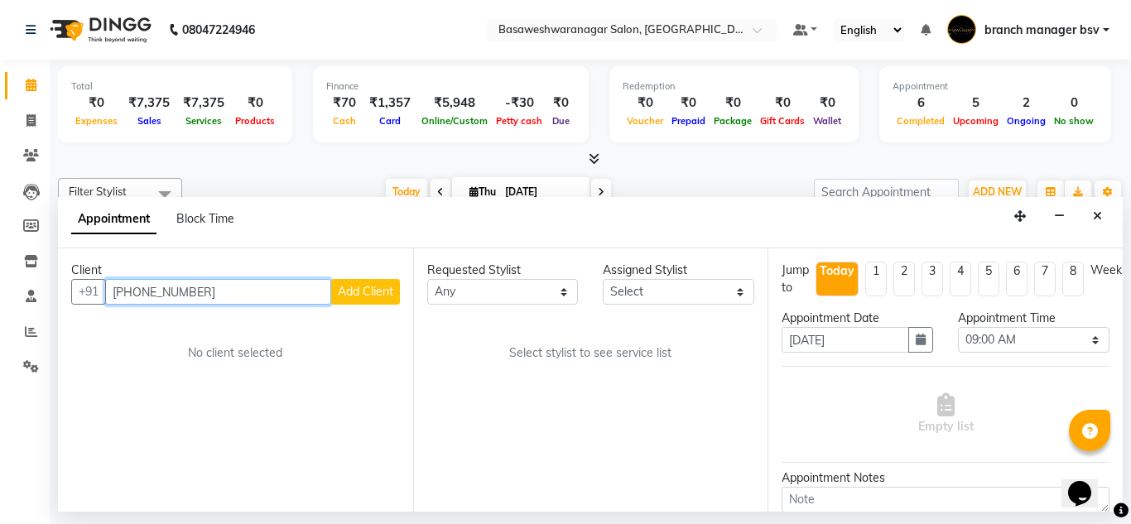
click at [137, 295] on input "[PHONE_NUMBER]" at bounding box center [218, 292] width 226 height 26
click at [147, 291] on input "6366-285363" at bounding box center [218, 292] width 226 height 26
click at [378, 296] on span "Add Client" at bounding box center [365, 291] width 55 height 15
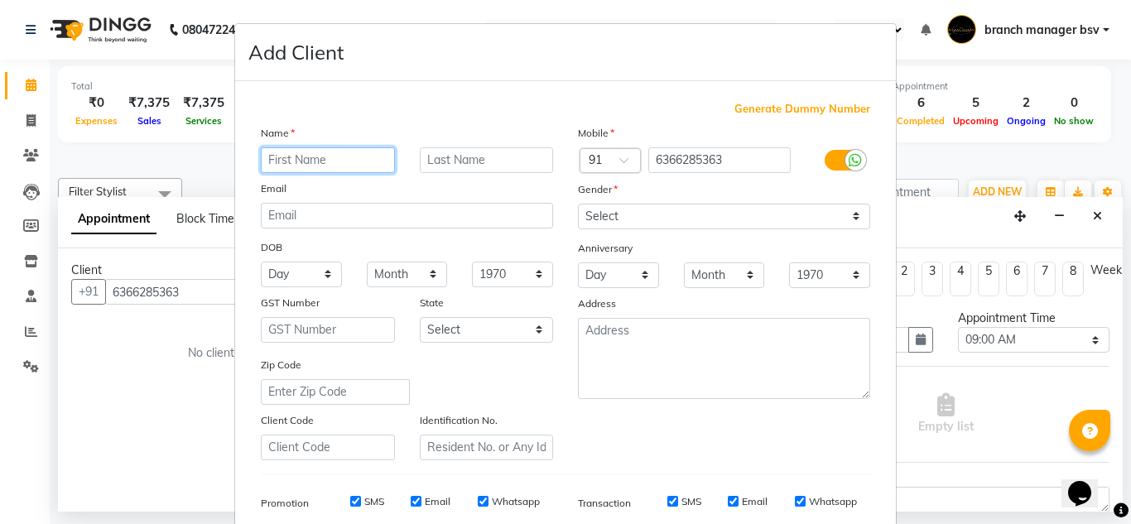
paste input "[PERSON_NAME]"
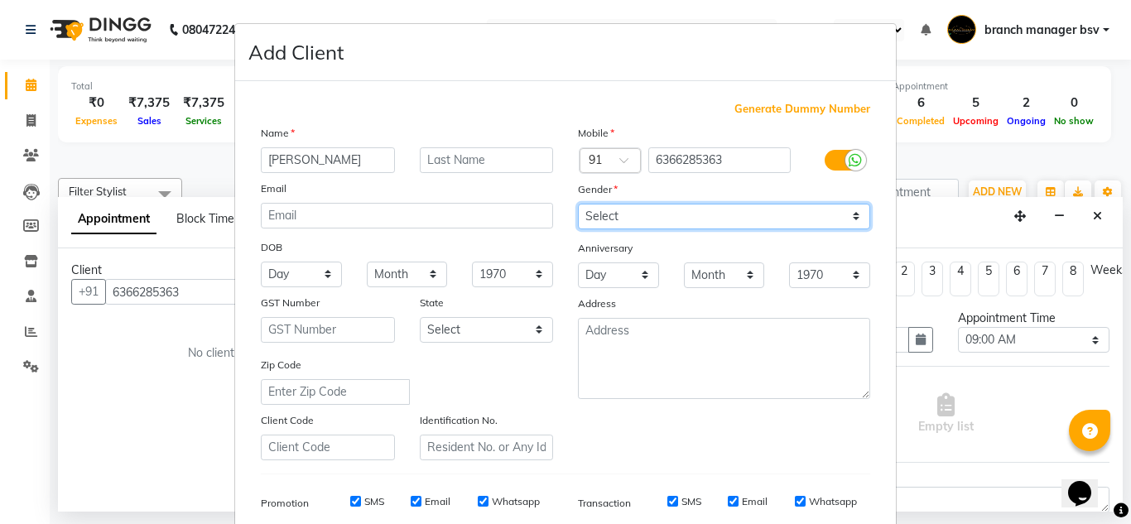
click at [642, 221] on select "Select [DEMOGRAPHIC_DATA] [DEMOGRAPHIC_DATA] Other Prefer Not To Say" at bounding box center [724, 217] width 292 height 26
click at [578, 204] on select "Select [DEMOGRAPHIC_DATA] [DEMOGRAPHIC_DATA] Other Prefer Not To Say" at bounding box center [724, 217] width 292 height 26
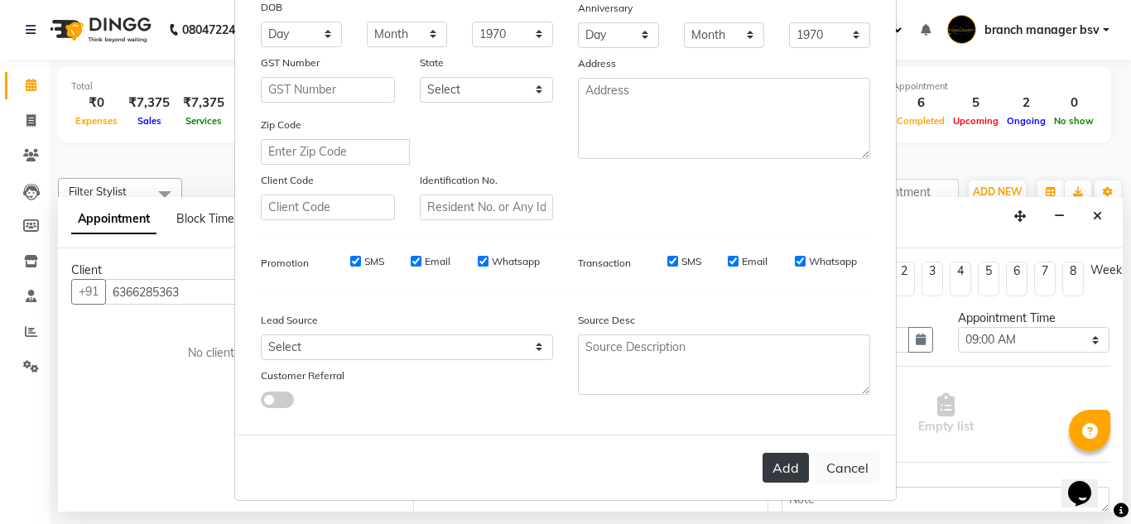
click at [777, 471] on button "Add" at bounding box center [786, 468] width 46 height 30
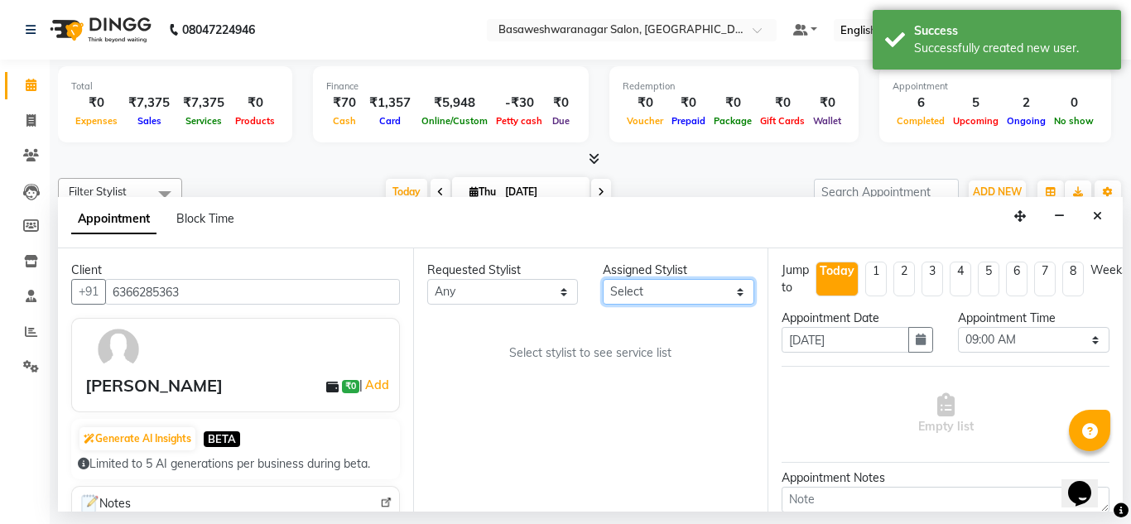
click at [696, 296] on select "Select [PERSON_NAME] manager bsv [PERSON_NAME] [PERSON_NAME] [PERSON_NAME] [PER…" at bounding box center [679, 292] width 152 height 26
click at [603, 279] on select "Select [PERSON_NAME] manager bsv [PERSON_NAME] [PERSON_NAME] [PERSON_NAME] [PER…" at bounding box center [679, 292] width 152 height 26
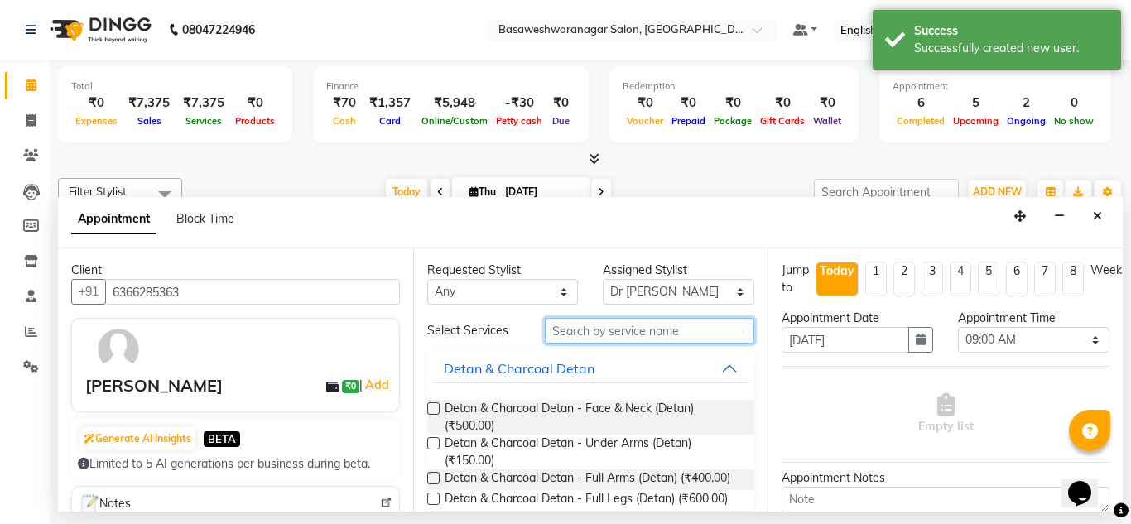
click at [585, 332] on input "text" at bounding box center [650, 331] width 210 height 26
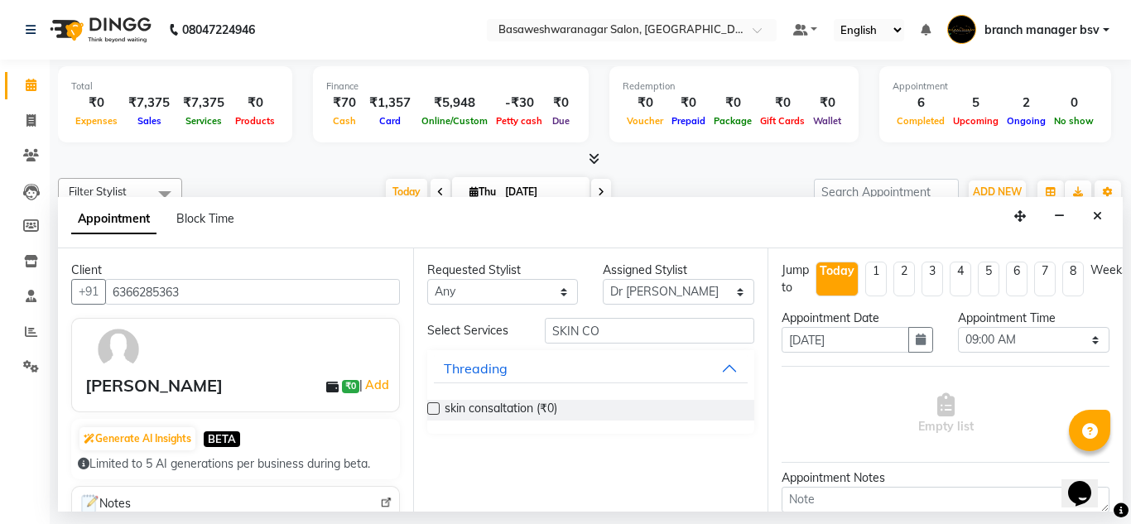
click at [435, 404] on label at bounding box center [433, 408] width 12 height 12
click at [435, 405] on input "checkbox" at bounding box center [432, 410] width 11 height 11
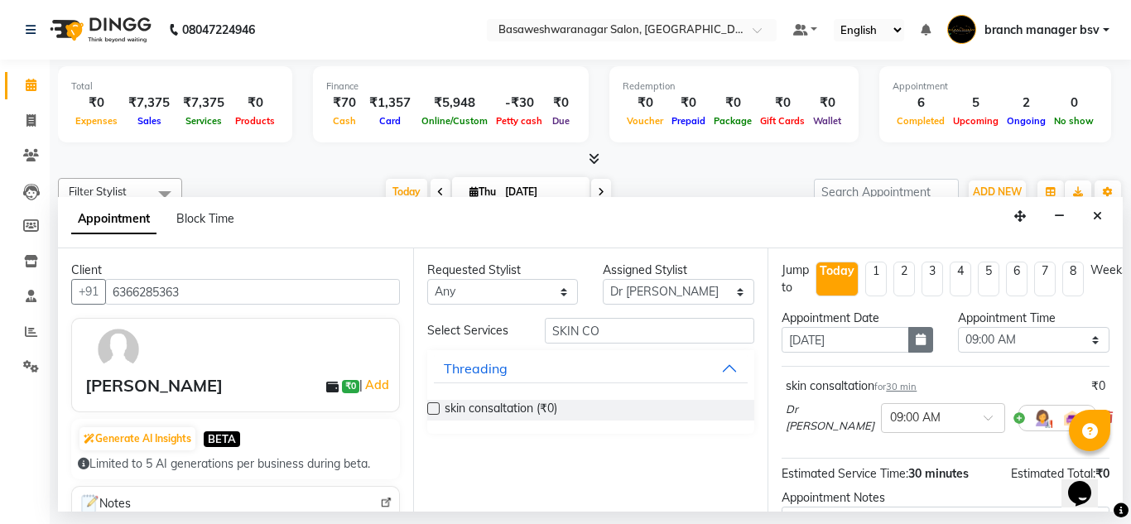
click at [923, 339] on button "button" at bounding box center [920, 340] width 25 height 26
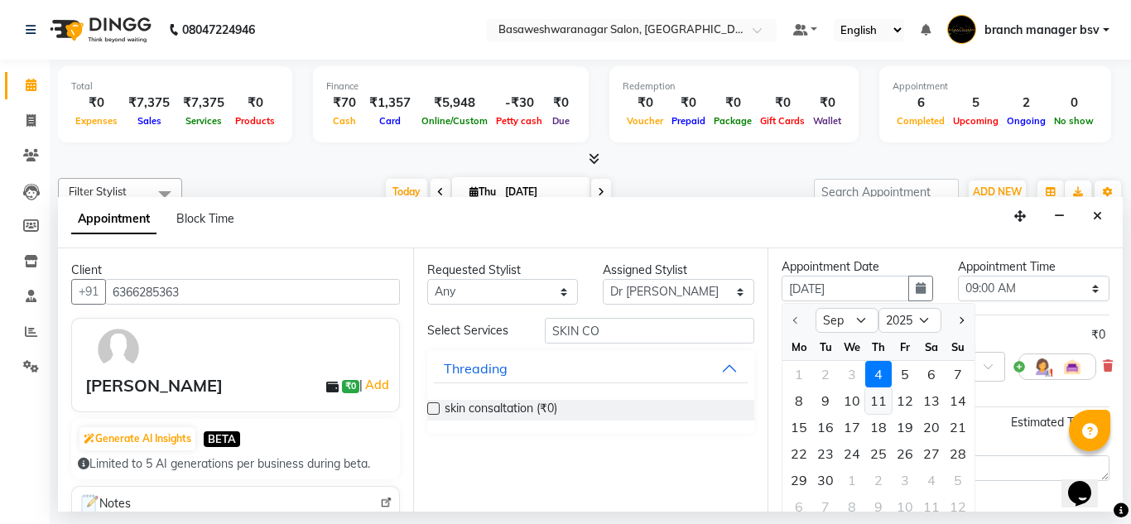
scroll to position [60, 0]
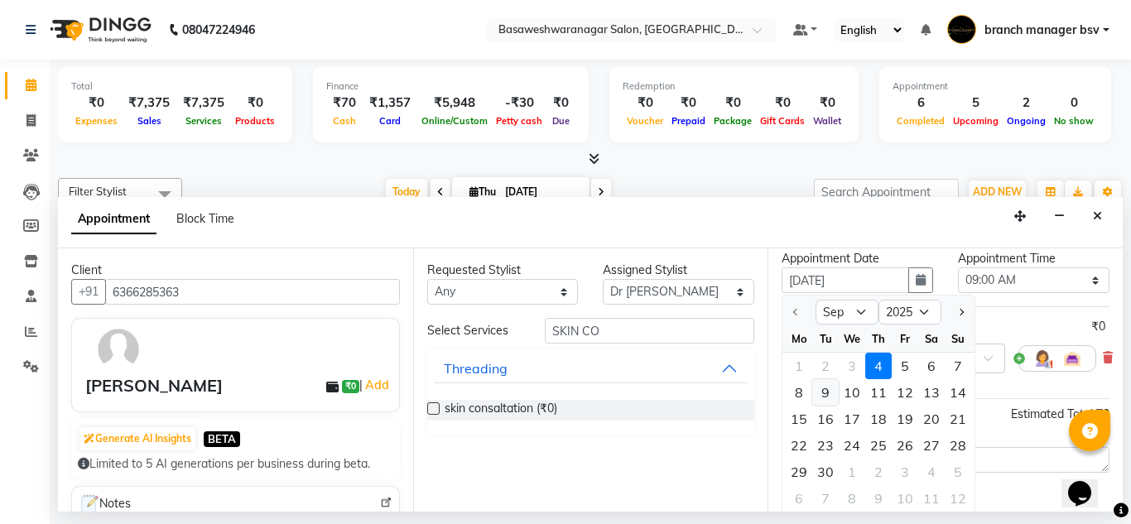
click at [825, 399] on div "9" at bounding box center [825, 392] width 26 height 26
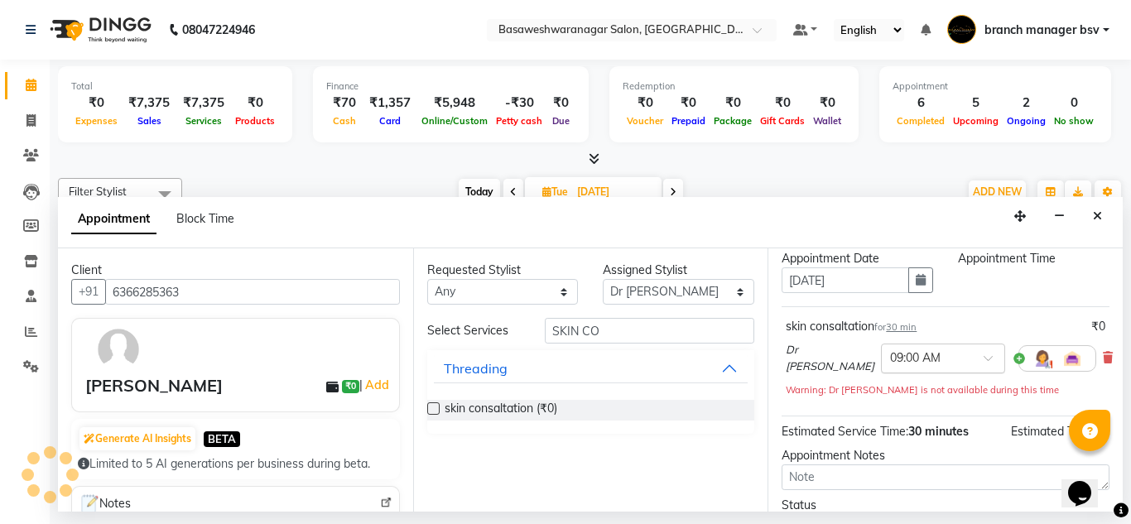
scroll to position [0, 0]
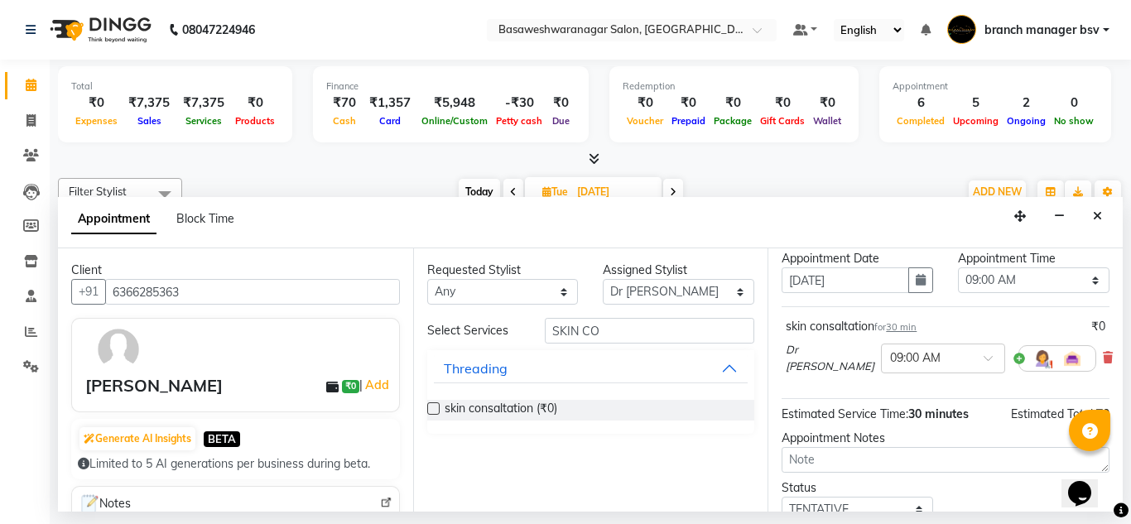
click at [1021, 267] on div "Appointment Time" at bounding box center [1034, 258] width 152 height 17
click at [1009, 277] on select "Select 09:00 AM 09:15 AM 09:30 AM 09:45 AM 10:00 AM 10:15 AM 10:30 AM 10:45 AM …" at bounding box center [1034, 280] width 152 height 26
click at [958, 267] on select "Select 09:00 AM 09:15 AM 09:30 AM 09:45 AM 10:00 AM 10:15 AM 10:30 AM 10:45 AM …" at bounding box center [1034, 280] width 152 height 26
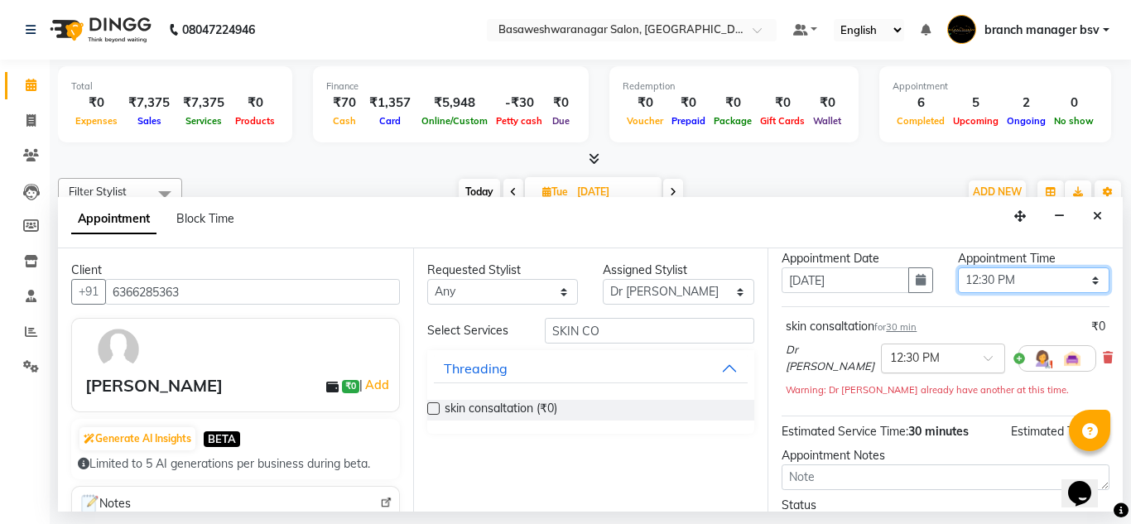
scroll to position [202, 0]
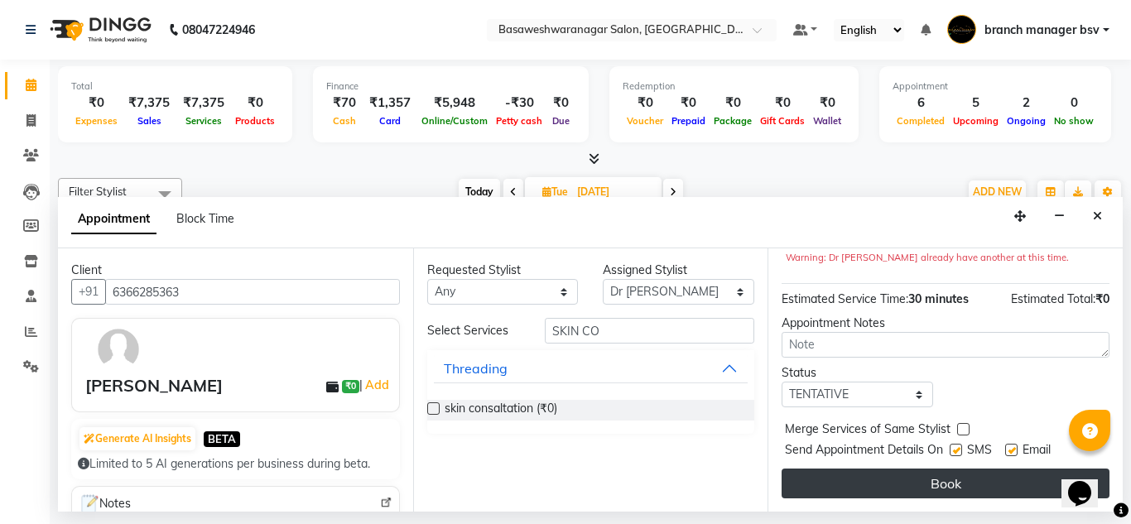
click at [801, 469] on button "Book" at bounding box center [946, 484] width 328 height 30
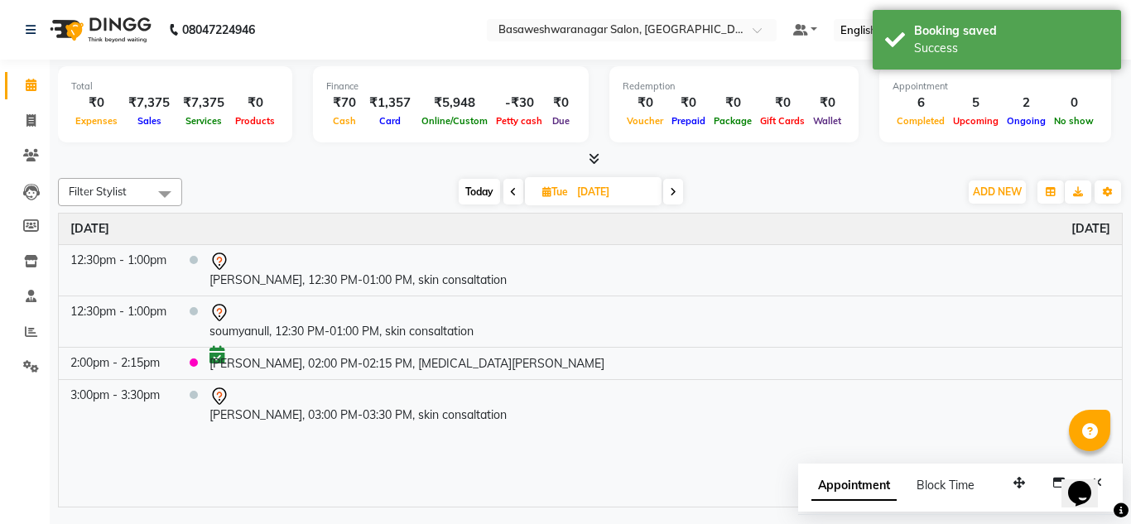
click at [476, 192] on span "Today" at bounding box center [479, 192] width 41 height 26
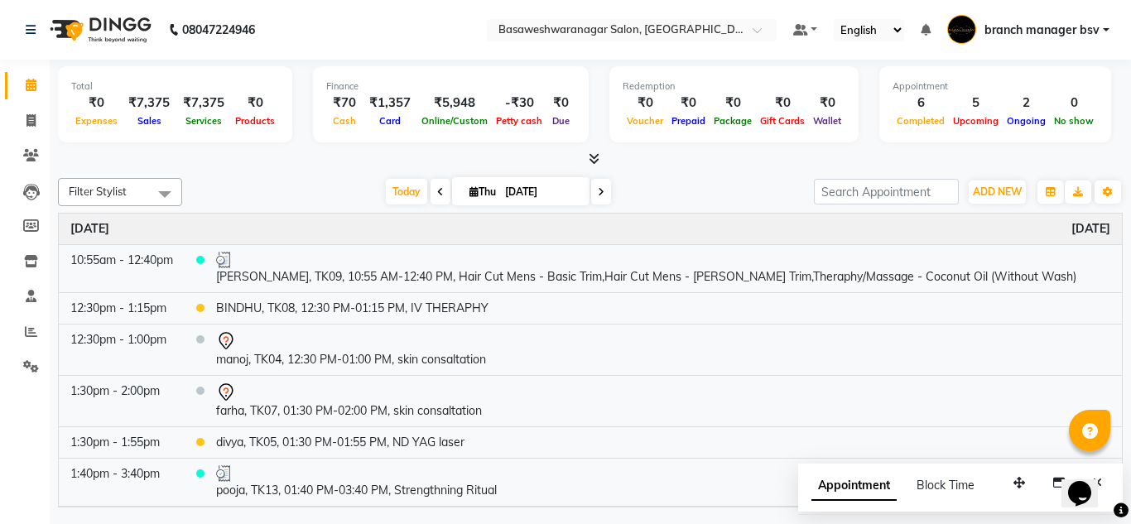
click at [599, 190] on icon at bounding box center [601, 192] width 7 height 10
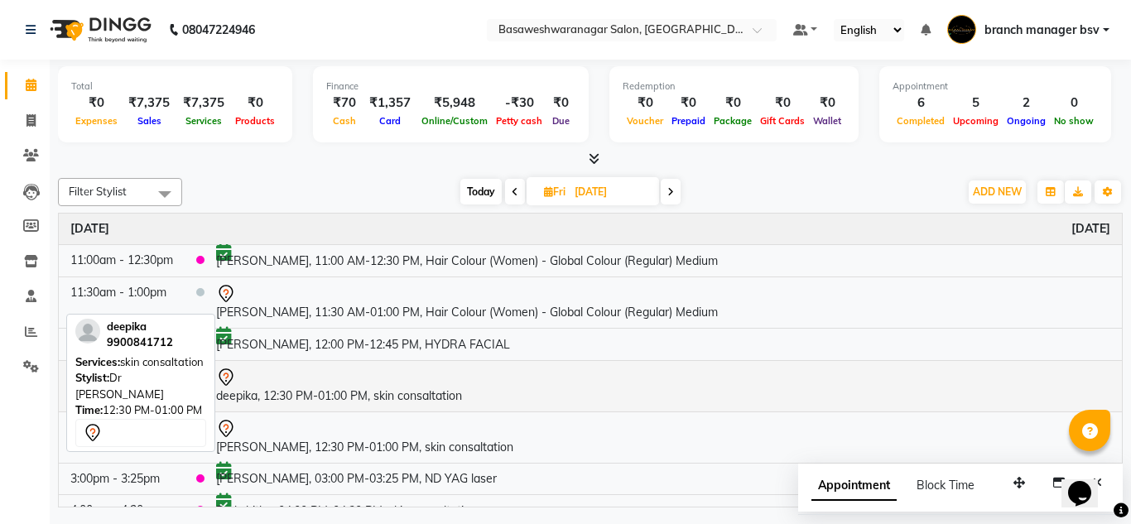
scroll to position [103, 0]
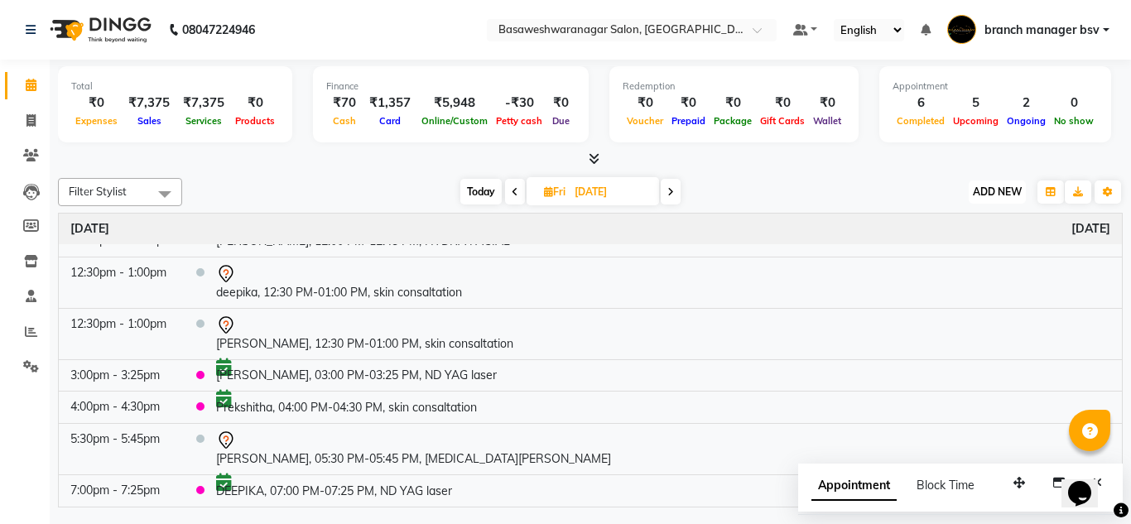
click at [992, 187] on span "ADD NEW" at bounding box center [997, 191] width 49 height 12
click at [952, 217] on button "Add Appointment" at bounding box center [959, 224] width 131 height 22
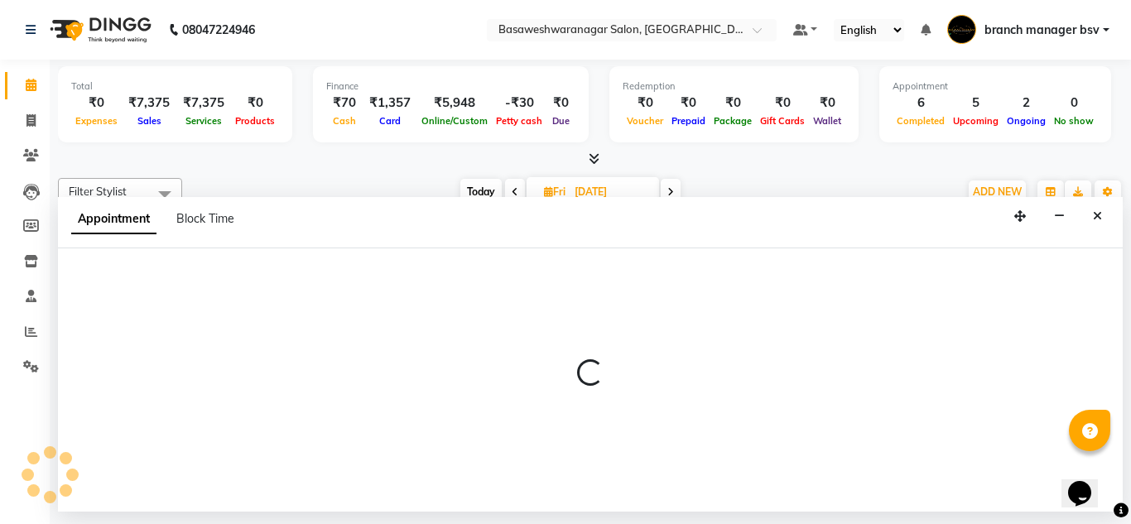
click at [153, 291] on div at bounding box center [590, 379] width 1065 height 263
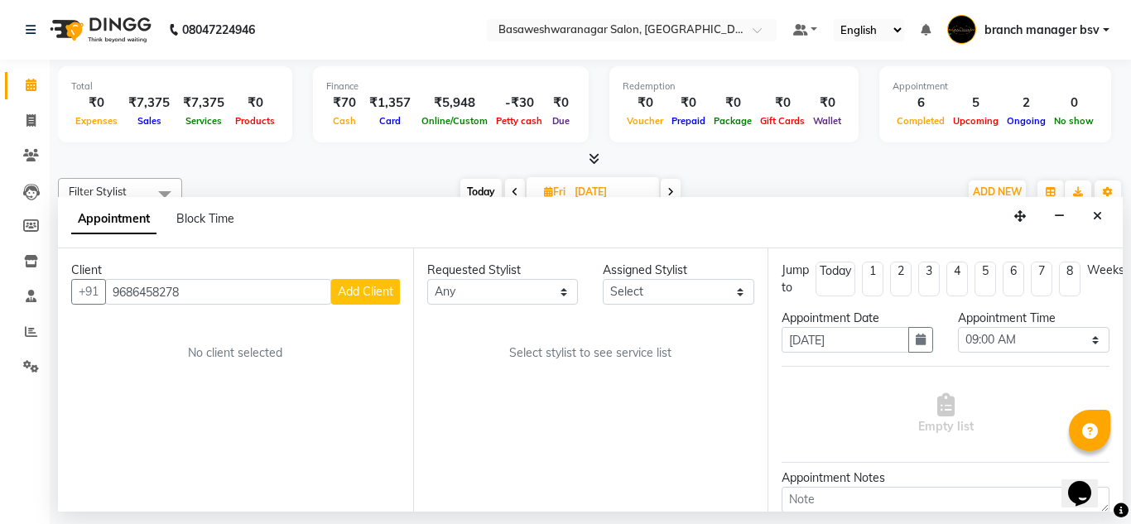
click at [368, 292] on span "Add Client" at bounding box center [365, 291] width 55 height 15
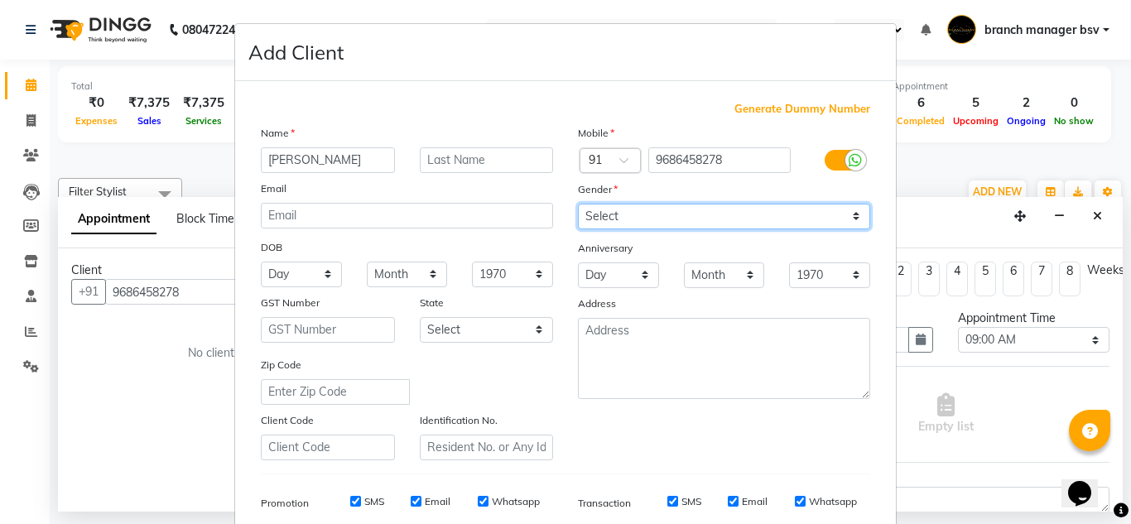
click at [648, 220] on select "Select [DEMOGRAPHIC_DATA] [DEMOGRAPHIC_DATA] Other Prefer Not To Say" at bounding box center [724, 217] width 292 height 26
click at [578, 204] on select "Select [DEMOGRAPHIC_DATA] [DEMOGRAPHIC_DATA] Other Prefer Not To Say" at bounding box center [724, 217] width 292 height 26
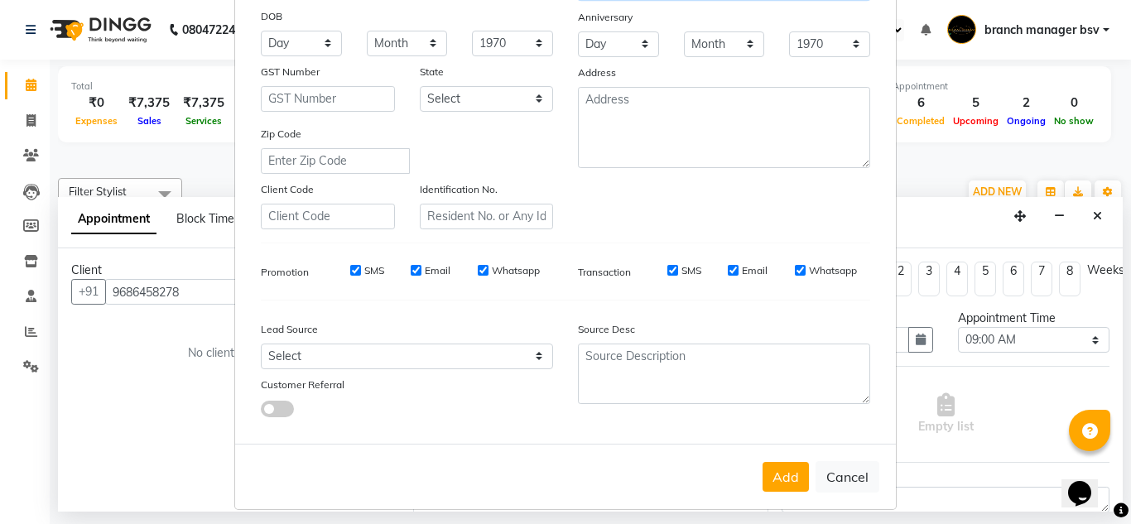
scroll to position [240, 0]
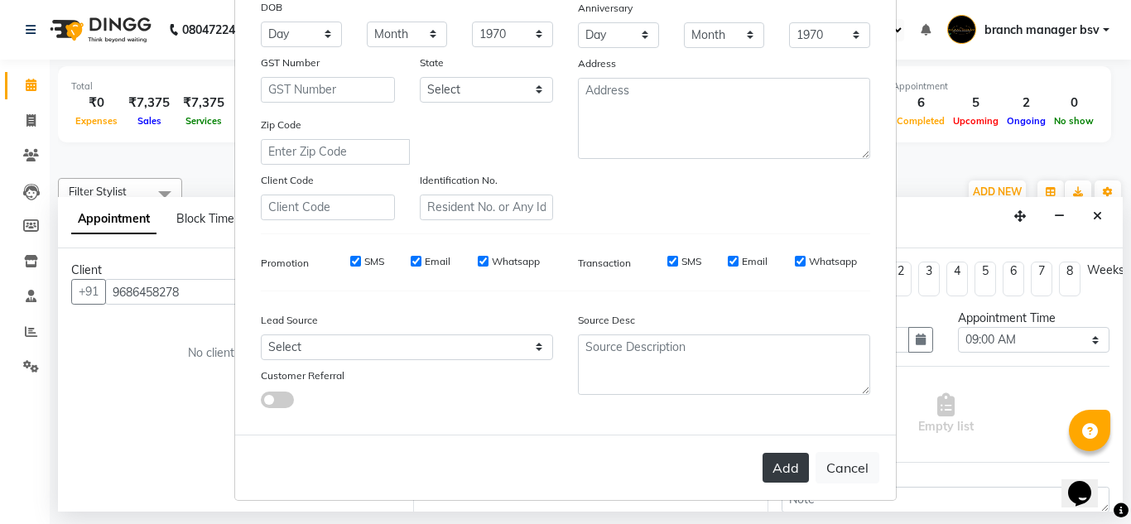
click at [788, 464] on button "Add" at bounding box center [786, 468] width 46 height 30
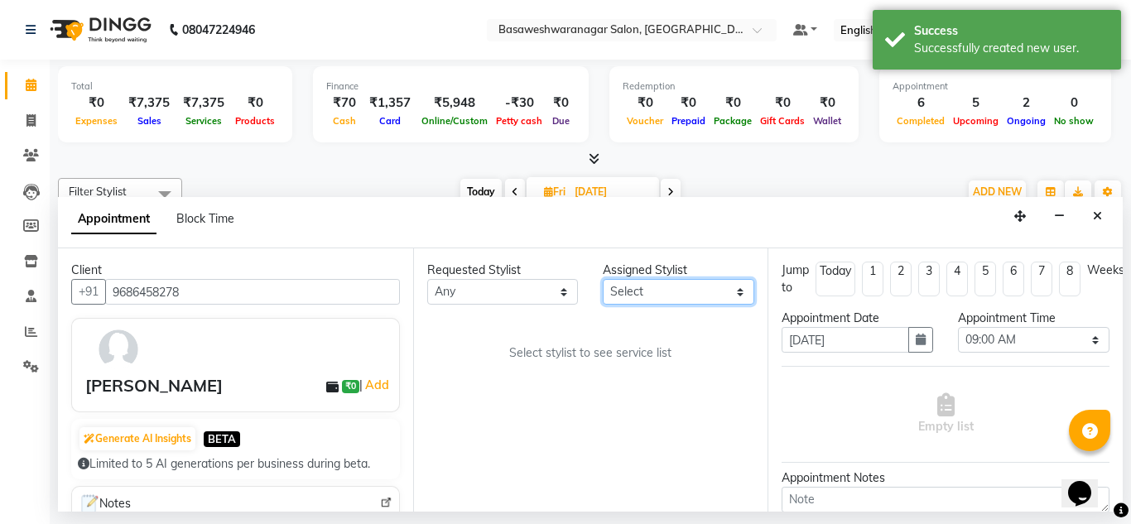
click at [672, 293] on select "Select [PERSON_NAME] manager bsv [PERSON_NAME] [PERSON_NAME] [PERSON_NAME] [PER…" at bounding box center [679, 292] width 152 height 26
click at [603, 279] on select "Select [PERSON_NAME] manager bsv [PERSON_NAME] [PERSON_NAME] [PERSON_NAME] [PER…" at bounding box center [679, 292] width 152 height 26
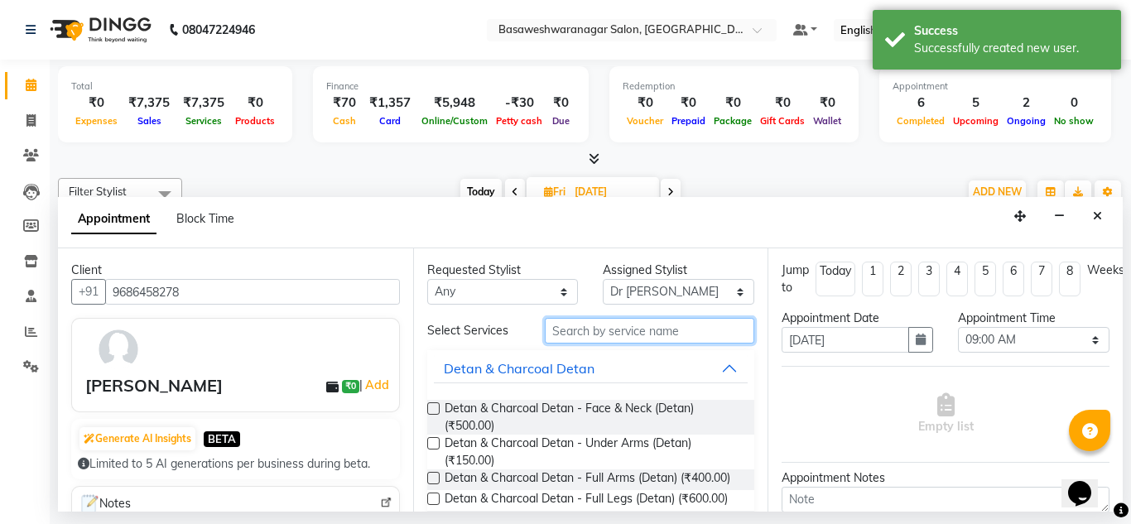
click at [565, 334] on input "text" at bounding box center [650, 331] width 210 height 26
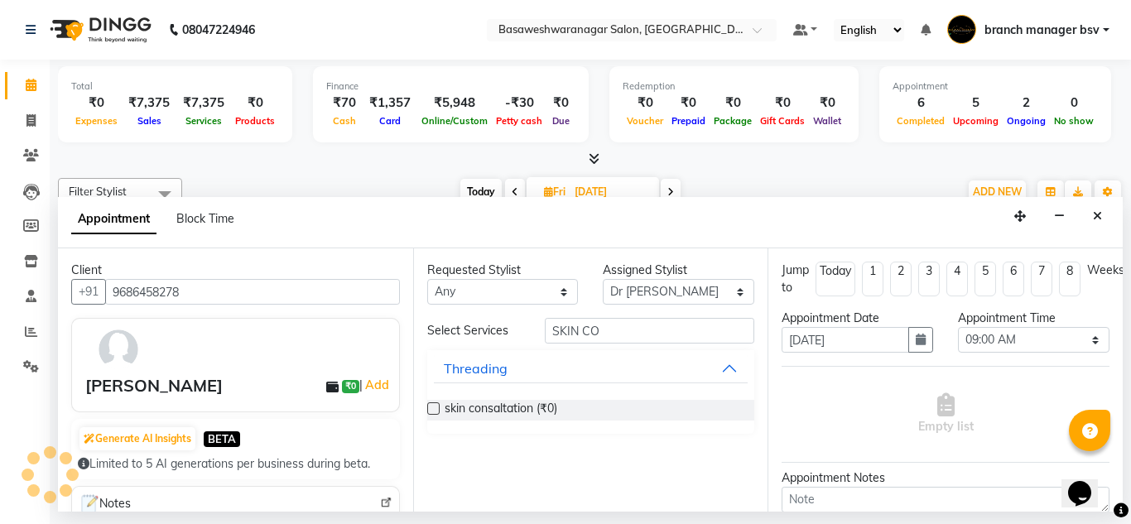
click at [431, 403] on label at bounding box center [433, 408] width 12 height 12
click at [431, 405] on input "checkbox" at bounding box center [432, 410] width 11 height 11
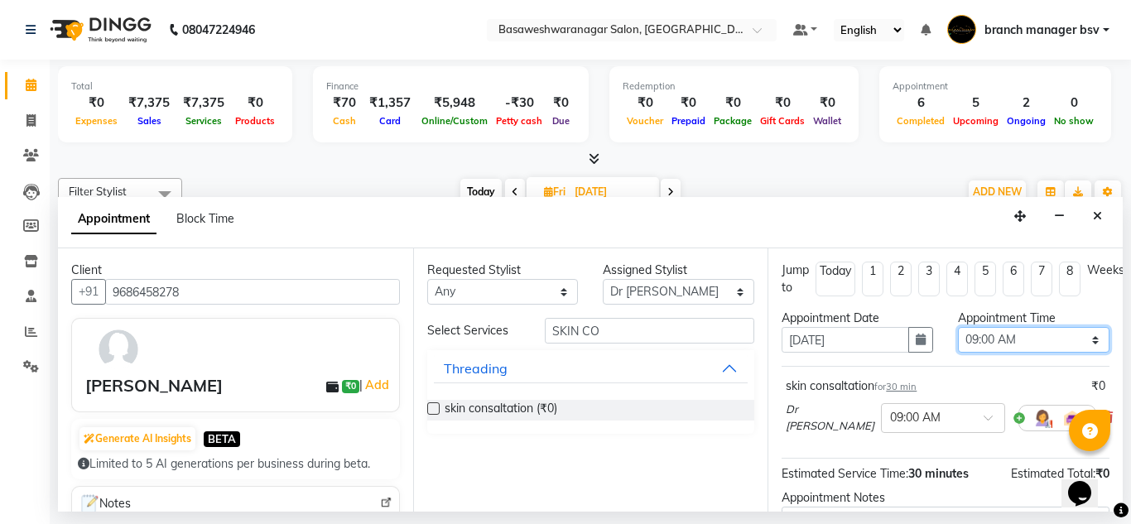
click at [1044, 334] on select "Select 09:00 AM 09:15 AM 09:30 AM 09:45 AM 10:00 AM 10:15 AM 10:30 AM 10:45 AM …" at bounding box center [1034, 340] width 152 height 26
click at [958, 327] on select "Select 09:00 AM 09:15 AM 09:30 AM 09:45 AM 10:00 AM 10:15 AM 10:30 AM 10:45 AM …" at bounding box center [1034, 340] width 152 height 26
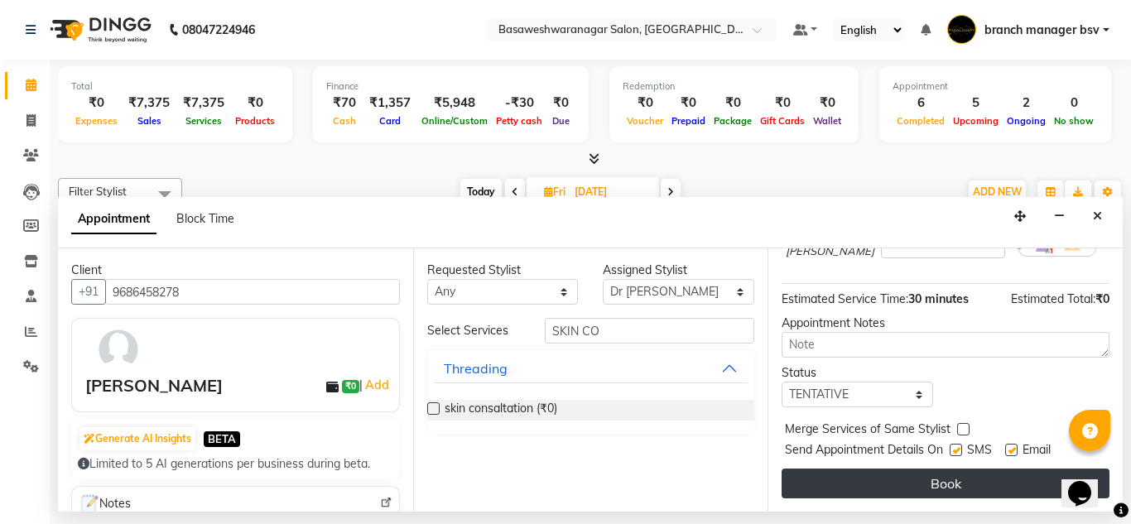
click at [875, 469] on button "Book" at bounding box center [946, 484] width 328 height 30
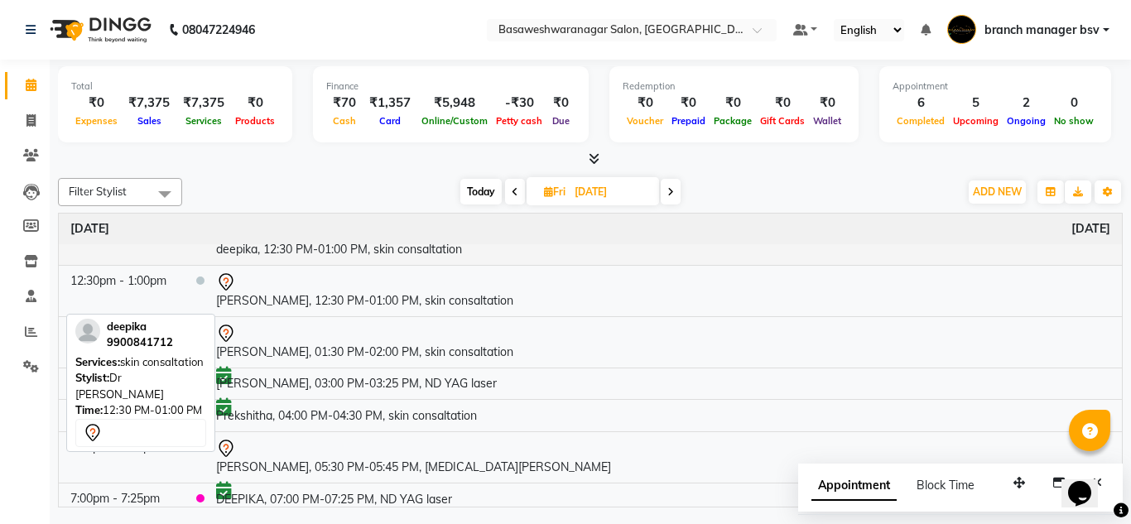
scroll to position [152, 0]
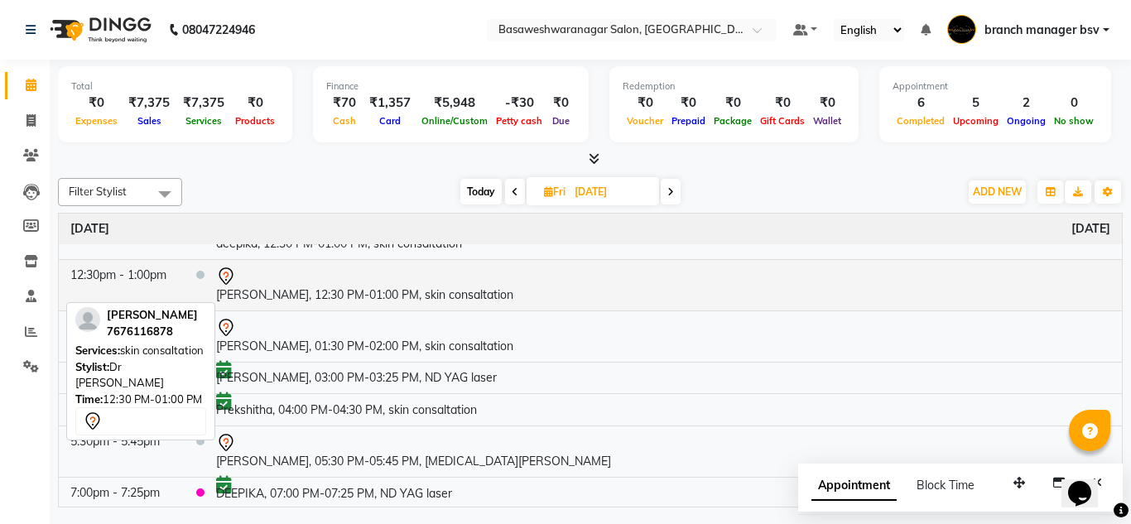
click at [333, 291] on td "[PERSON_NAME], 12:30 PM-01:00 PM, skin consaltation" at bounding box center [663, 284] width 917 height 51
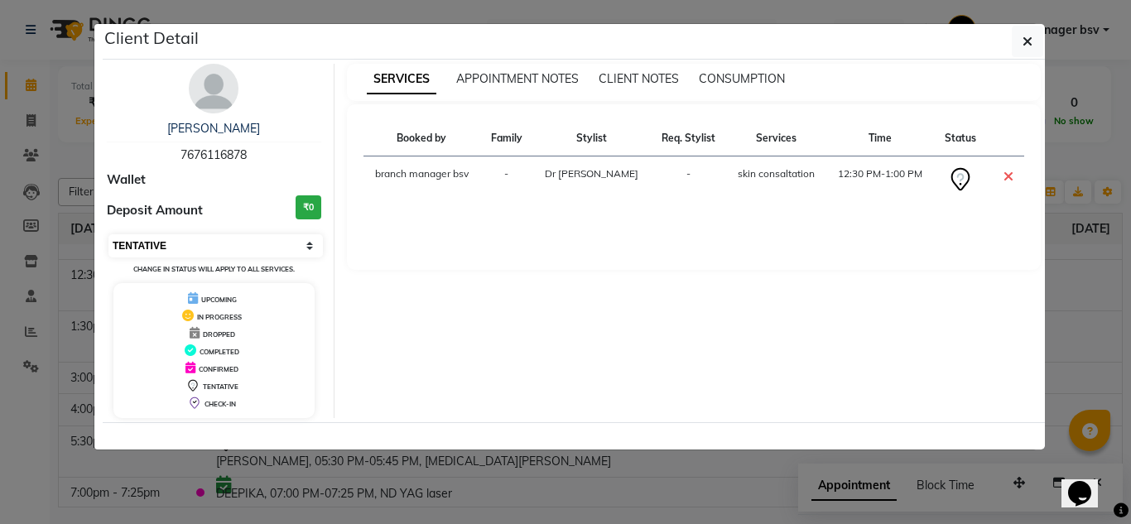
click at [212, 244] on select "Select CONFIRMED TENTATIVE" at bounding box center [215, 245] width 214 height 23
click at [44, 169] on ngb-modal-window "Client Detail [PERSON_NAME] 7676116878 Wallet Deposit Amount ₹0 Select CONFIRME…" at bounding box center [565, 262] width 1131 height 524
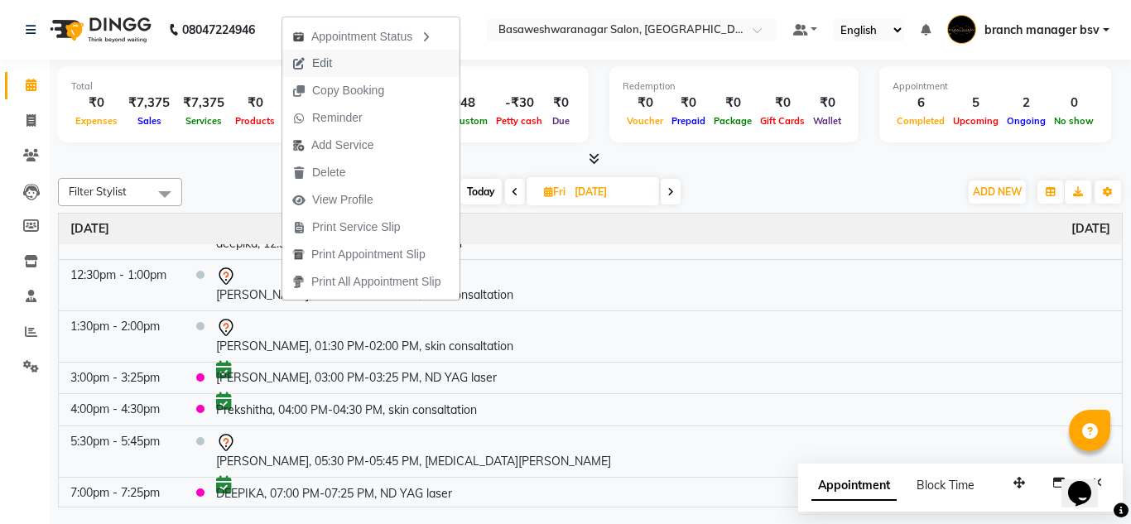
click at [364, 65] on button "Edit" at bounding box center [370, 63] width 177 height 27
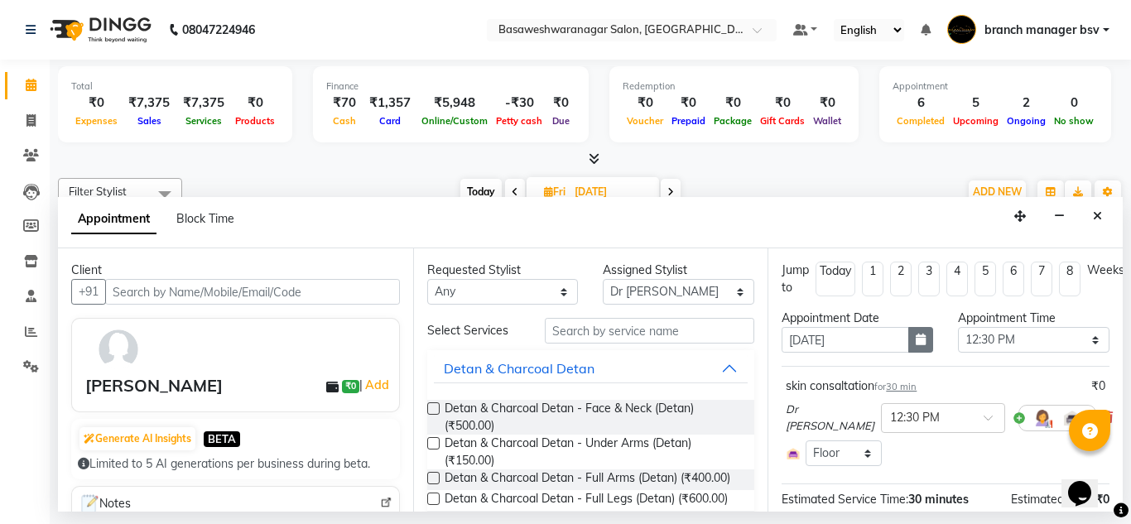
click at [921, 341] on button "button" at bounding box center [920, 340] width 25 height 26
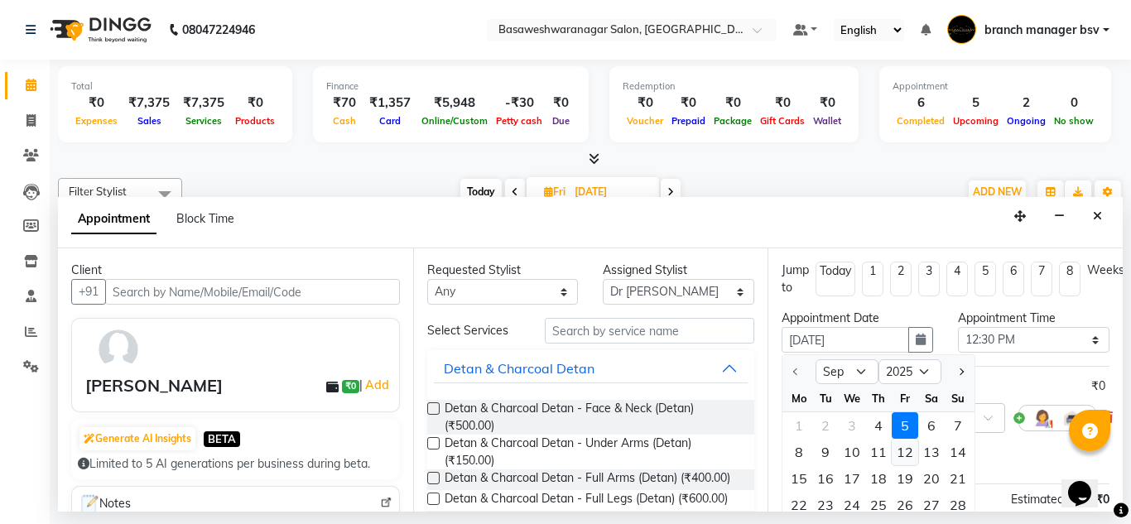
click at [904, 459] on div "12" at bounding box center [905, 452] width 26 height 26
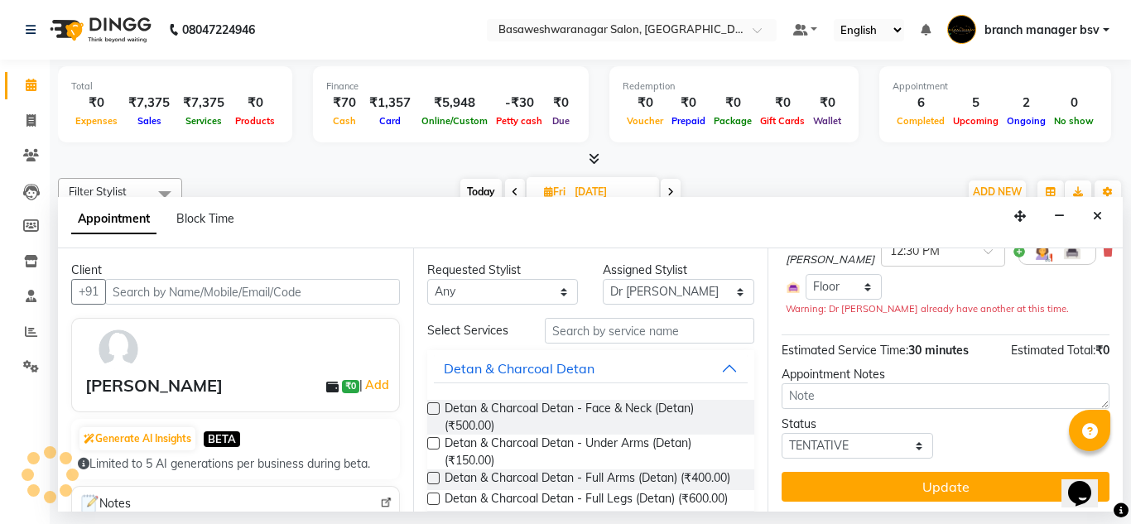
scroll to position [180, 0]
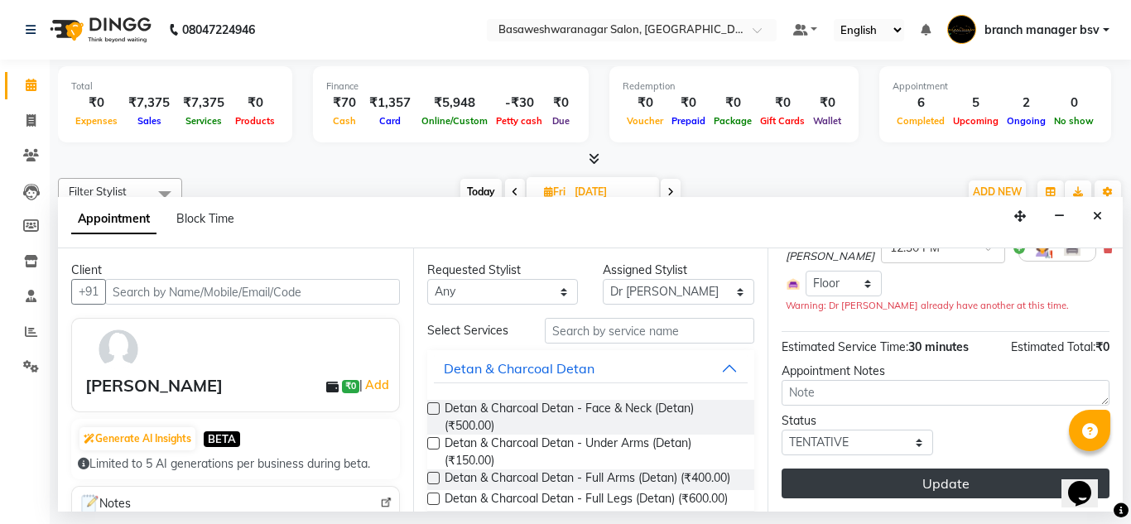
click at [865, 470] on button "Update" at bounding box center [946, 484] width 328 height 30
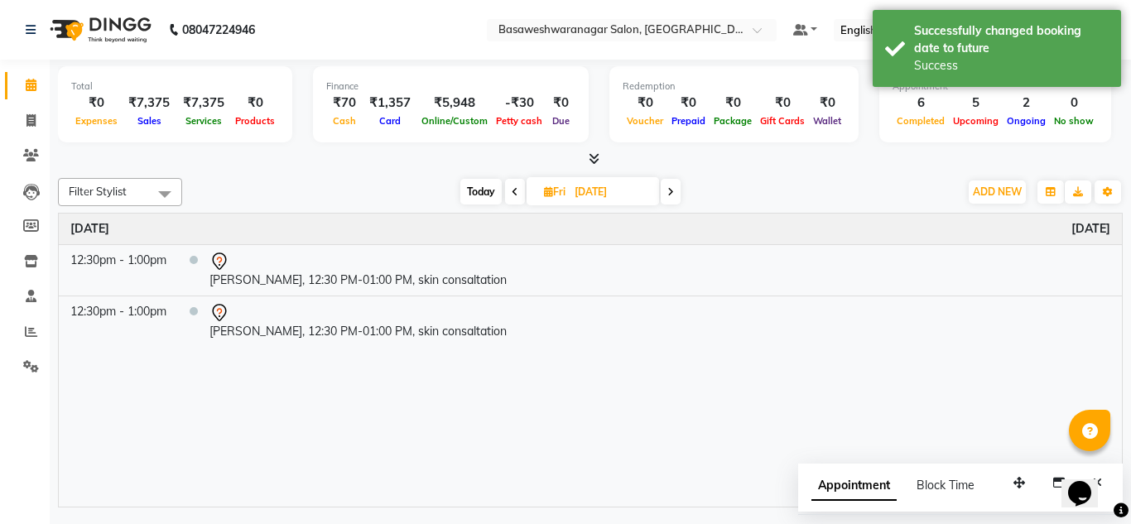
click at [486, 185] on span "Today" at bounding box center [480, 192] width 41 height 26
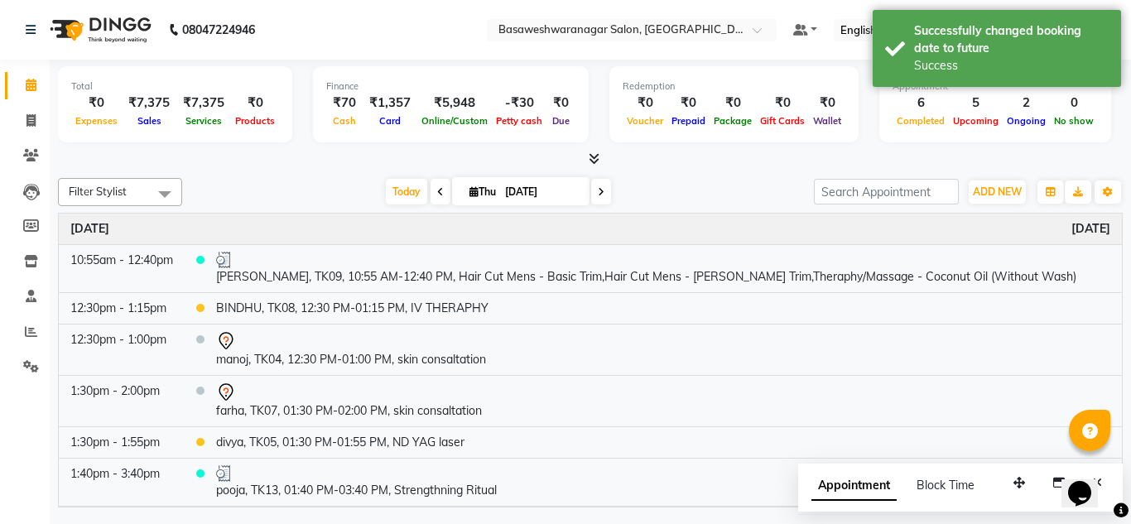
click at [599, 191] on icon at bounding box center [601, 192] width 7 height 10
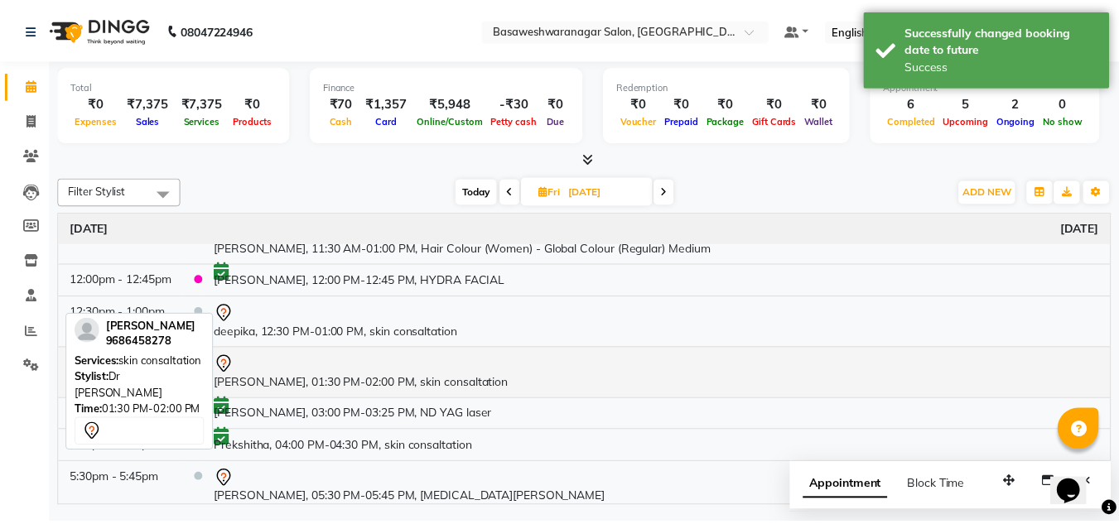
scroll to position [103, 0]
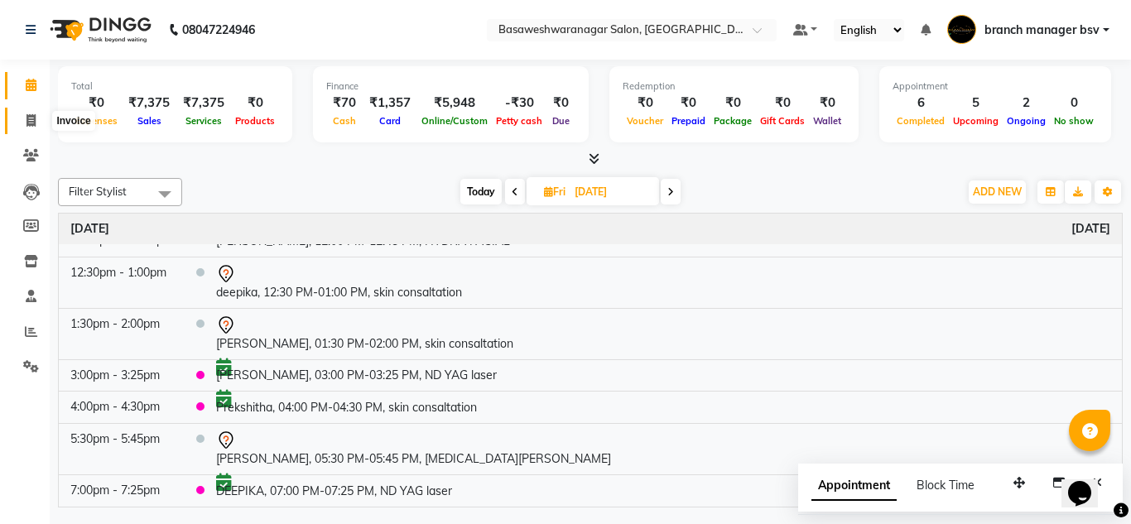
click at [25, 120] on span at bounding box center [31, 121] width 29 height 19
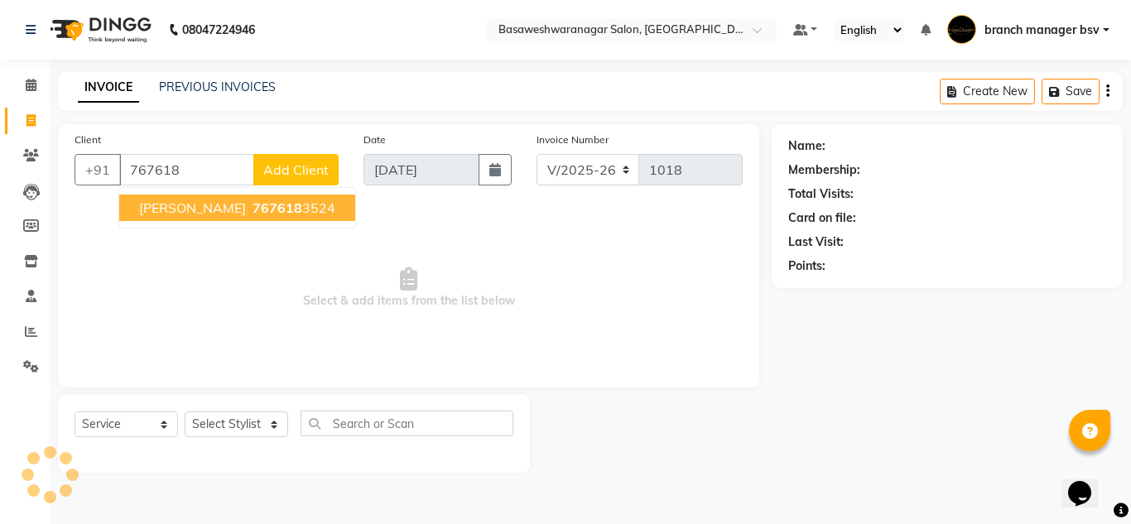
click at [253, 213] on span "767618" at bounding box center [278, 208] width 50 height 17
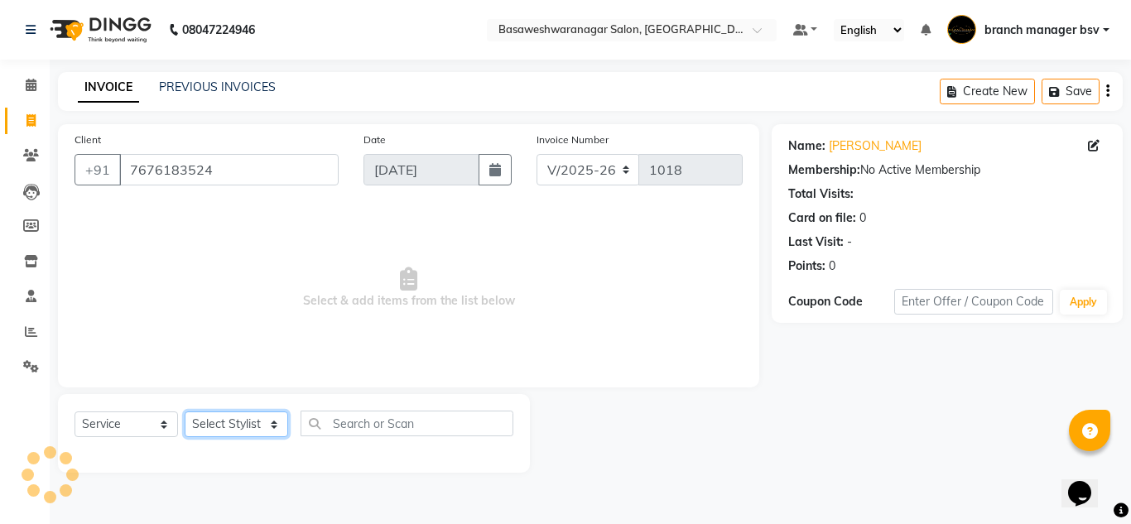
click at [228, 431] on select "Select Stylist [PERSON_NAME] manager bsv [PERSON_NAME] [PERSON_NAME] [PERSON_NA…" at bounding box center [236, 424] width 103 height 26
click at [185, 411] on select "Select Stylist [PERSON_NAME] manager bsv [PERSON_NAME] [PERSON_NAME] [PERSON_NA…" at bounding box center [236, 424] width 103 height 26
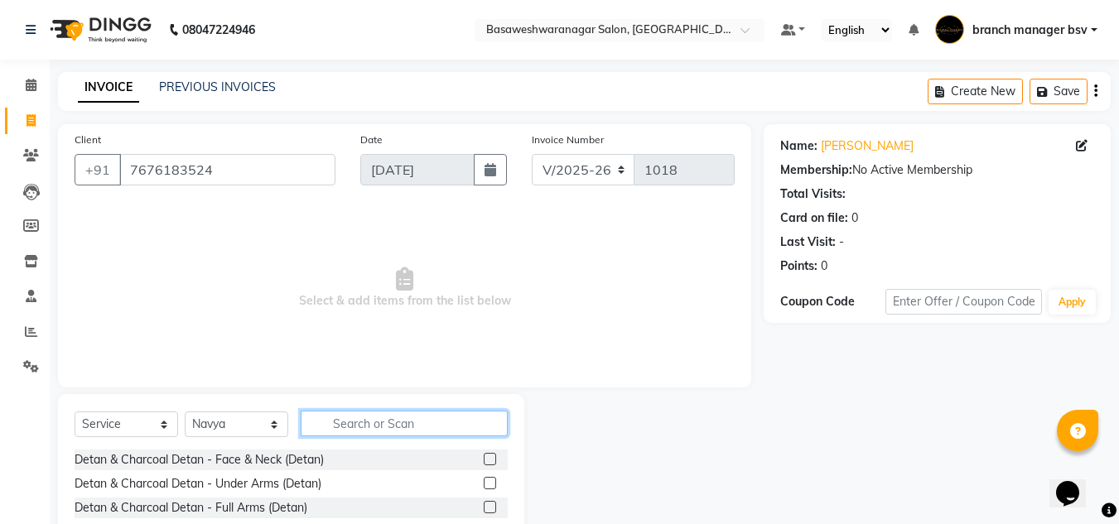
click at [372, 424] on input "text" at bounding box center [404, 424] width 207 height 26
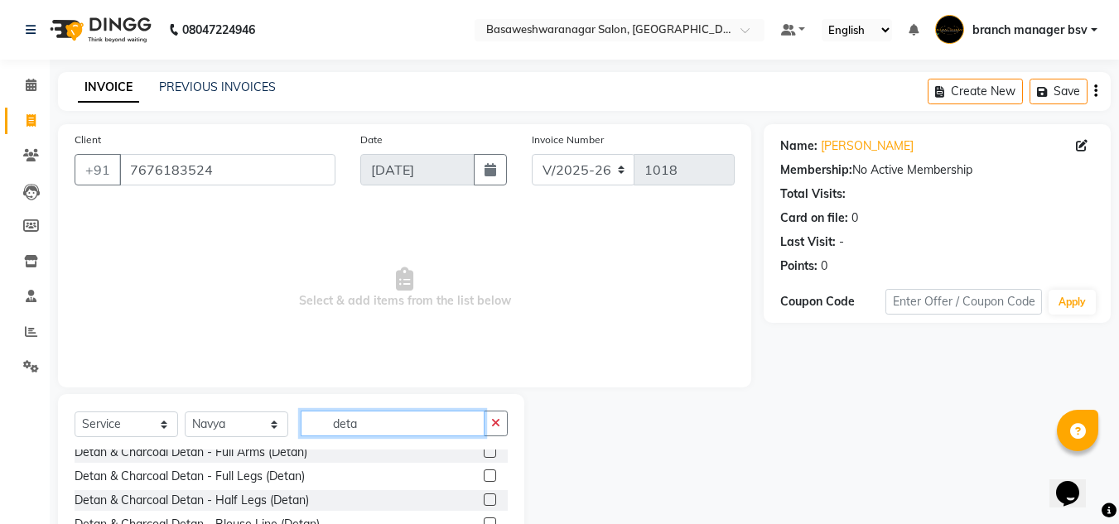
scroll to position [48, 0]
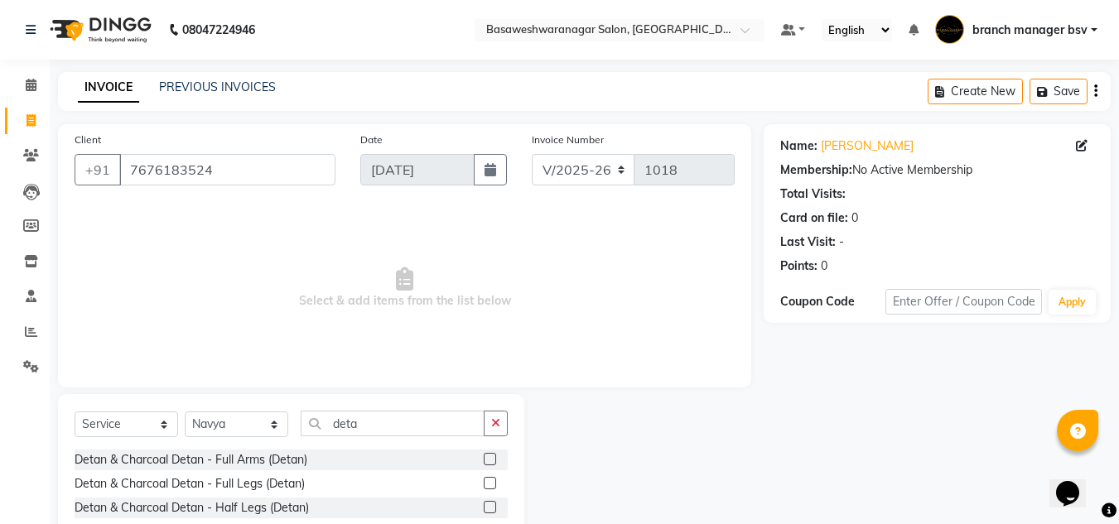
click at [484, 510] on label at bounding box center [490, 507] width 12 height 12
click at [484, 510] on input "checkbox" at bounding box center [489, 508] width 11 height 11
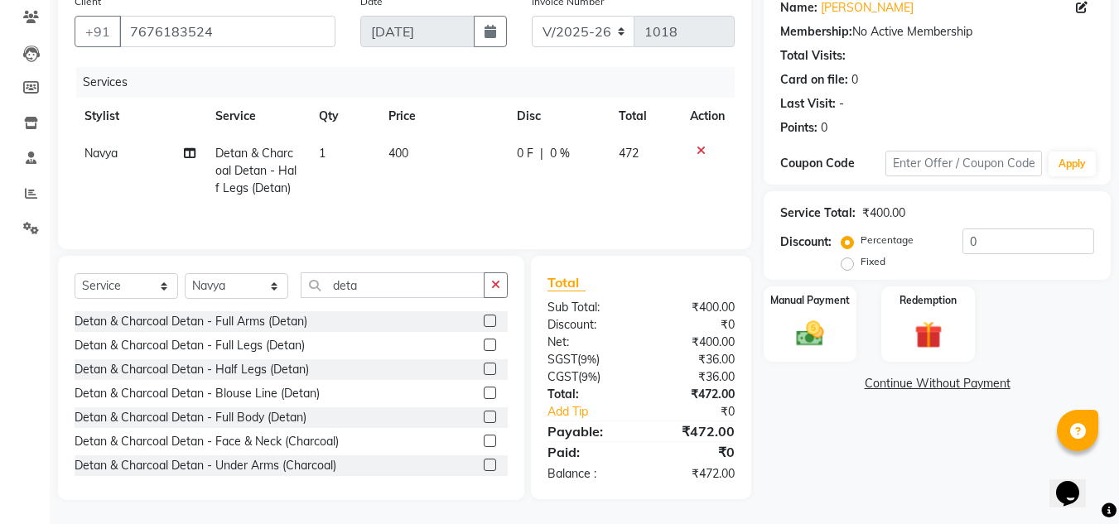
scroll to position [139, 0]
click at [210, 288] on select "Select Stylist [PERSON_NAME] manager bsv [PERSON_NAME] [PERSON_NAME] [PERSON_NA…" at bounding box center [236, 285] width 103 height 26
click at [185, 272] on select "Select Stylist [PERSON_NAME] manager bsv [PERSON_NAME] [PERSON_NAME] [PERSON_NA…" at bounding box center [236, 285] width 103 height 26
click at [484, 321] on label at bounding box center [490, 320] width 12 height 12
click at [484, 321] on input "checkbox" at bounding box center [489, 320] width 11 height 11
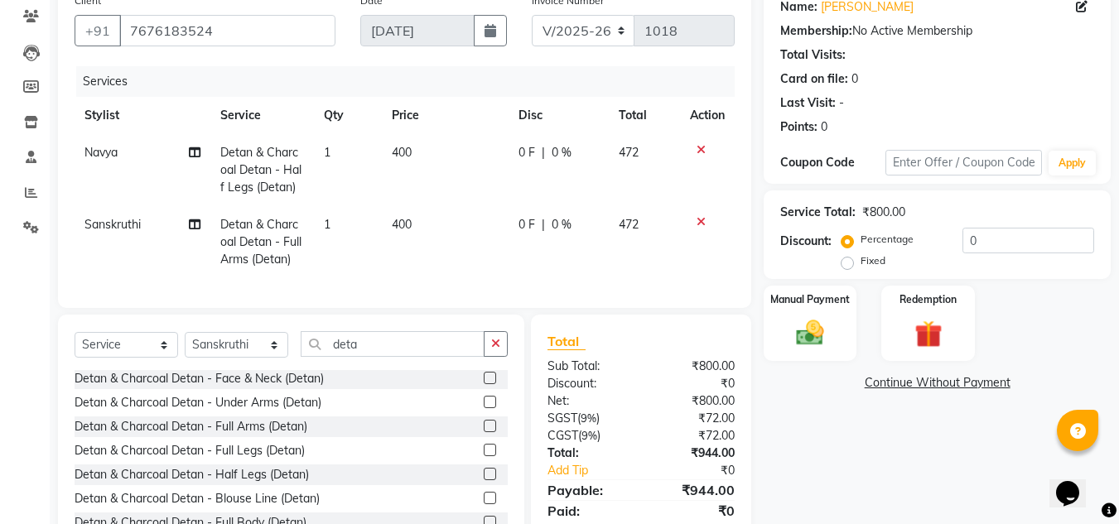
scroll to position [0, 0]
click at [484, 386] on label at bounding box center [490, 379] width 12 height 12
click at [484, 386] on input "checkbox" at bounding box center [489, 380] width 11 height 11
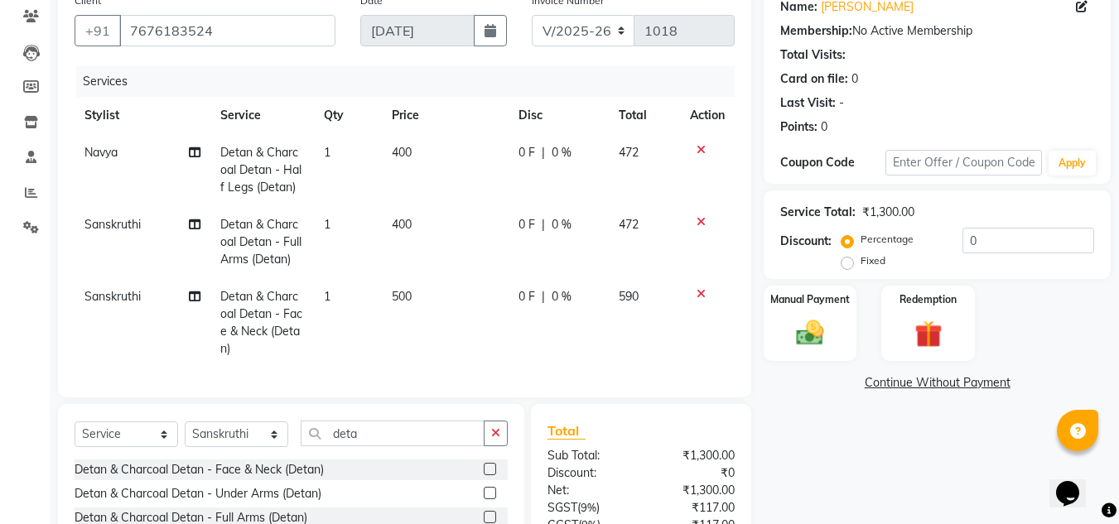
click at [445, 232] on td "400" at bounding box center [445, 242] width 127 height 72
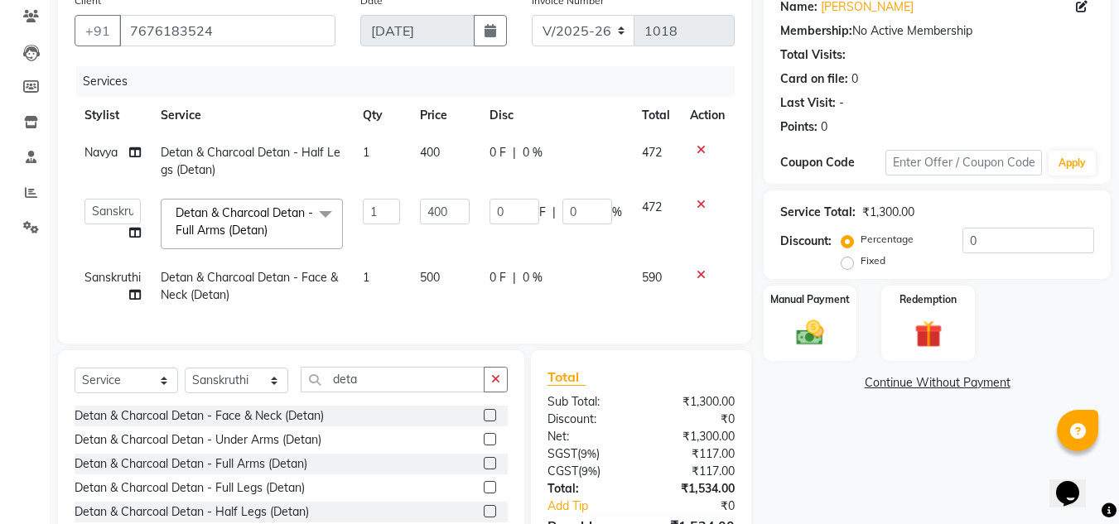
click at [445, 232] on td "400" at bounding box center [445, 224] width 70 height 70
click at [447, 211] on input "400" at bounding box center [445, 212] width 50 height 26
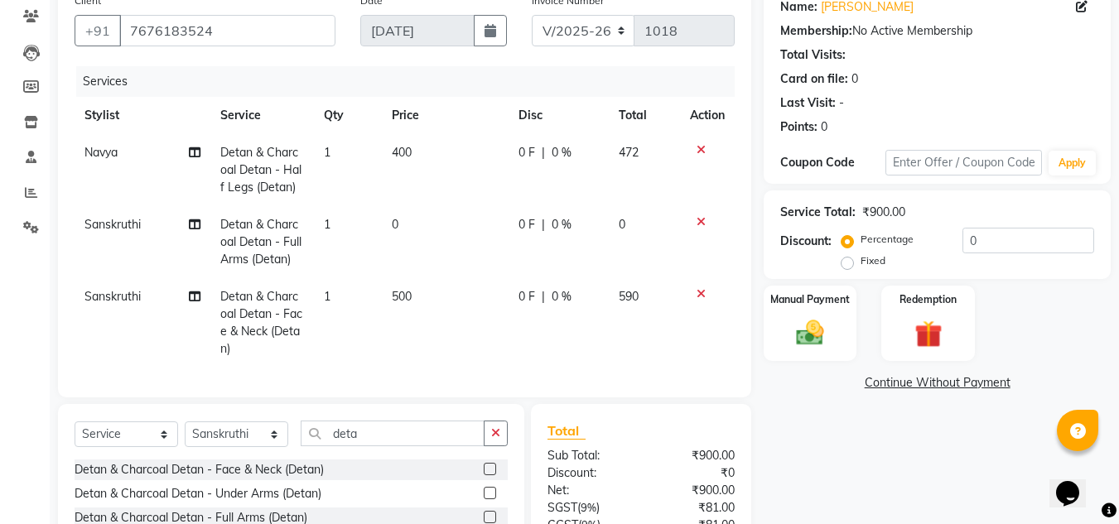
click at [460, 281] on td "500" at bounding box center [445, 322] width 127 height 89
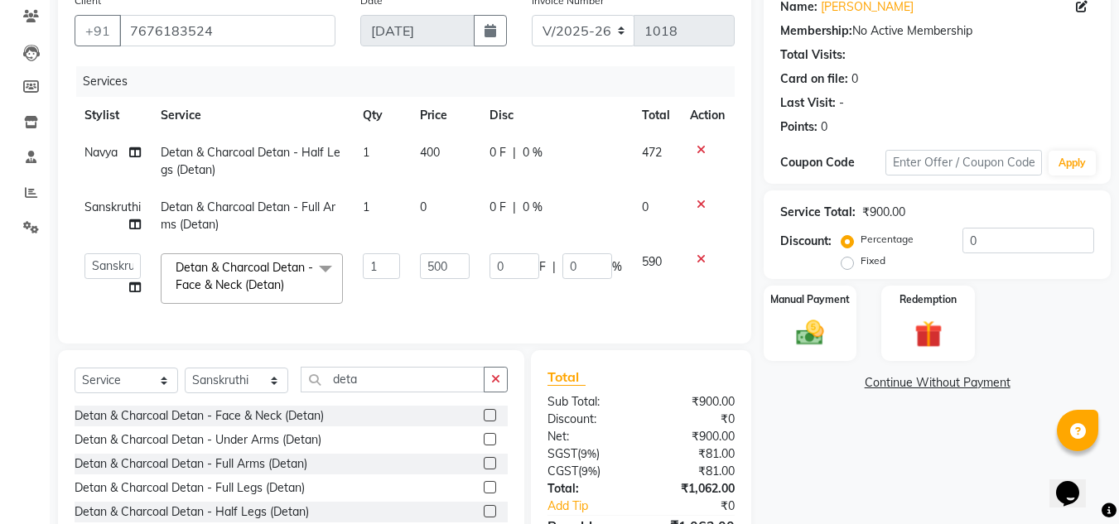
click at [460, 281] on td "500" at bounding box center [445, 278] width 70 height 70
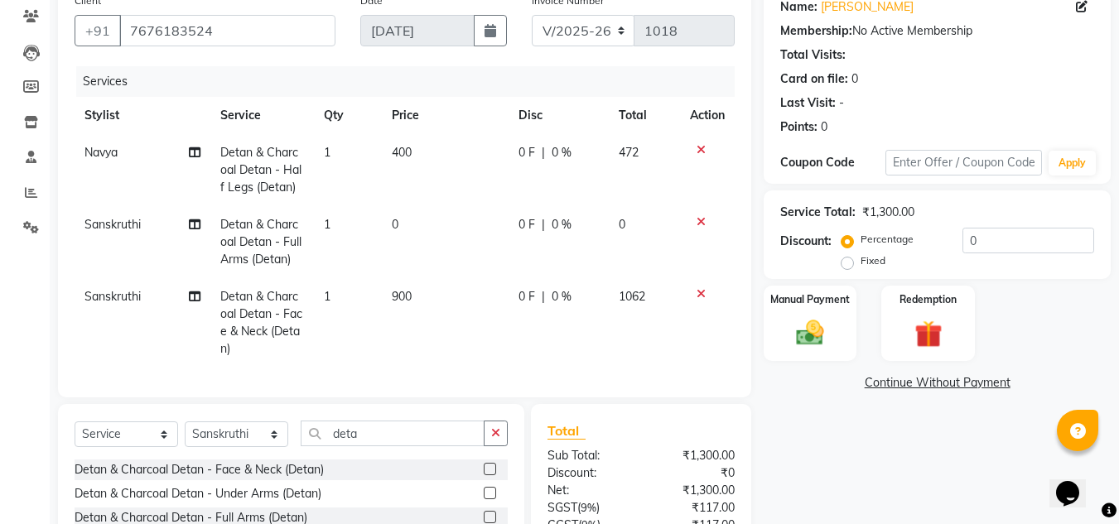
click at [452, 216] on td "0" at bounding box center [445, 242] width 127 height 72
click at [653, 495] on div "Total Sub Total: ₹2,100.00 Discount: ₹0 Net: ₹2,100.00 SGST ( 9% ) ₹189.00 CGST…" at bounding box center [640, 526] width 187 height 210
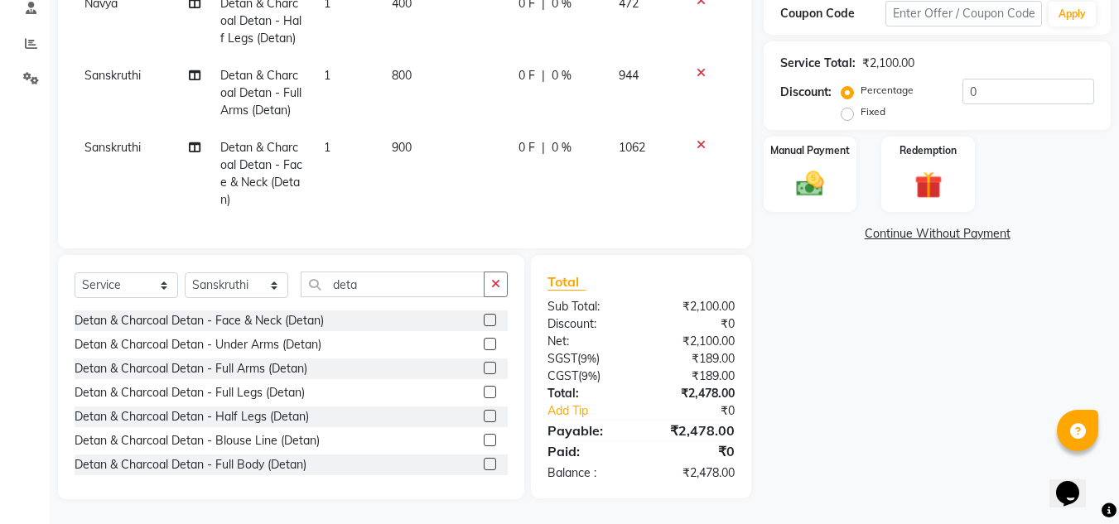
click at [860, 104] on label "Fixed" at bounding box center [872, 111] width 25 height 15
click at [849, 106] on input "Fixed" at bounding box center [850, 112] width 12 height 12
click at [983, 79] on input "0" at bounding box center [1028, 92] width 132 height 26
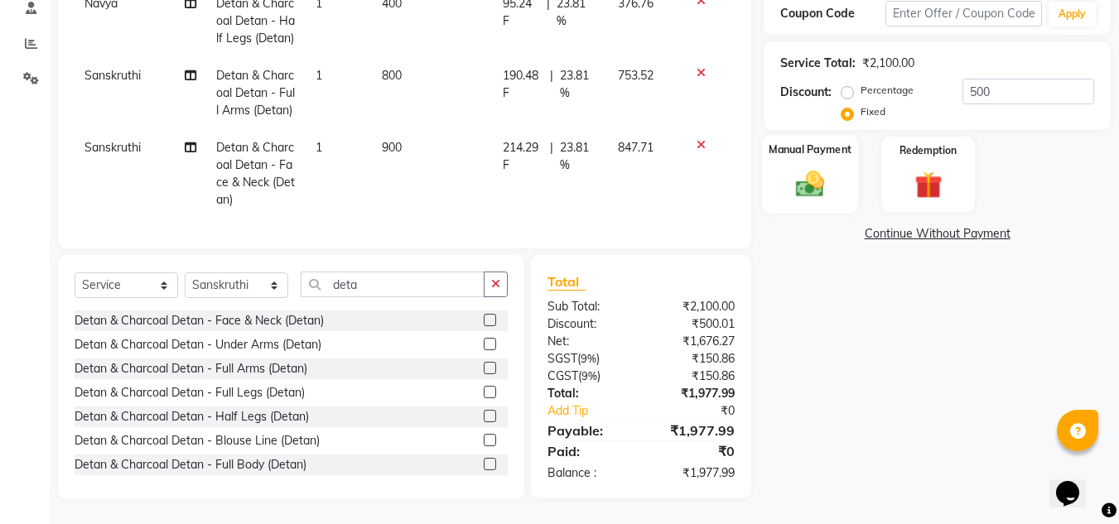
click at [850, 151] on div "Manual Payment" at bounding box center [810, 174] width 97 height 79
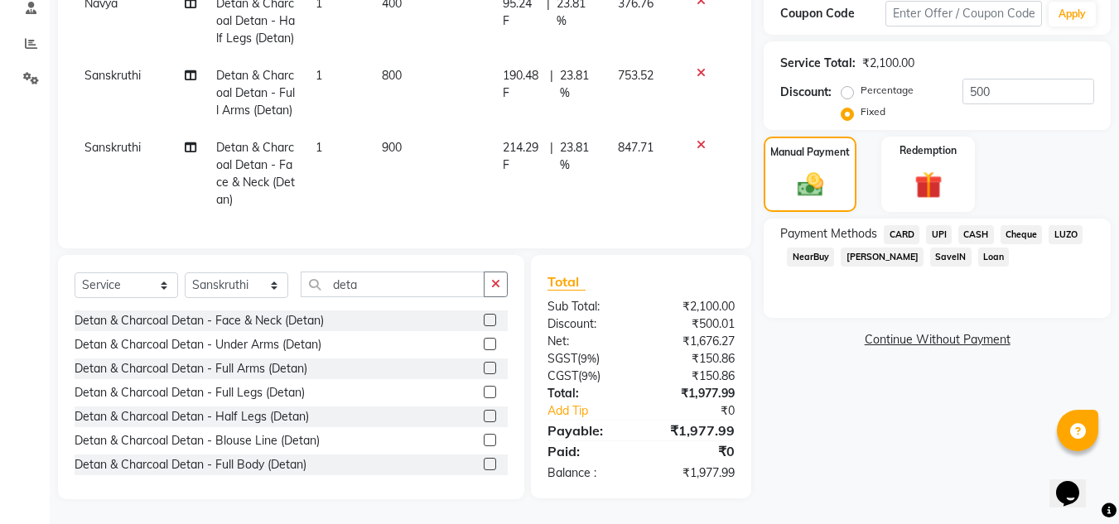
click at [970, 225] on span "CASH" at bounding box center [976, 234] width 36 height 19
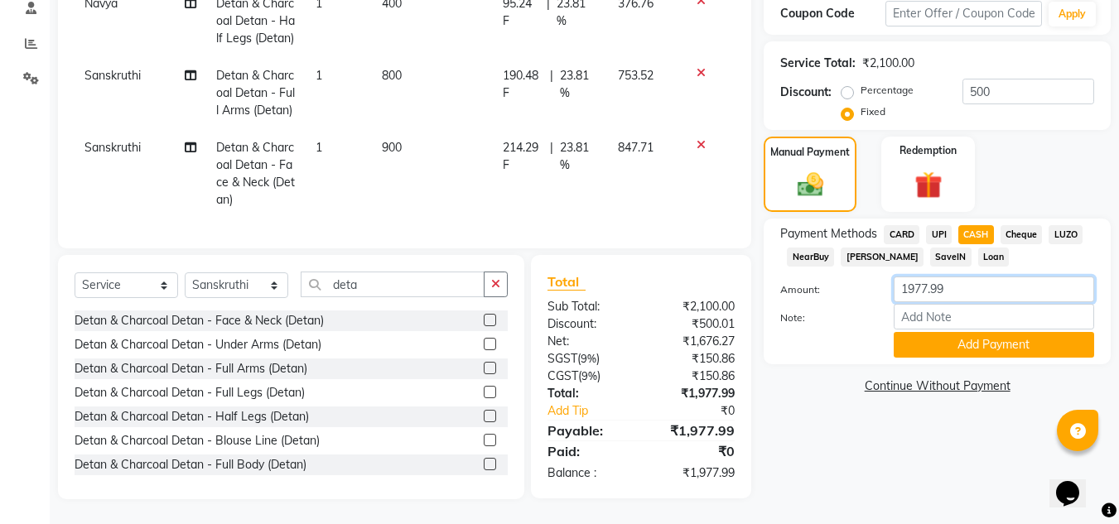
click at [960, 283] on input "1977.99" at bounding box center [993, 290] width 200 height 26
click at [941, 332] on button "Add Payment" at bounding box center [993, 345] width 200 height 26
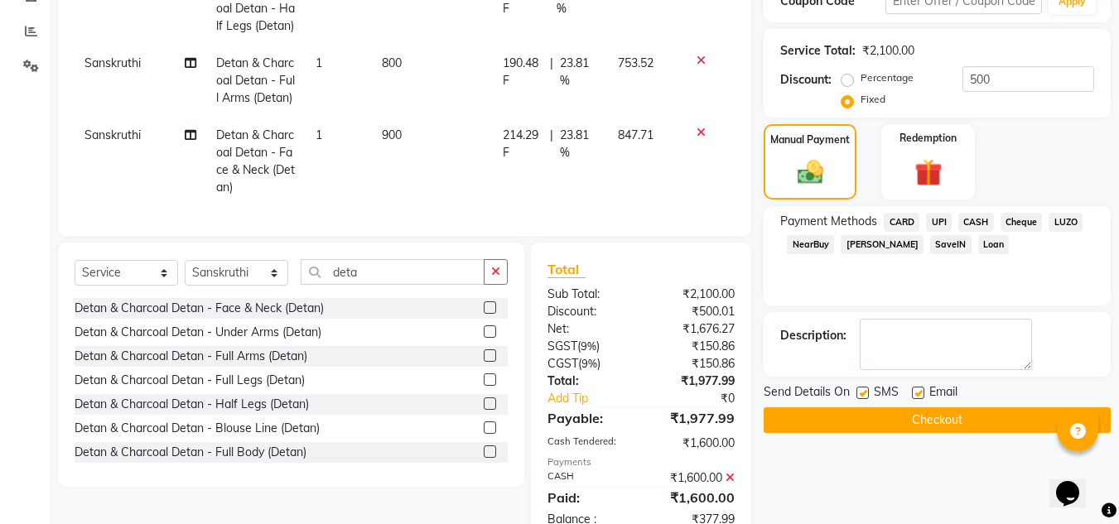
scroll to position [358, 0]
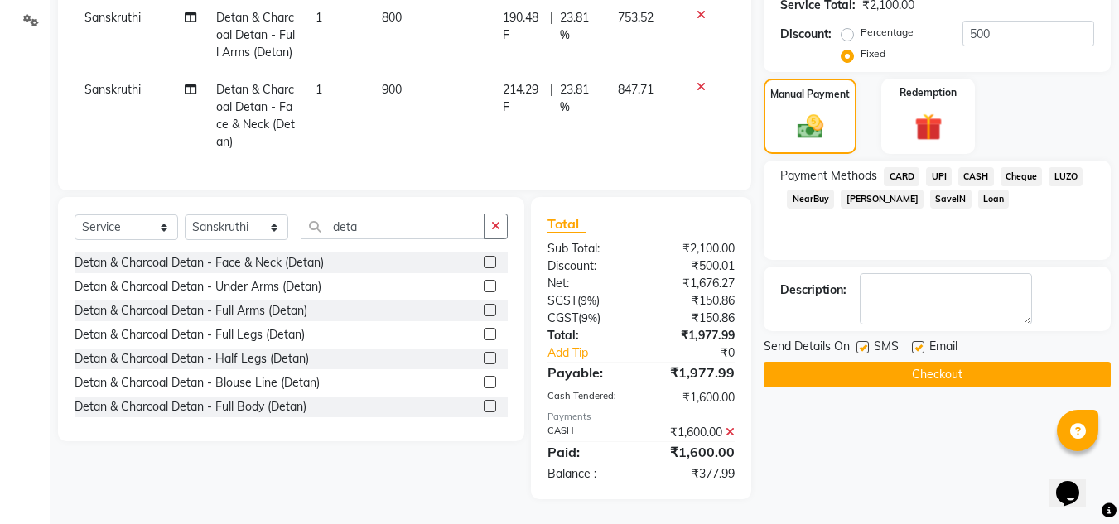
click at [941, 167] on span "UPI" at bounding box center [939, 176] width 26 height 19
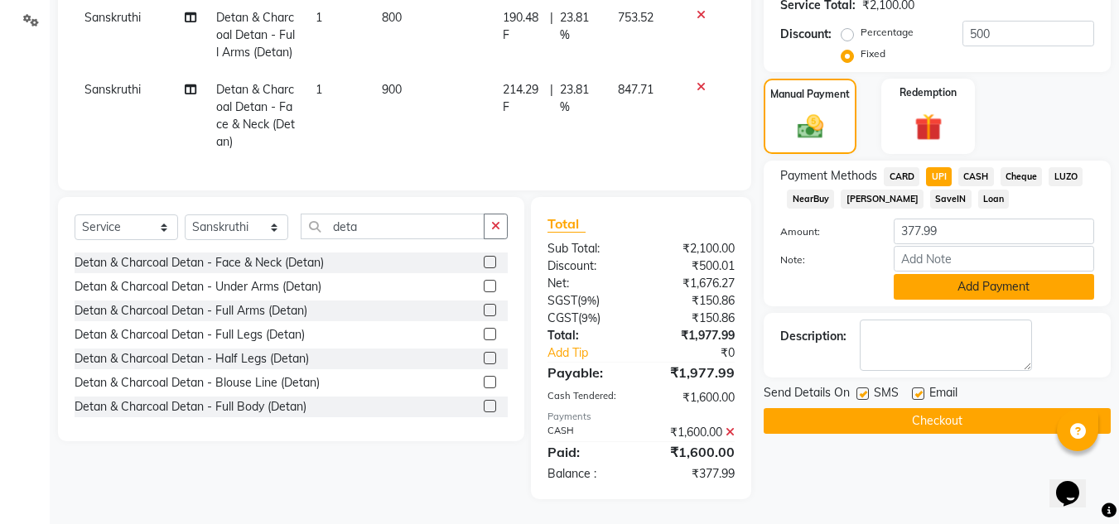
click at [985, 274] on button "Add Payment" at bounding box center [993, 287] width 200 height 26
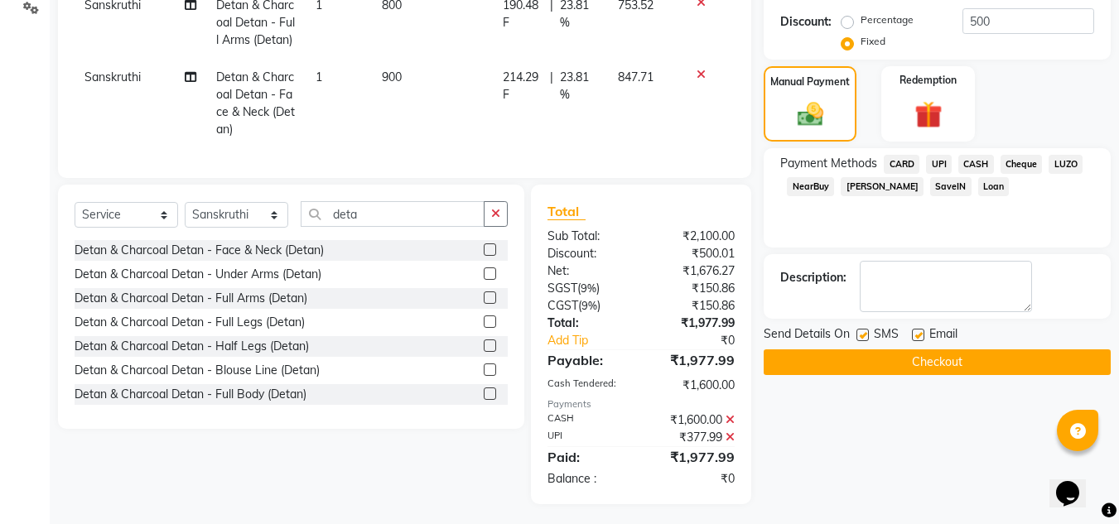
scroll to position [376, 0]
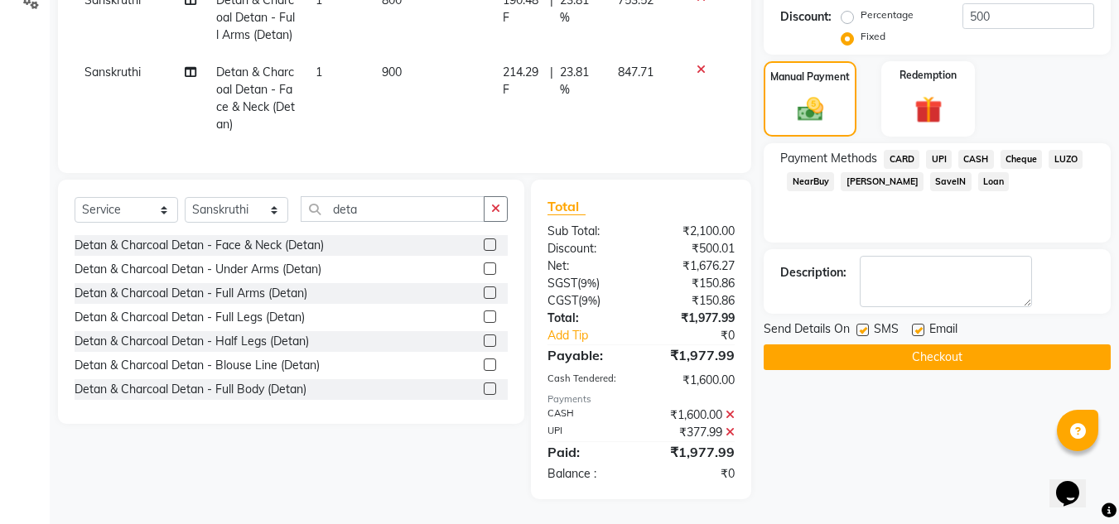
click at [899, 346] on button "Checkout" at bounding box center [936, 357] width 347 height 26
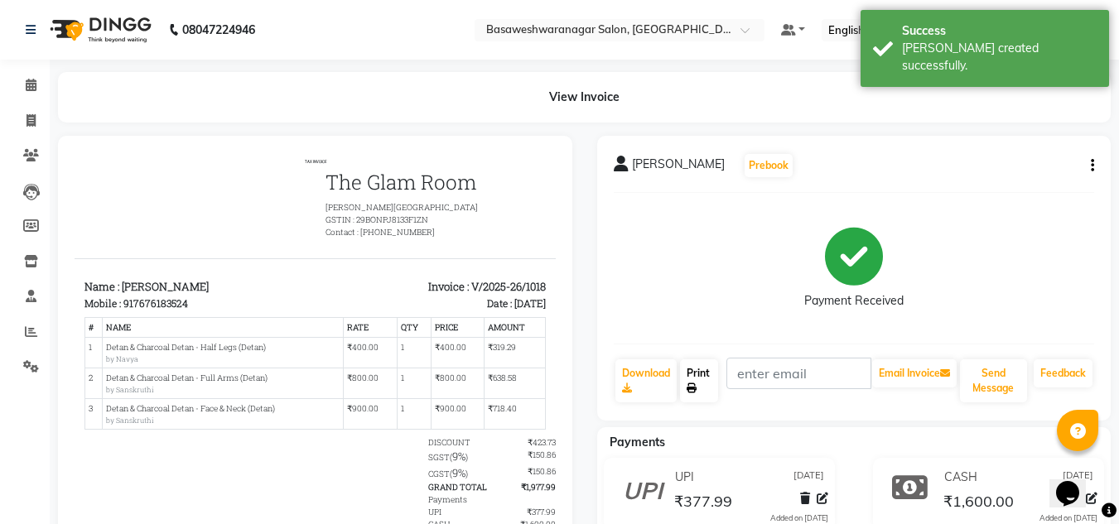
click at [698, 387] on link "Print" at bounding box center [699, 380] width 38 height 43
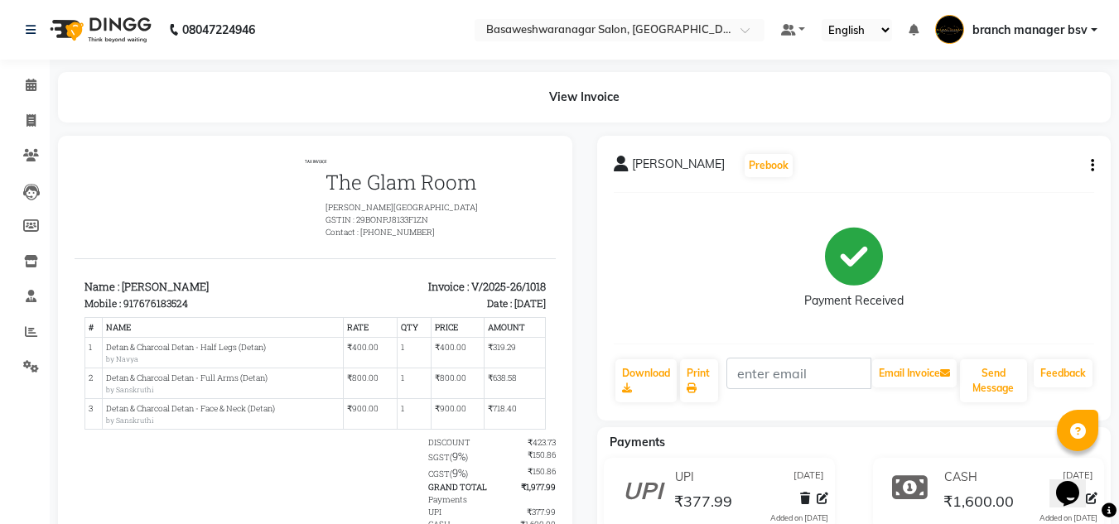
click at [967, 338] on div "[PERSON_NAME] Prebook Payment Received Download Print Email Invoice Send Messag…" at bounding box center [854, 278] width 514 height 285
click at [33, 82] on icon at bounding box center [31, 85] width 11 height 12
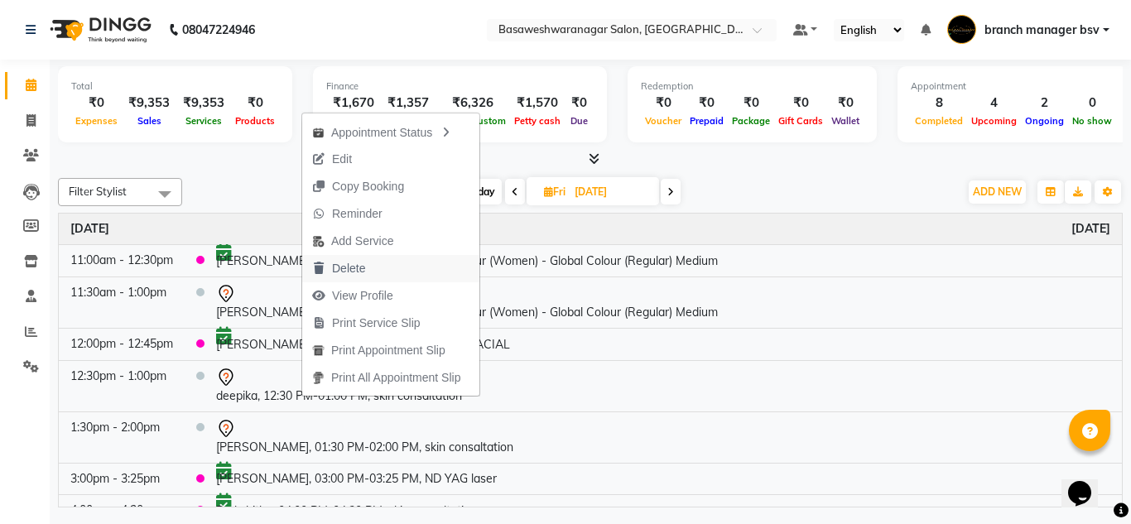
click at [349, 274] on span "Delete" at bounding box center [348, 268] width 33 height 17
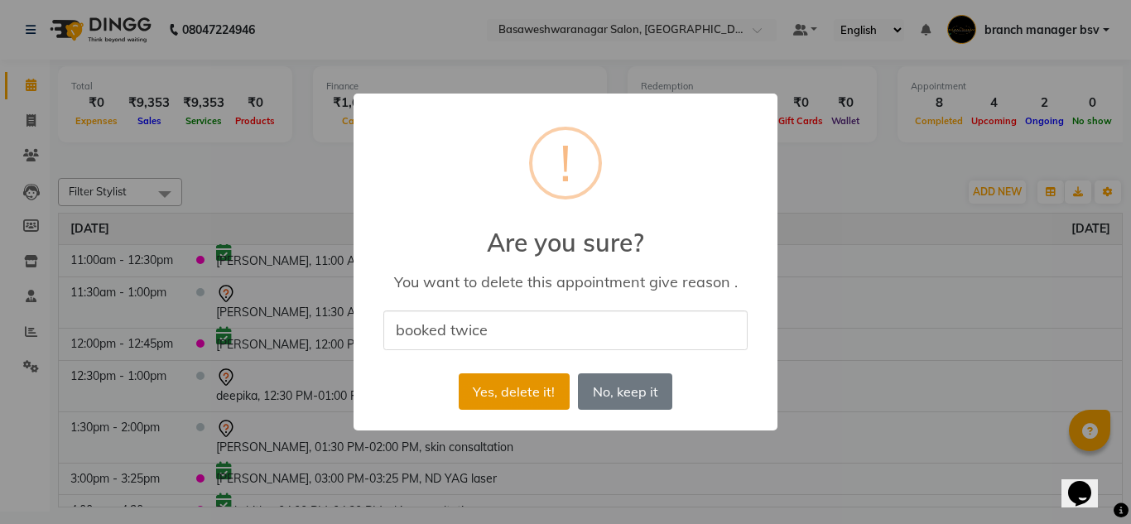
click at [528, 399] on button "Yes, delete it!" at bounding box center [514, 391] width 111 height 36
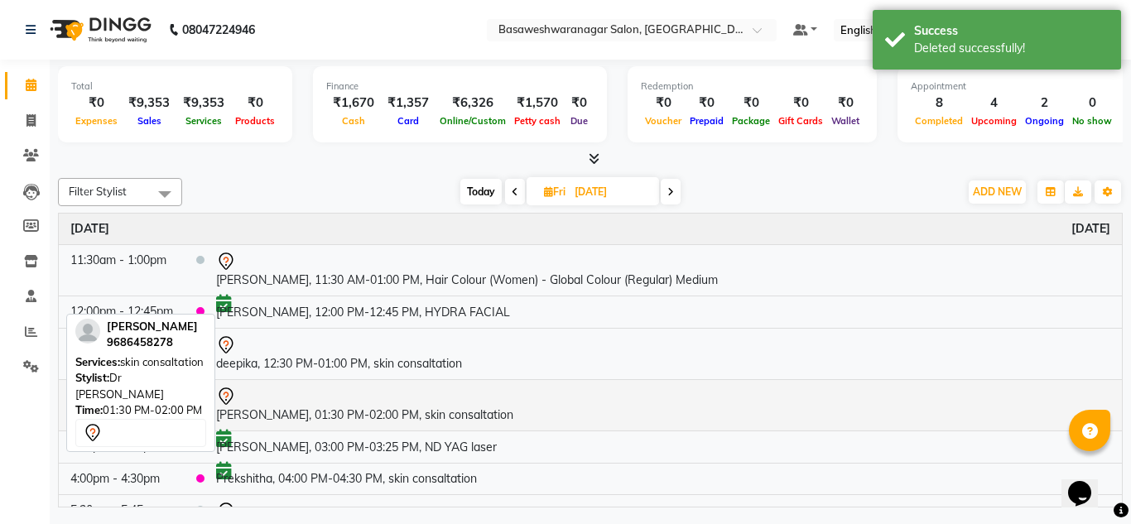
scroll to position [71, 0]
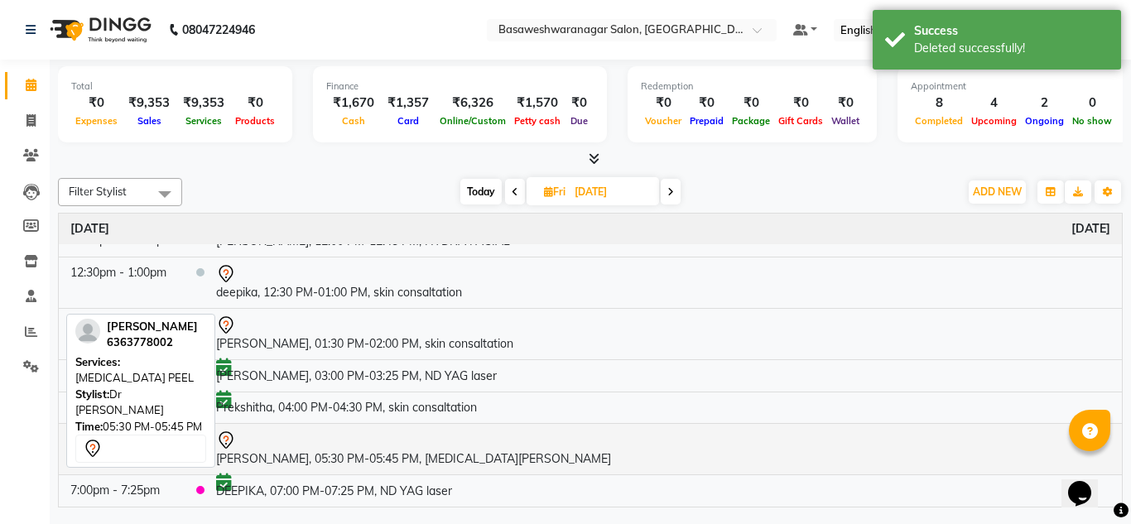
click at [317, 459] on td "[PERSON_NAME], 05:30 PM-05:45 PM, [MEDICAL_DATA][PERSON_NAME]" at bounding box center [663, 449] width 917 height 51
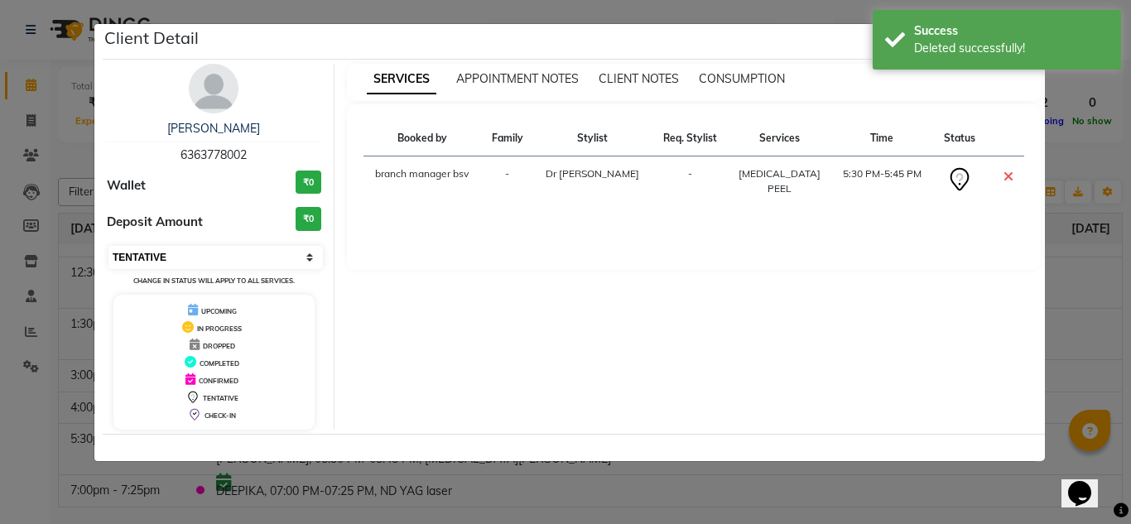
click at [189, 253] on select "Select CONFIRMED TENTATIVE" at bounding box center [215, 257] width 214 height 23
click at [108, 246] on select "Select CONFIRMED TENTATIVE" at bounding box center [215, 257] width 214 height 23
click at [52, 193] on ngb-modal-window "Client Detail [PERSON_NAME] 6363778002 Wallet ₹0 Deposit Amount ₹0 Select CONFI…" at bounding box center [565, 262] width 1131 height 524
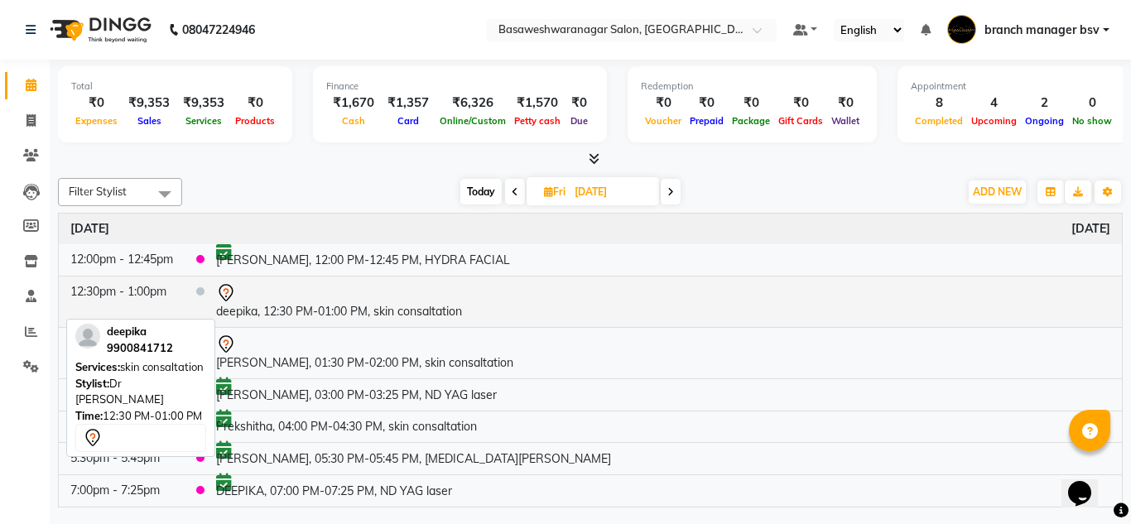
scroll to position [0, 0]
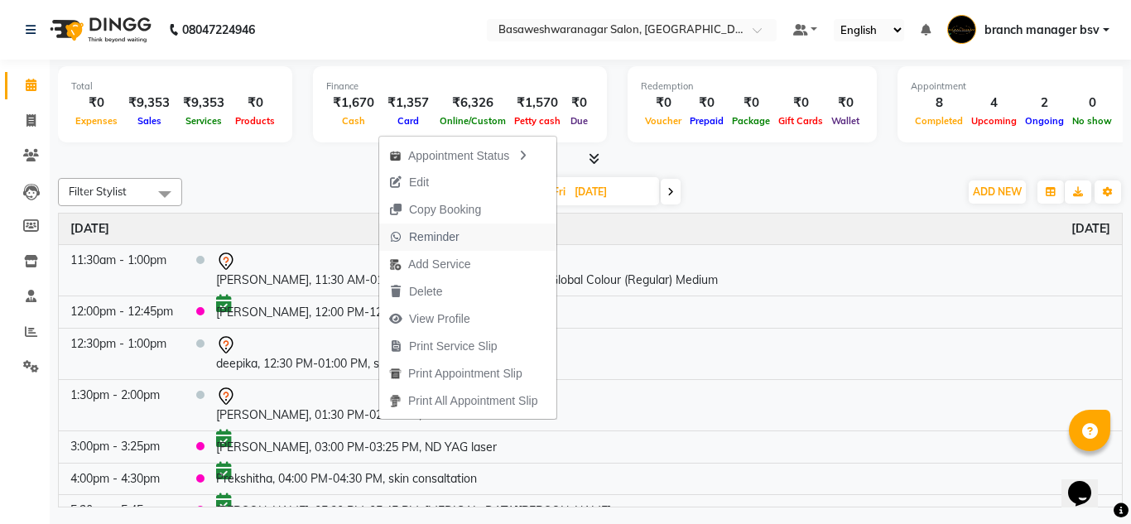
click at [447, 238] on span "Reminder" at bounding box center [434, 237] width 51 height 17
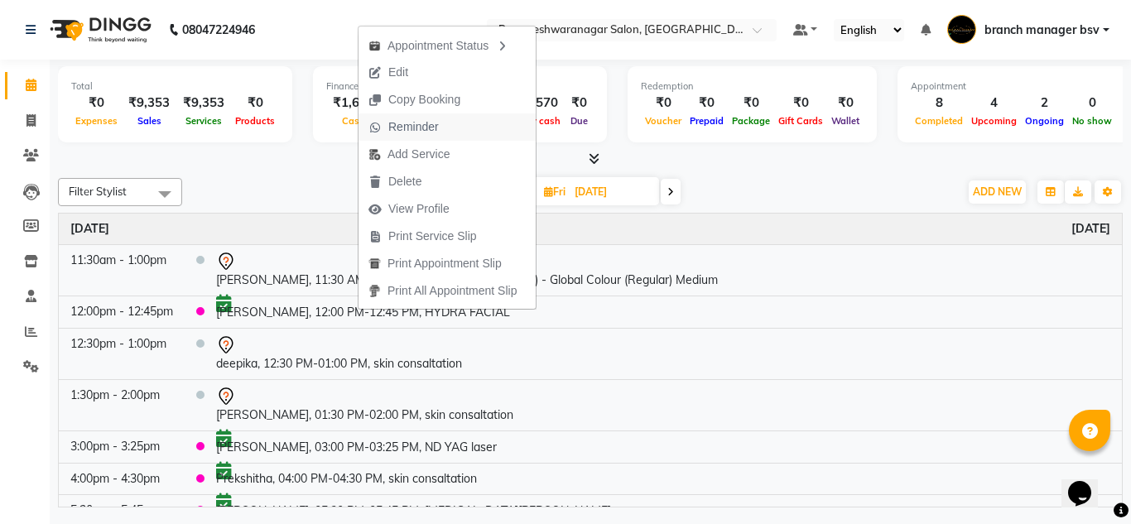
click at [430, 127] on span "Reminder" at bounding box center [413, 126] width 51 height 17
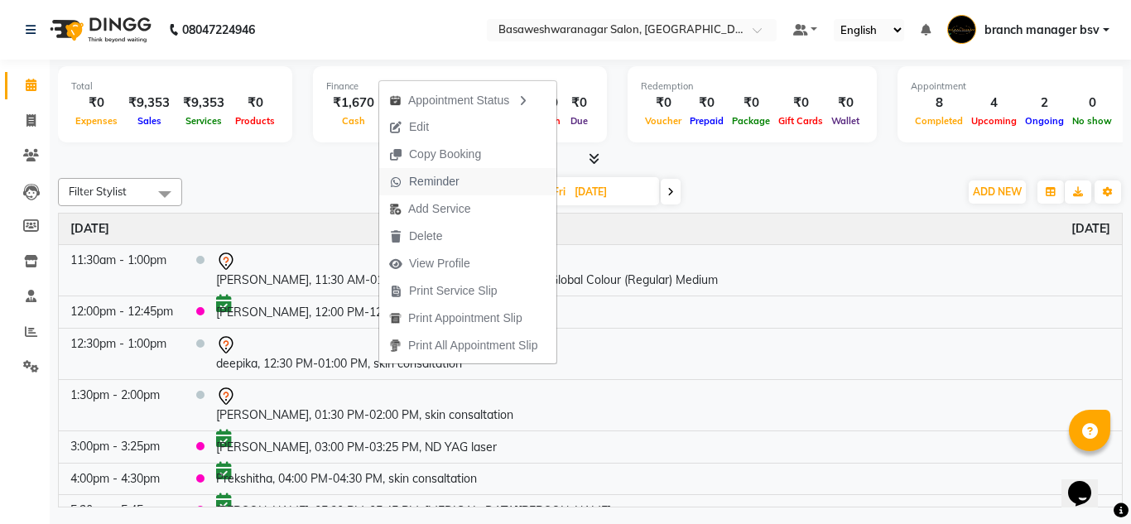
click at [464, 181] on span "Reminder" at bounding box center [424, 181] width 90 height 27
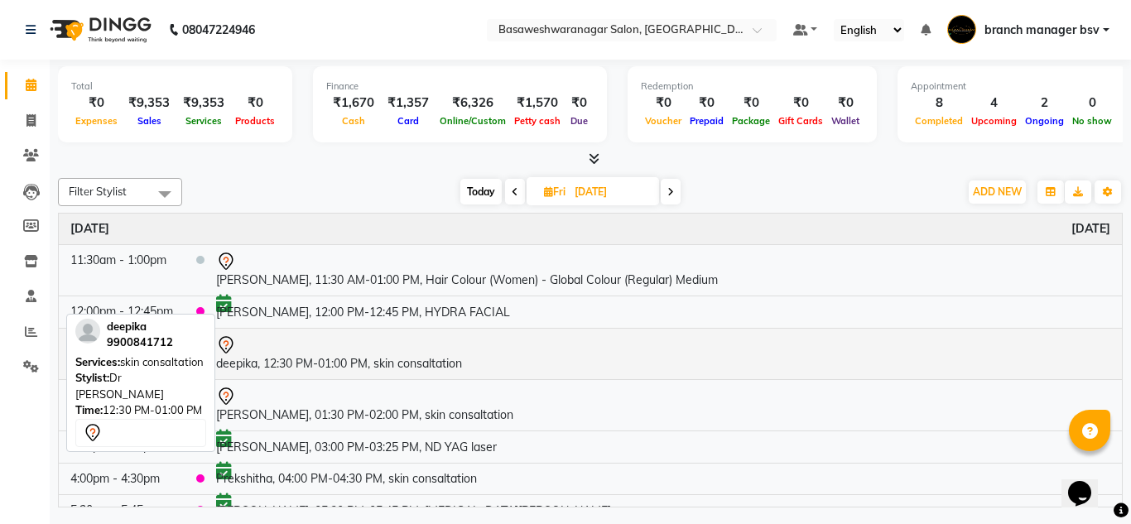
click at [262, 340] on div at bounding box center [663, 345] width 894 height 20
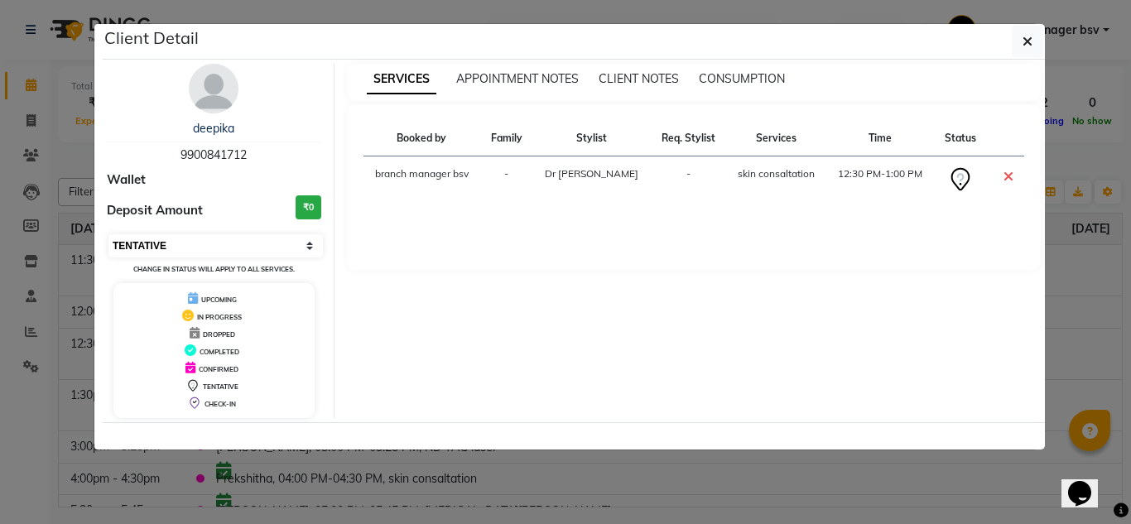
click at [198, 242] on select "Select CONFIRMED TENTATIVE" at bounding box center [215, 245] width 214 height 23
click at [108, 234] on select "Select CONFIRMED TENTATIVE" at bounding box center [215, 245] width 214 height 23
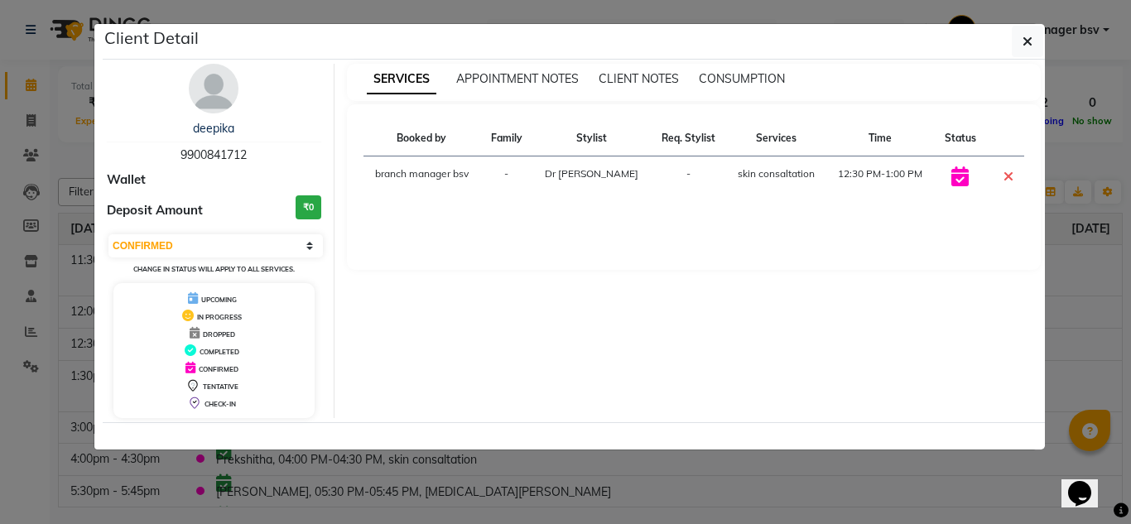
click at [0, 249] on ngb-modal-window "Client Detail deepika 9900841712 Wallet Deposit Amount ₹0 Select CONFIRMED TENT…" at bounding box center [565, 262] width 1131 height 524
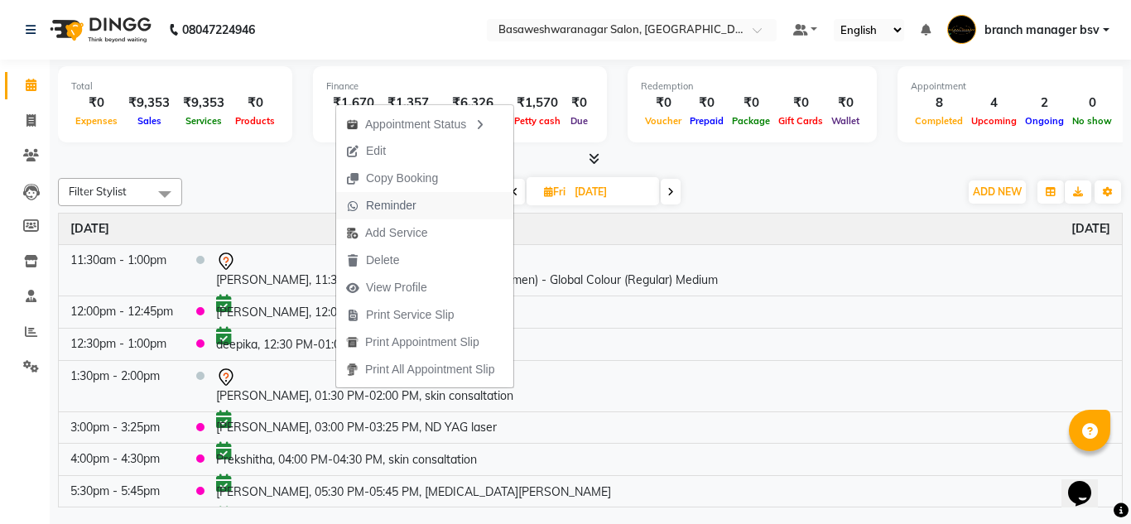
click at [416, 207] on span "Reminder" at bounding box center [381, 205] width 90 height 27
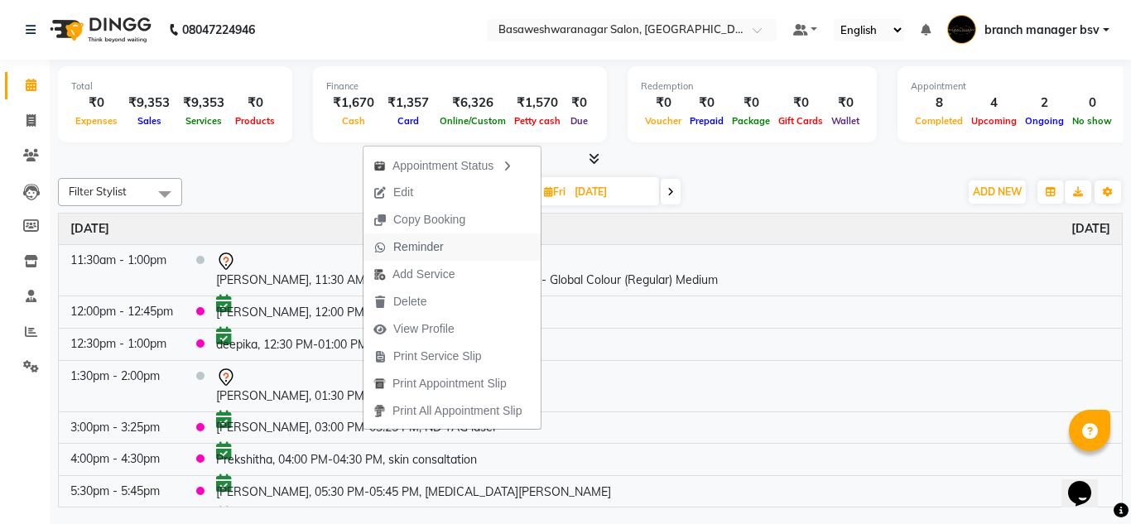
click at [442, 243] on span "Reminder" at bounding box center [418, 246] width 51 height 17
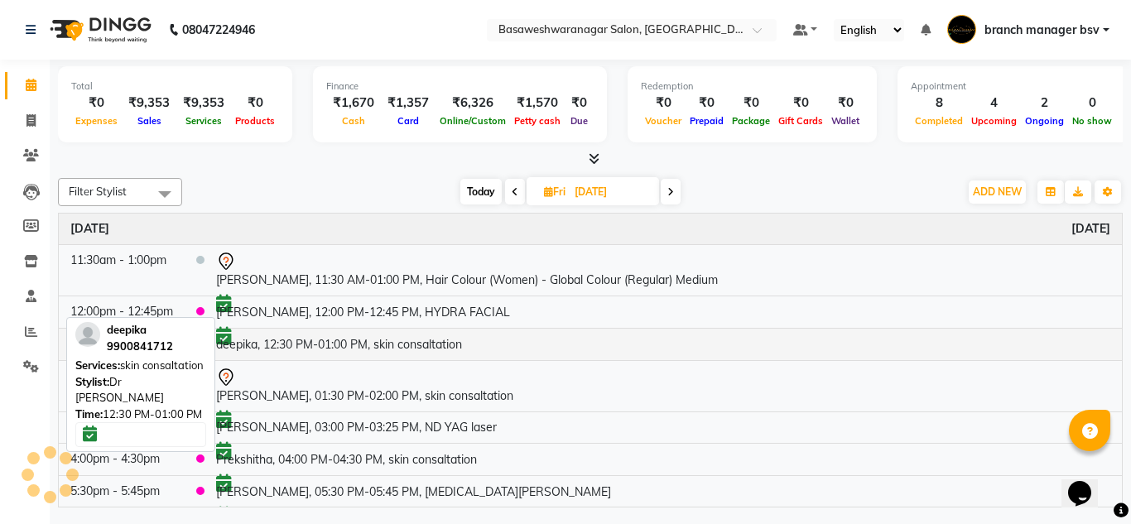
scroll to position [33, 0]
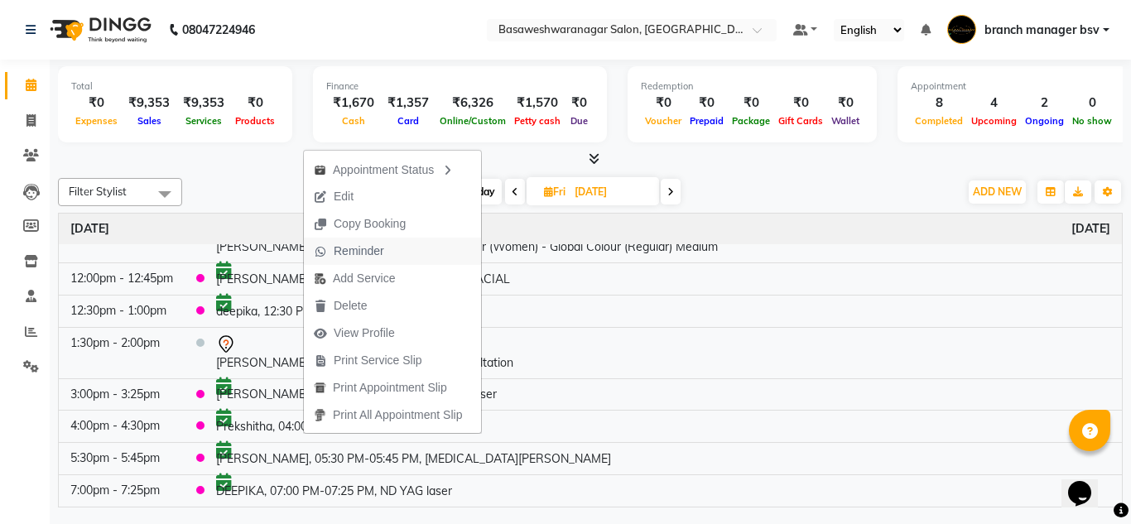
click at [375, 255] on span "Reminder" at bounding box center [359, 251] width 51 height 17
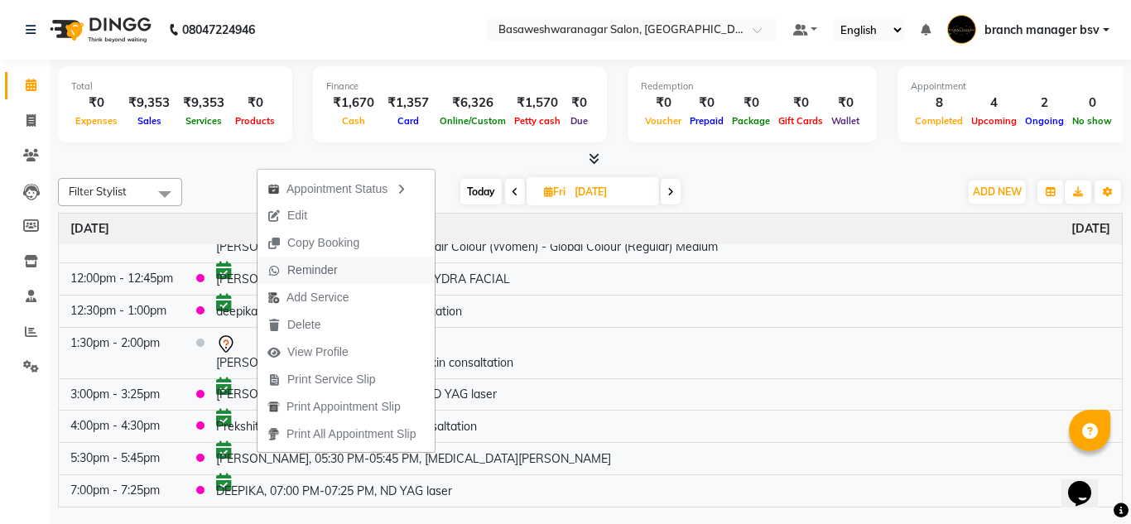
click at [325, 272] on span "Reminder" at bounding box center [312, 270] width 51 height 17
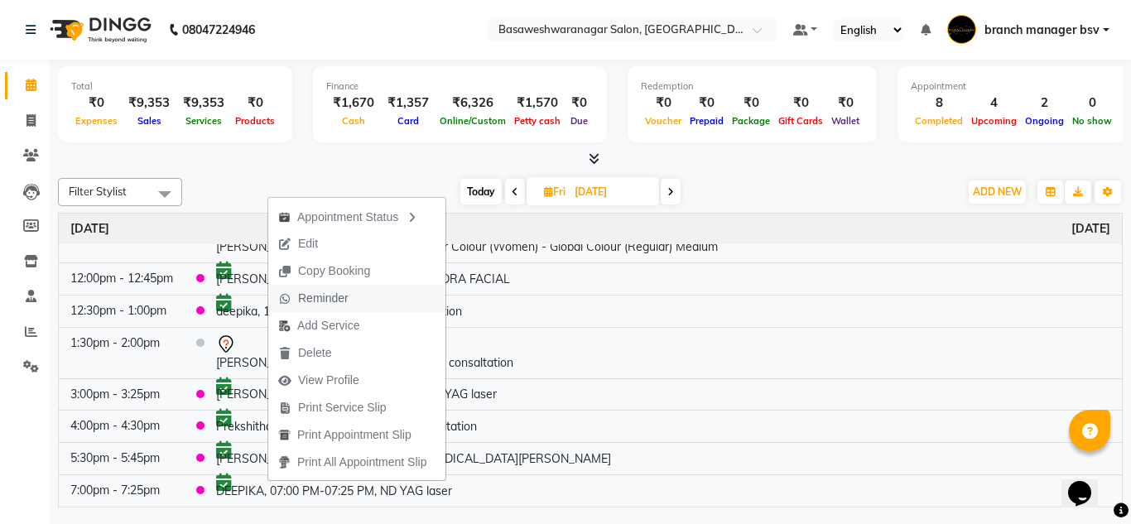
click at [326, 301] on span "Reminder" at bounding box center [323, 298] width 51 height 17
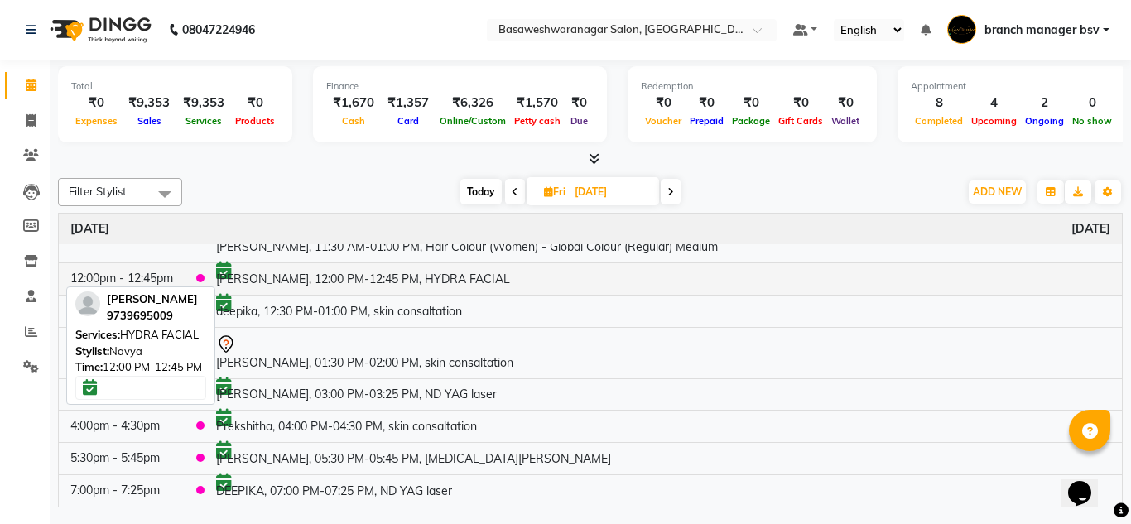
scroll to position [0, 0]
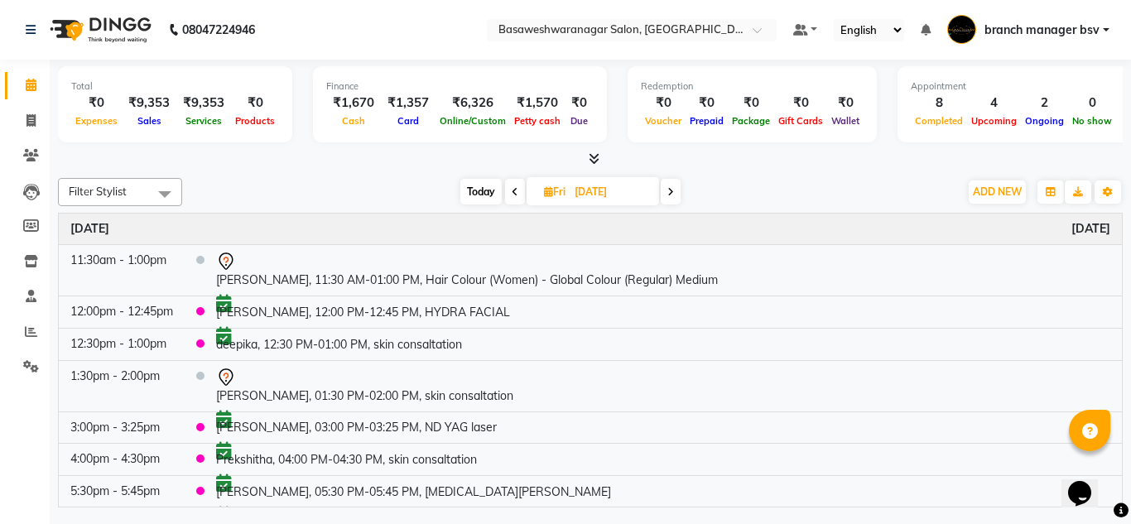
click at [490, 190] on span "Today" at bounding box center [480, 192] width 41 height 26
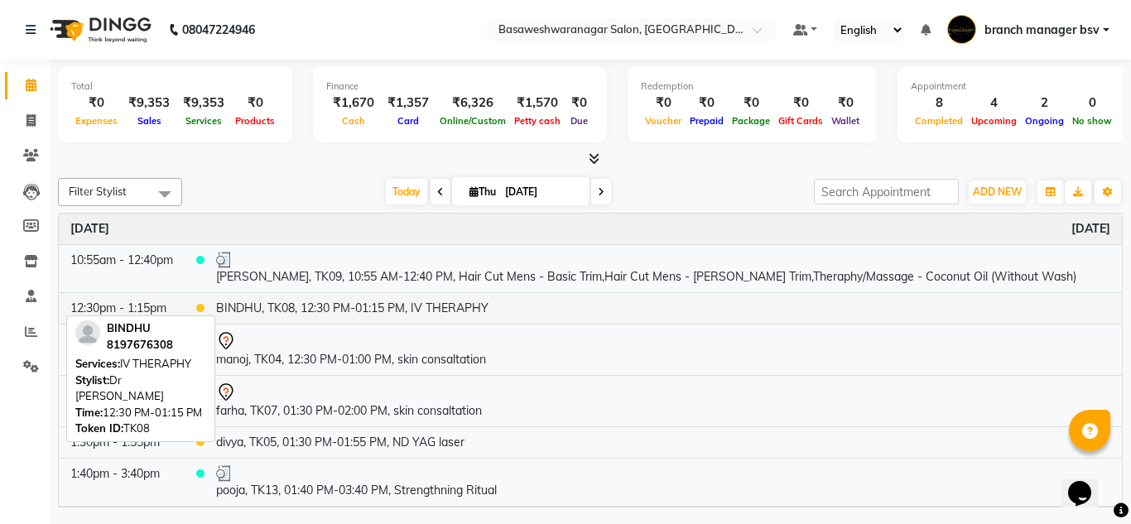
click at [440, 314] on td "BINDHU, TK08, 12:30 PM-01:15 PM, IV THERAPHY" at bounding box center [663, 307] width 917 height 31
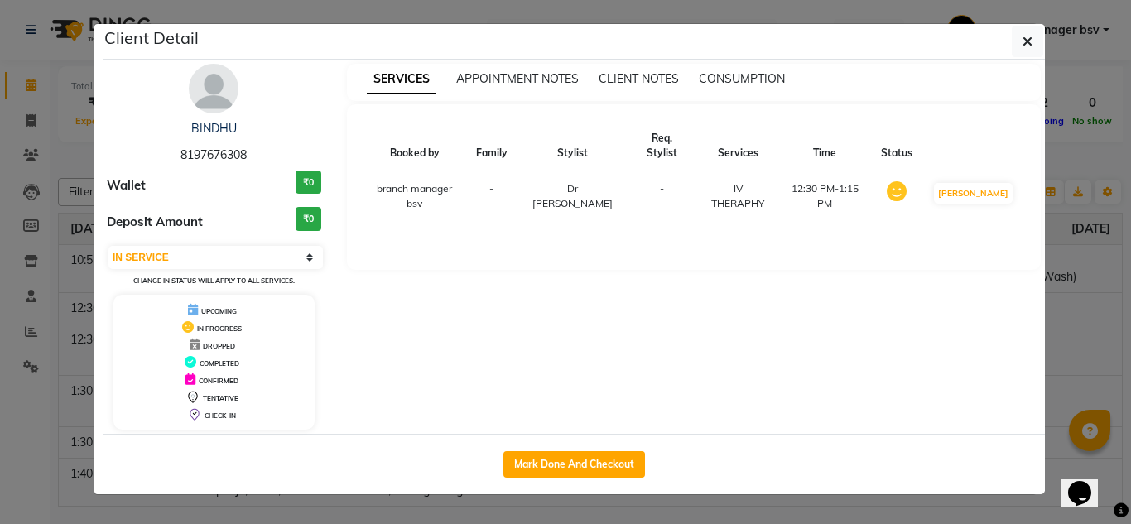
click at [223, 147] on span "8197676308" at bounding box center [213, 154] width 66 height 15
copy span "8197676308"
click at [26, 209] on ngb-modal-window "Client Detail BINDHU 8197676308 Wallet ₹0 Deposit Amount ₹0 Select IN SERVICE C…" at bounding box center [565, 262] width 1131 height 524
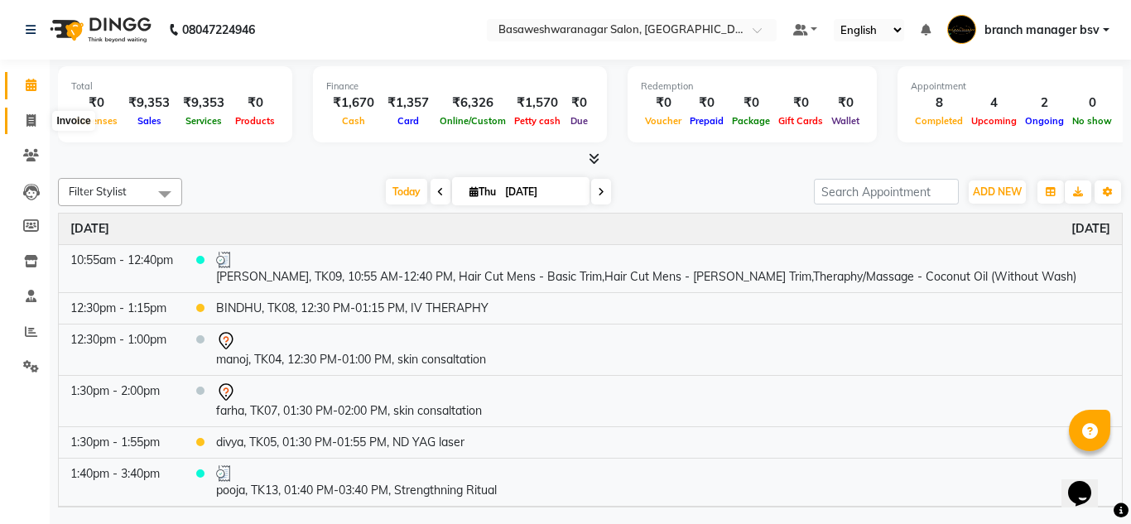
click at [27, 112] on span at bounding box center [31, 121] width 29 height 19
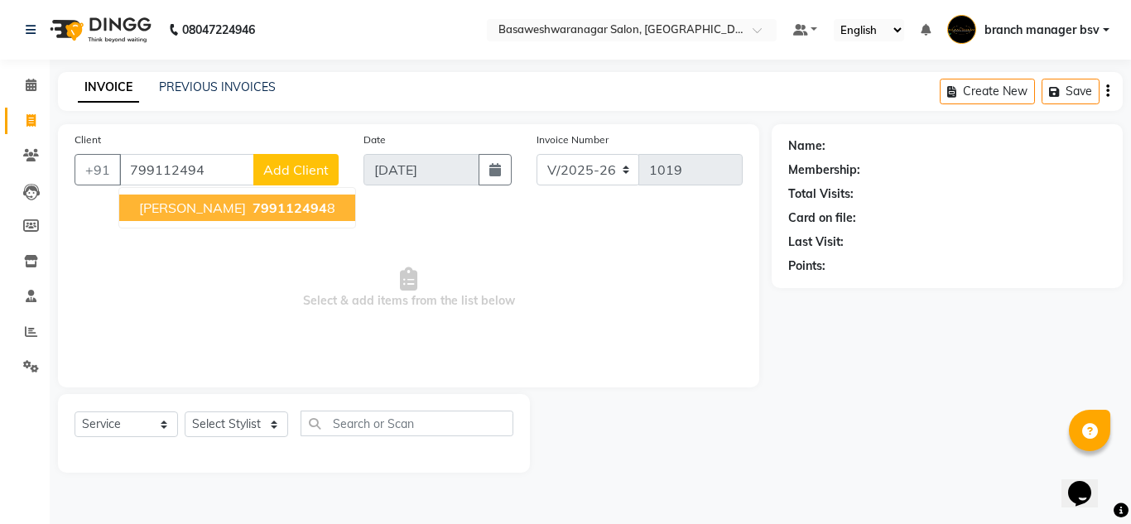
click at [253, 200] on span "799112494" at bounding box center [290, 208] width 75 height 17
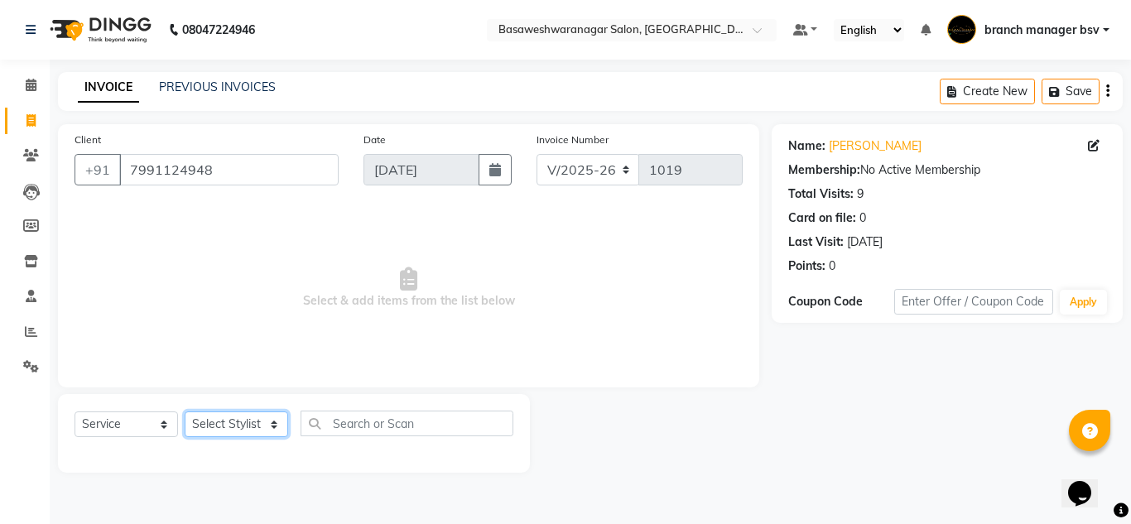
click at [238, 431] on select "Select Stylist [PERSON_NAME] manager bsv [PERSON_NAME] [PERSON_NAME] [PERSON_NA…" at bounding box center [236, 424] width 103 height 26
click at [185, 411] on select "Select Stylist [PERSON_NAME] manager bsv [PERSON_NAME] [PERSON_NAME] [PERSON_NA…" at bounding box center [236, 424] width 103 height 26
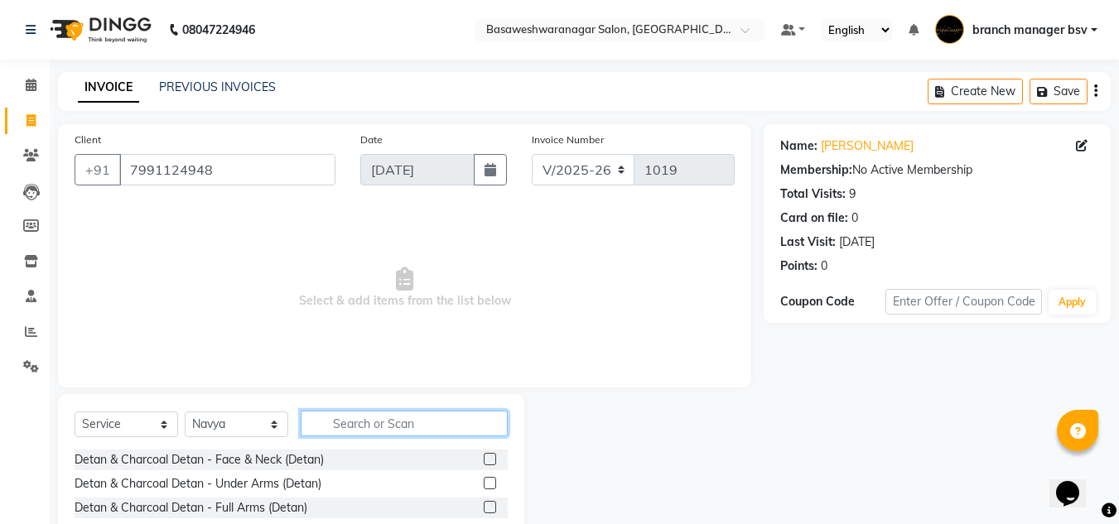
click at [347, 419] on input "text" at bounding box center [404, 424] width 207 height 26
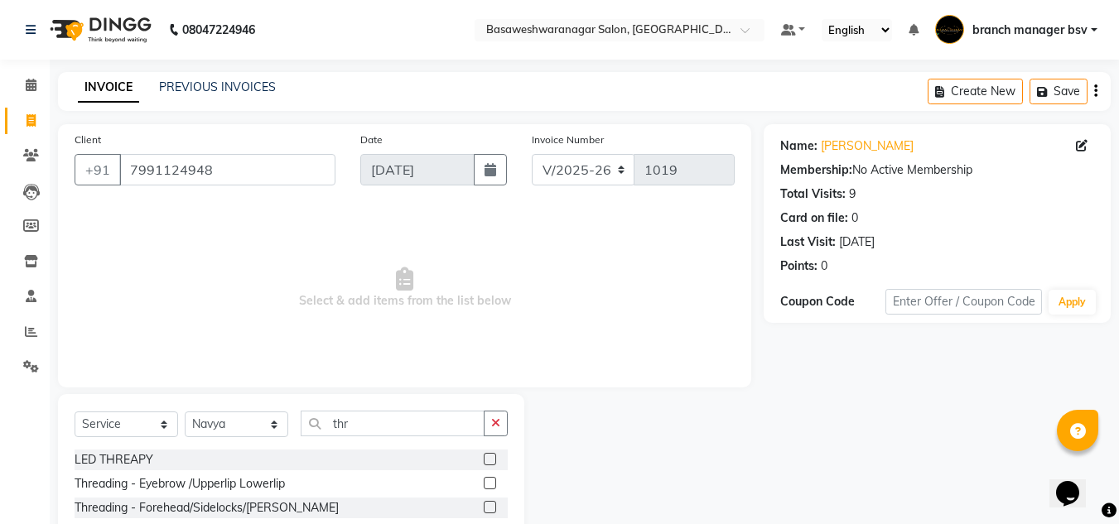
click at [487, 482] on label at bounding box center [490, 483] width 12 height 12
click at [487, 482] on input "checkbox" at bounding box center [489, 484] width 11 height 11
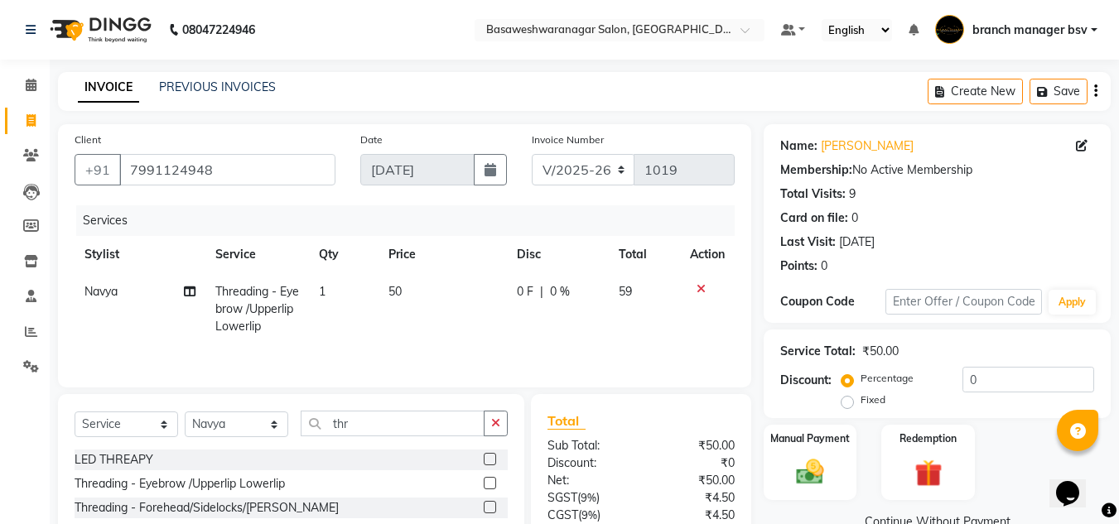
click at [494, 508] on label at bounding box center [490, 507] width 12 height 12
click at [494, 508] on input "checkbox" at bounding box center [489, 508] width 11 height 11
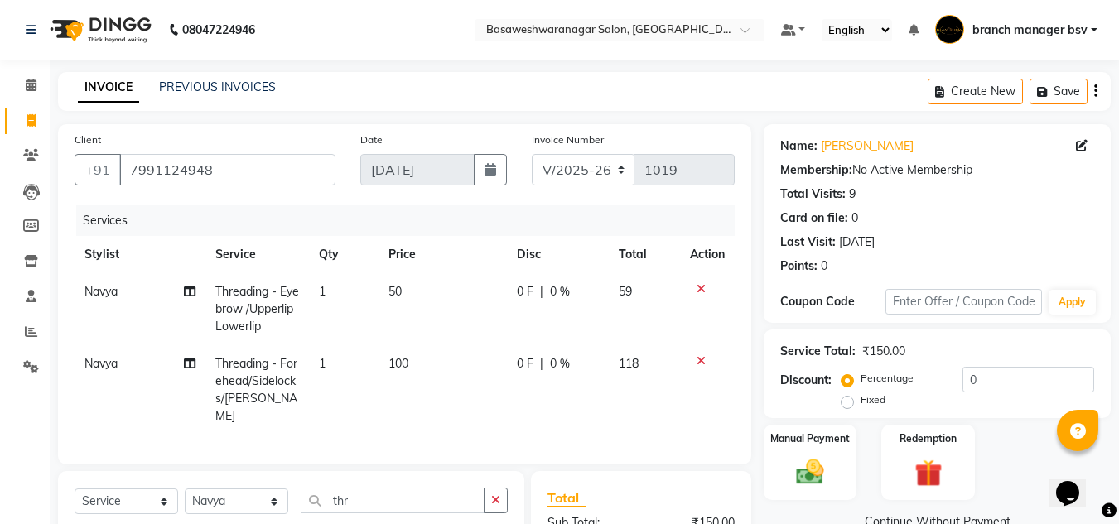
scroll to position [210, 0]
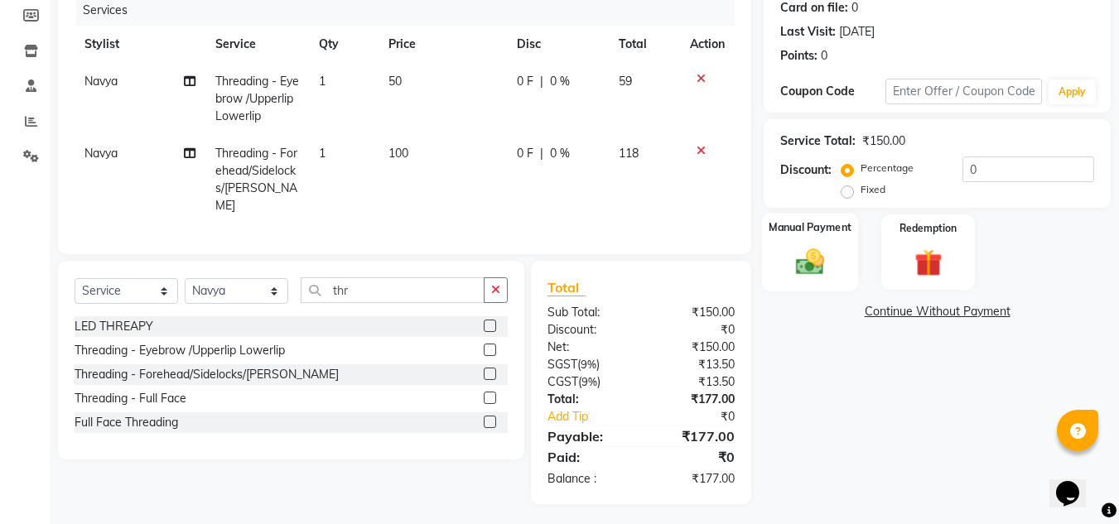
click at [844, 245] on div "Manual Payment" at bounding box center [810, 252] width 97 height 79
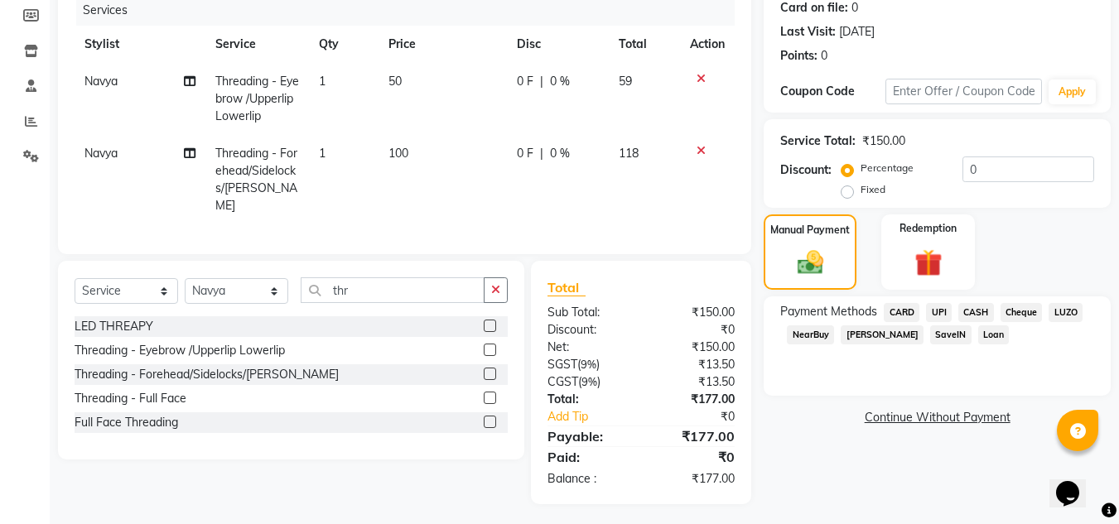
click at [937, 317] on span "UPI" at bounding box center [939, 312] width 26 height 19
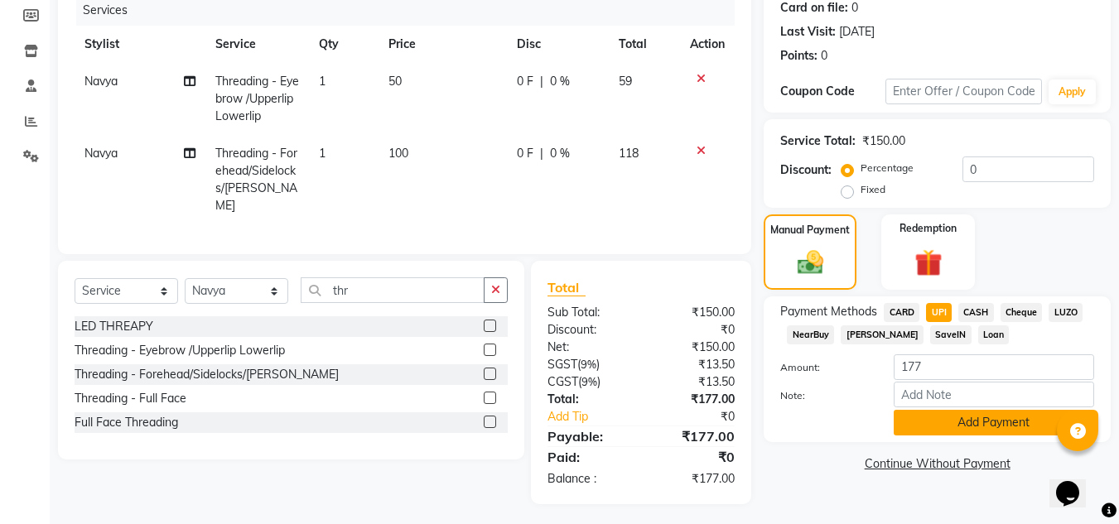
click at [952, 423] on button "Add Payment" at bounding box center [993, 423] width 200 height 26
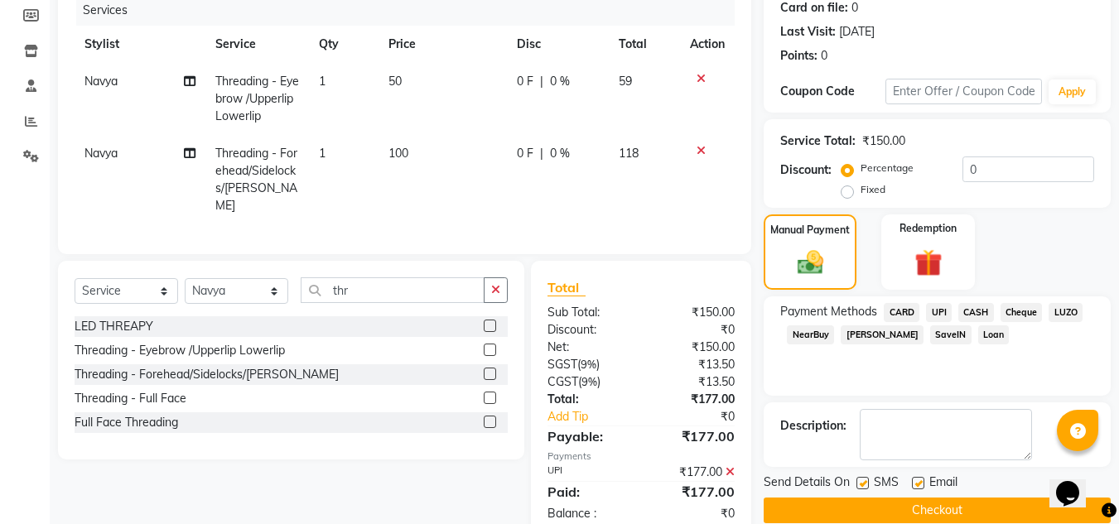
scroll to position [245, 0]
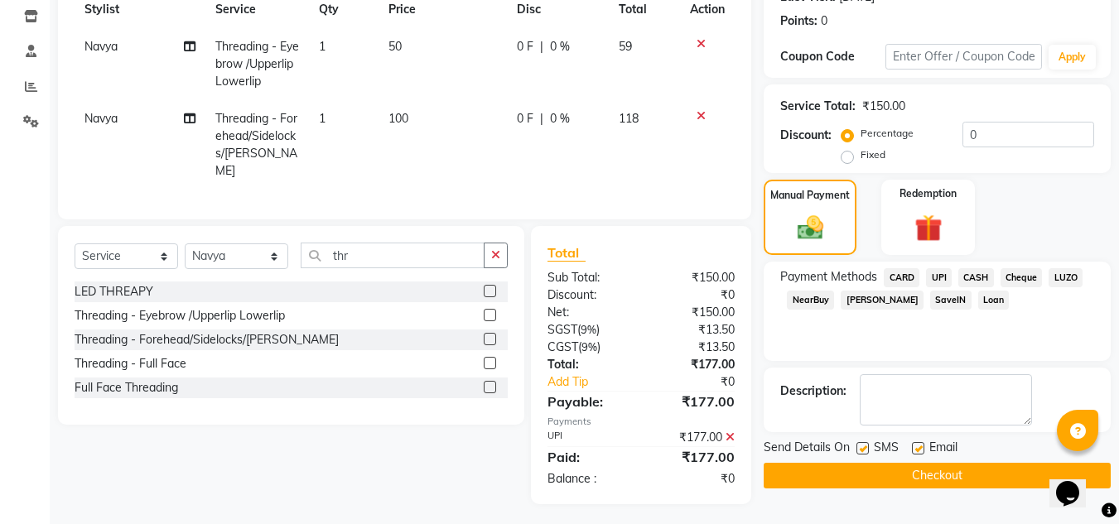
click at [897, 472] on button "Checkout" at bounding box center [936, 476] width 347 height 26
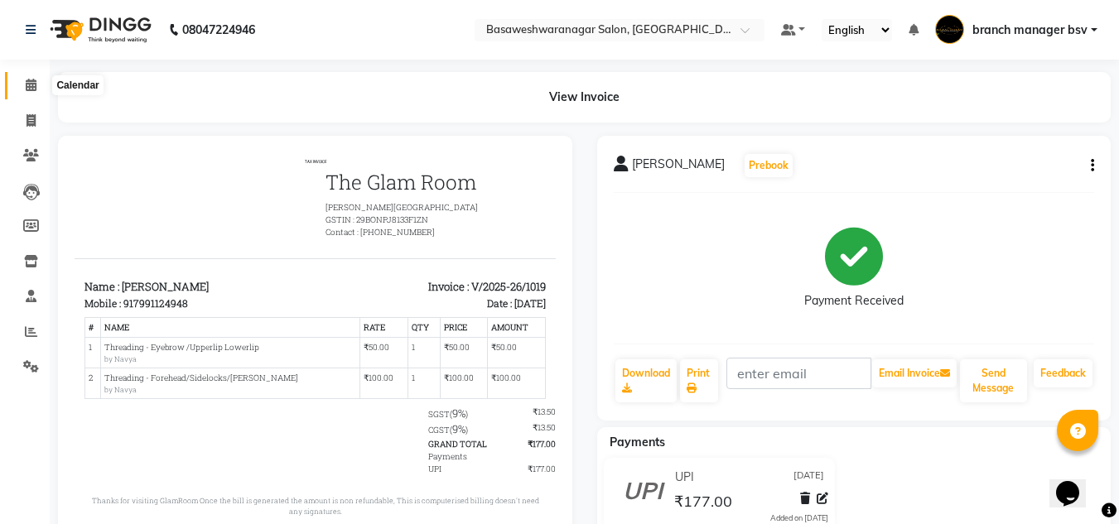
click at [39, 86] on span at bounding box center [31, 85] width 29 height 19
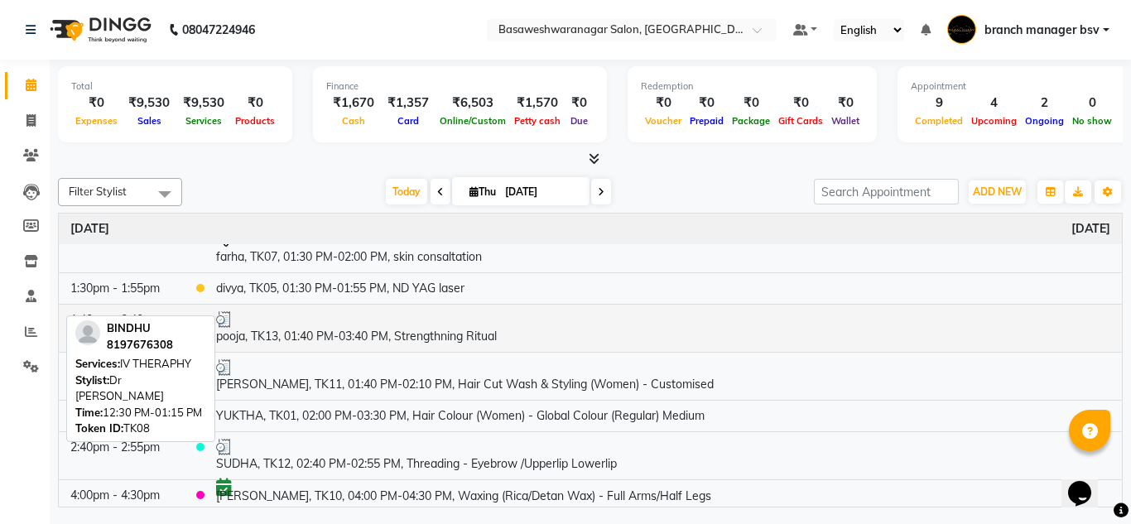
scroll to position [155, 0]
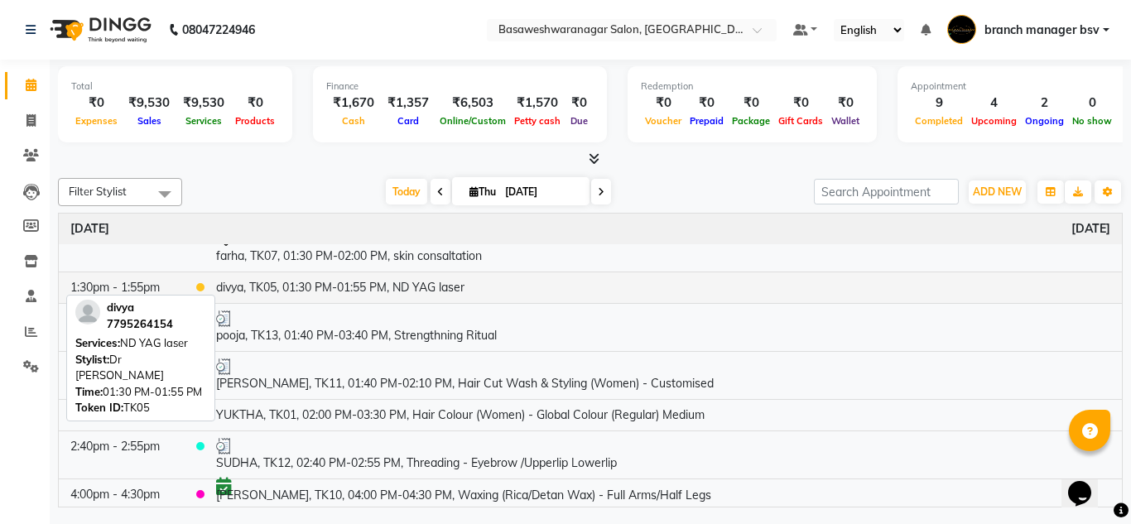
click at [296, 293] on td "divya, TK05, 01:30 PM-01:55 PM, ND YAG laser" at bounding box center [663, 287] width 917 height 31
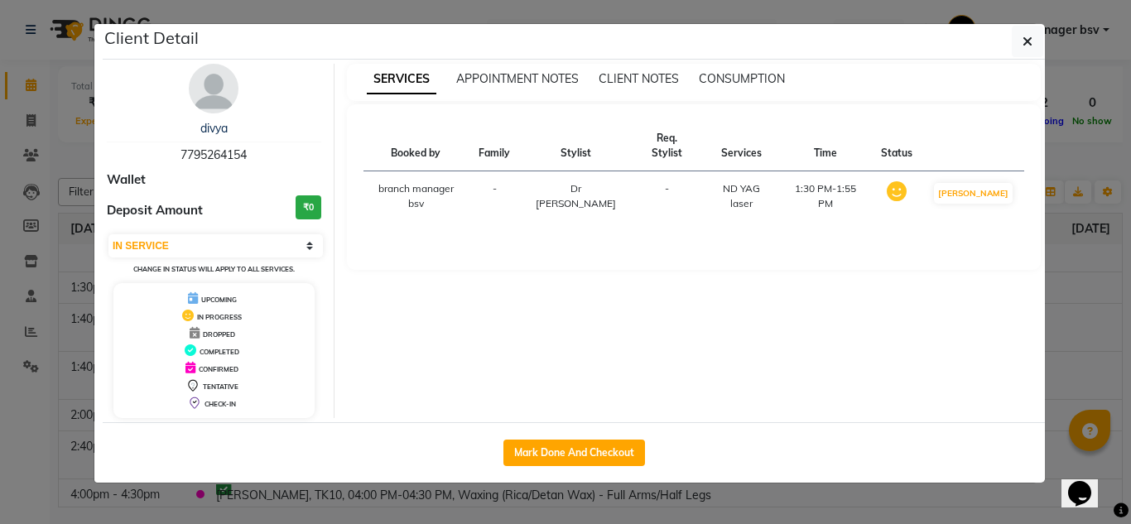
click at [208, 158] on span "7795264154" at bounding box center [213, 154] width 66 height 15
copy span "7795264154"
click at [0, 286] on ngb-modal-window "Client Detail divya 7795264154 Wallet Deposit Amount ₹0 Select IN SERVICE CONFI…" at bounding box center [565, 262] width 1131 height 524
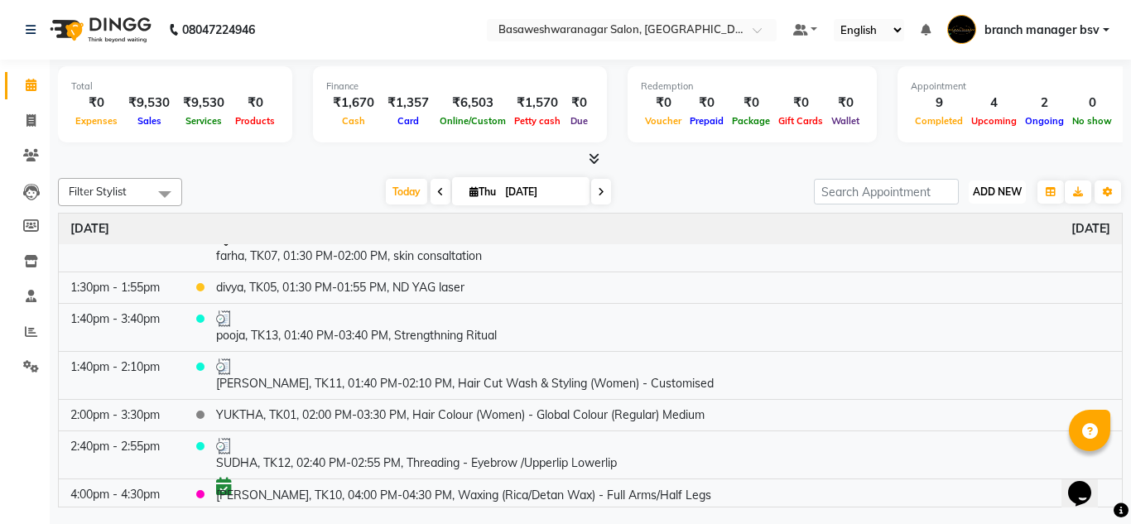
click at [989, 199] on button "ADD NEW Toggle Dropdown" at bounding box center [997, 191] width 57 height 23
click at [965, 265] on link "Add Expense" at bounding box center [959, 267] width 131 height 22
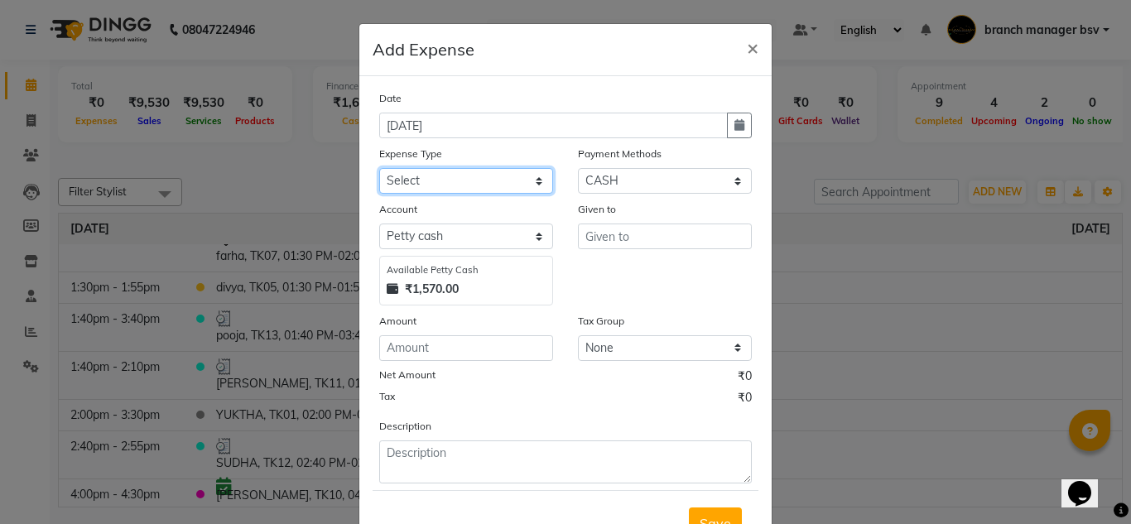
click at [468, 175] on select "Select AC SERVICE Beauty Center BLINKIT BPMP BUILDING MAINTENACE Building Rent …" at bounding box center [466, 181] width 174 height 26
click at [379, 168] on select "Select AC SERVICE Beauty Center BLINKIT BPMP BUILDING MAINTENACE Building Rent …" at bounding box center [466, 181] width 174 height 26
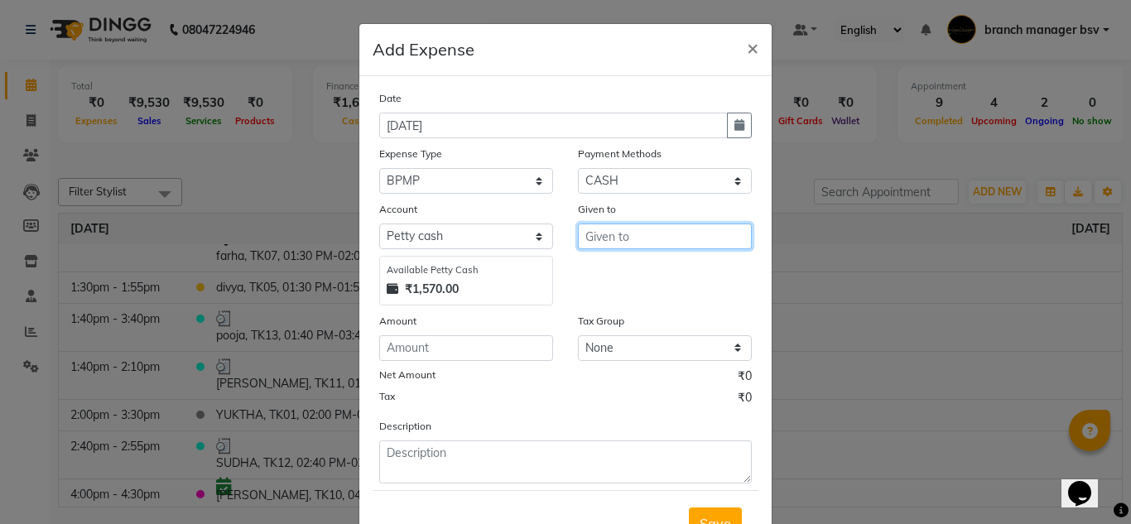
click at [604, 236] on input "text" at bounding box center [665, 237] width 174 height 26
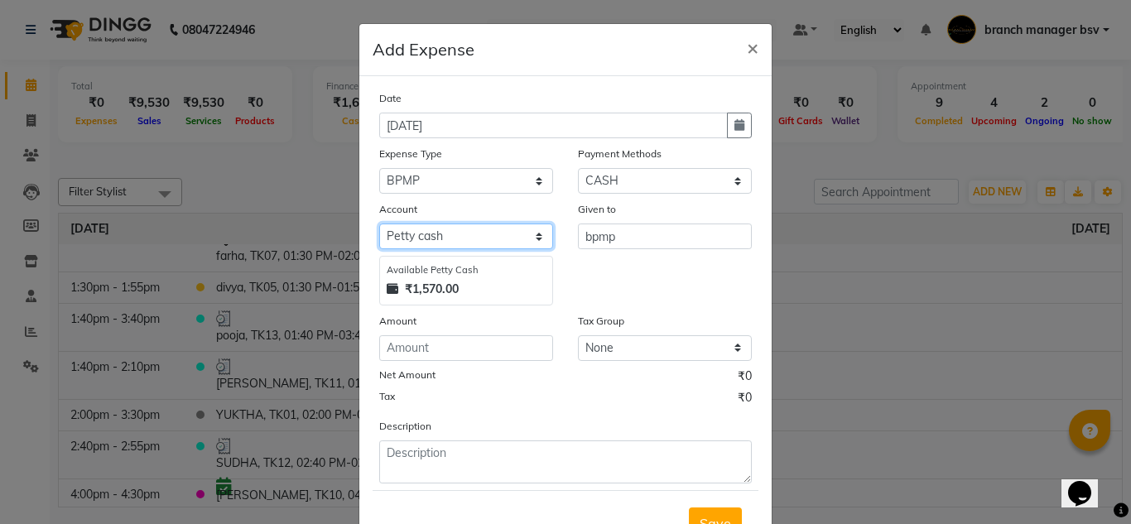
click at [422, 242] on select "Select [PERSON_NAME] cash Cash Settlement [PERSON_NAME] Bank MONTHLY EXPENSES" at bounding box center [466, 237] width 174 height 26
click at [625, 286] on div "Given to bpmp" at bounding box center [664, 252] width 199 height 105
click at [464, 231] on select "Select [PERSON_NAME] cash Cash Settlement [PERSON_NAME] Bank MONTHLY EXPENSES" at bounding box center [466, 237] width 174 height 26
click at [379, 224] on select "Select [PERSON_NAME] cash Cash Settlement [PERSON_NAME] Bank MONTHLY EXPENSES" at bounding box center [466, 237] width 174 height 26
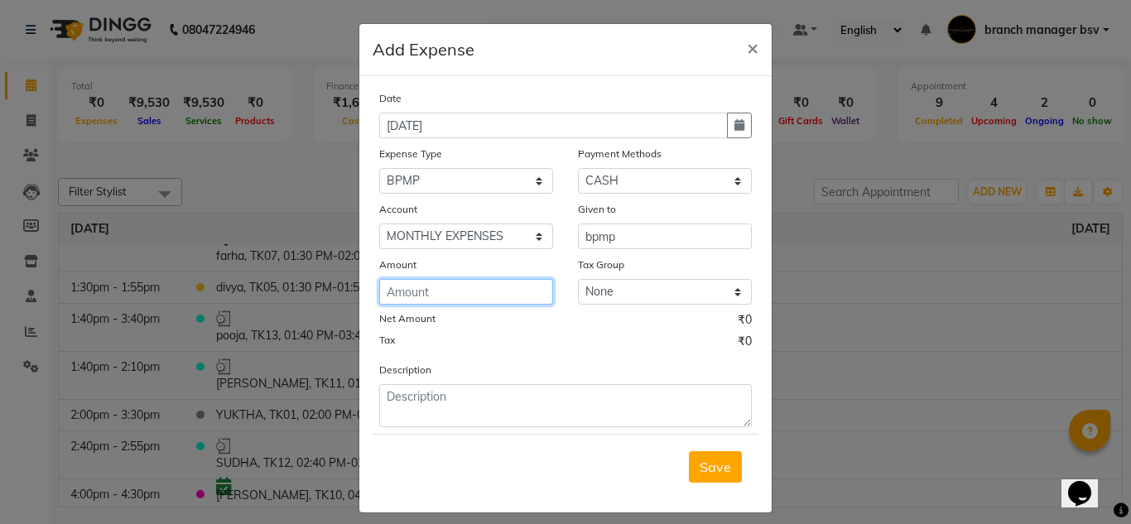
click at [399, 303] on input "number" at bounding box center [466, 292] width 174 height 26
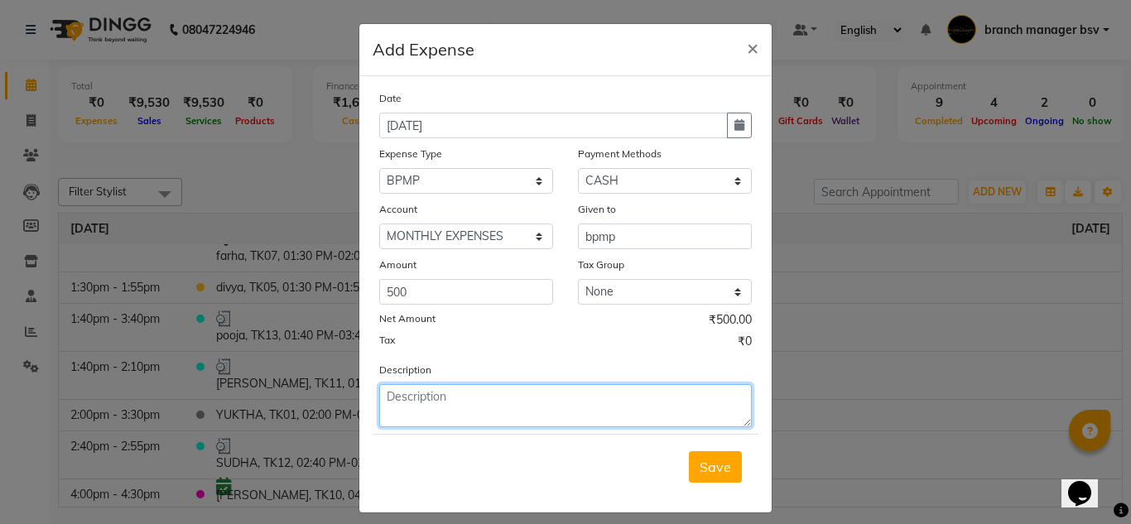
click at [415, 407] on textarea at bounding box center [565, 405] width 373 height 43
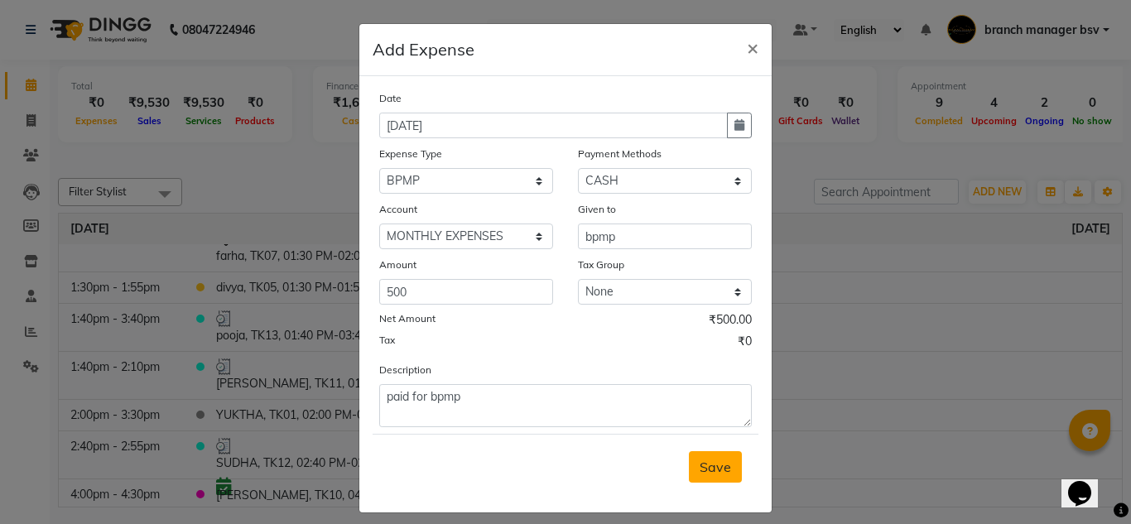
click at [701, 464] on span "Save" at bounding box center [715, 467] width 31 height 17
